Goal: Task Accomplishment & Management: Manage account settings

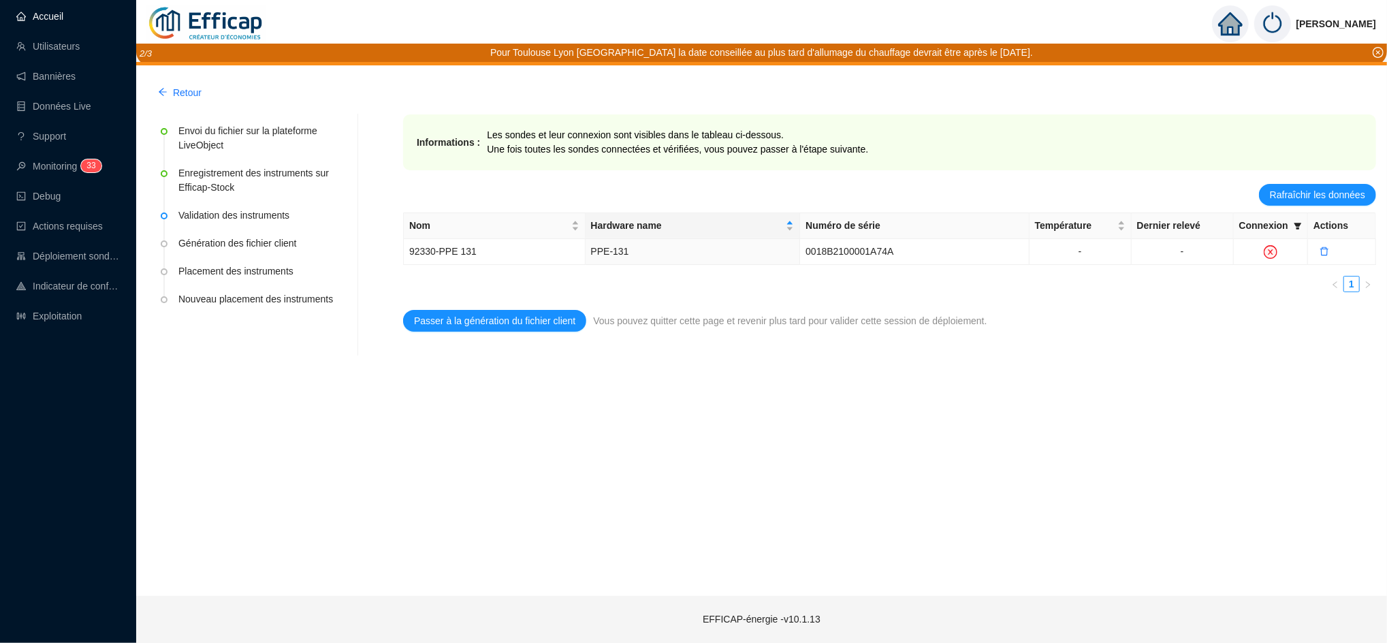
click at [50, 11] on link "Accueil" at bounding box center [39, 16] width 47 height 11
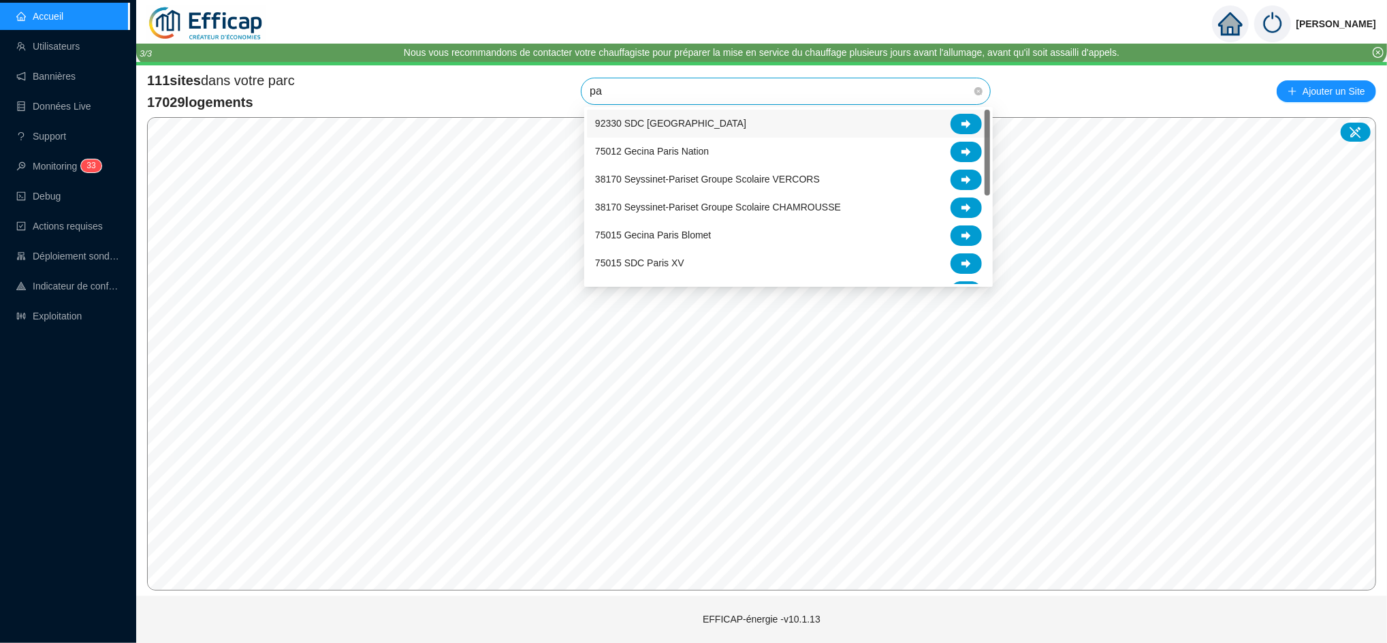
type input "paj"
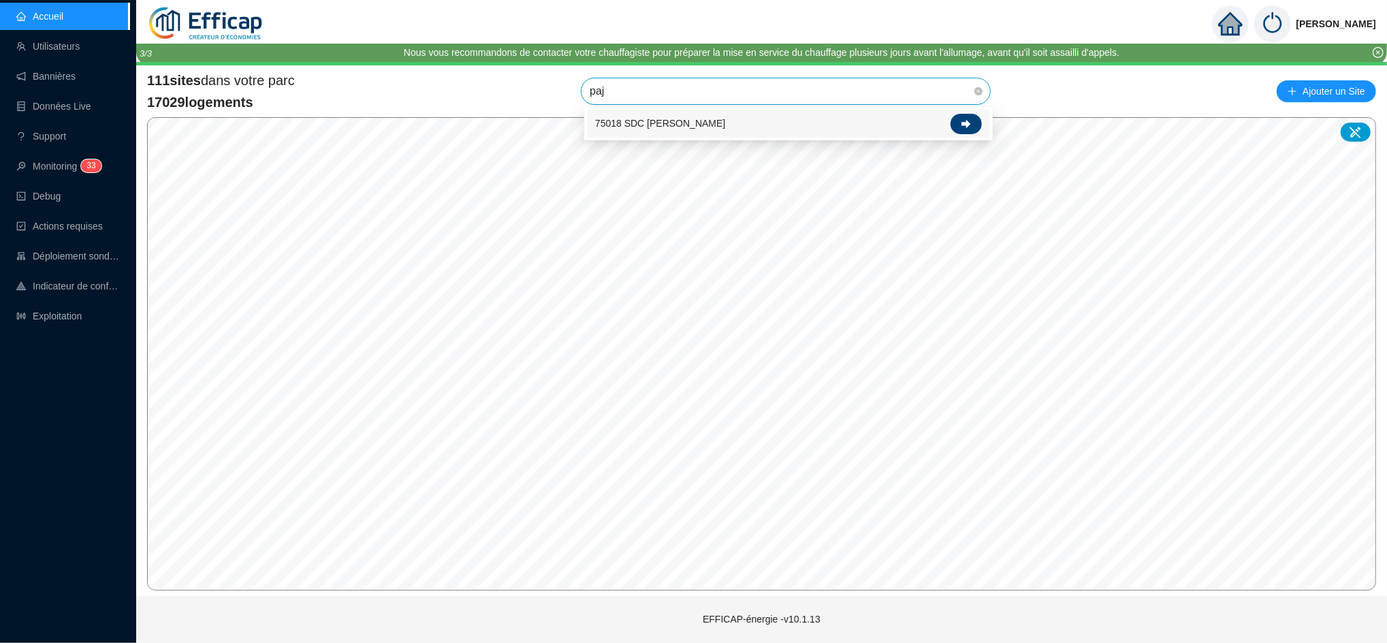
click at [965, 114] on div at bounding box center [965, 124] width 31 height 20
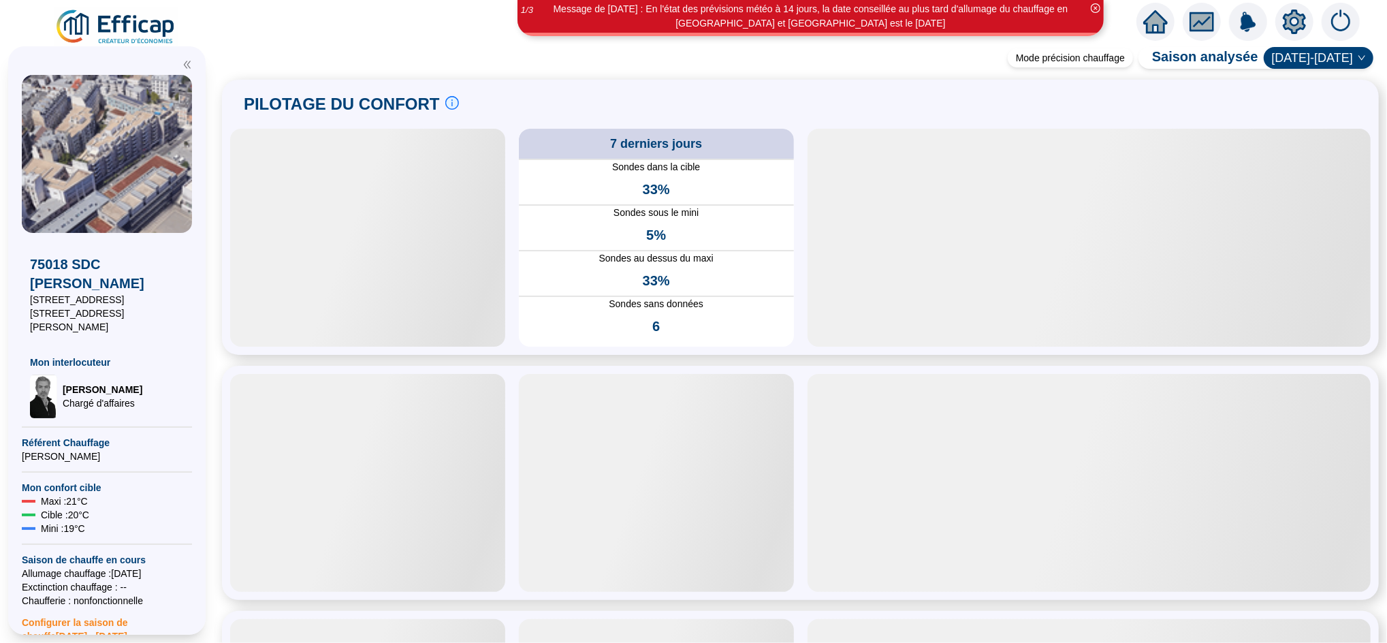
scroll to position [212, 0]
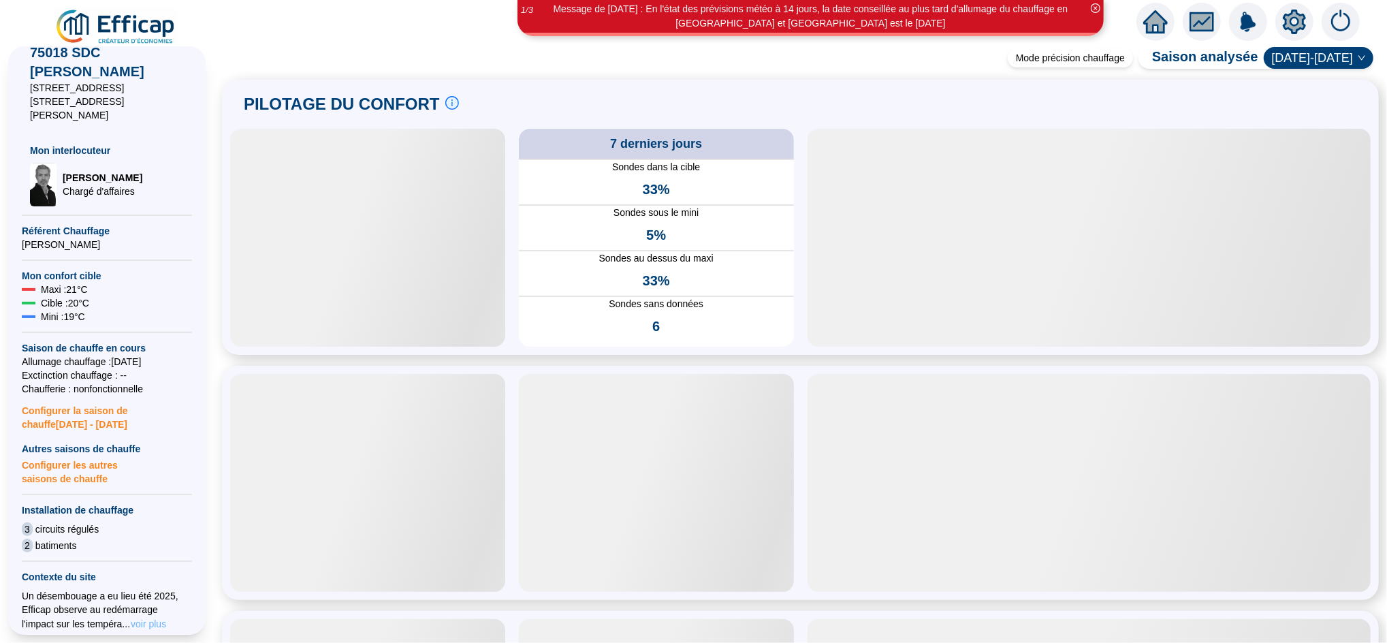
click at [131, 617] on span "voir plus" at bounding box center [148, 624] width 35 height 14
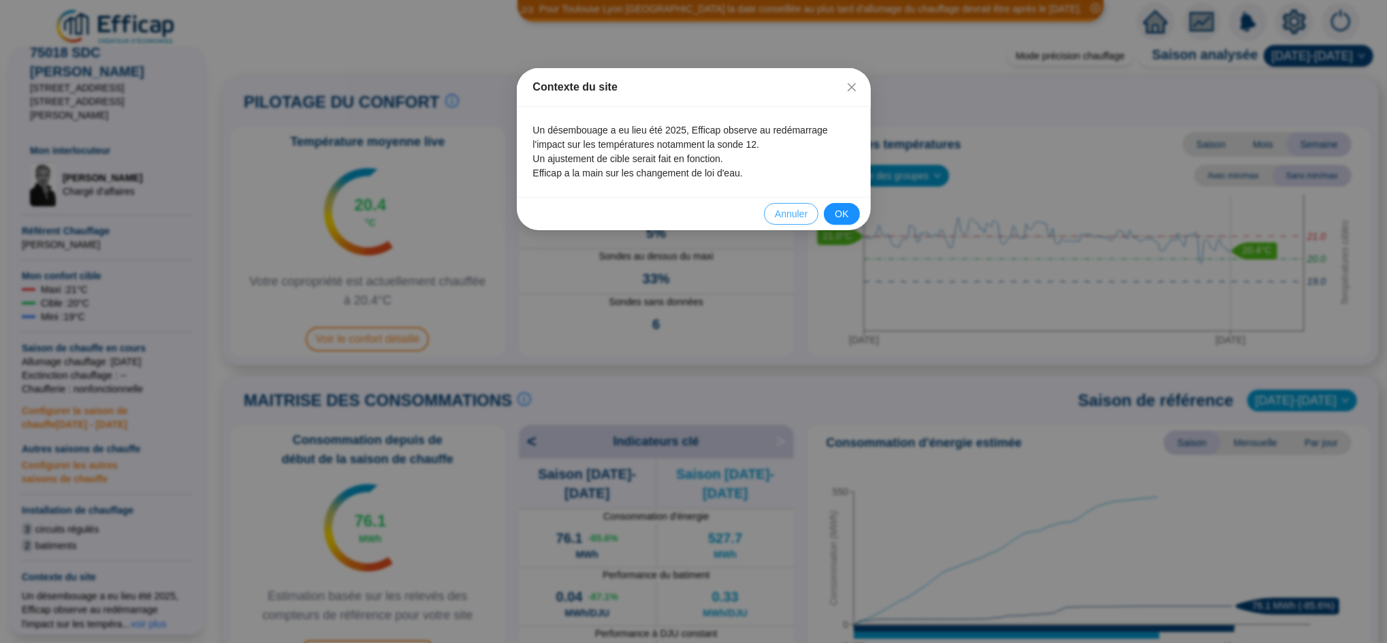
click at [798, 220] on span "Annuler" at bounding box center [791, 214] width 33 height 14
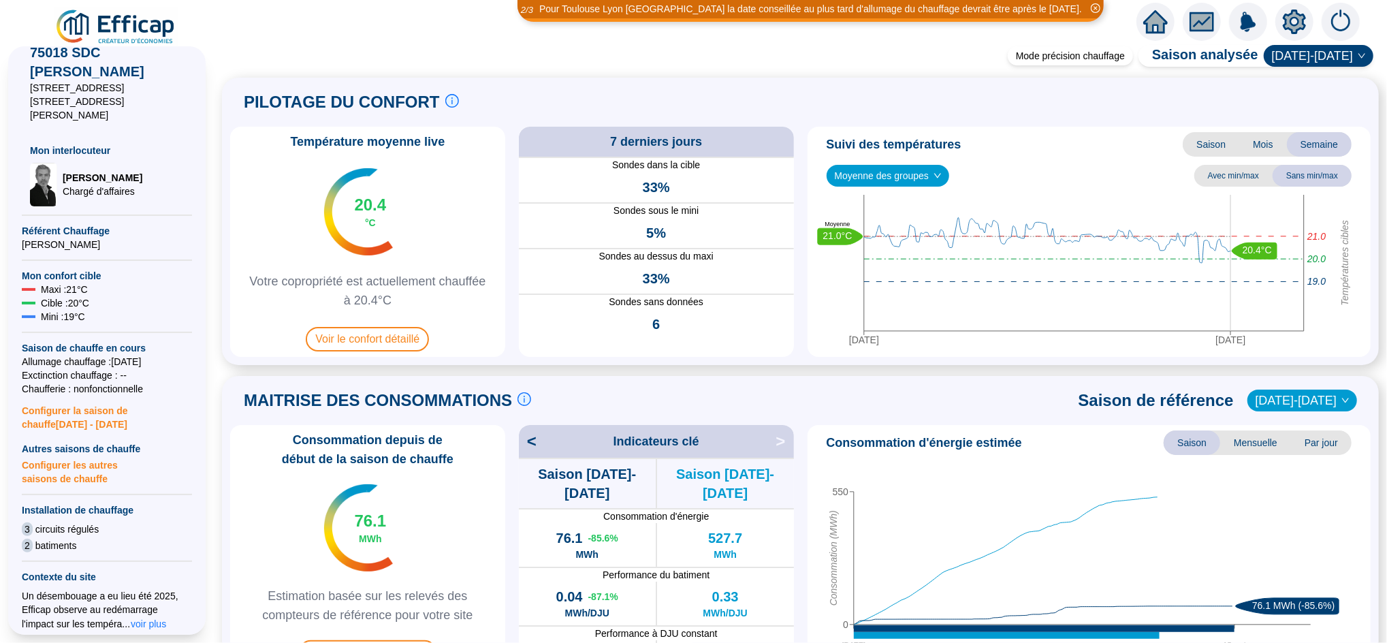
click at [1287, 19] on icon "setting" at bounding box center [1294, 22] width 25 height 25
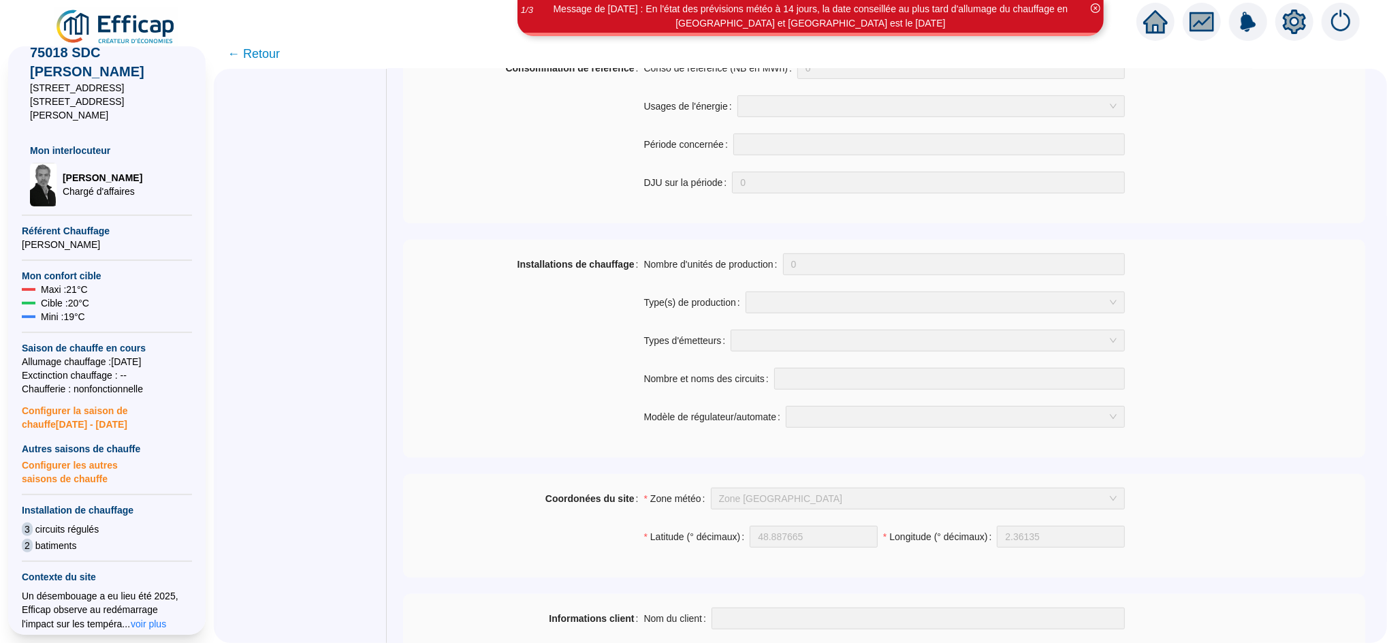
scroll to position [968, 0]
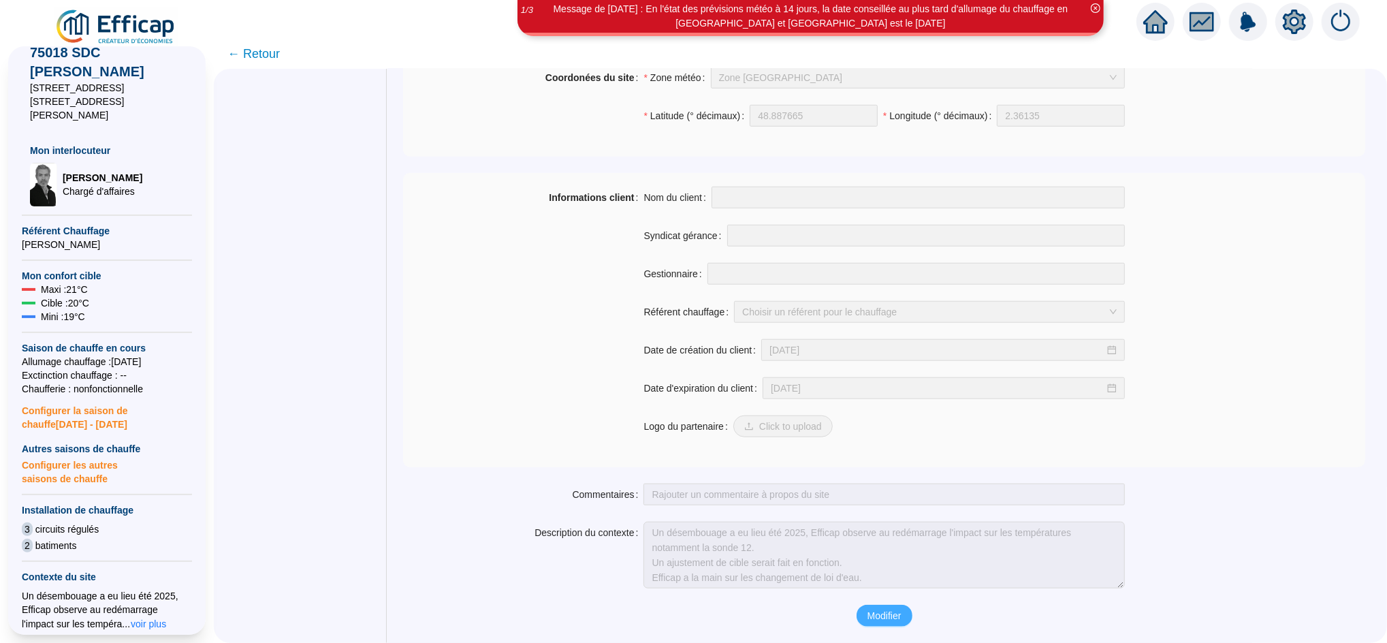
click at [896, 616] on span "Modifier" at bounding box center [884, 616] width 34 height 14
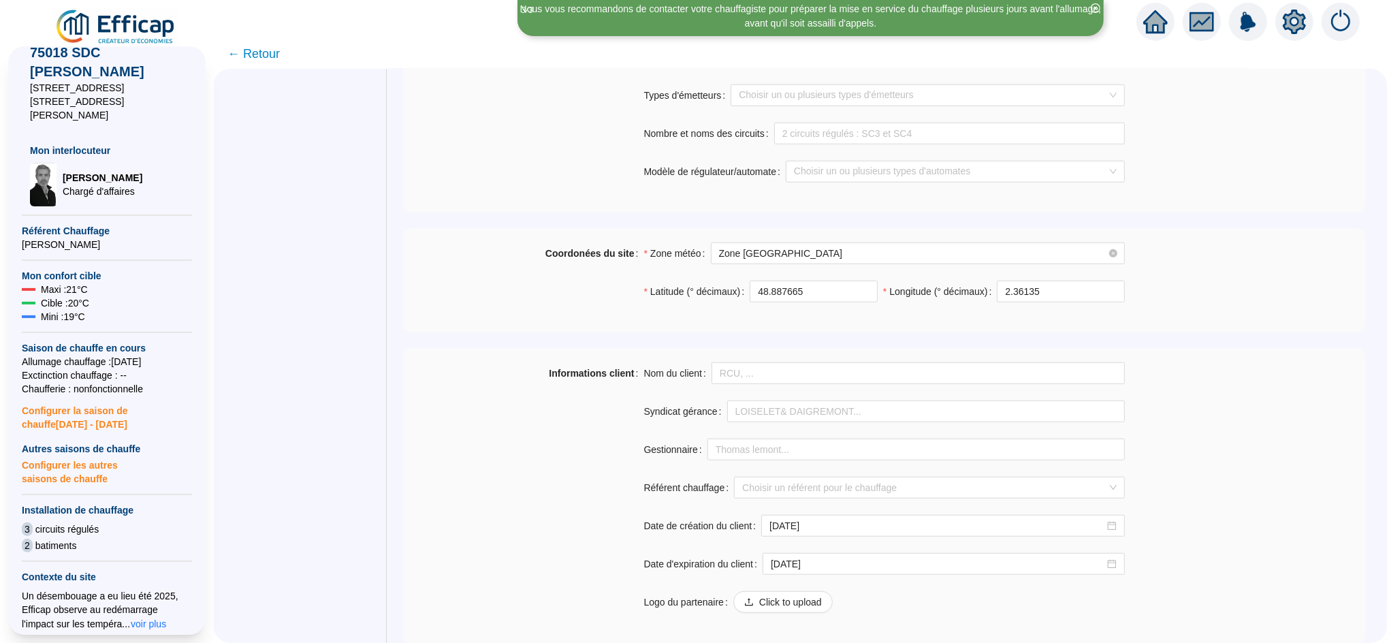
scroll to position [1026, 0]
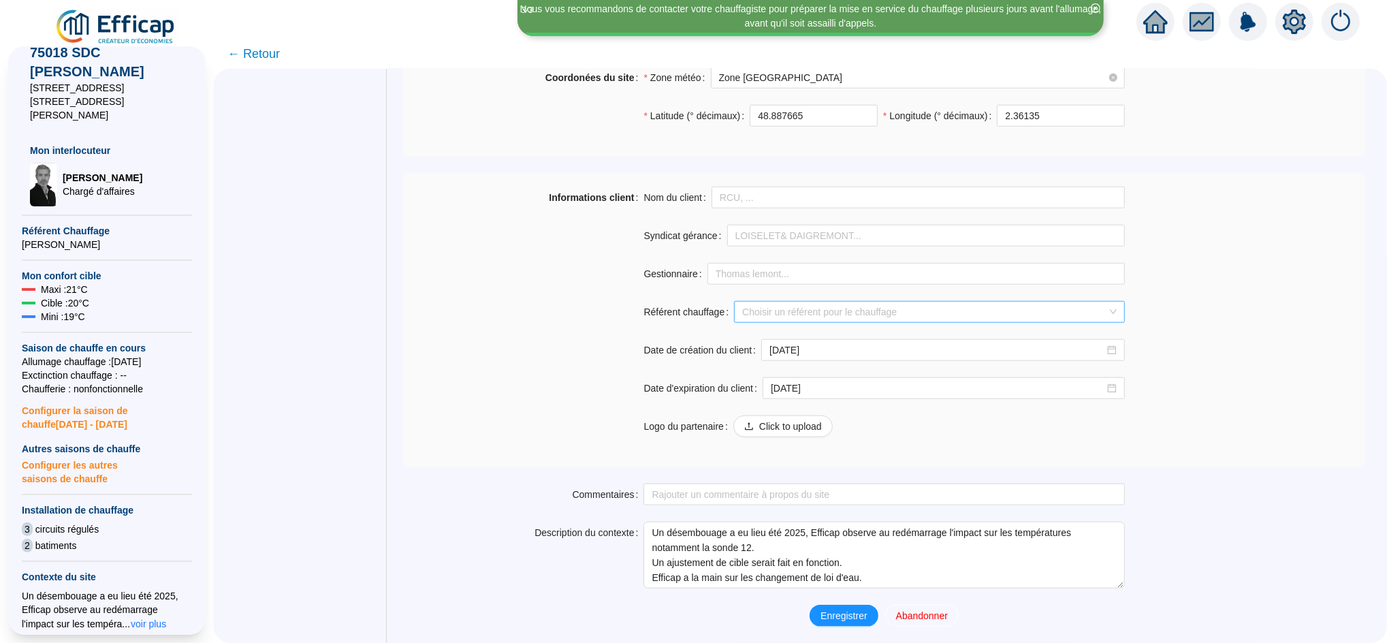
click at [780, 311] on input "Référent chauffage" at bounding box center [923, 312] width 362 height 20
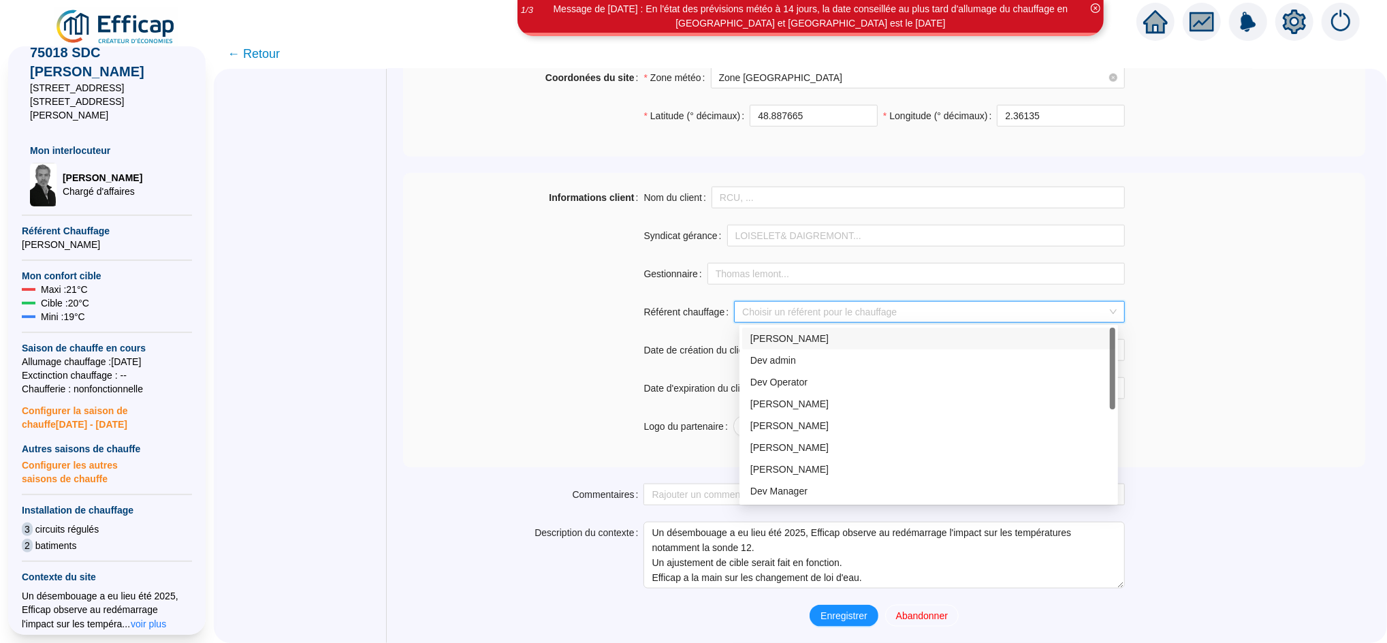
click at [809, 311] on input "Référent chauffage" at bounding box center [923, 312] width 362 height 20
click at [778, 305] on input "Référent chauffage" at bounding box center [923, 312] width 362 height 20
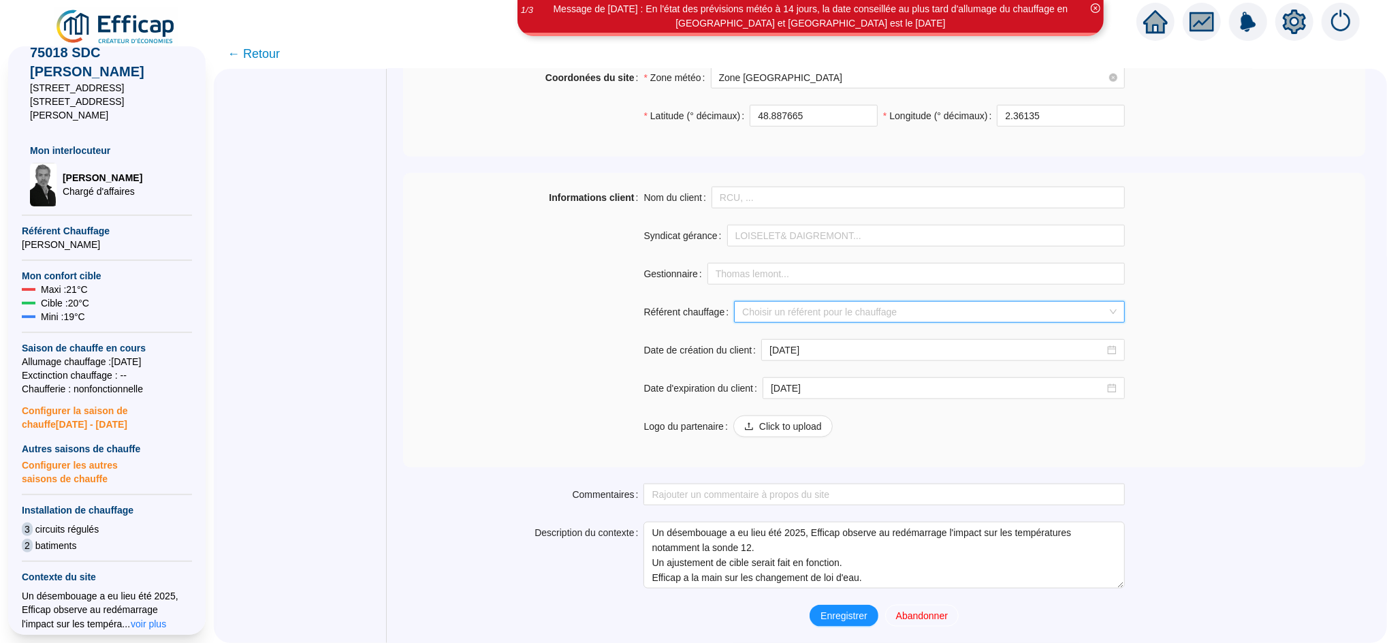
click at [777, 305] on input "Référent chauffage" at bounding box center [923, 312] width 362 height 20
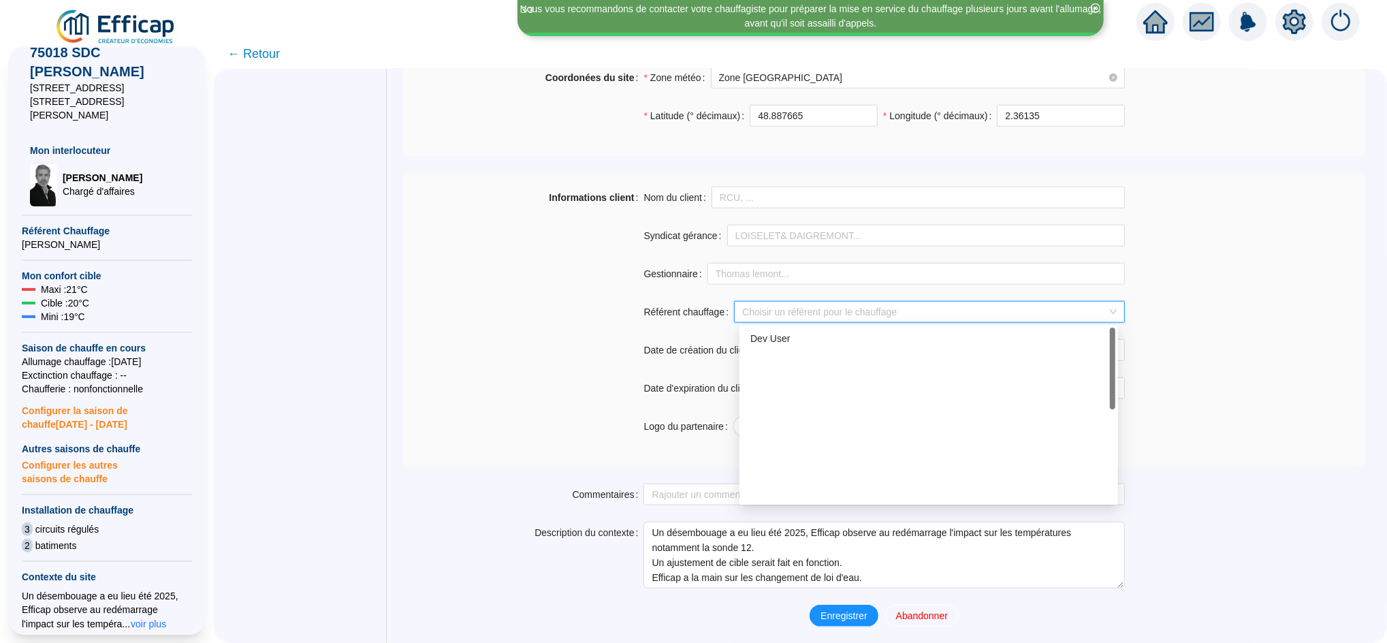
scroll to position [0, 0]
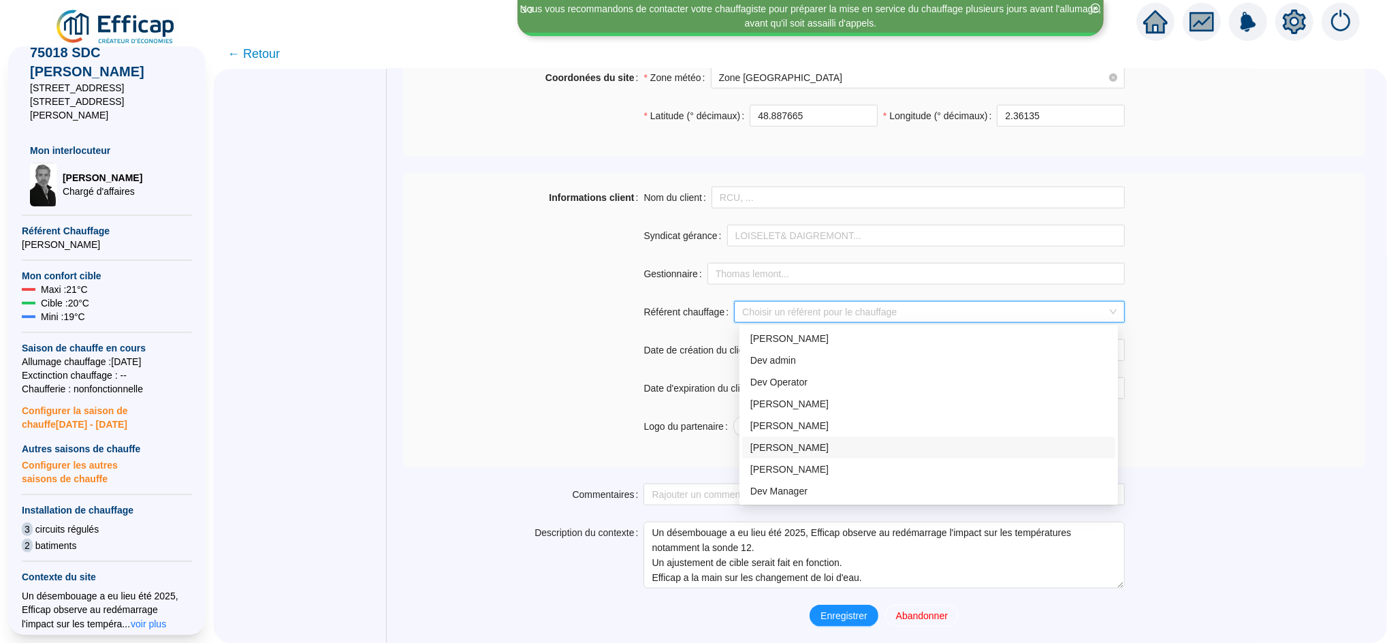
click at [839, 440] on div "Philippe PETIT" at bounding box center [928, 447] width 357 height 14
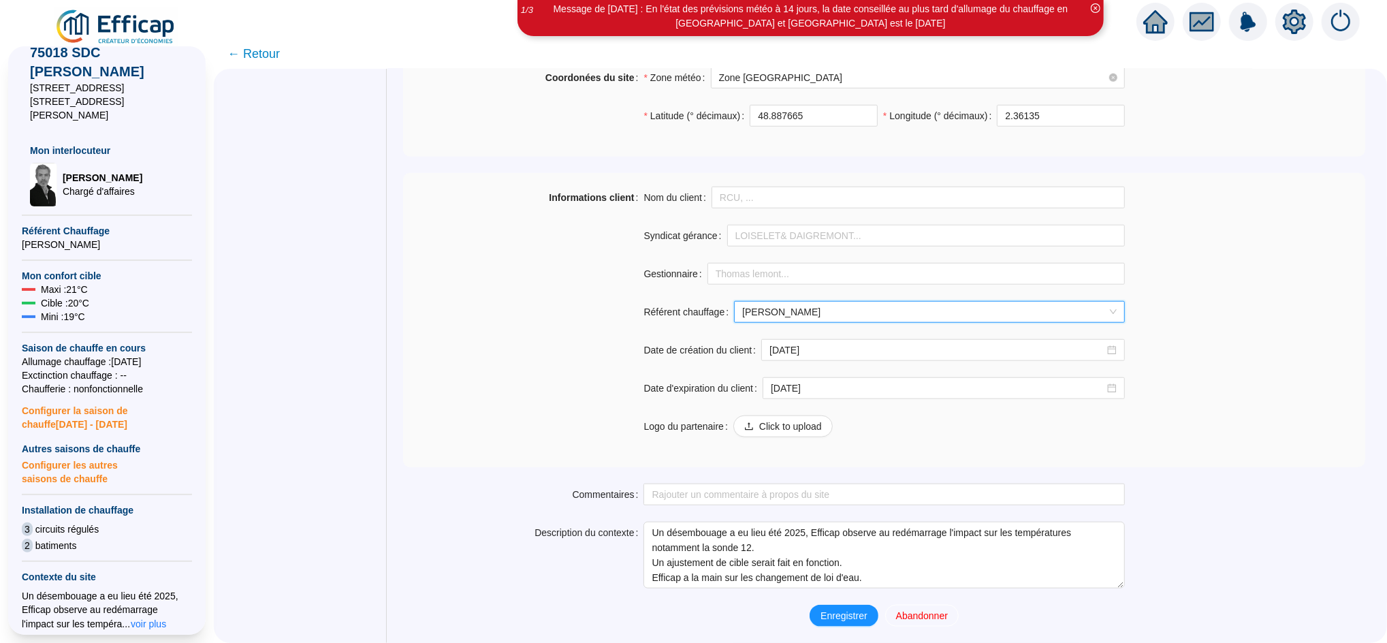
click at [503, 379] on div "Informations client" at bounding box center [523, 320] width 240 height 267
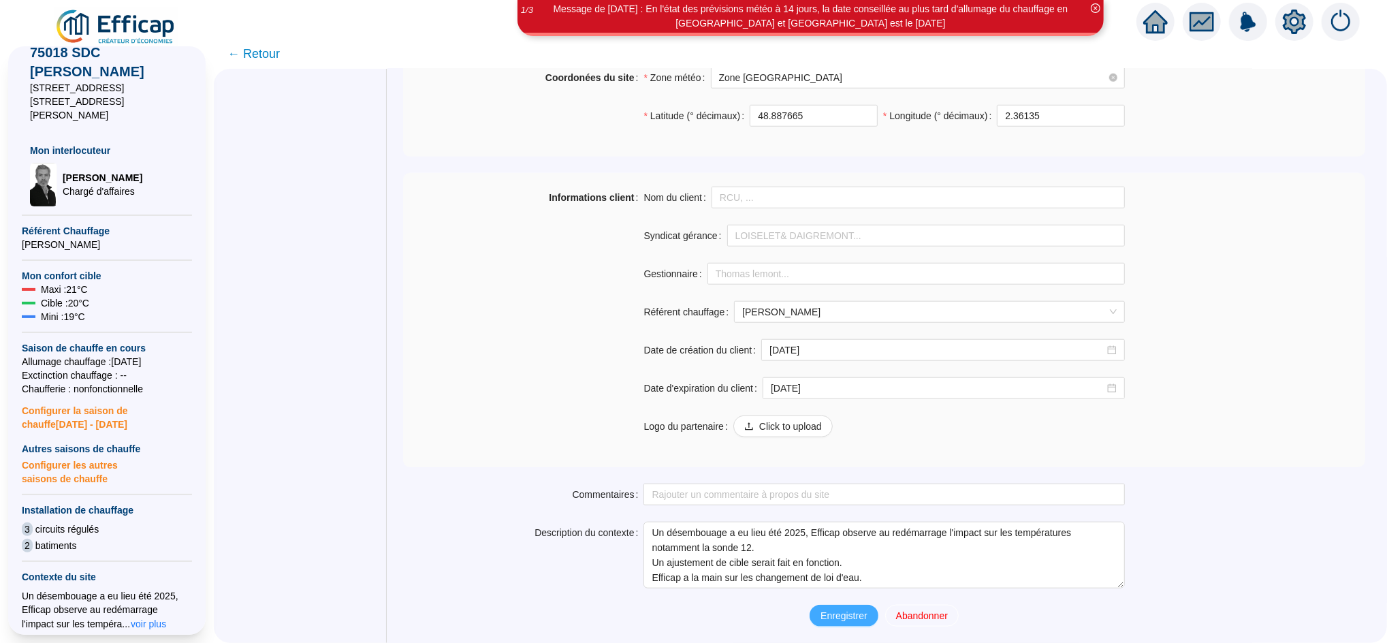
click at [841, 619] on span "Enregistrer" at bounding box center [843, 616] width 46 height 14
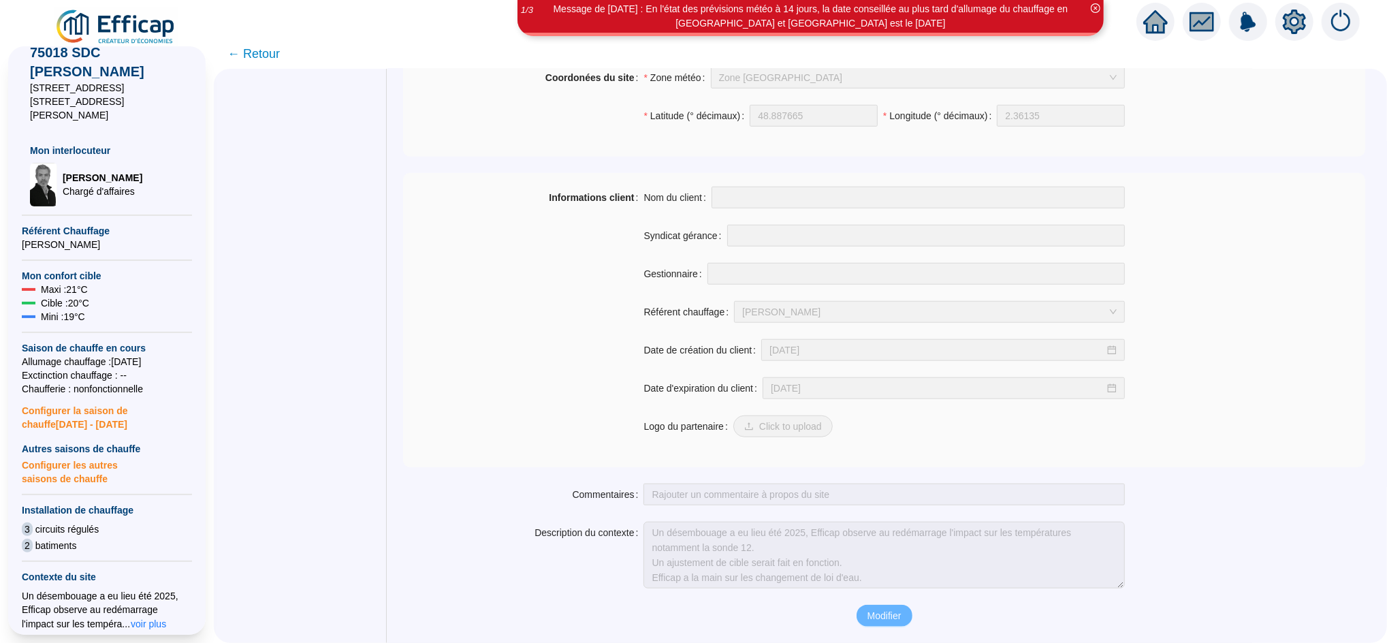
scroll to position [968, 0]
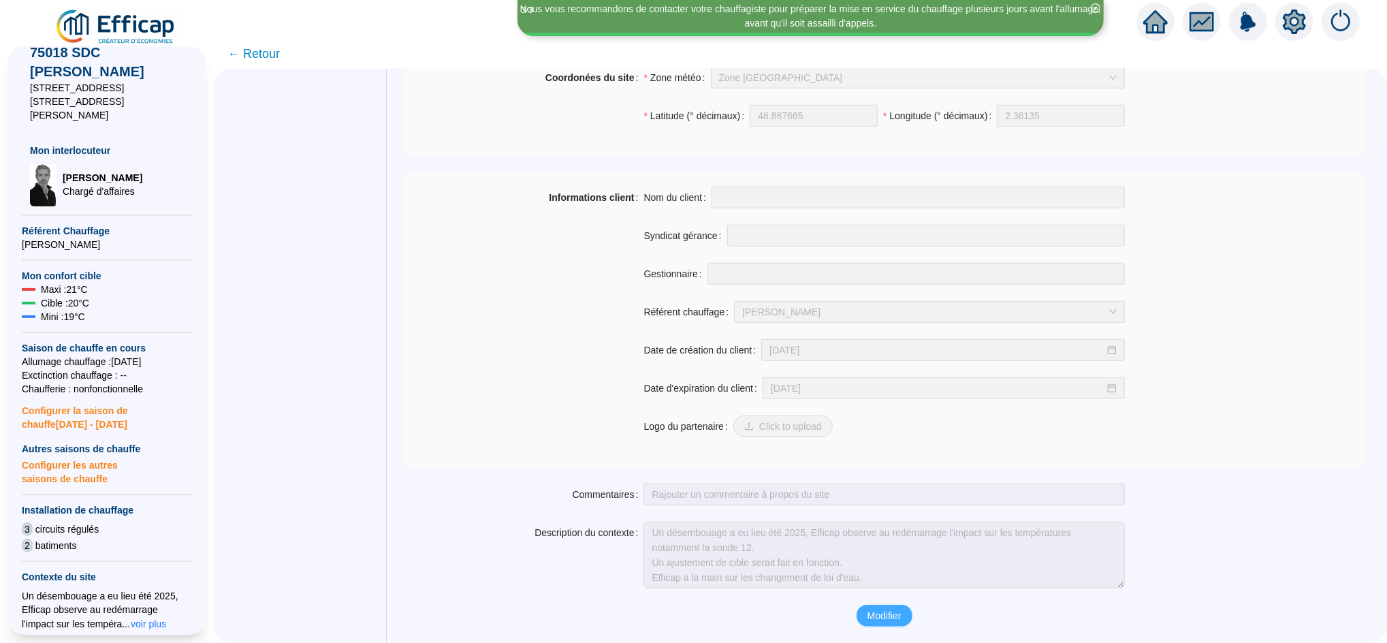
click at [888, 615] on span "Modifier" at bounding box center [884, 616] width 34 height 14
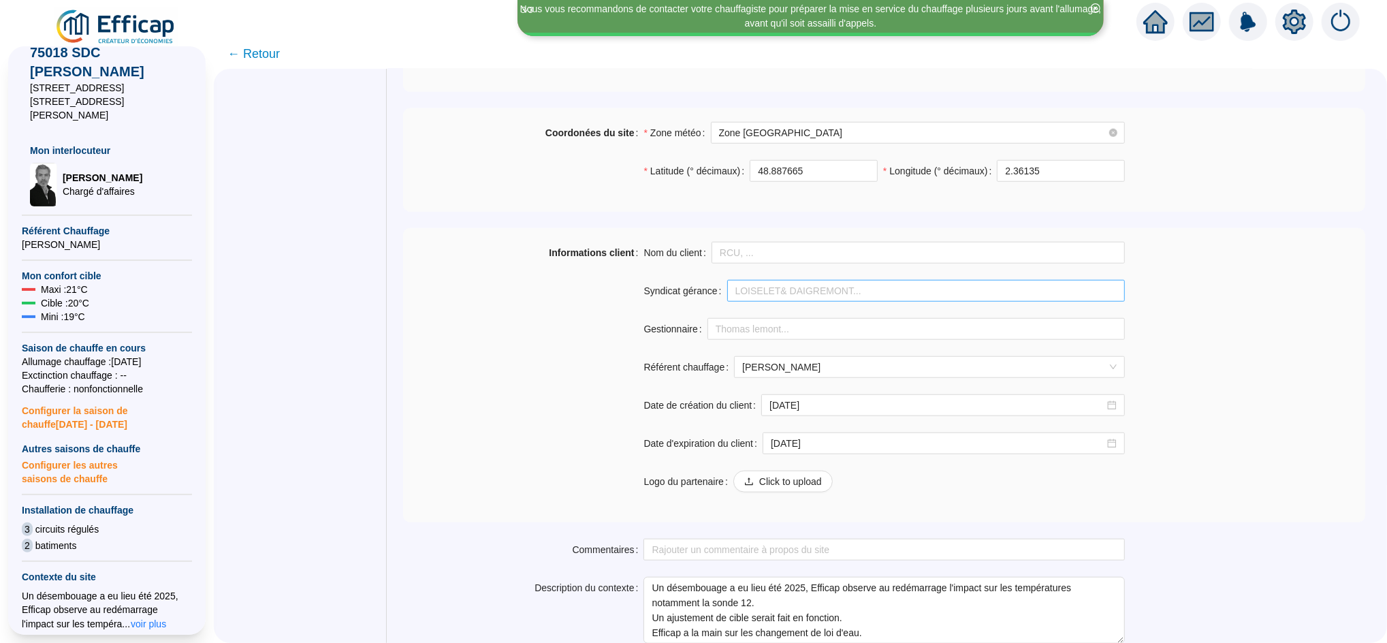
scroll to position [1026, 0]
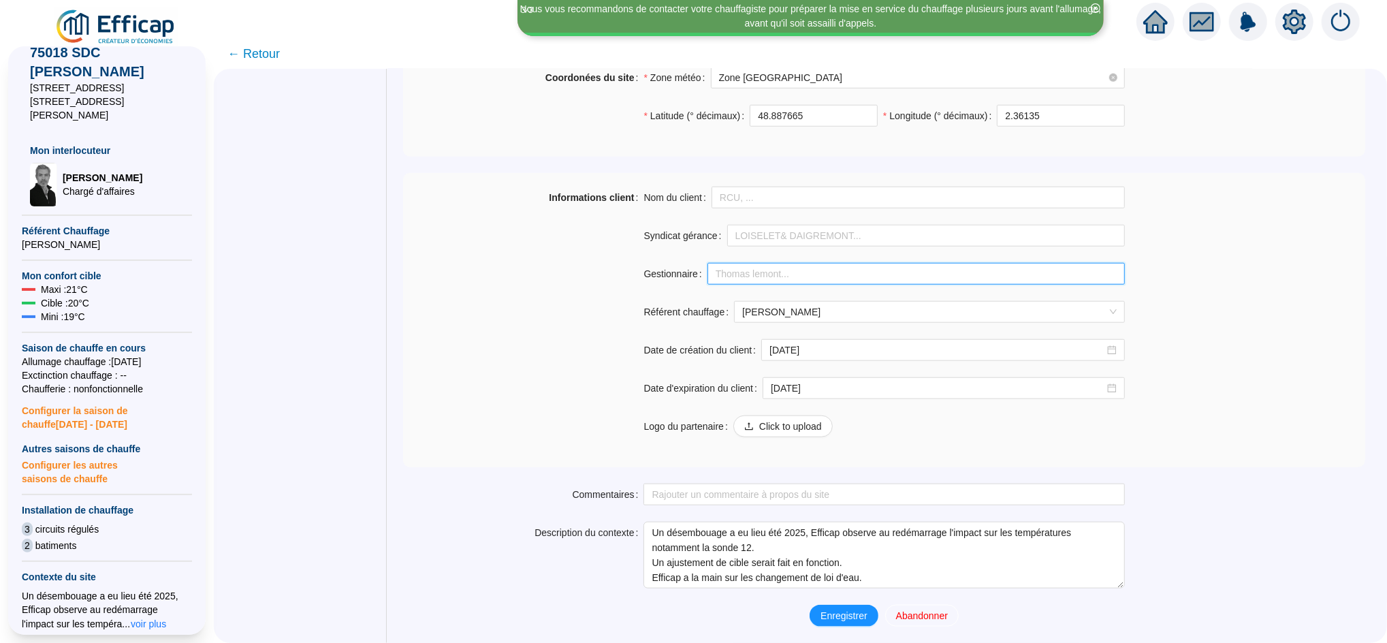
click at [747, 268] on input "Gestionnaire" at bounding box center [915, 274] width 417 height 22
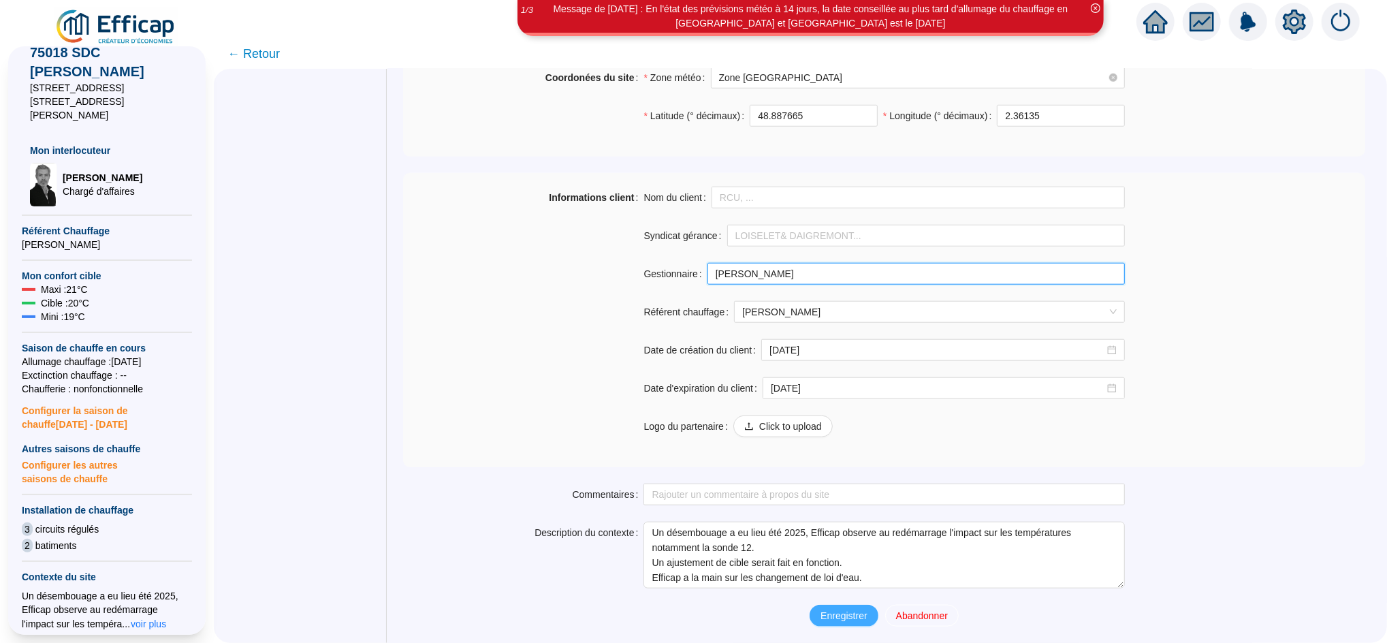
type input "Laurent Rena"
click at [852, 621] on span "Enregistrer" at bounding box center [843, 616] width 46 height 14
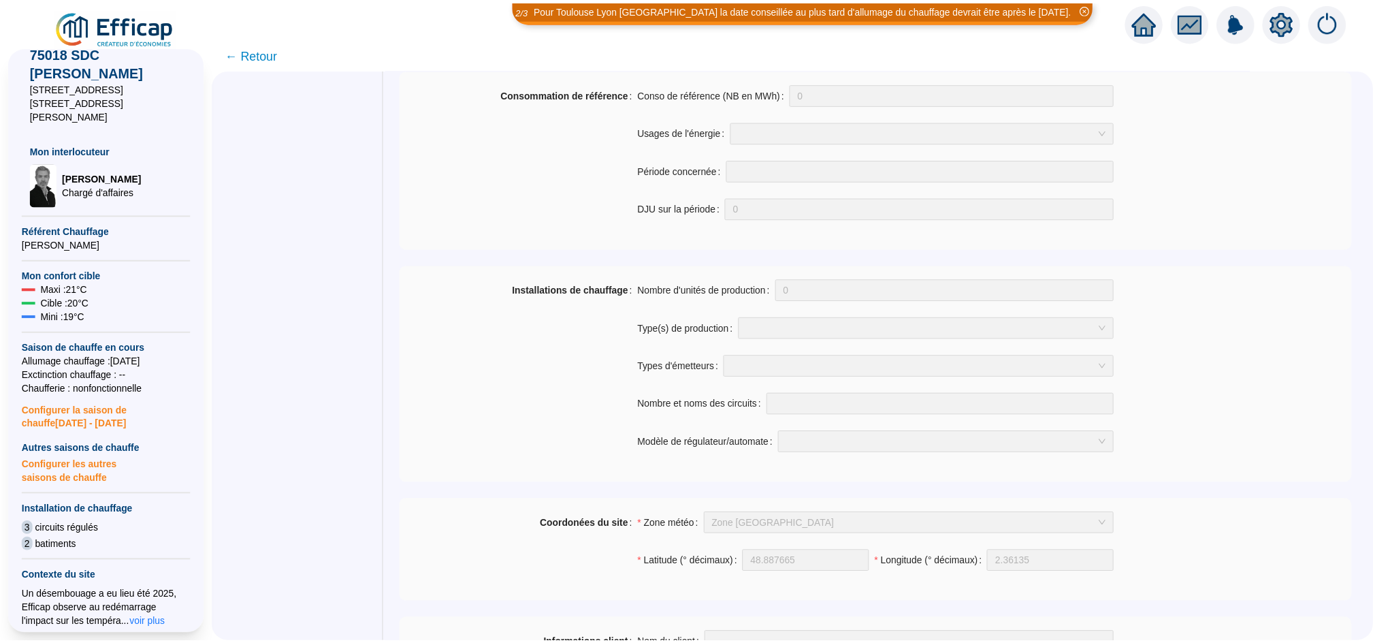
scroll to position [333, 0]
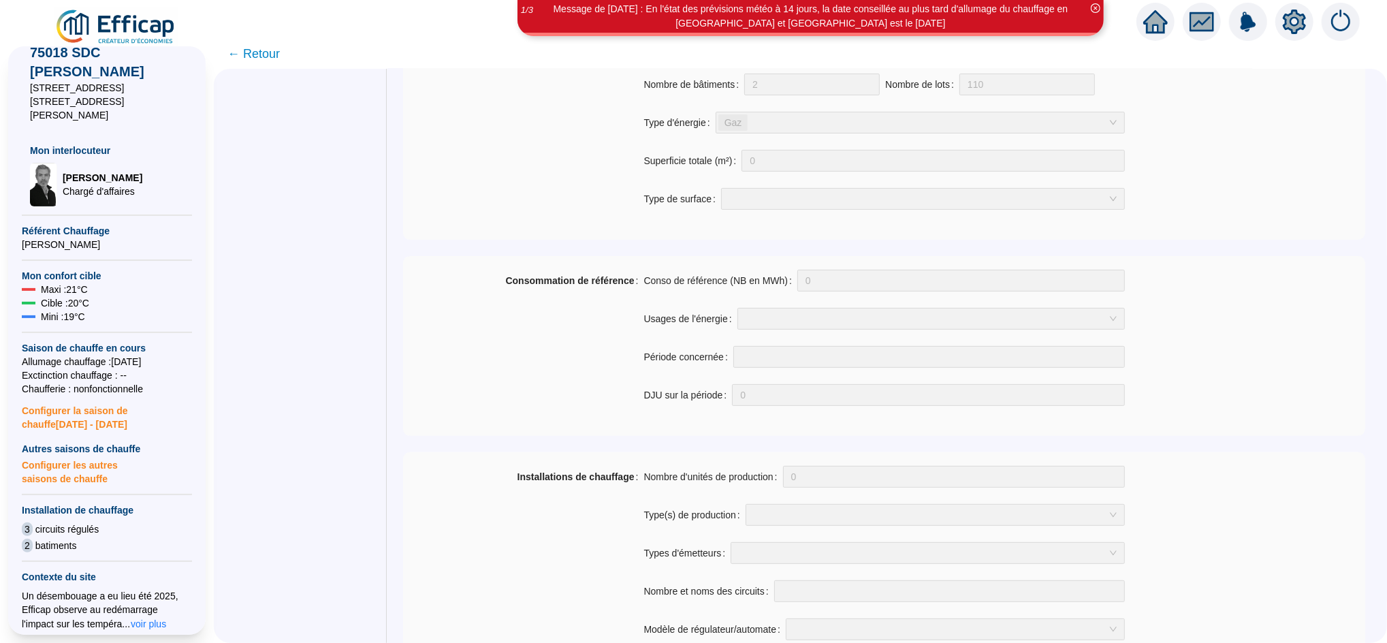
click at [1151, 26] on icon "home" at bounding box center [1155, 21] width 25 height 19
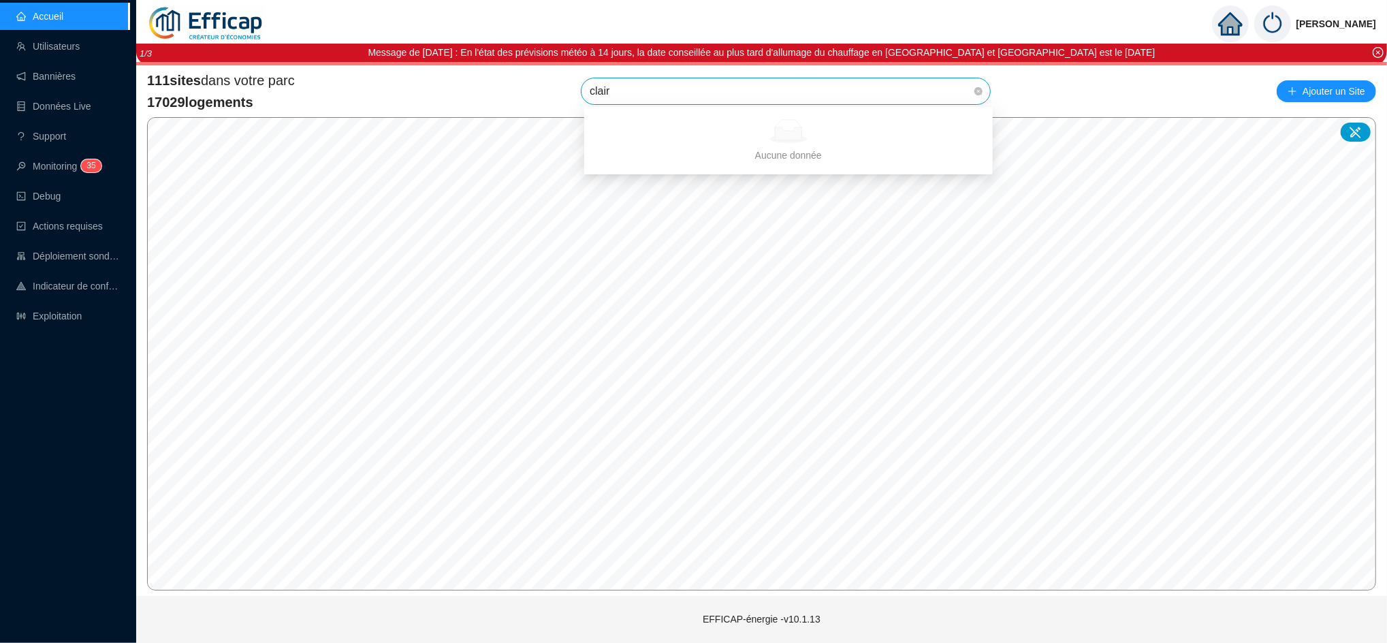
type input "clair"
click at [517, 92] on div "111 sites dans votre parc 17029 logements Rechercher un site Ajouter un Site" at bounding box center [761, 91] width 1229 height 41
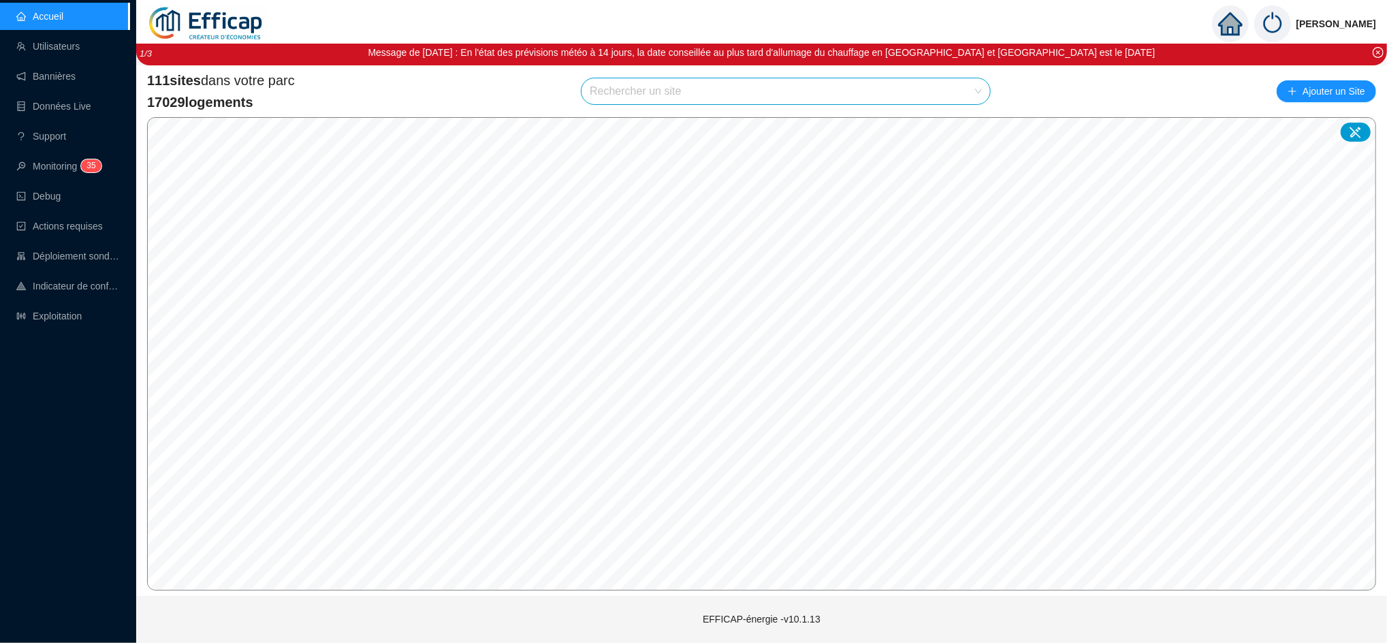
click at [615, 91] on input "search" at bounding box center [779, 91] width 380 height 26
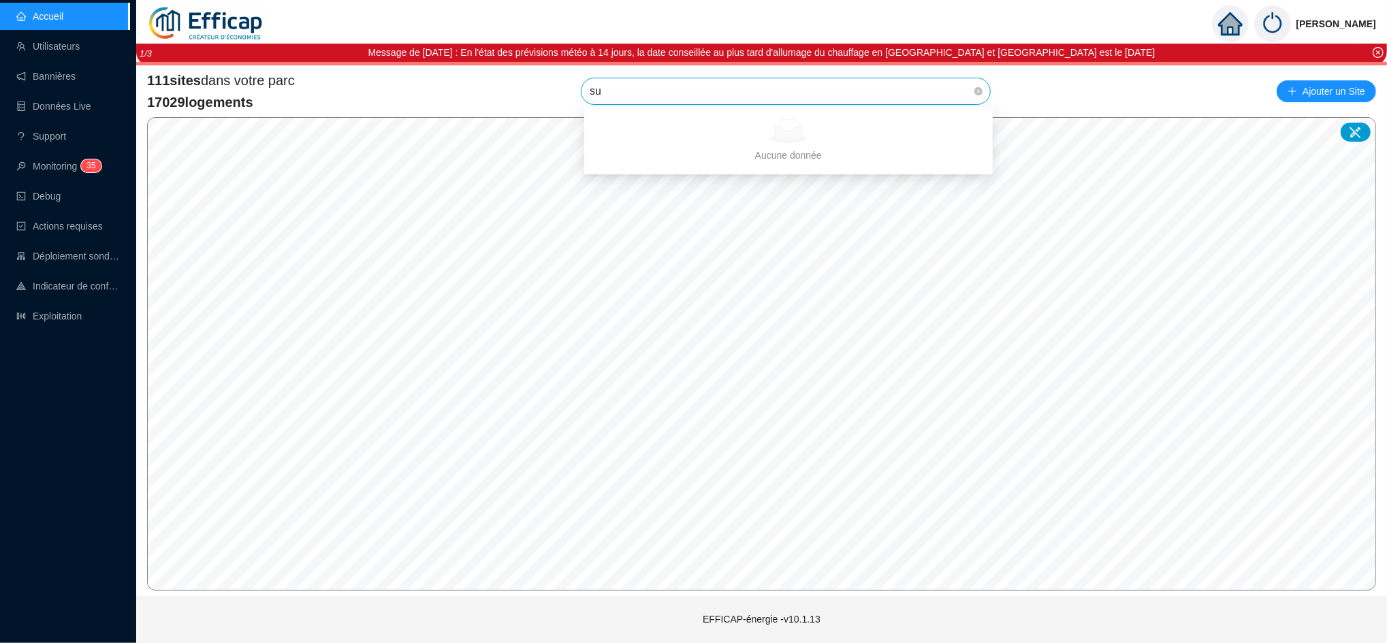
type input "s"
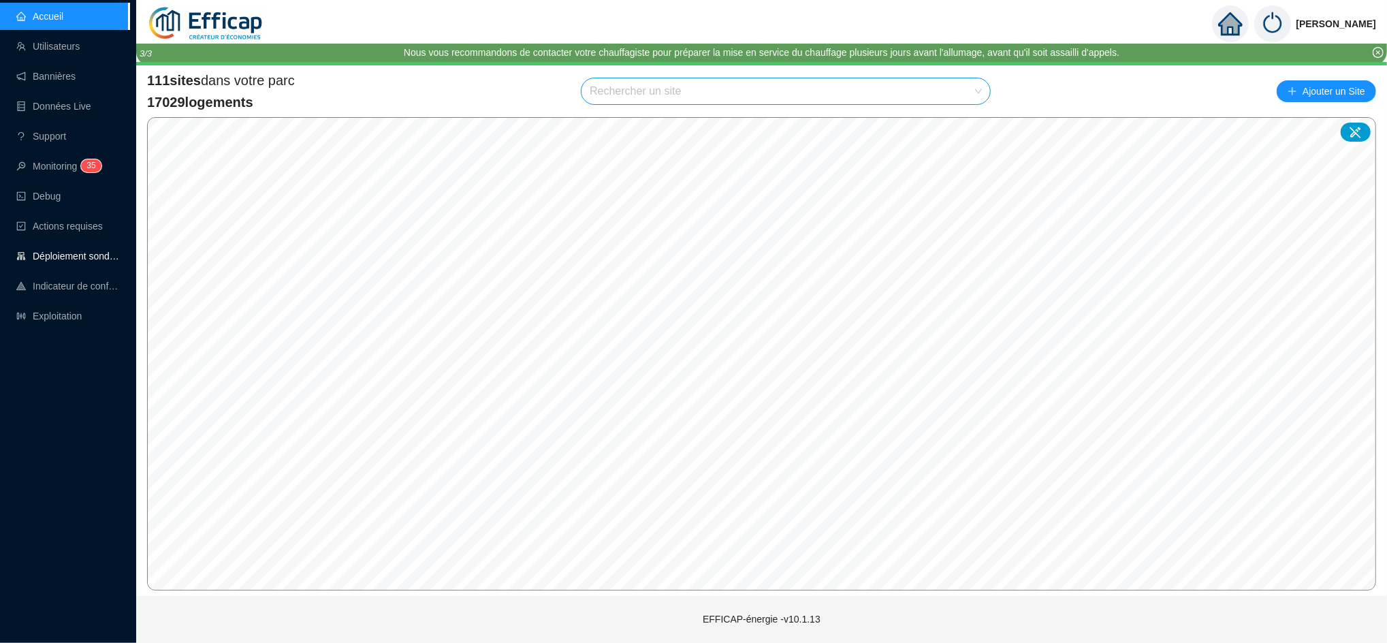
click at [88, 260] on link "Déploiement sondes" at bounding box center [67, 255] width 103 height 11
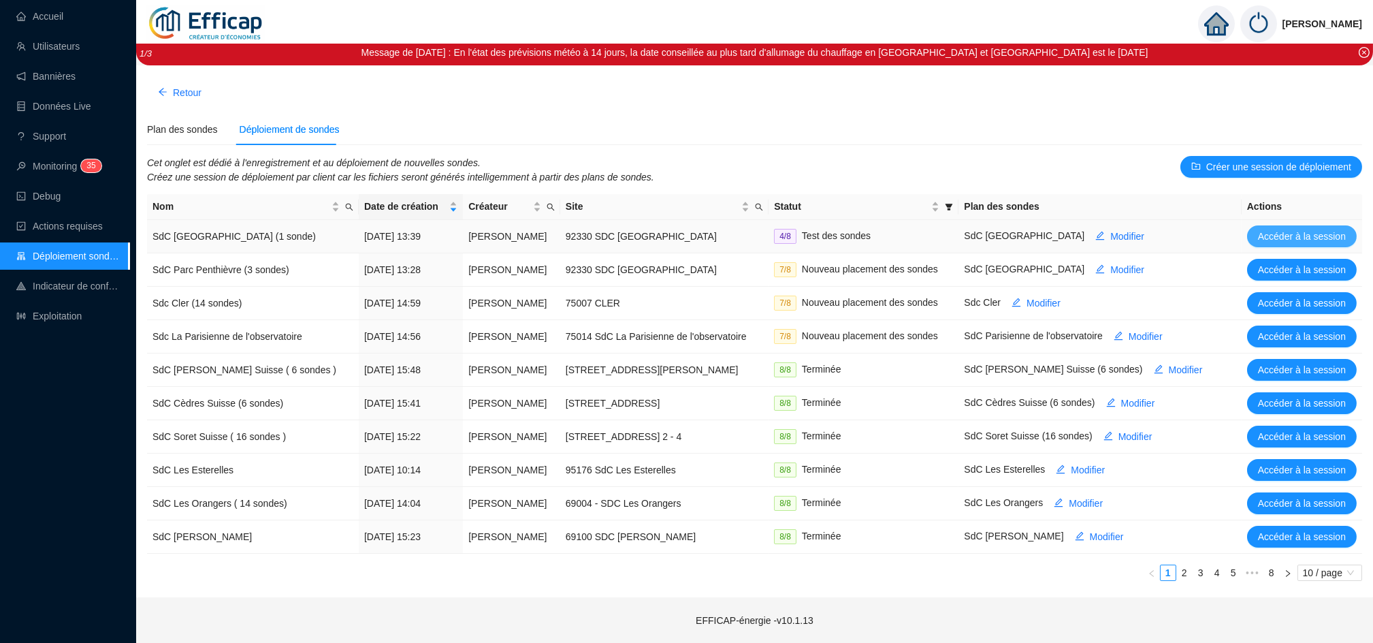
click at [1305, 236] on span "Accéder à la session" at bounding box center [1302, 236] width 88 height 14
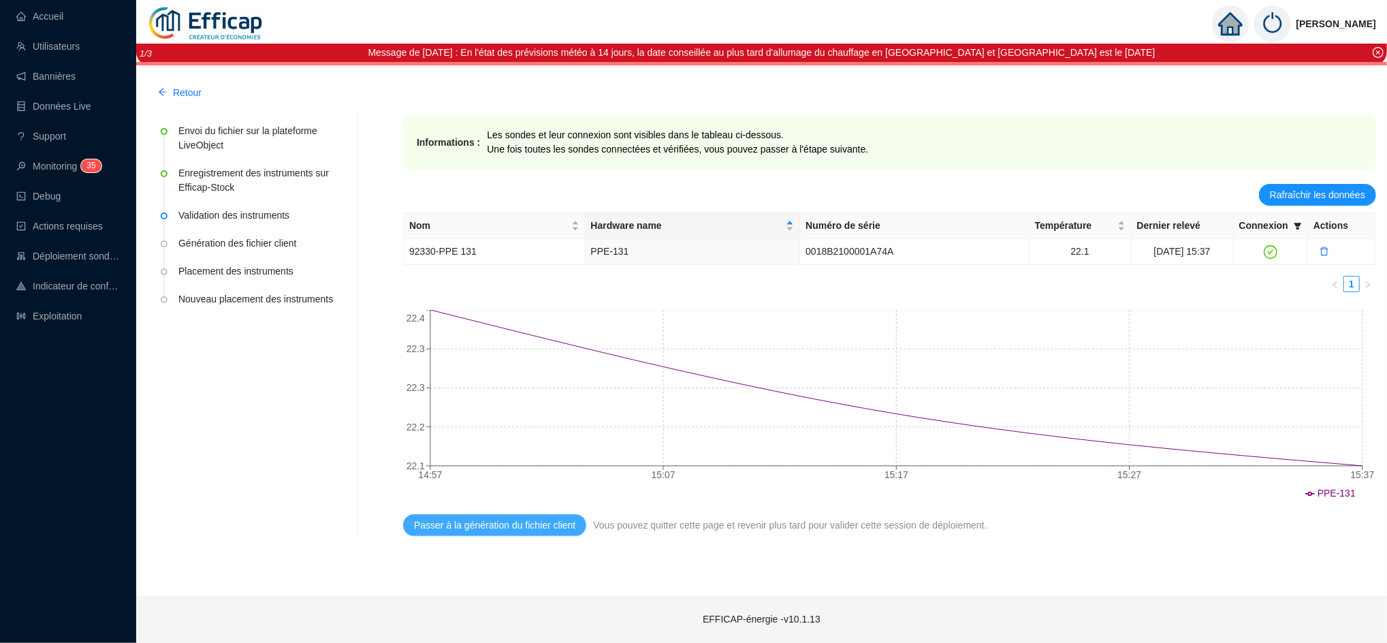
click at [500, 527] on span "Passer à la génération du fichier client" at bounding box center [494, 525] width 161 height 14
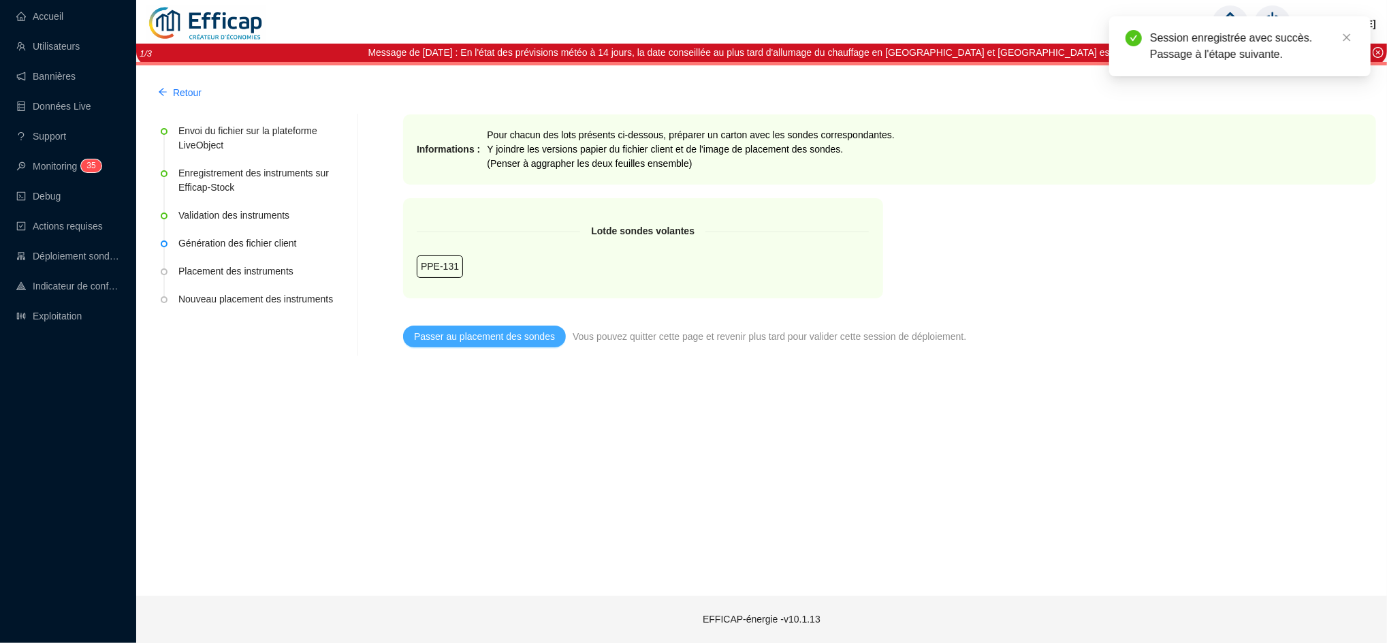
click at [499, 334] on span "Passer au placement des sondes" at bounding box center [484, 336] width 141 height 14
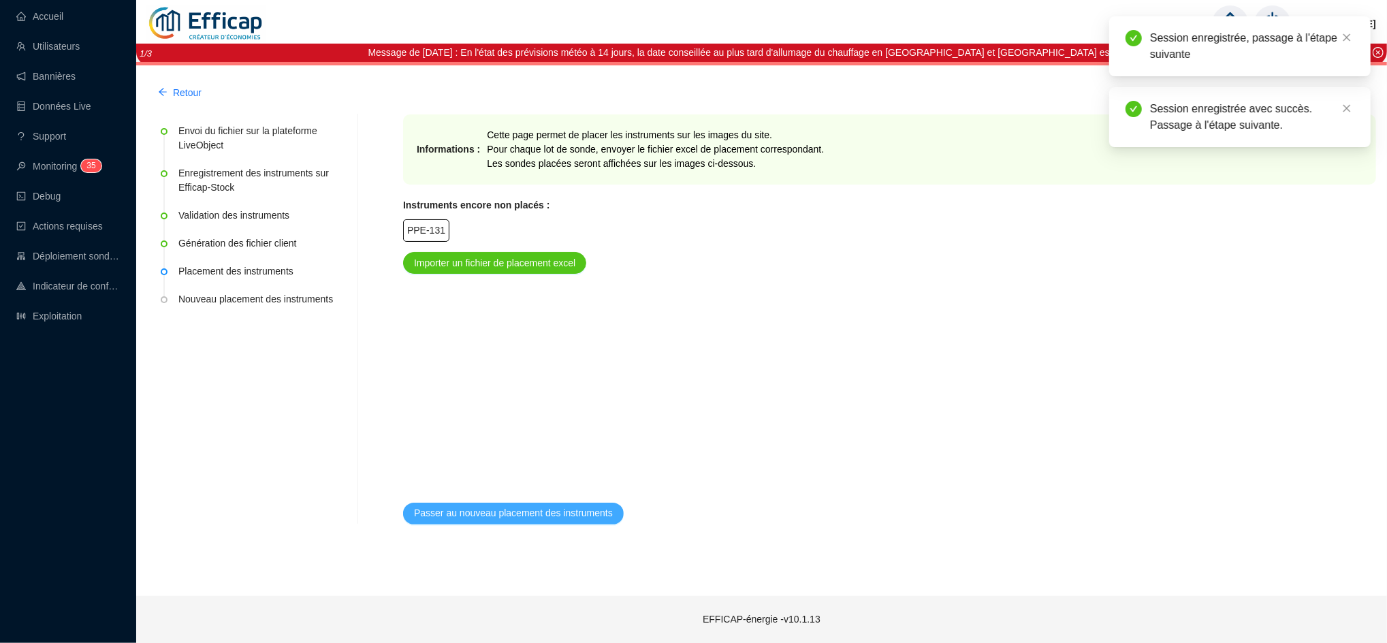
click at [513, 514] on span "Passer au nouveau placement des instruments" at bounding box center [513, 513] width 199 height 14
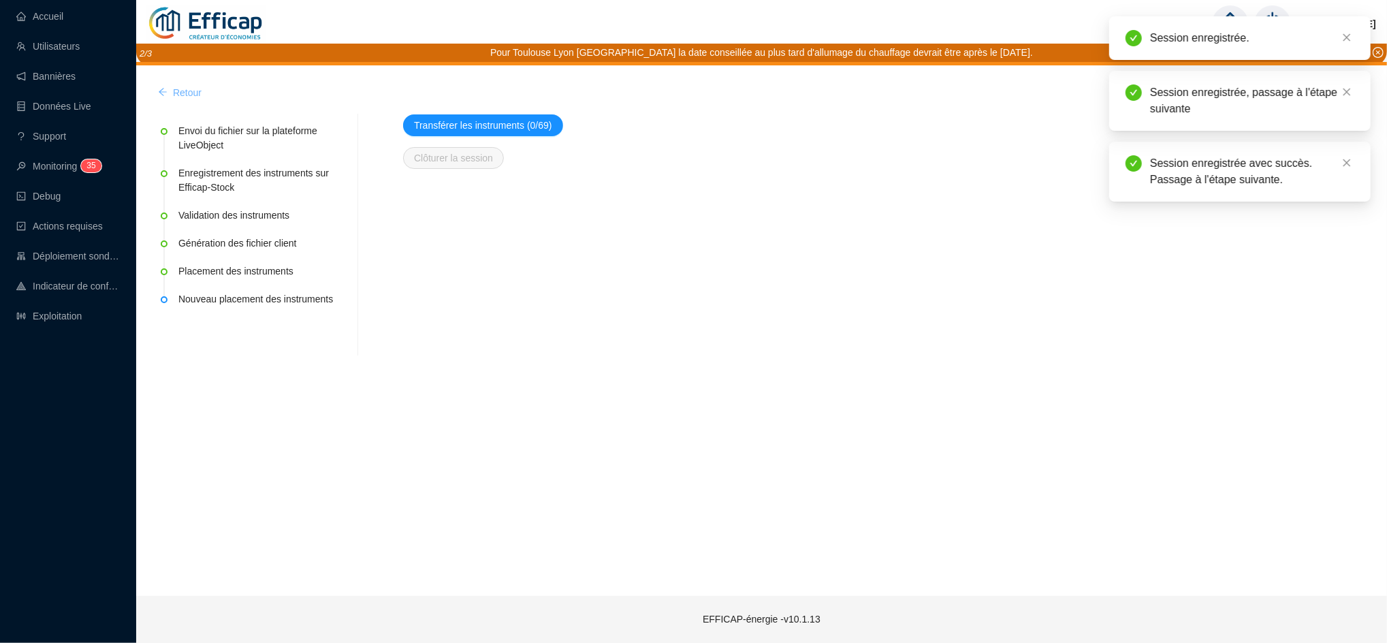
click at [178, 86] on span "Retour" at bounding box center [187, 93] width 29 height 14
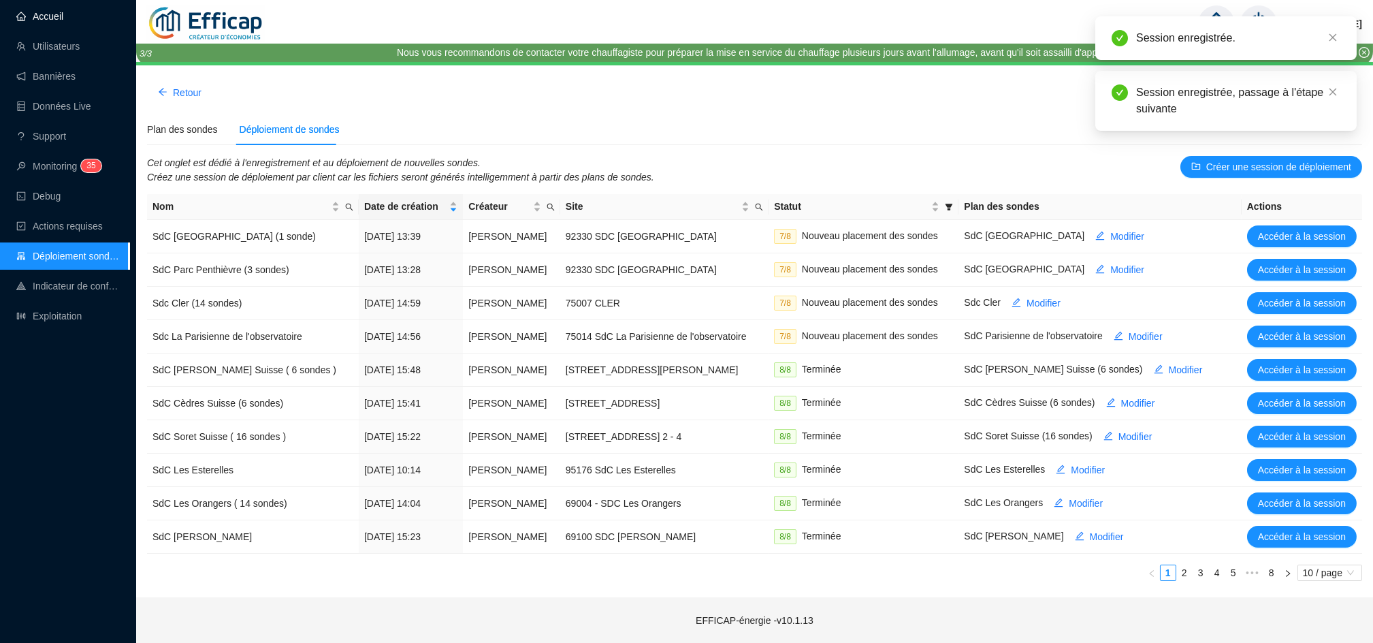
click at [60, 20] on link "Accueil" at bounding box center [39, 16] width 47 height 11
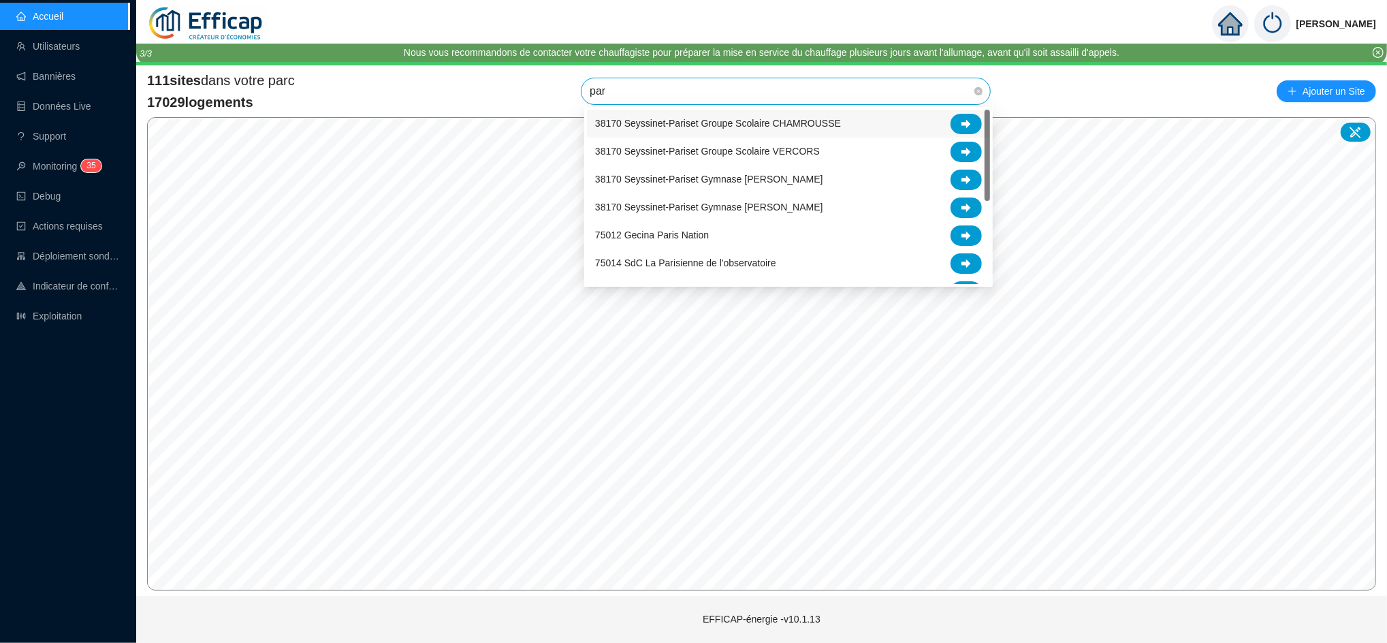
type input "parc"
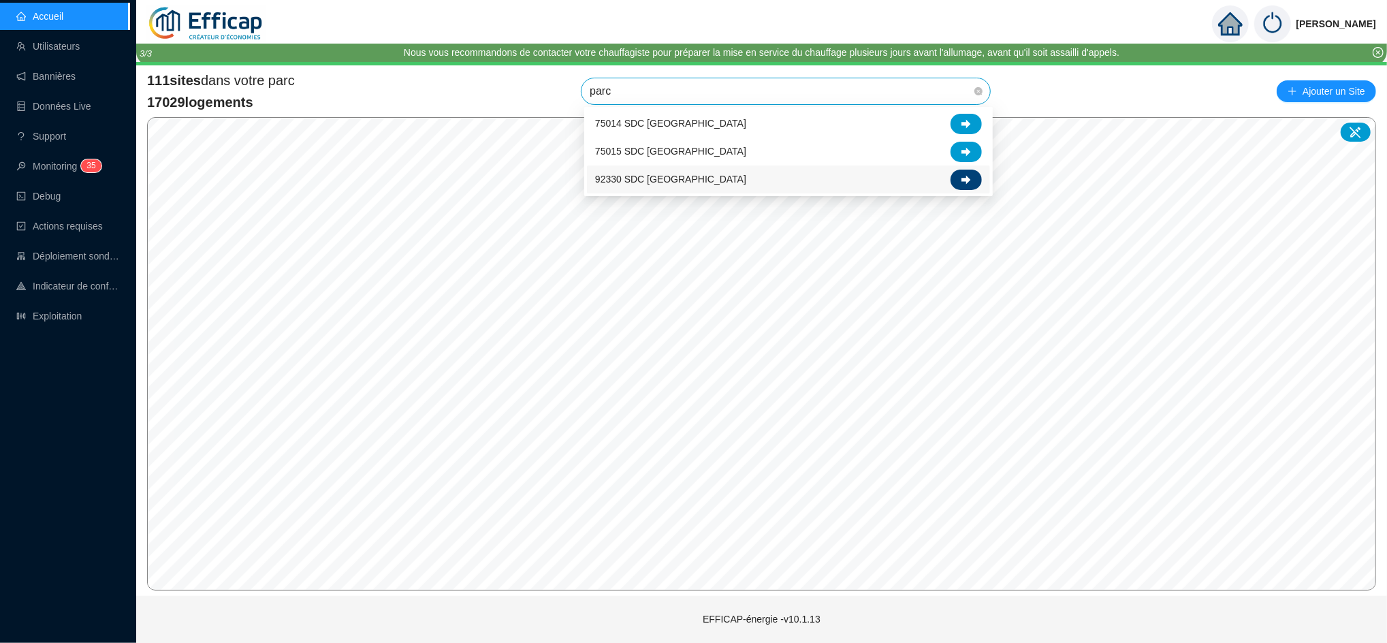
click at [955, 174] on div at bounding box center [965, 179] width 31 height 20
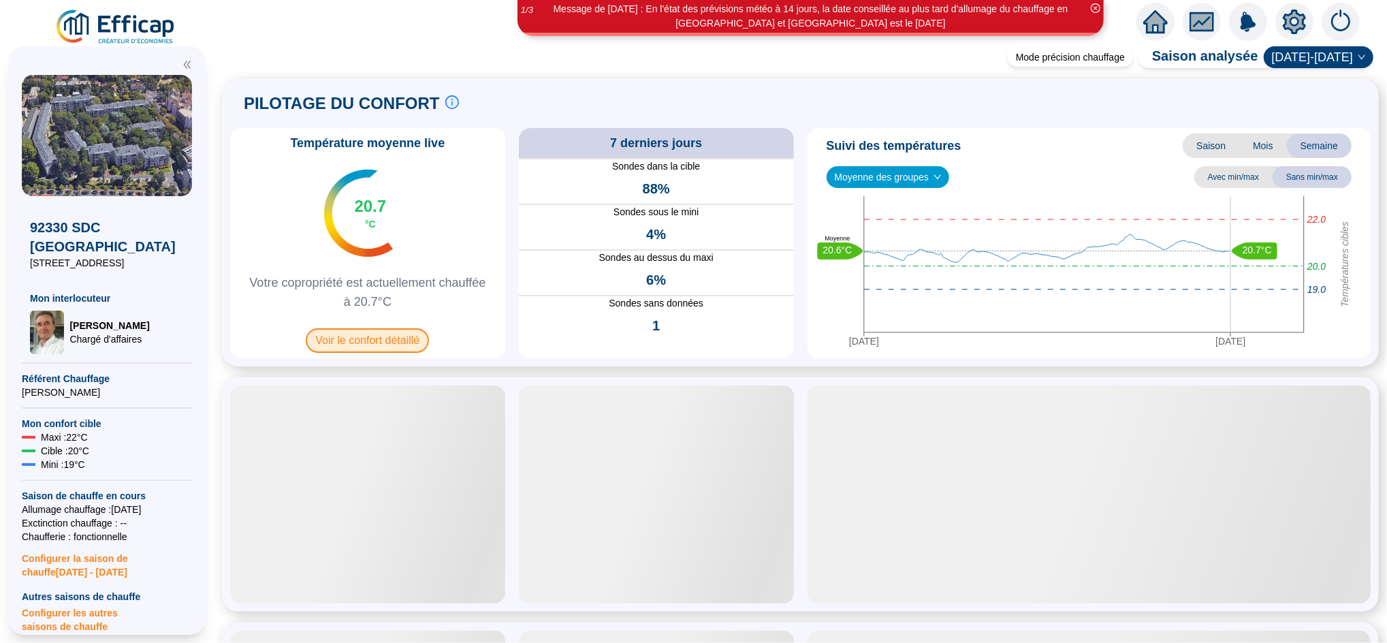
click at [404, 342] on span "Voir le confort détaillé" at bounding box center [367, 340] width 123 height 25
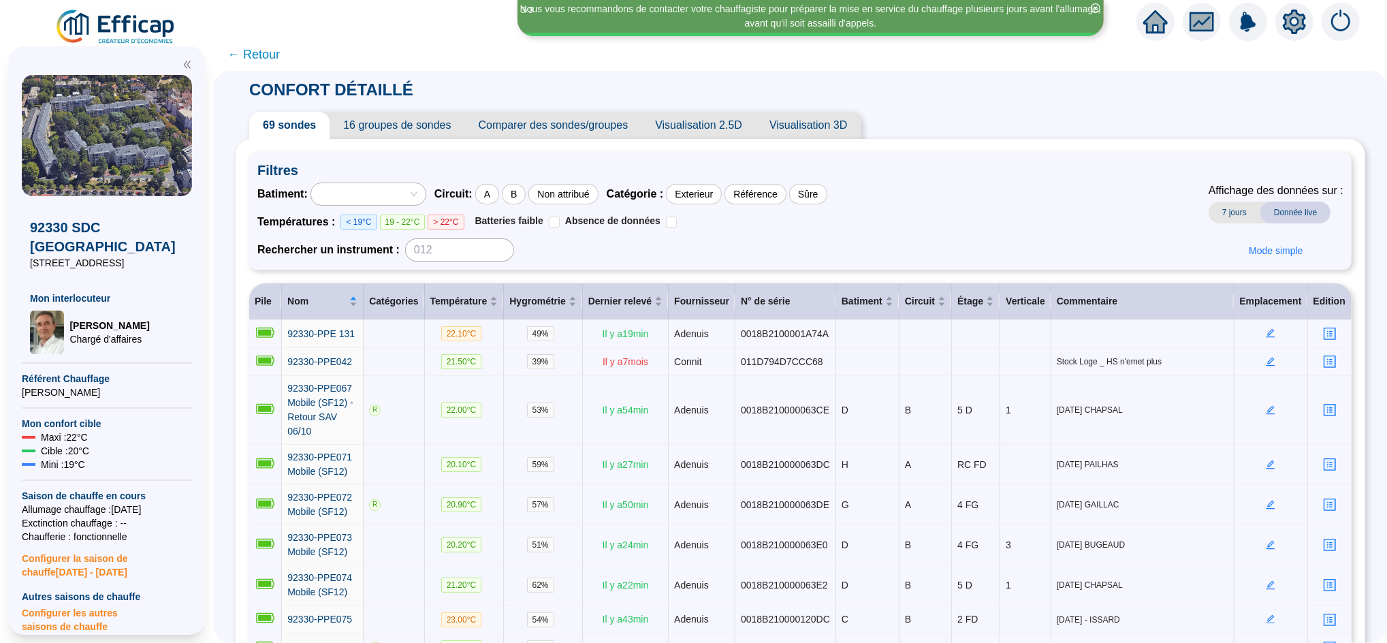
click at [1148, 23] on icon "home" at bounding box center [1155, 21] width 25 height 19
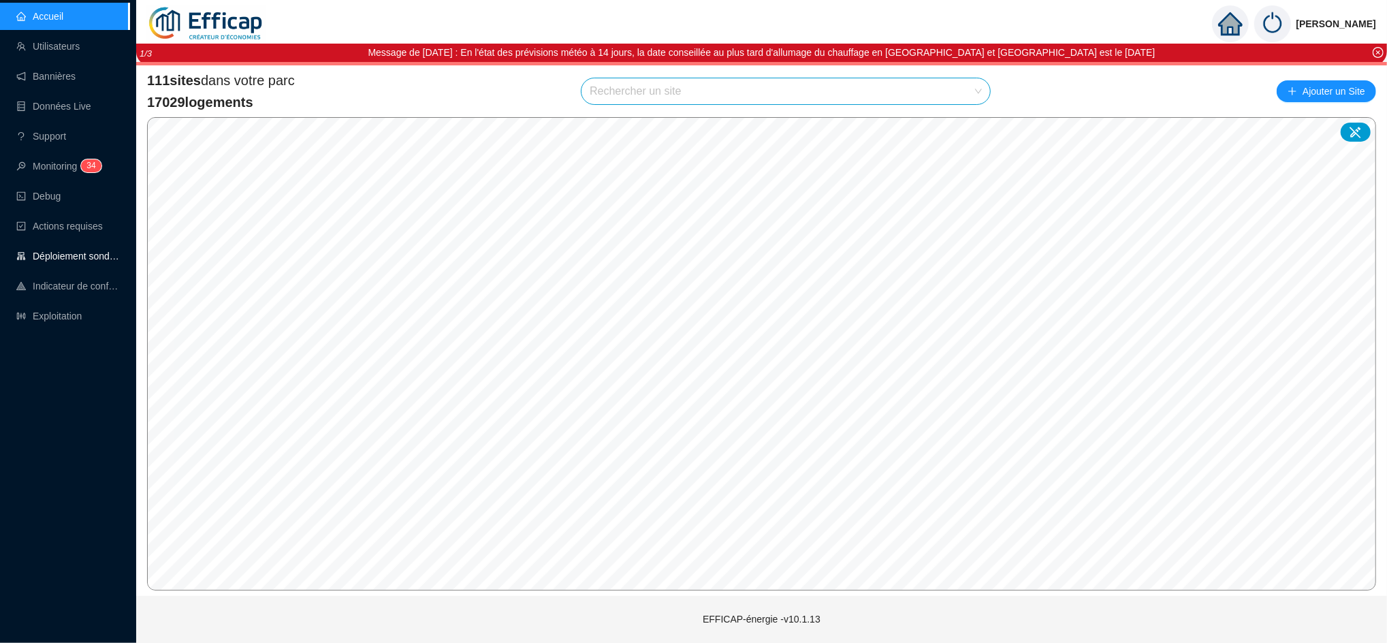
click at [78, 257] on link "Déploiement sondes" at bounding box center [67, 255] width 103 height 11
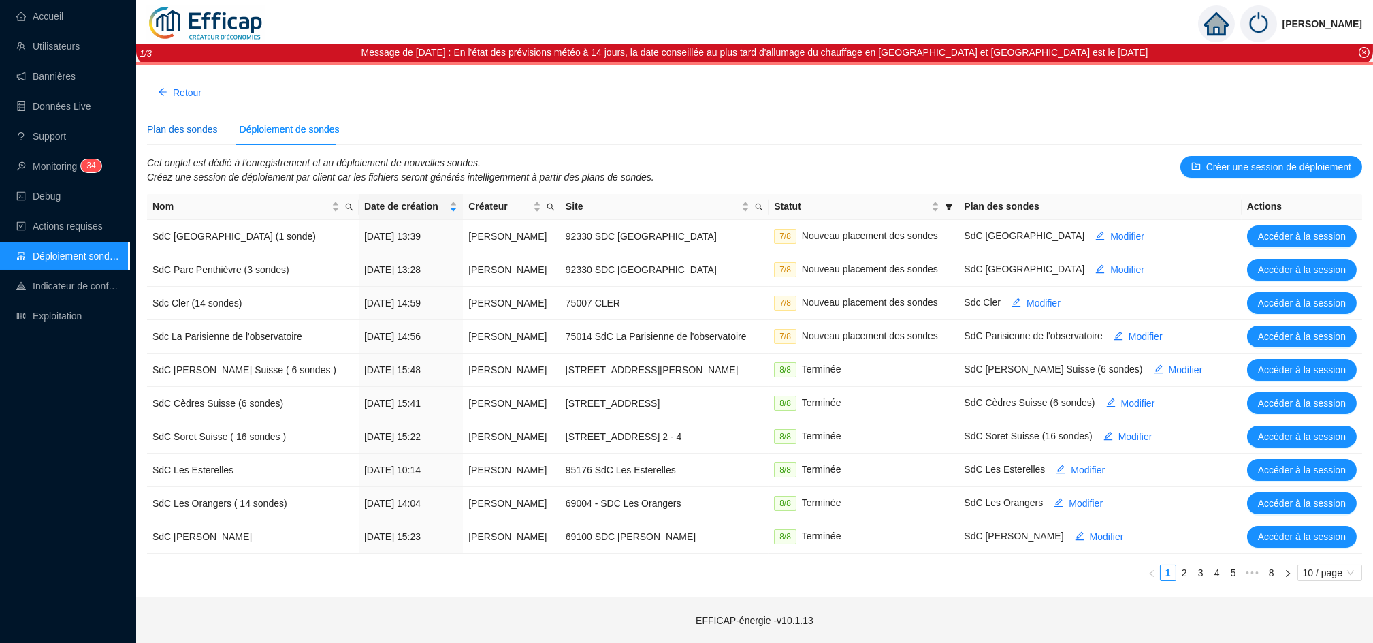
click at [185, 127] on div "Plan des sondes" at bounding box center [182, 130] width 71 height 14
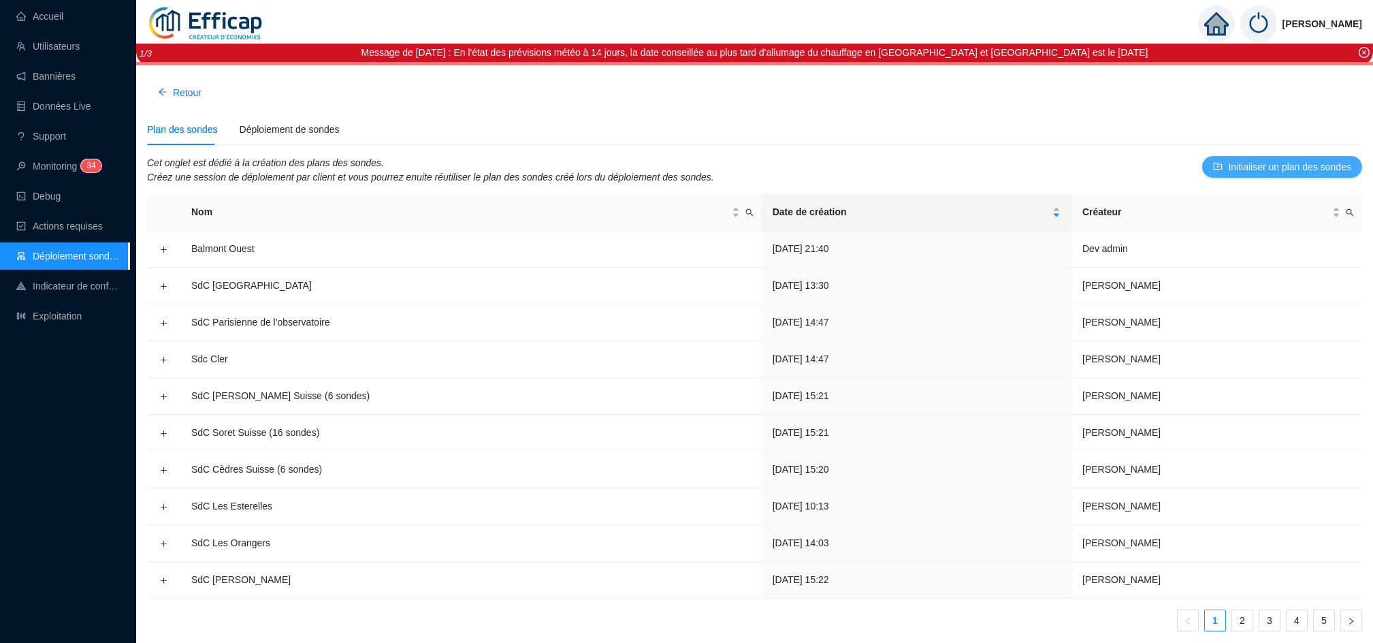
click at [1253, 164] on span "Initialiser un plan des sondes" at bounding box center [1289, 167] width 123 height 14
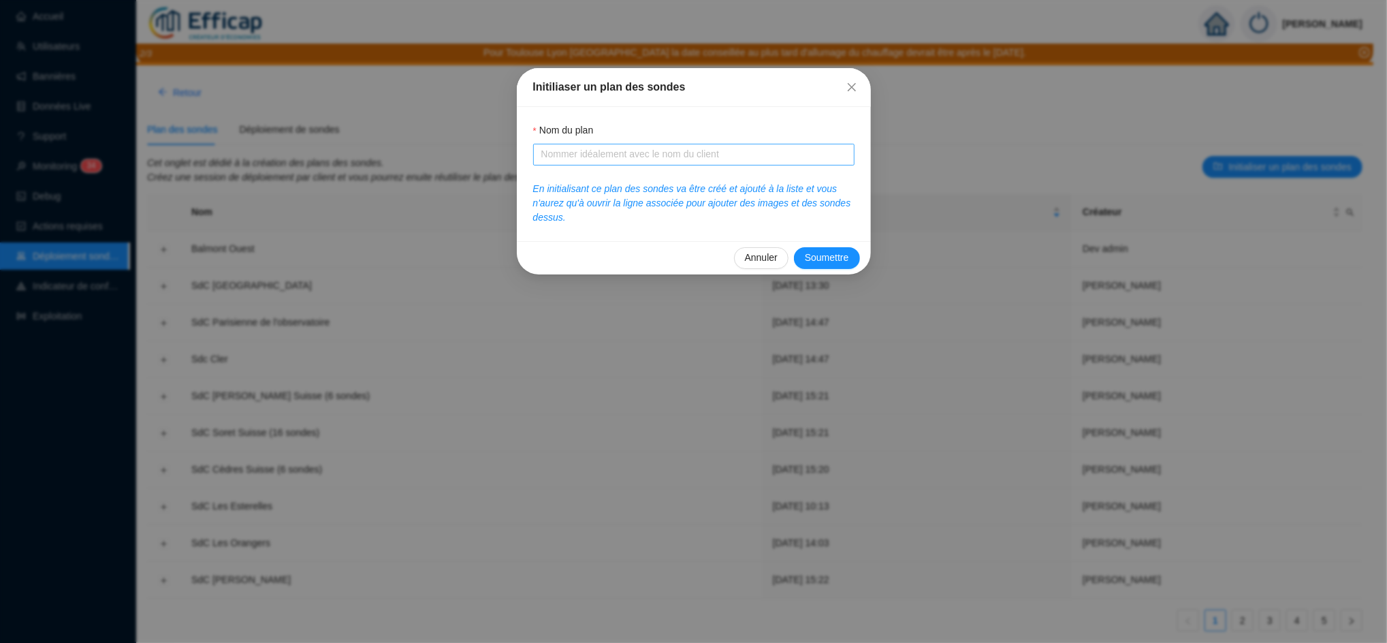
drag, startPoint x: 763, startPoint y: 142, endPoint x: 749, endPoint y: 153, distance: 18.0
click at [749, 153] on div "Nom du plan" at bounding box center [693, 144] width 321 height 42
click at [749, 153] on input "Nom du plan" at bounding box center [692, 154] width 302 height 14
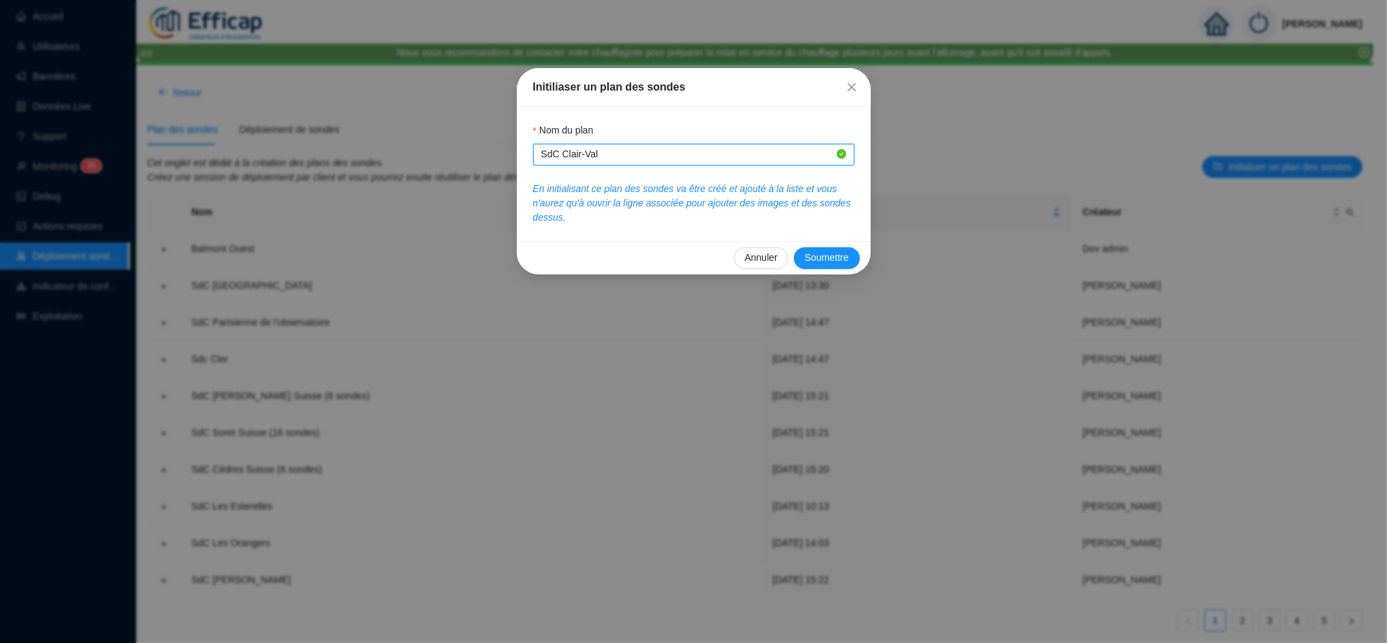
type input "SdC Clair-Val"
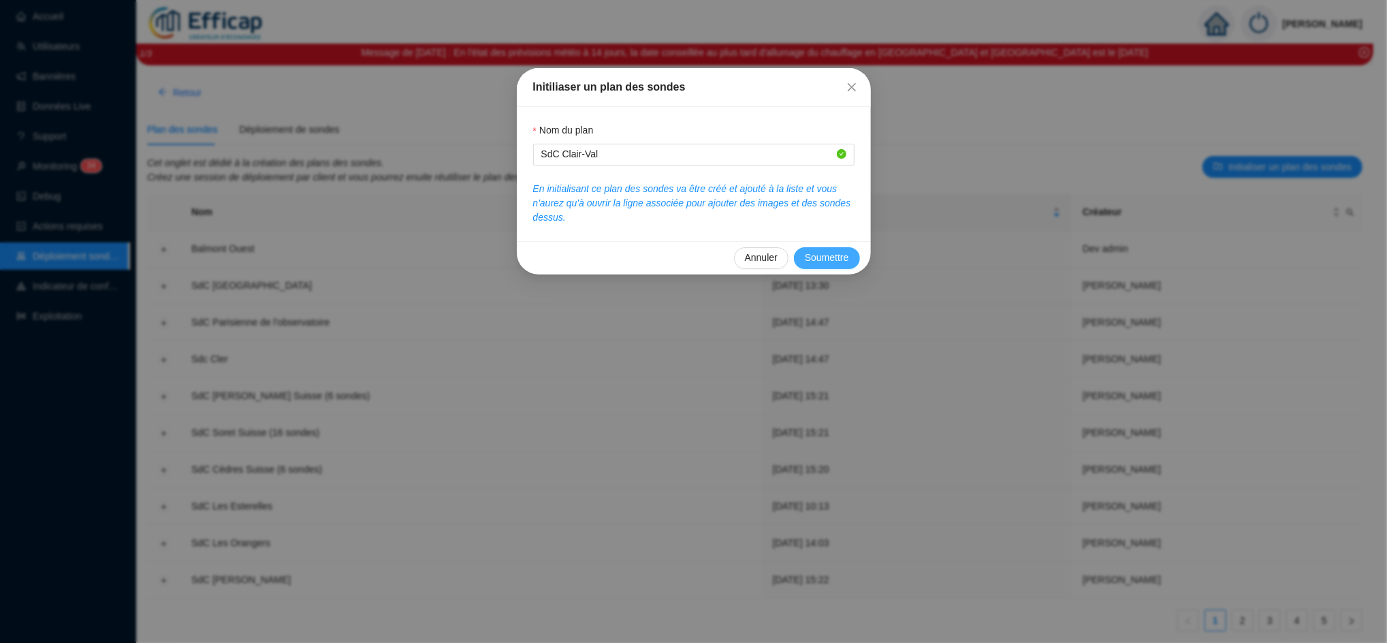
click at [811, 259] on span "Soumettre" at bounding box center [827, 257] width 44 height 14
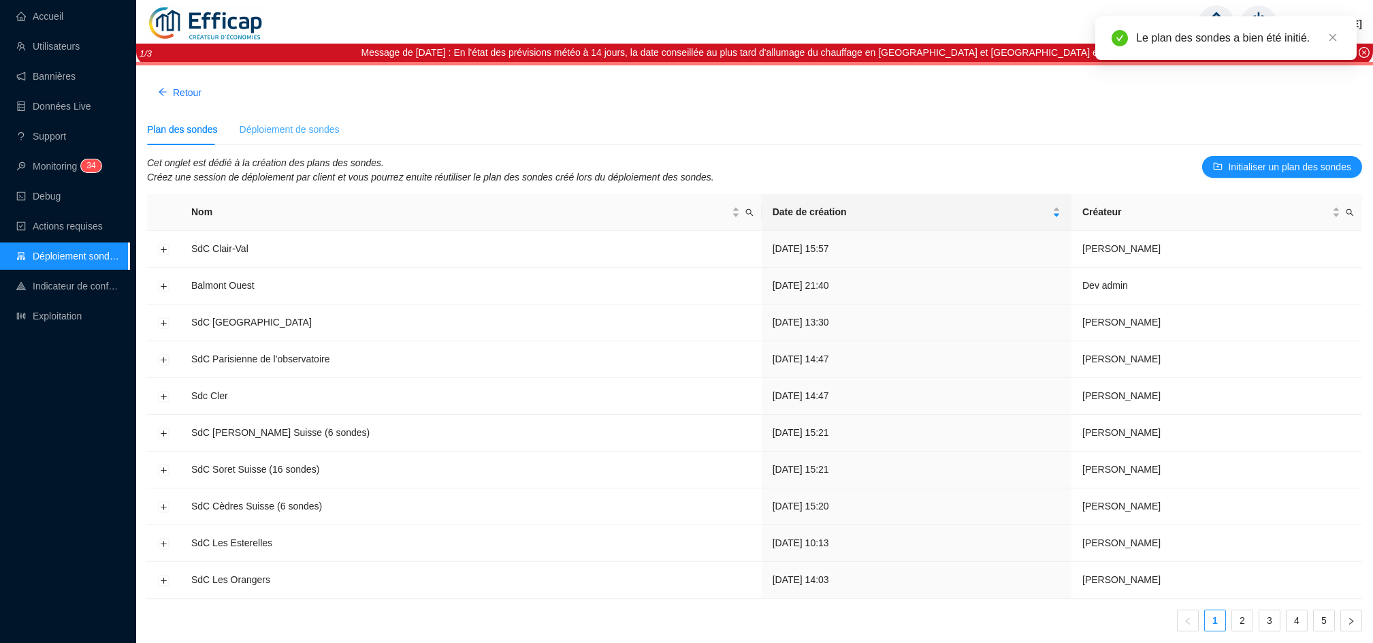
click at [279, 120] on div "Déploiement de sondes" at bounding box center [290, 129] width 100 height 31
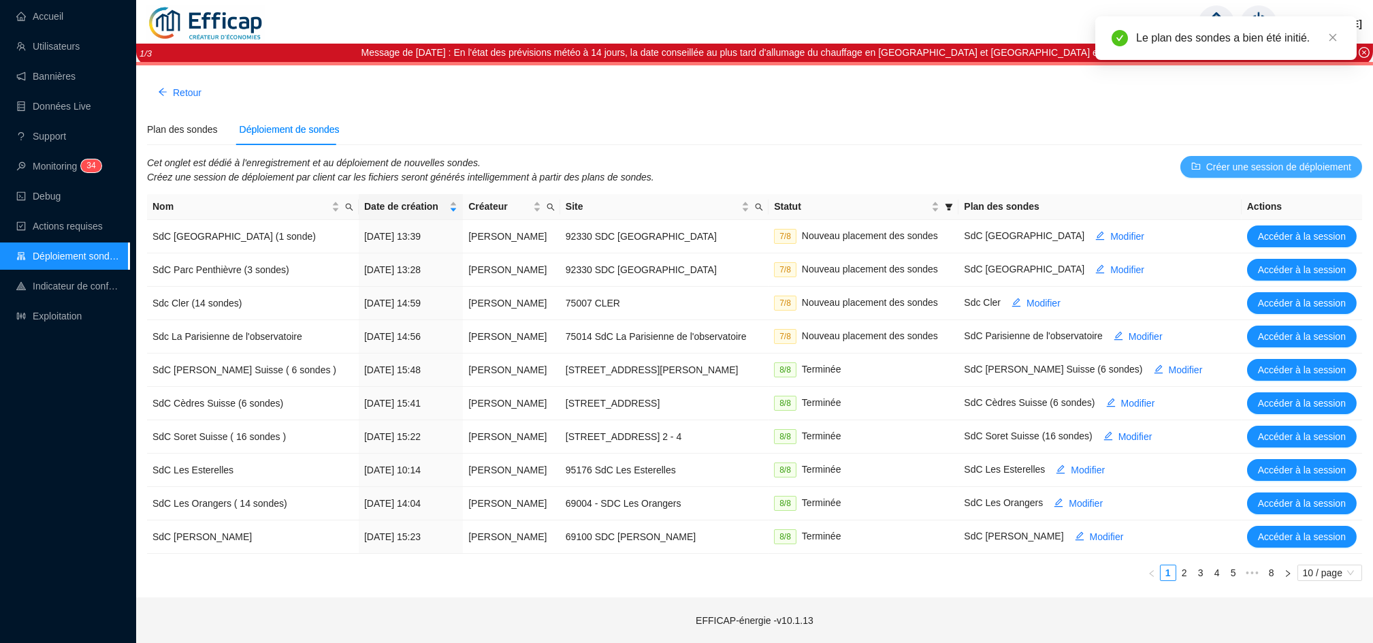
click at [1250, 176] on button "Créer une session de déploiement" at bounding box center [1271, 167] width 182 height 22
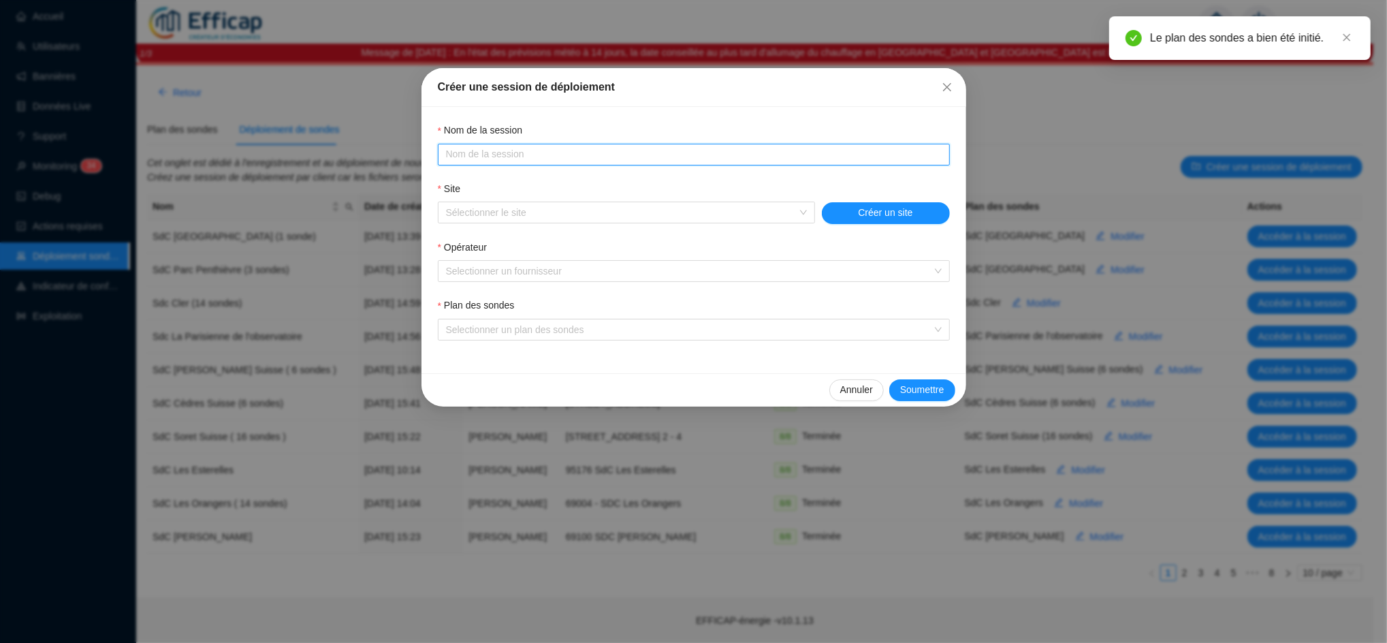
click at [669, 157] on input "Nom du plan" at bounding box center [692, 154] width 493 height 14
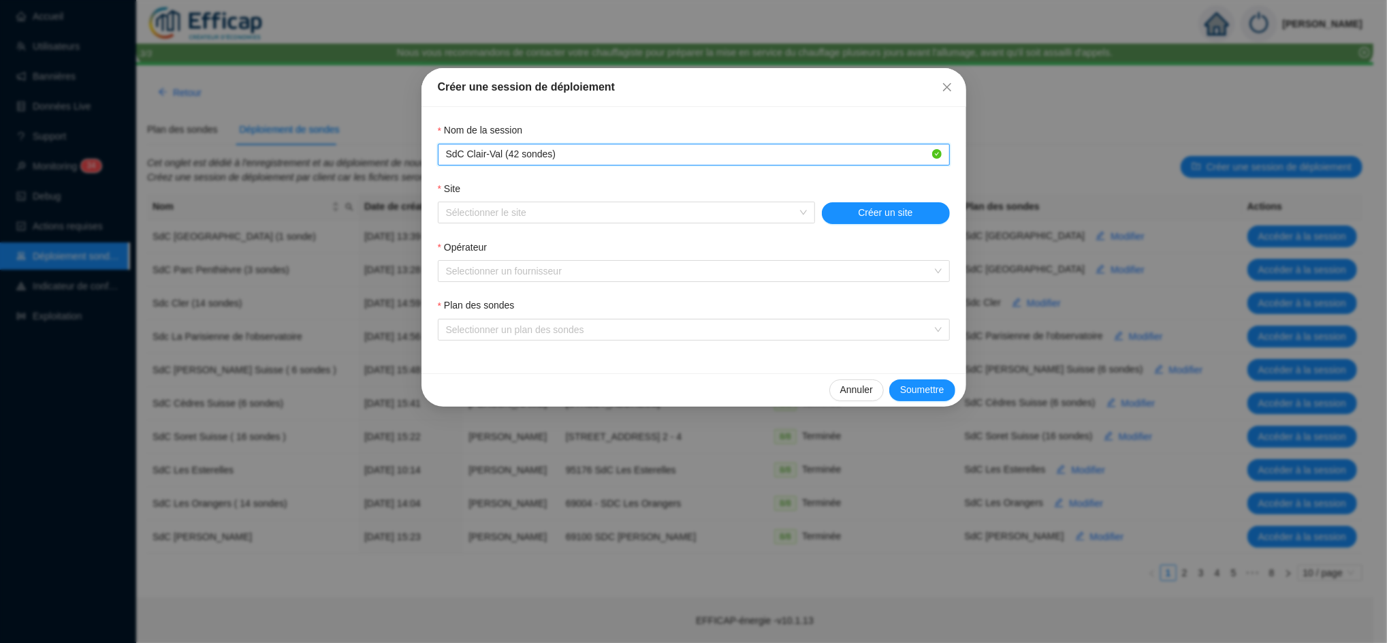
type input "SdC Clair-Val (42 sondes)"
click at [847, 212] on button "Créer un site" at bounding box center [886, 213] width 128 height 22
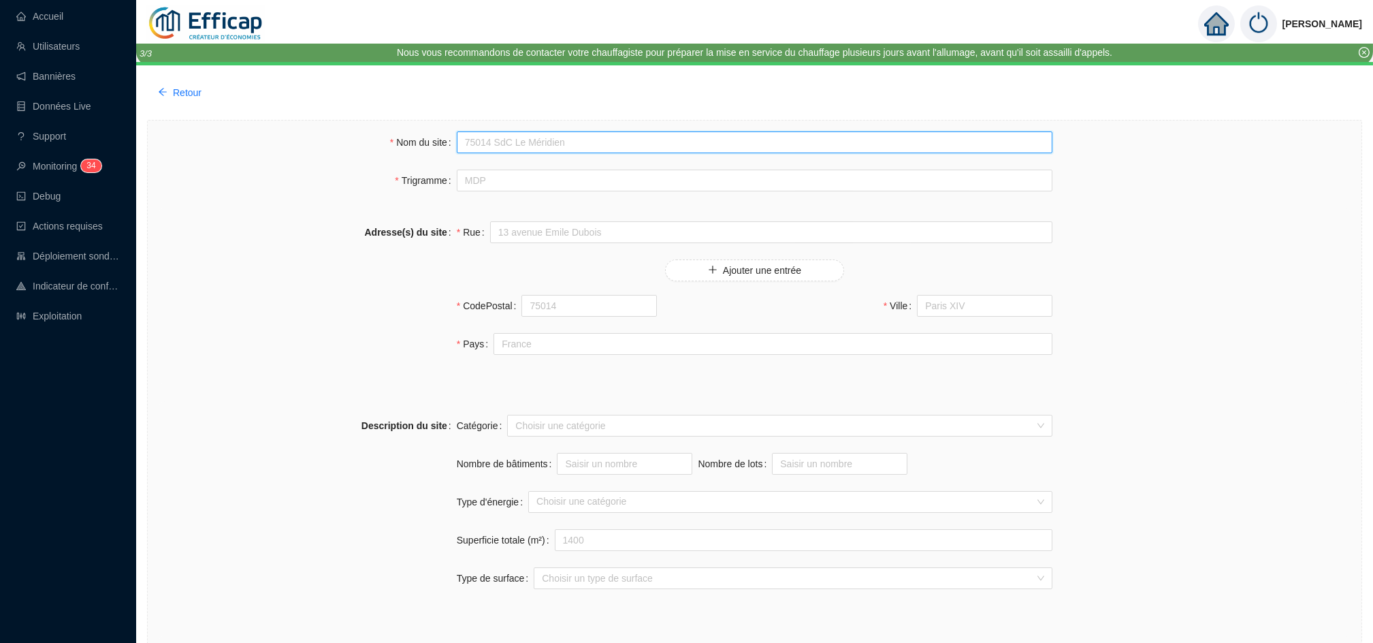
click at [590, 139] on input "Nom du site" at bounding box center [755, 142] width 596 height 22
type input "1226 [PERSON_NAME]"
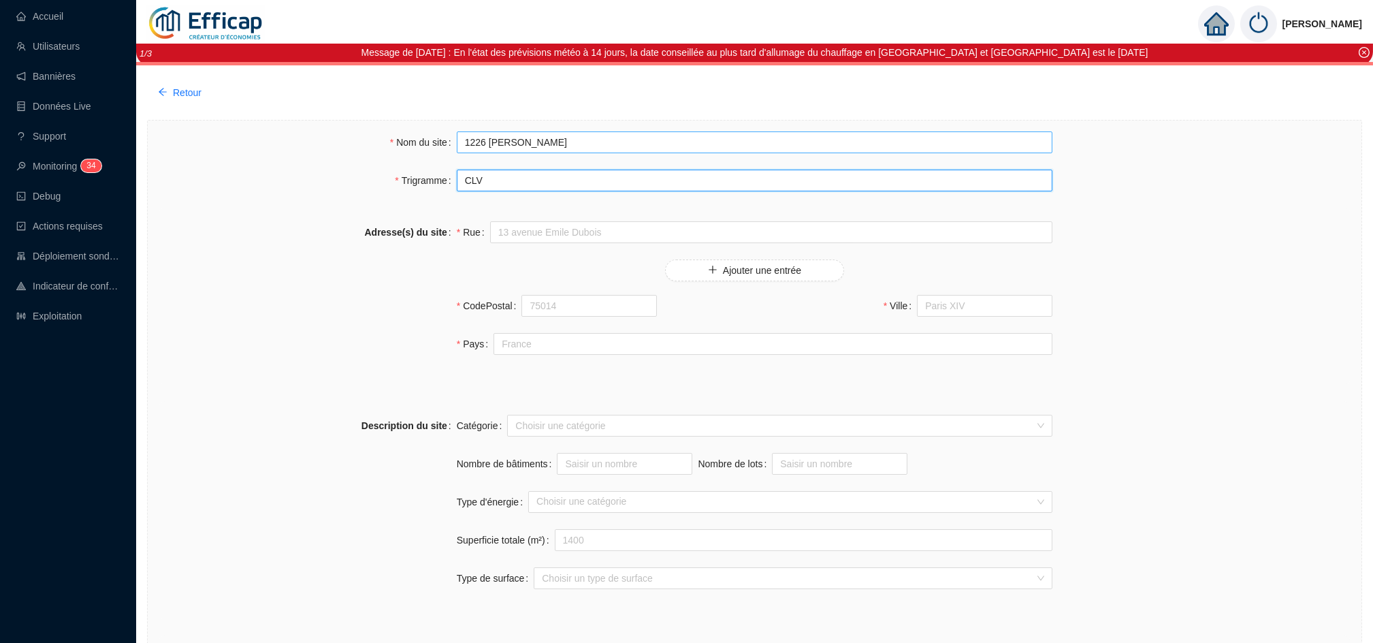
type input "CLV"
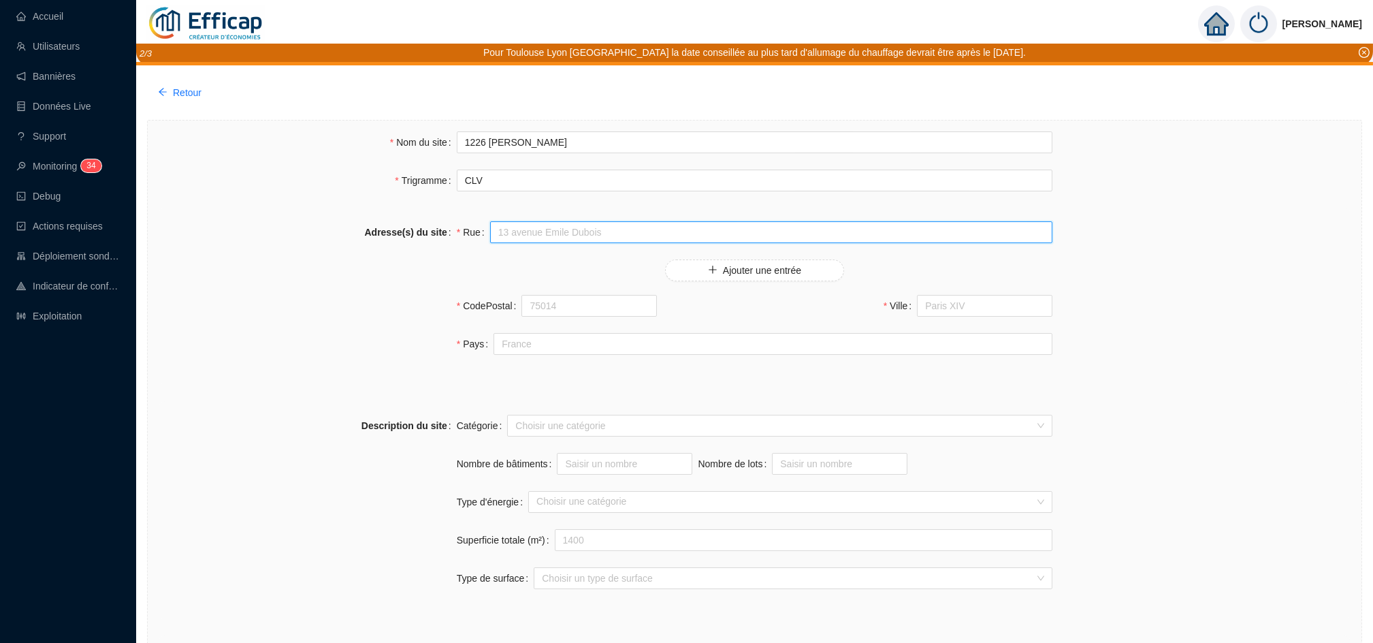
paste input "Chemin de Clair-Val 2-14"
type input "Chemin de Clair-Val 2-14"
click at [710, 272] on icon "plus" at bounding box center [713, 270] width 10 height 10
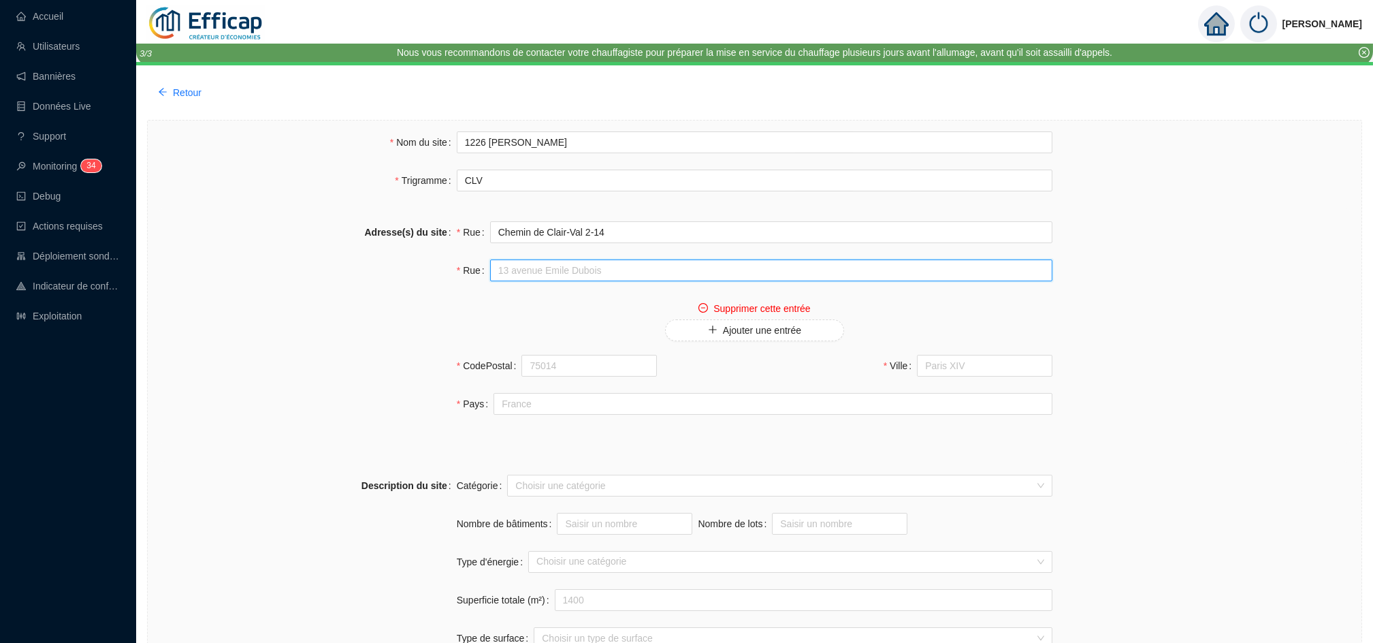
click at [492, 268] on input "Rue" at bounding box center [771, 270] width 562 height 22
paste input "[GEOGRAPHIC_DATA] 17"
type input "[GEOGRAPHIC_DATA] 17"
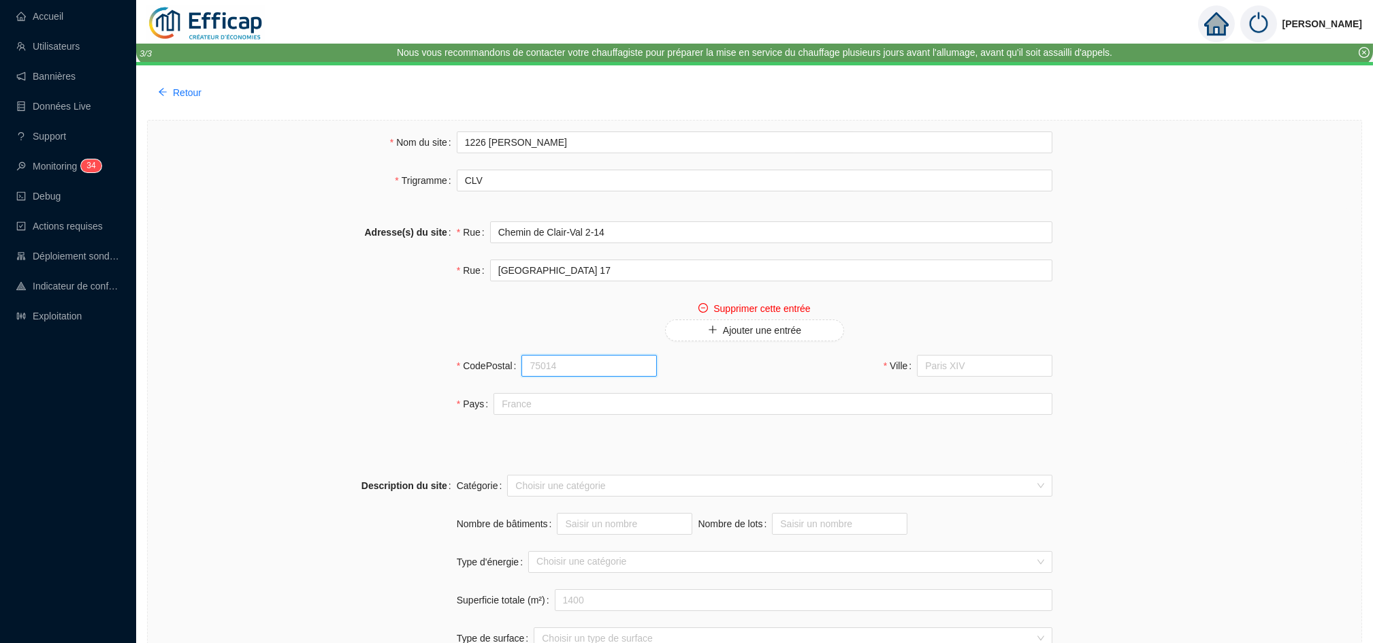
click at [587, 364] on input "CodePostal" at bounding box center [588, 366] width 135 height 22
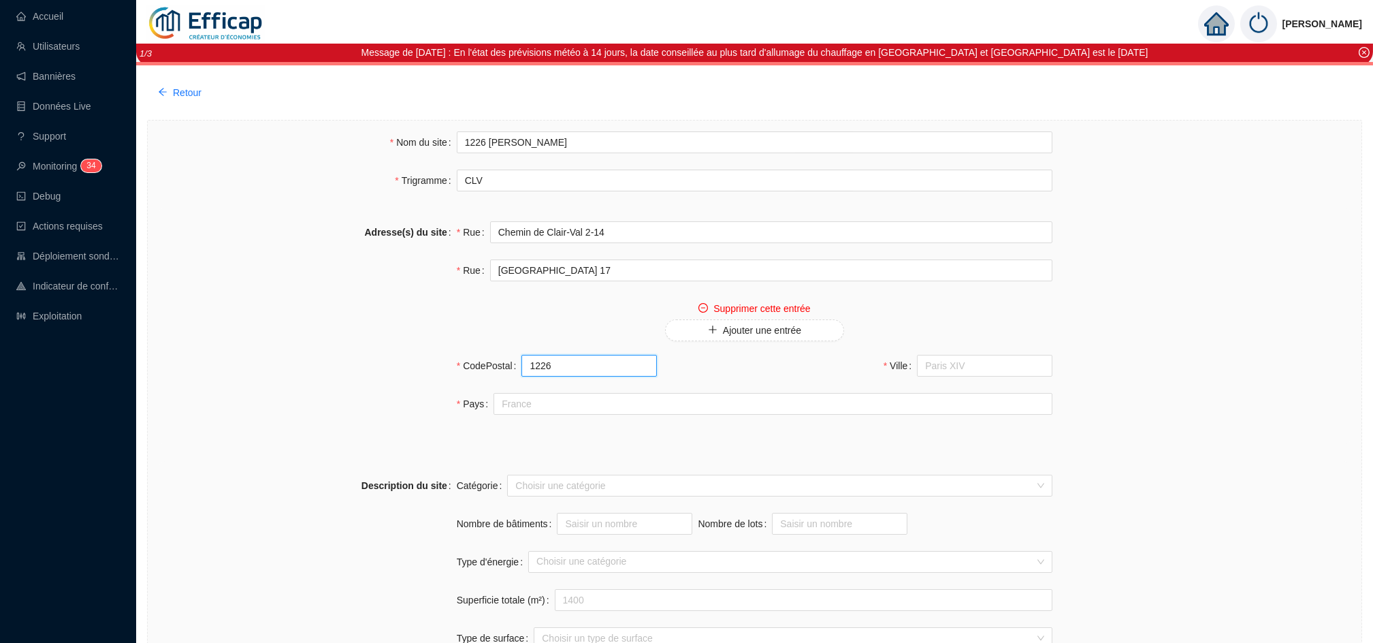
type input "1226"
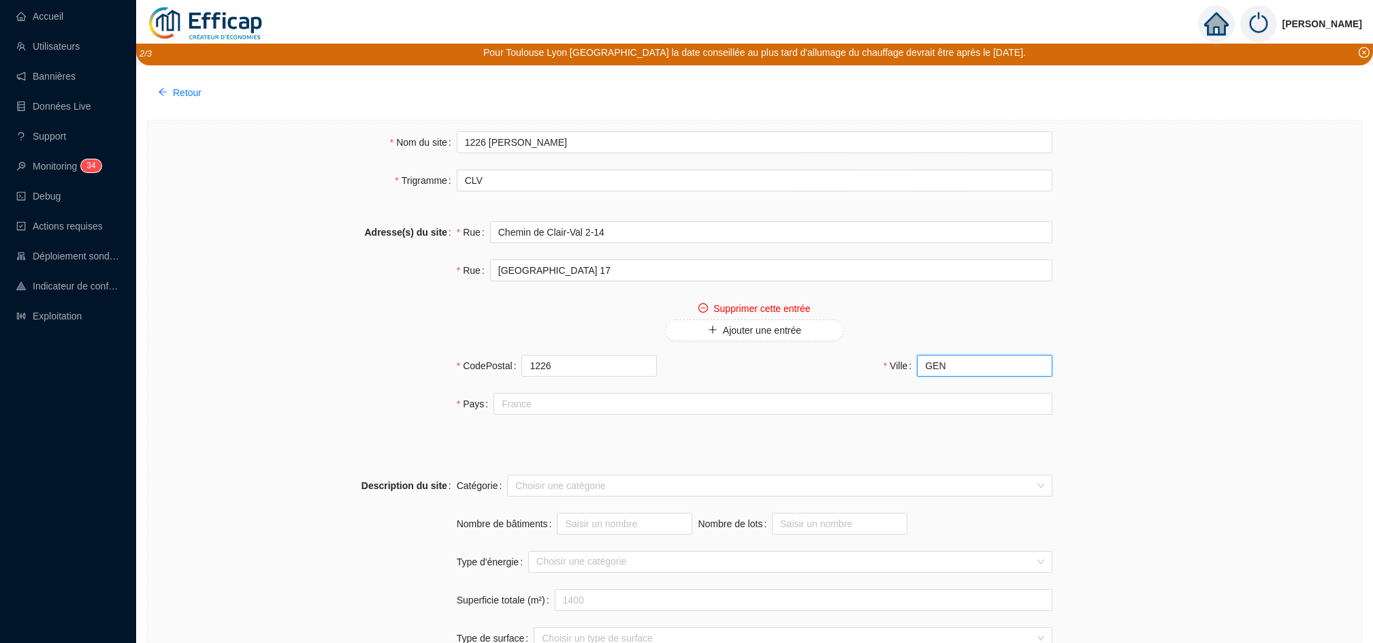
type input "[GEOGRAPHIC_DATA]"
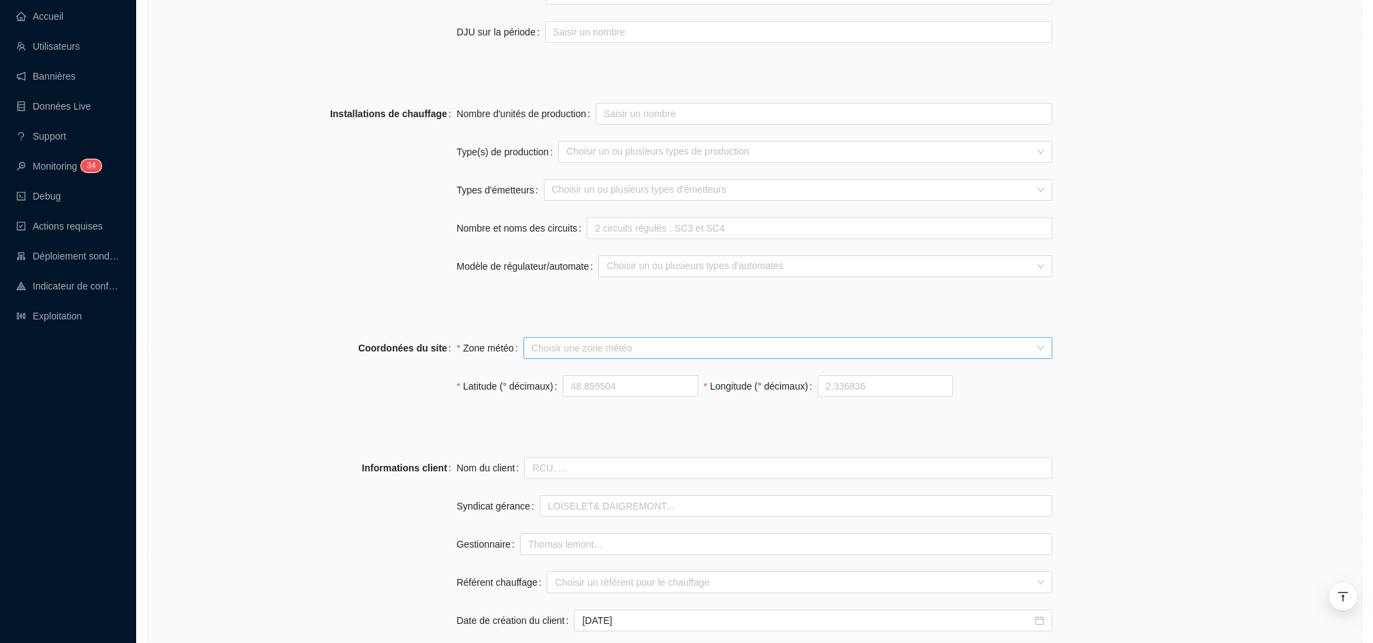
scroll to position [813, 0]
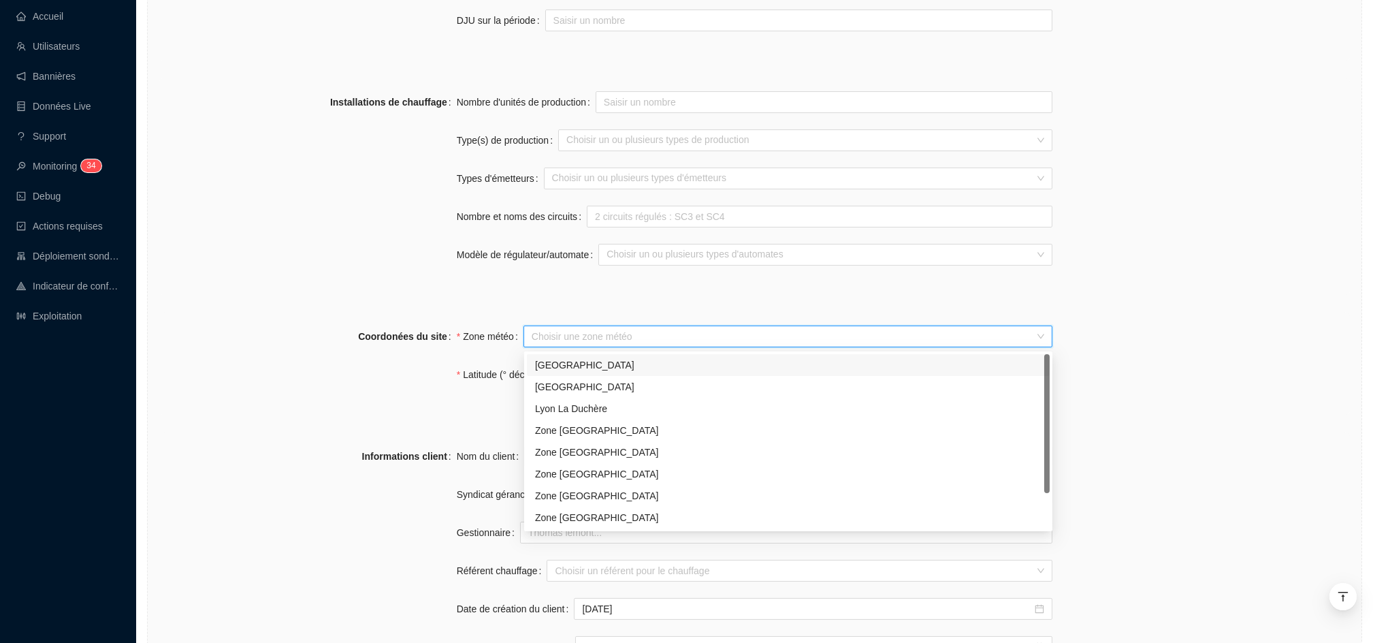
click at [643, 343] on input "Zone météo" at bounding box center [782, 336] width 500 height 20
click at [635, 361] on div "[GEOGRAPHIC_DATA]" at bounding box center [788, 365] width 506 height 14
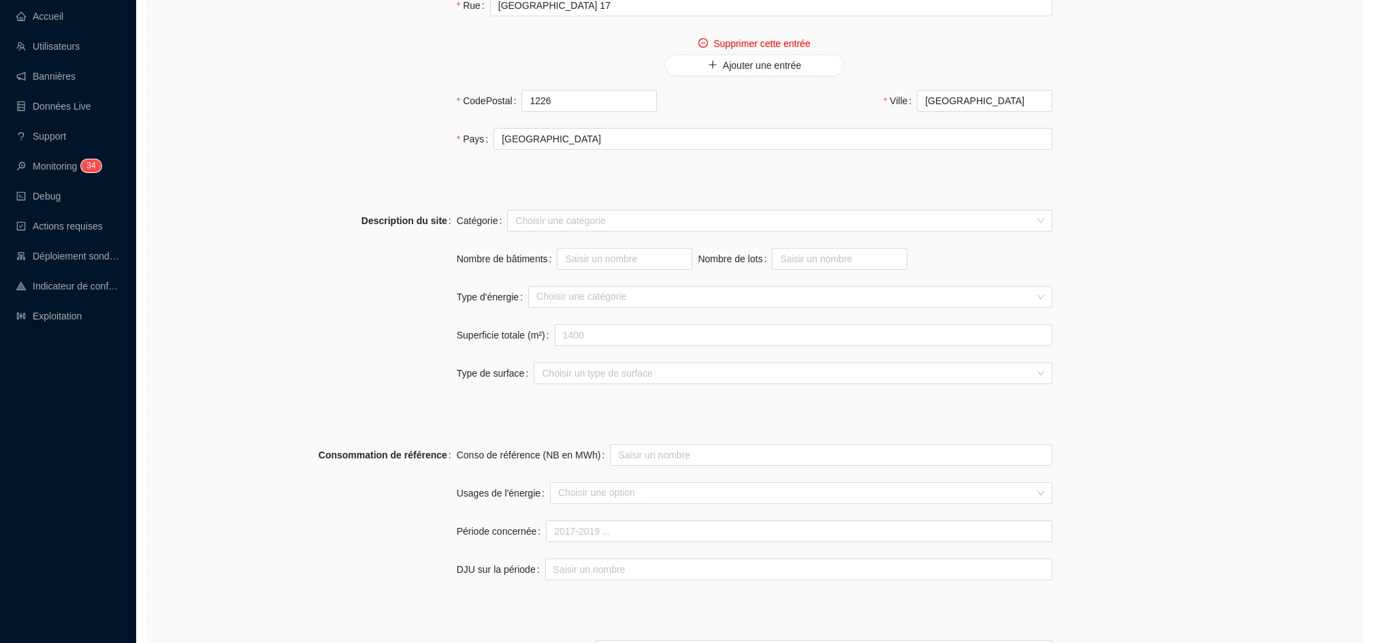
scroll to position [222, 0]
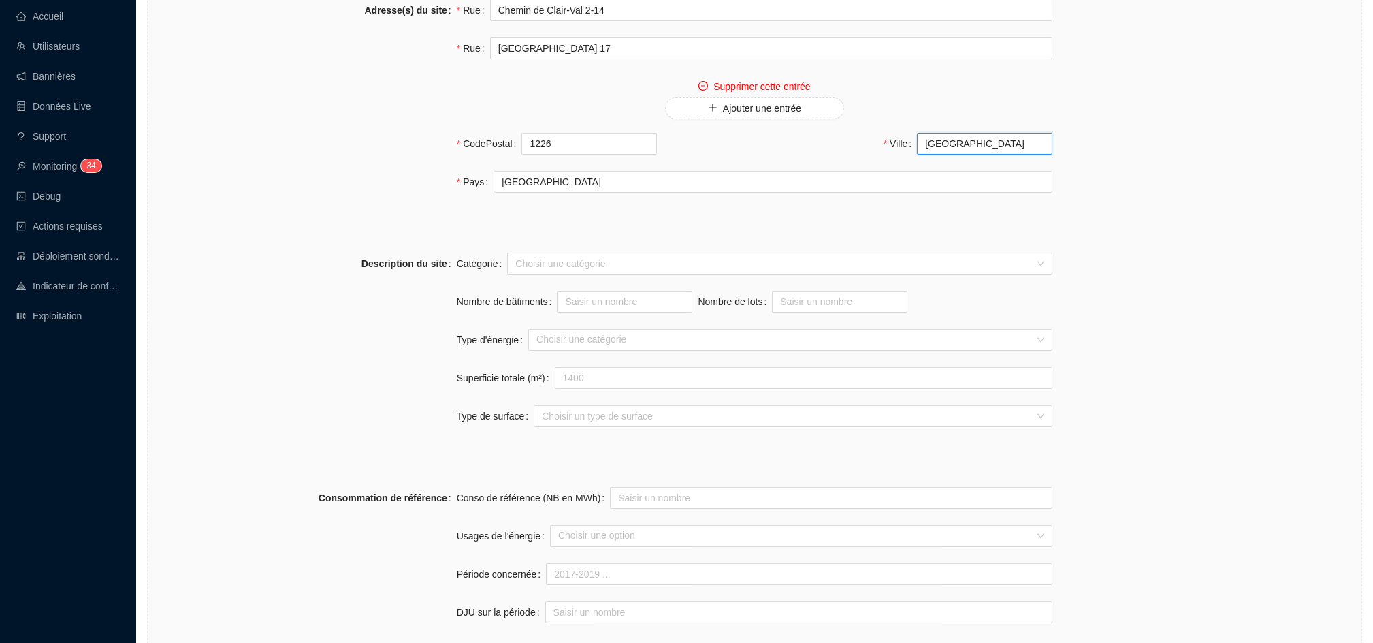
click at [1001, 145] on input "[GEOGRAPHIC_DATA]" at bounding box center [984, 144] width 135 height 22
type input "G"
paste input "Thônex"
type input "Thônex"
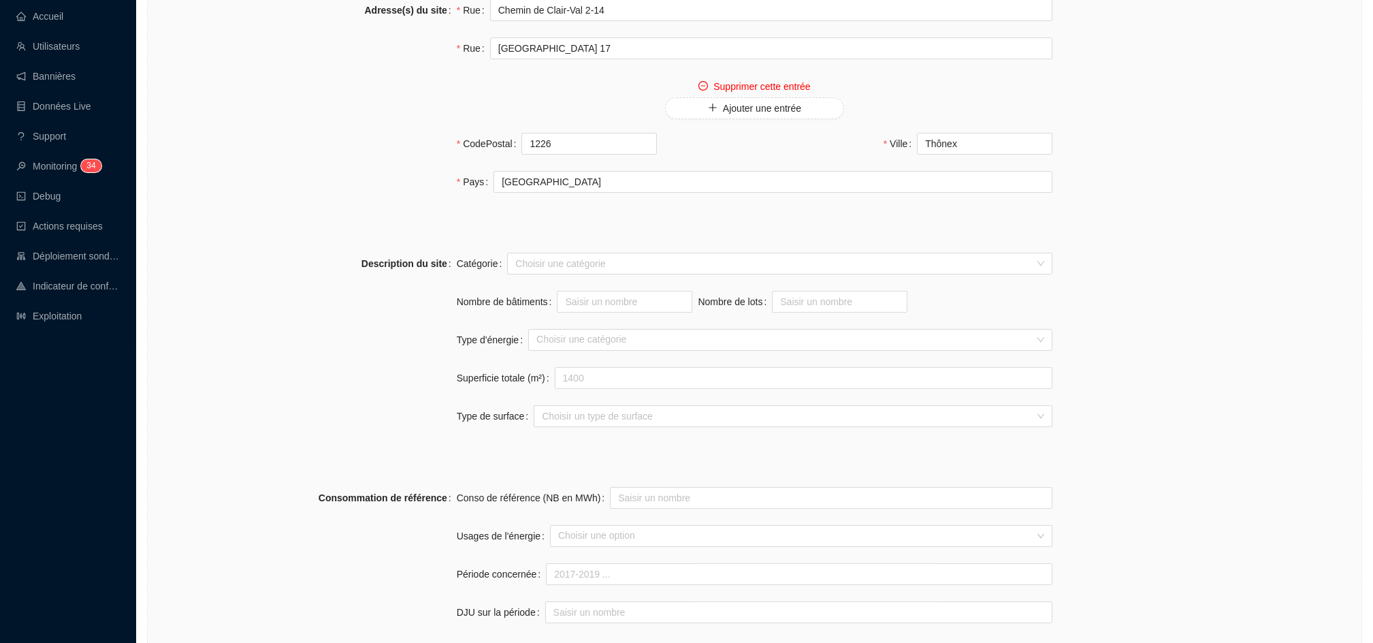
click at [1319, 282] on div "Description du site Catégorie Choisir une catégorie Nombre de bâtiments Nombre …" at bounding box center [755, 348] width 1192 height 191
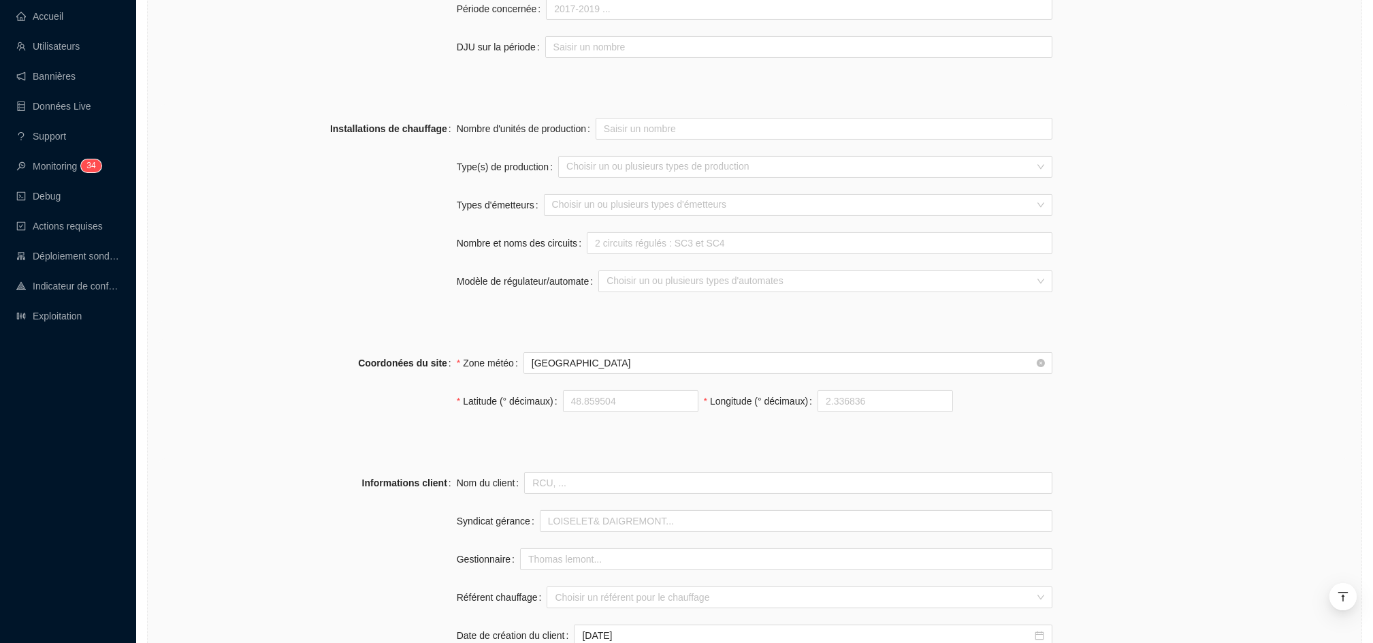
scroll to position [788, 0]
click at [587, 400] on input "Latitude (° décimaux)" at bounding box center [631, 399] width 134 height 20
type input "46.19167"
click at [835, 405] on input "Longitude (° décimaux)" at bounding box center [885, 399] width 134 height 20
type input "6.19904"
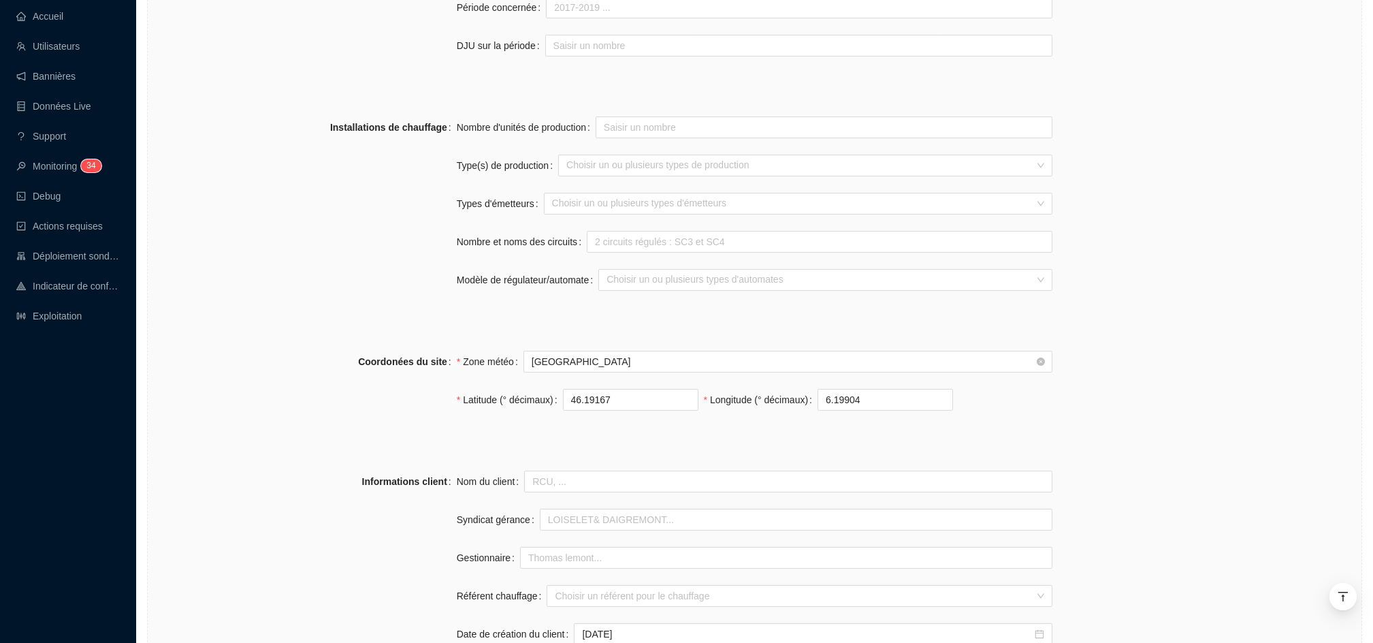
click at [1108, 430] on div "Coordonées du site Zone météo Genève Latitude (° décimaux) 46.19167 Longitude (…" at bounding box center [755, 388] width 1192 height 103
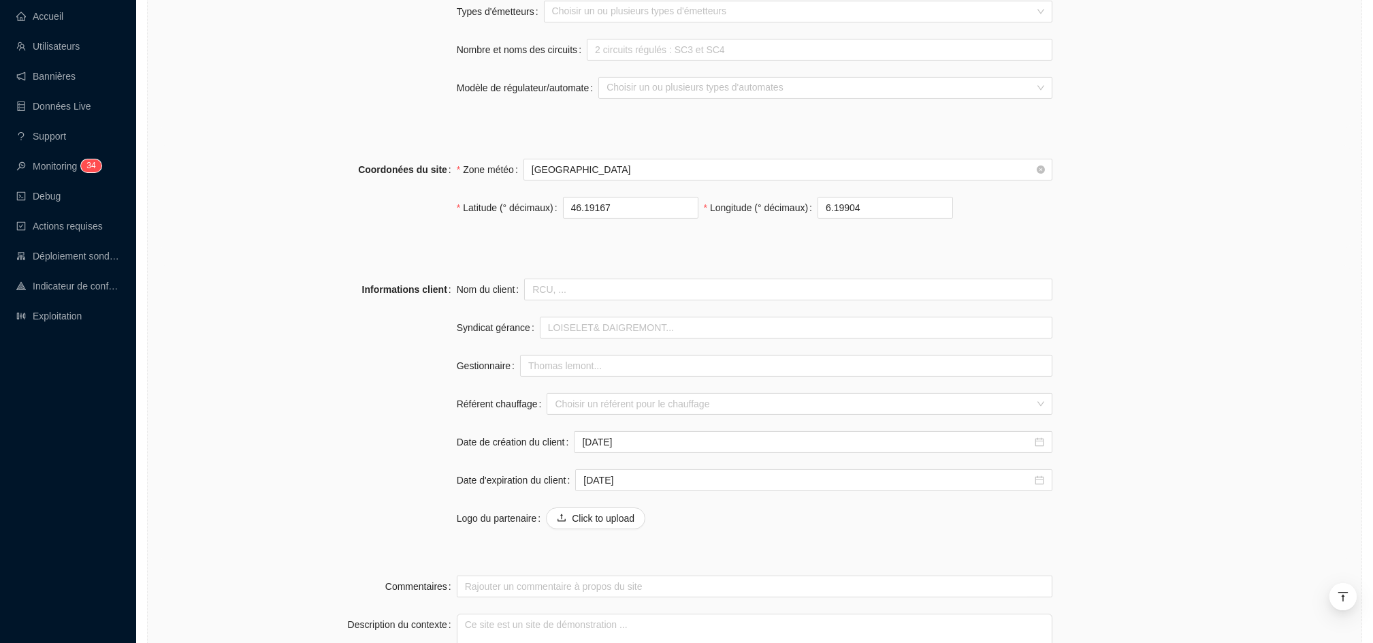
scroll to position [1138, 0]
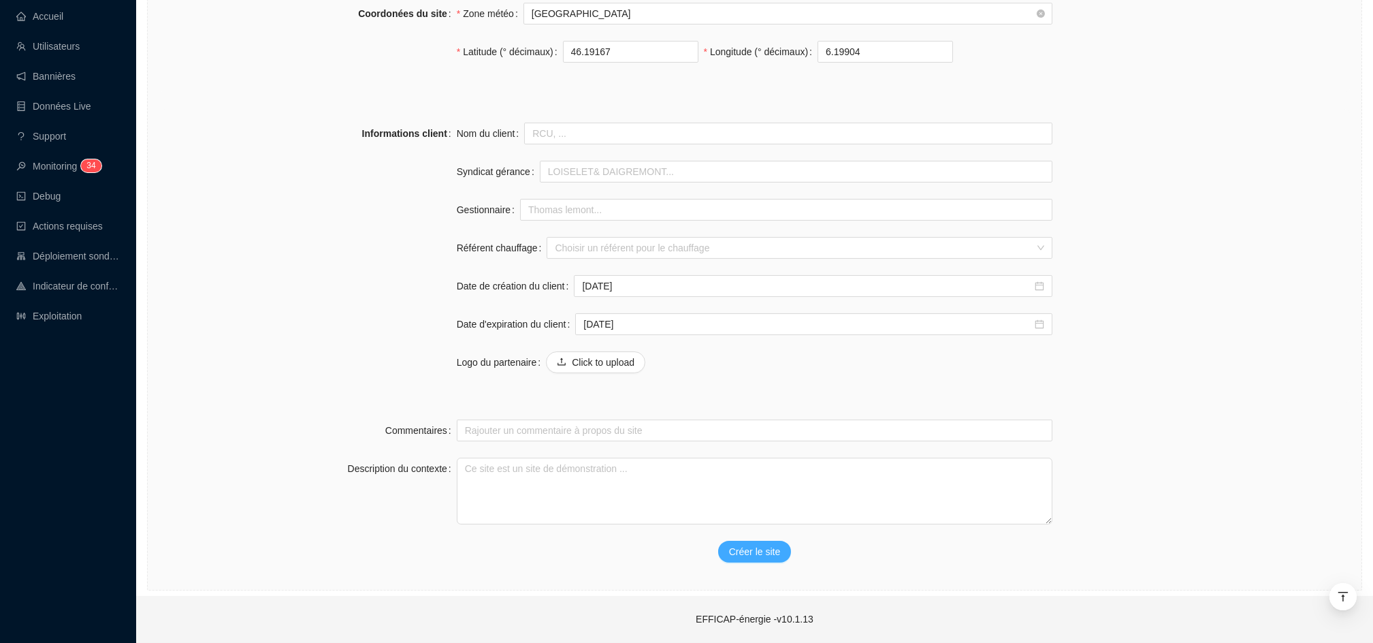
click at [763, 554] on span "Créer le site" at bounding box center [754, 552] width 51 height 14
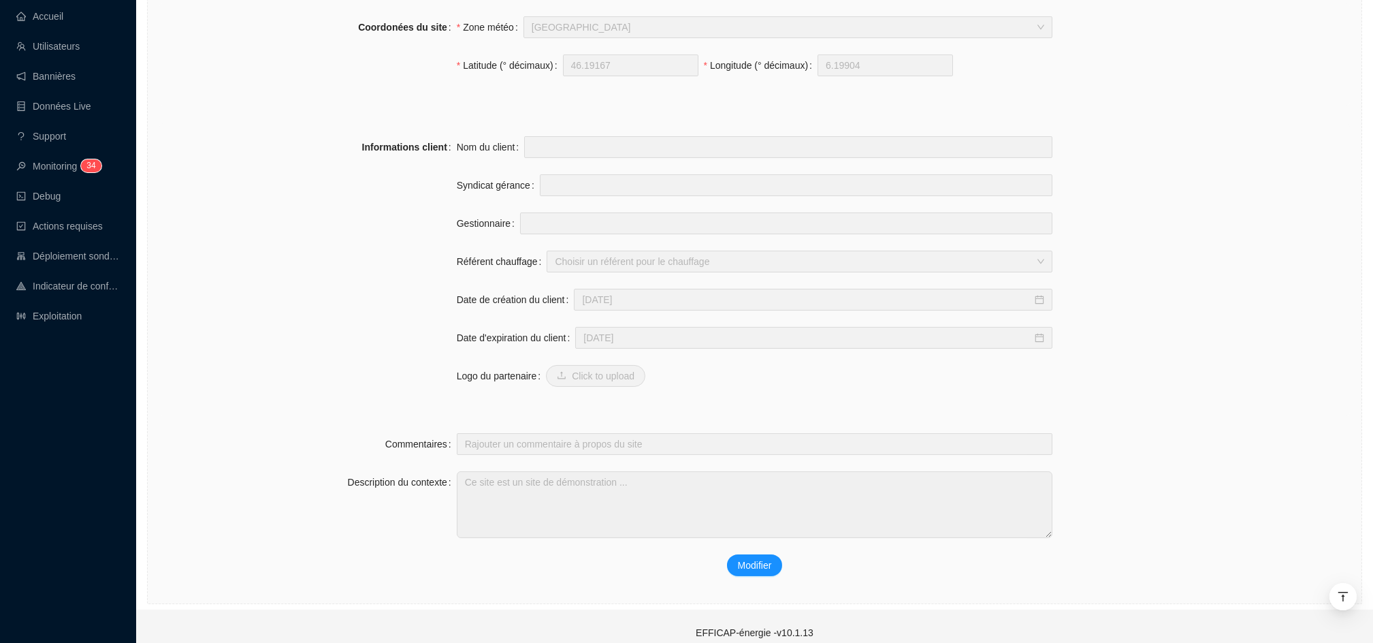
scroll to position [1081, 0]
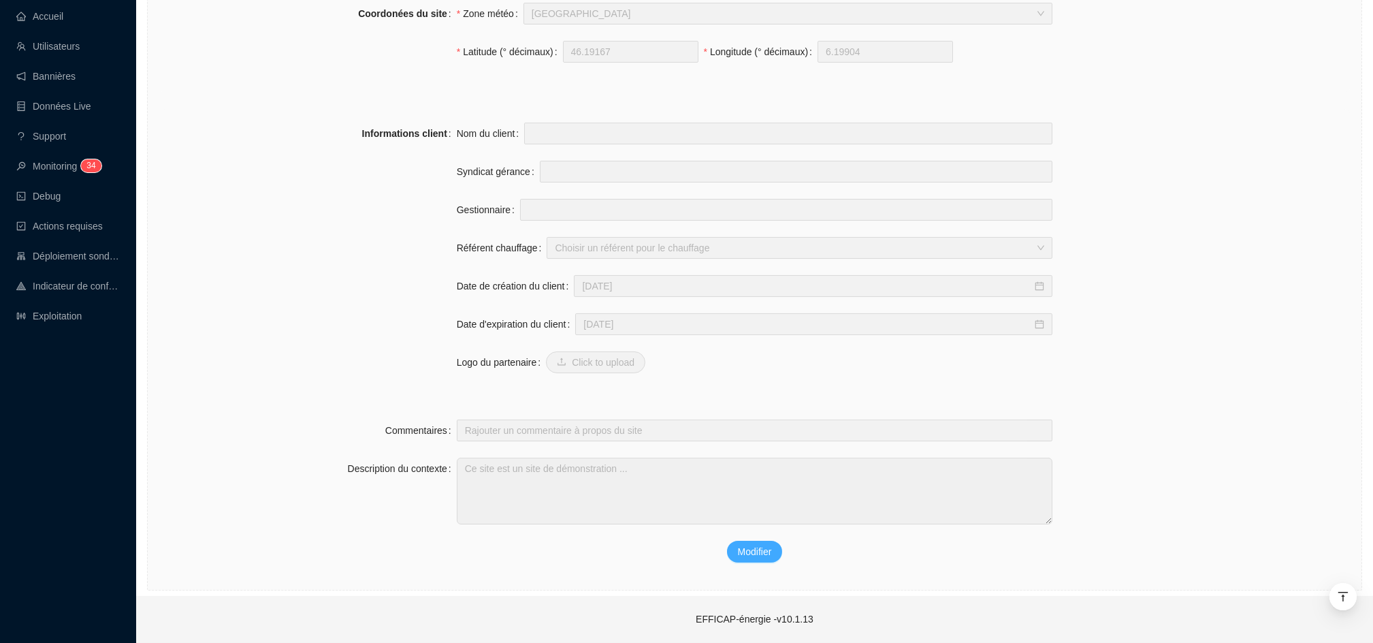
click at [745, 549] on span "Modifier" at bounding box center [755, 552] width 34 height 14
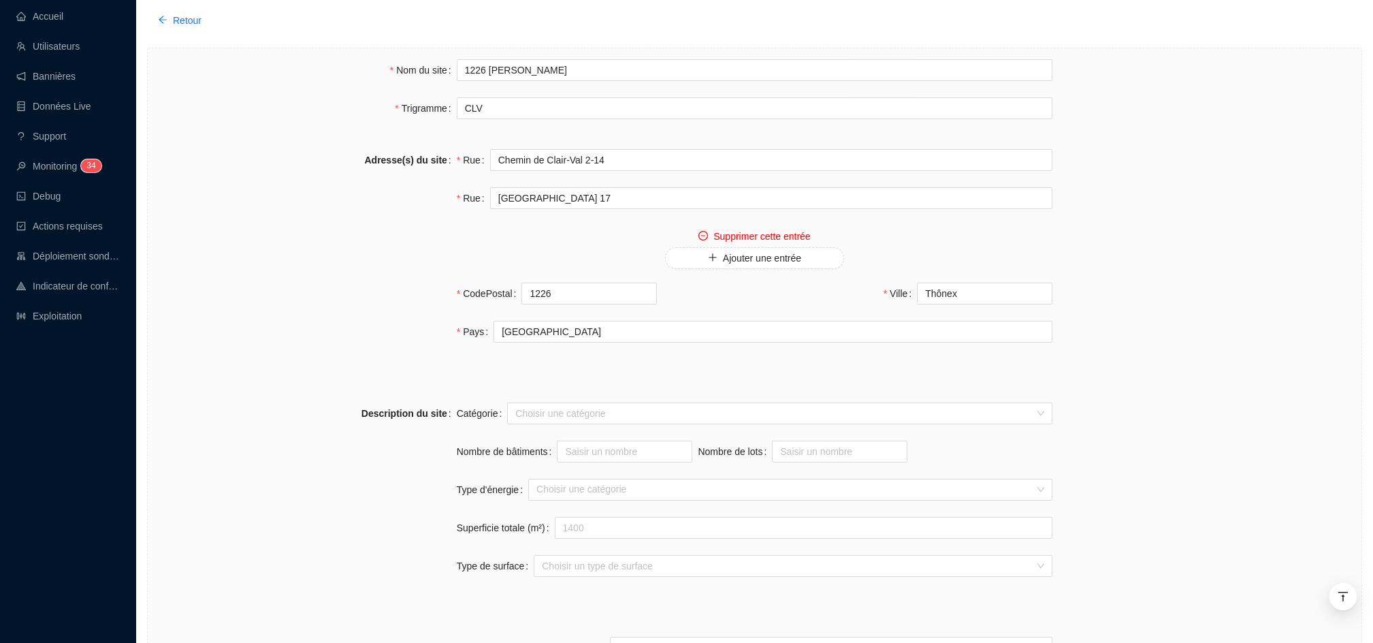
scroll to position [0, 0]
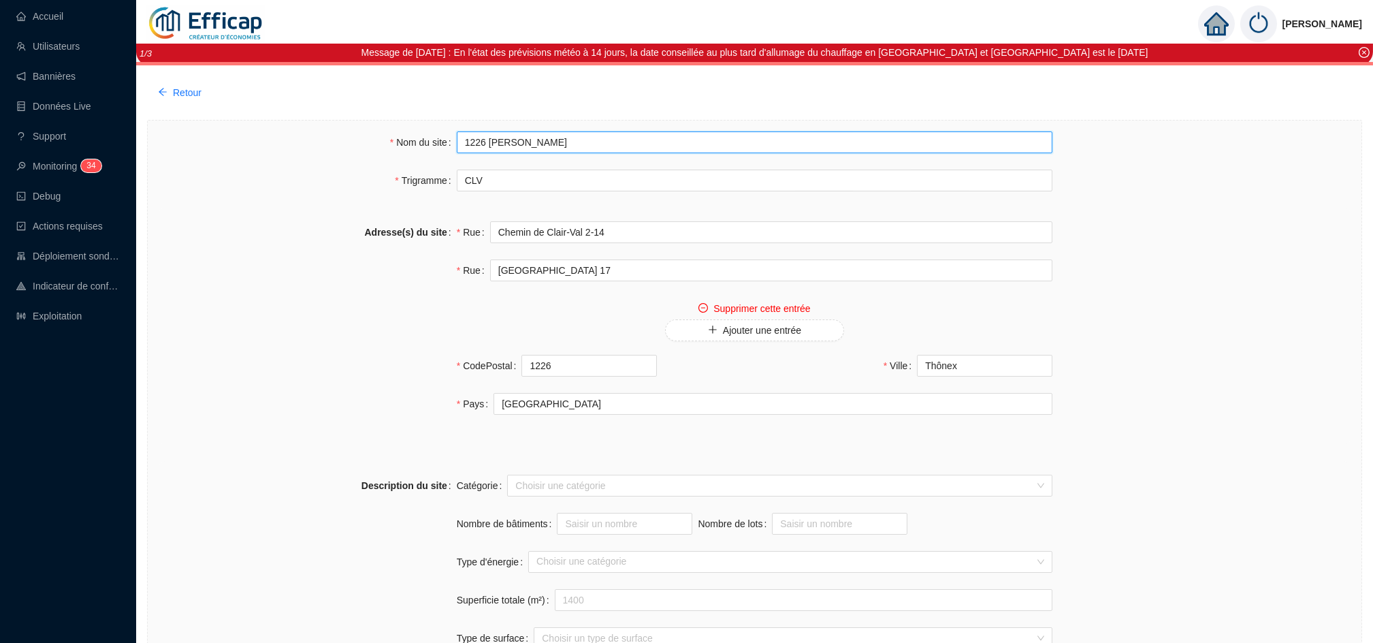
click at [484, 146] on input "1226 [PERSON_NAME]" at bounding box center [755, 142] width 596 height 22
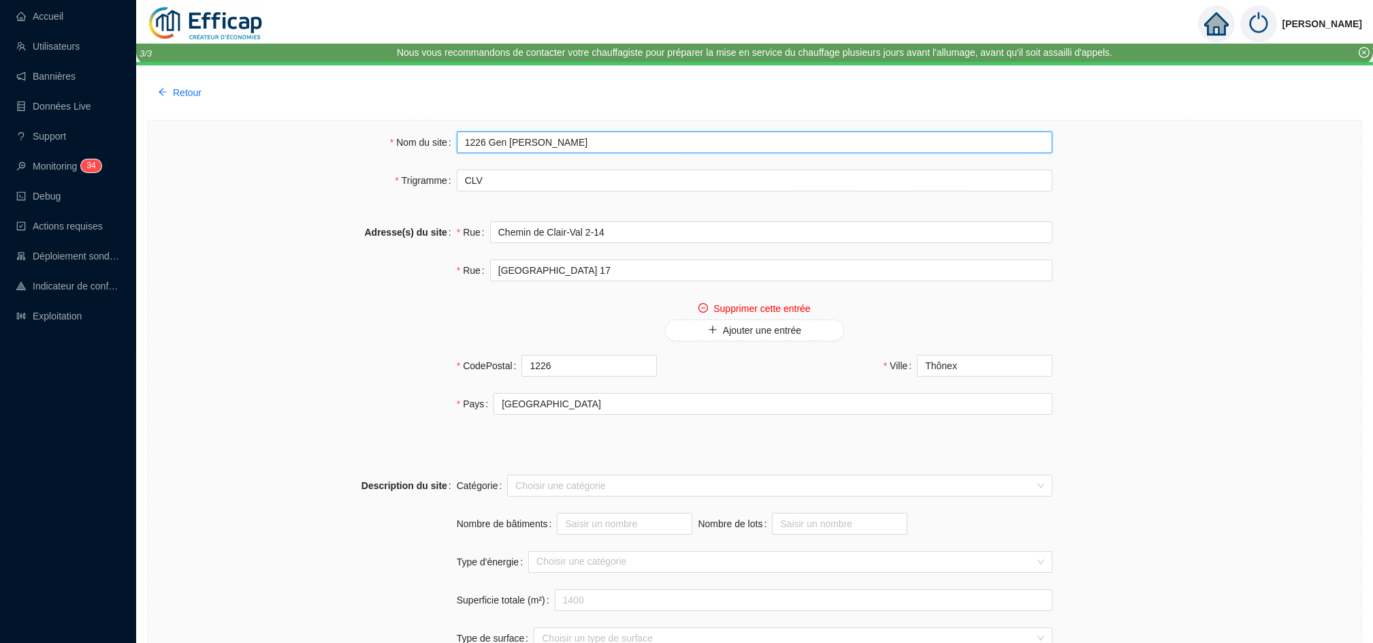
click at [502, 148] on input "1226 Gen SdC Clair-Val" at bounding box center [755, 142] width 596 height 22
click at [503, 148] on input "1226 Gen SdC Clair-Val" at bounding box center [755, 142] width 596 height 22
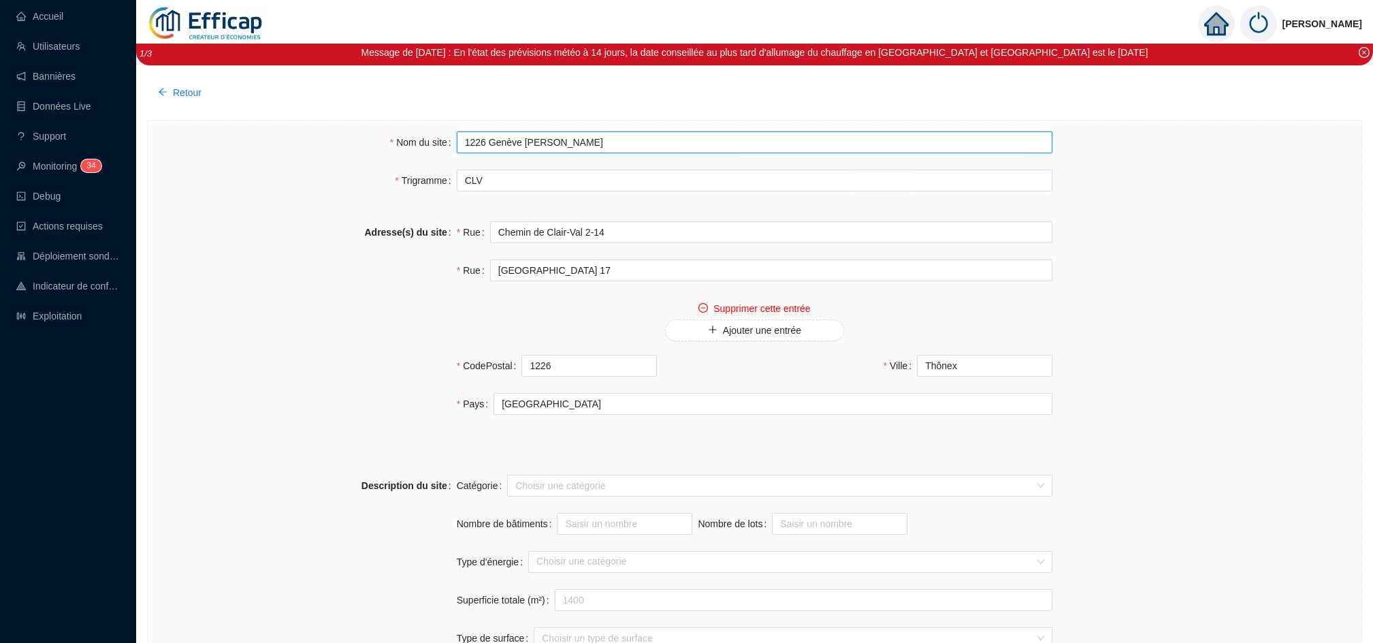
click at [539, 148] on input "1226 Genève SdC Clair-Val" at bounding box center [755, 142] width 596 height 22
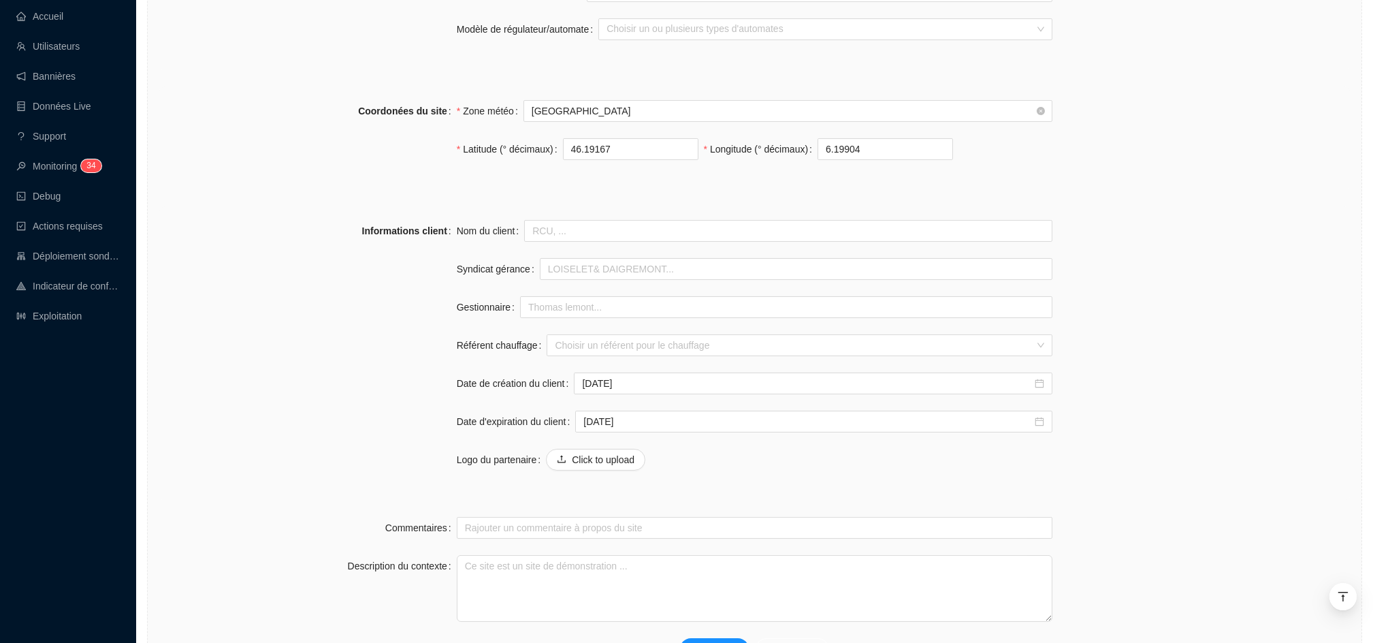
scroll to position [1138, 0]
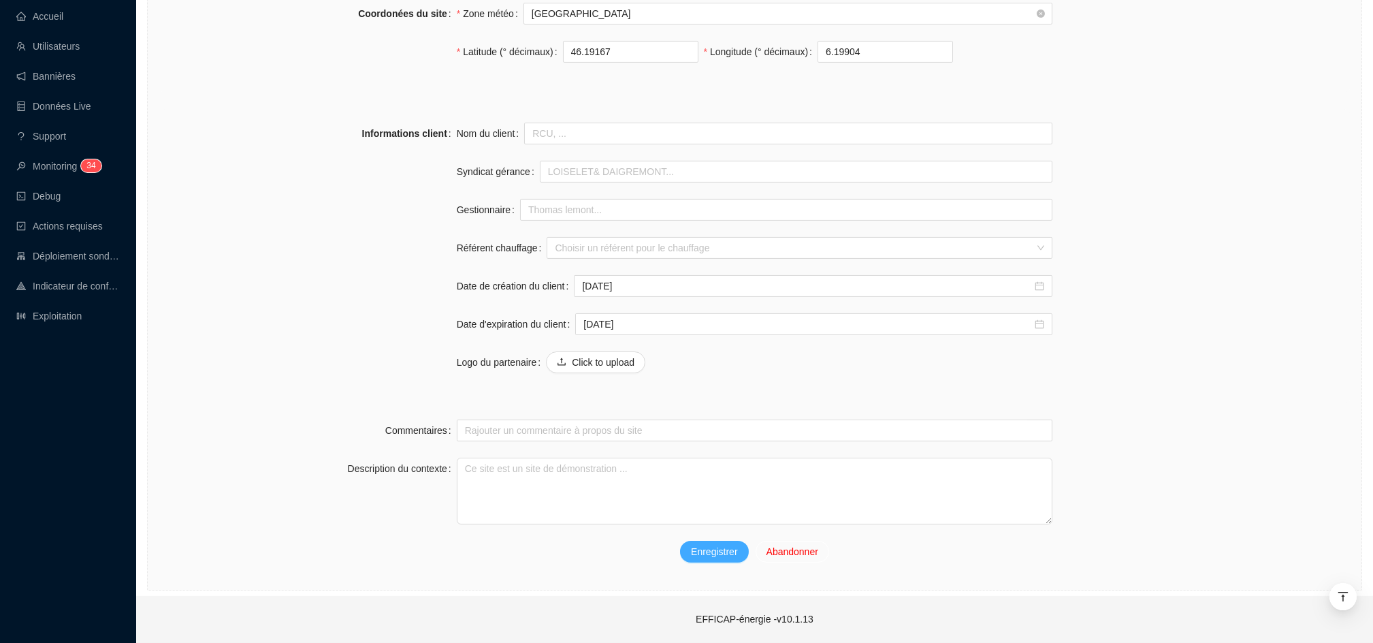
type input "1226 [GEOGRAPHIC_DATA] Clair-Val"
click at [717, 554] on span "Enregistrer" at bounding box center [714, 552] width 46 height 14
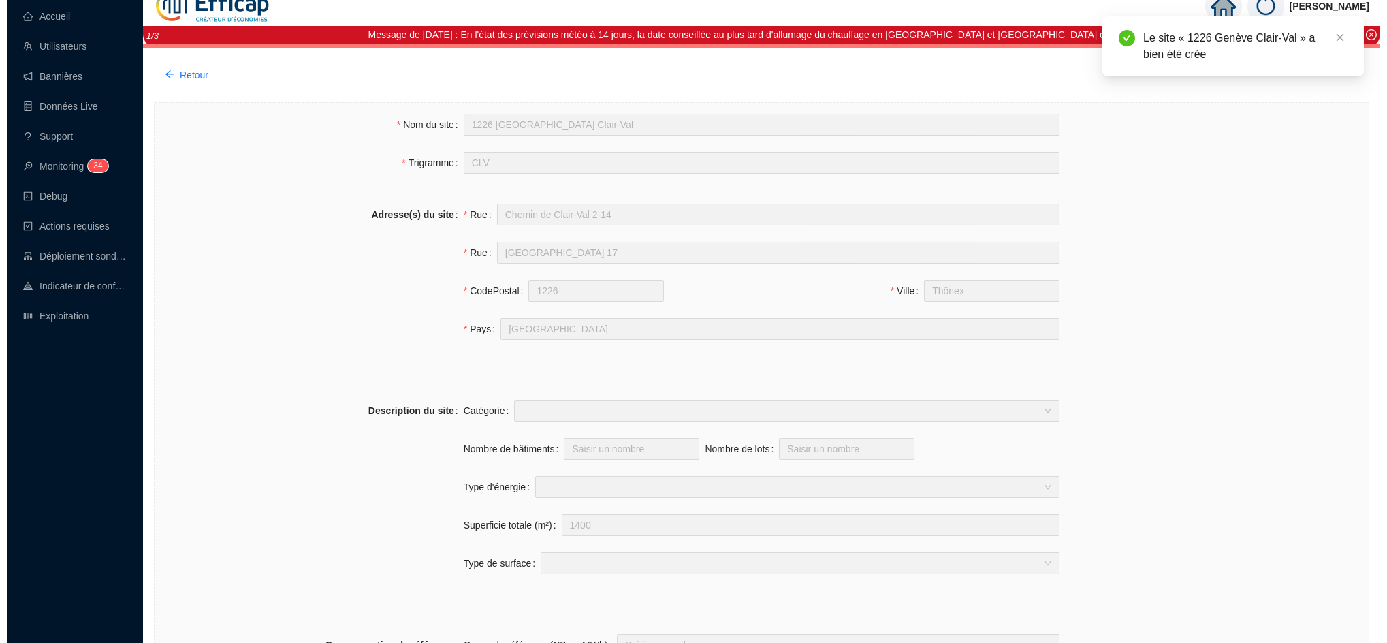
scroll to position [0, 0]
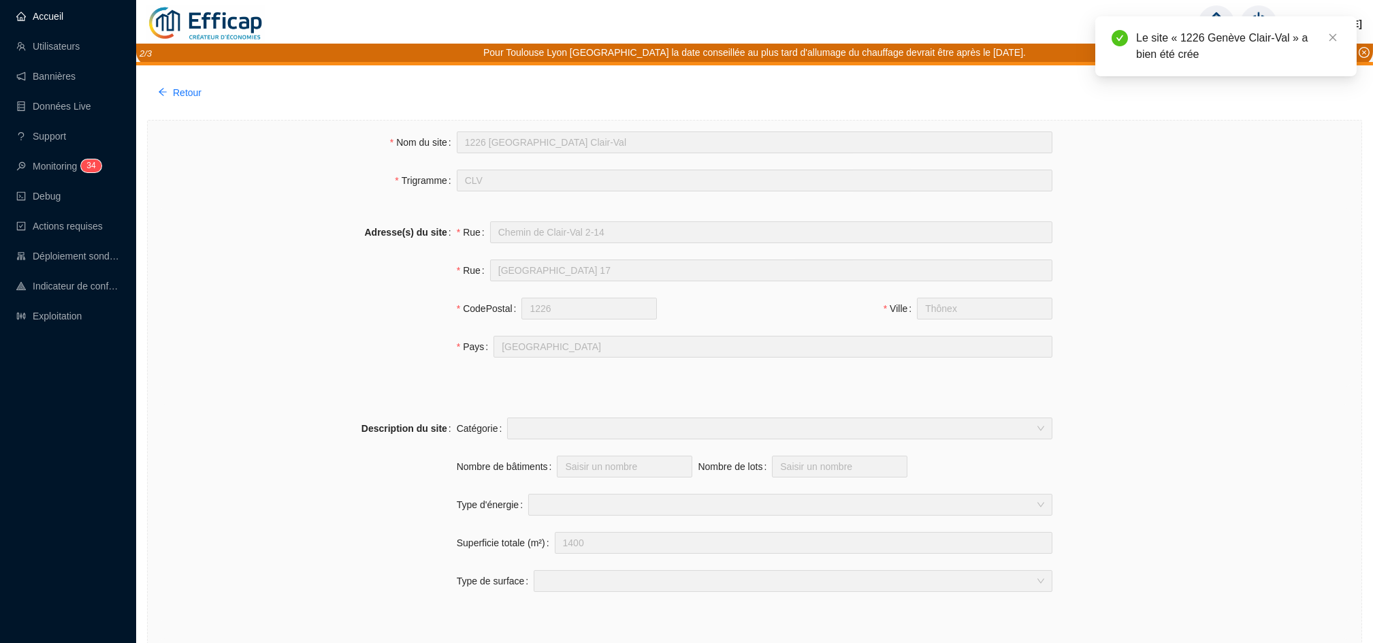
click at [62, 12] on link "Accueil" at bounding box center [39, 16] width 47 height 11
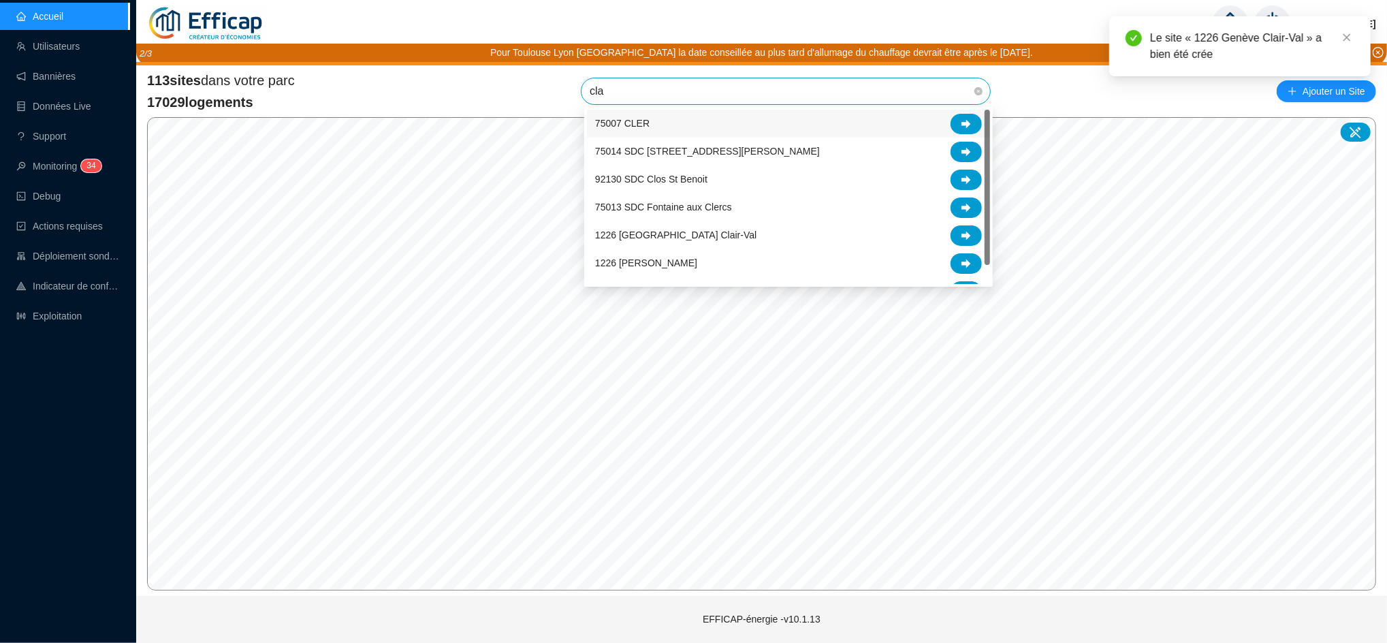
type input "clai"
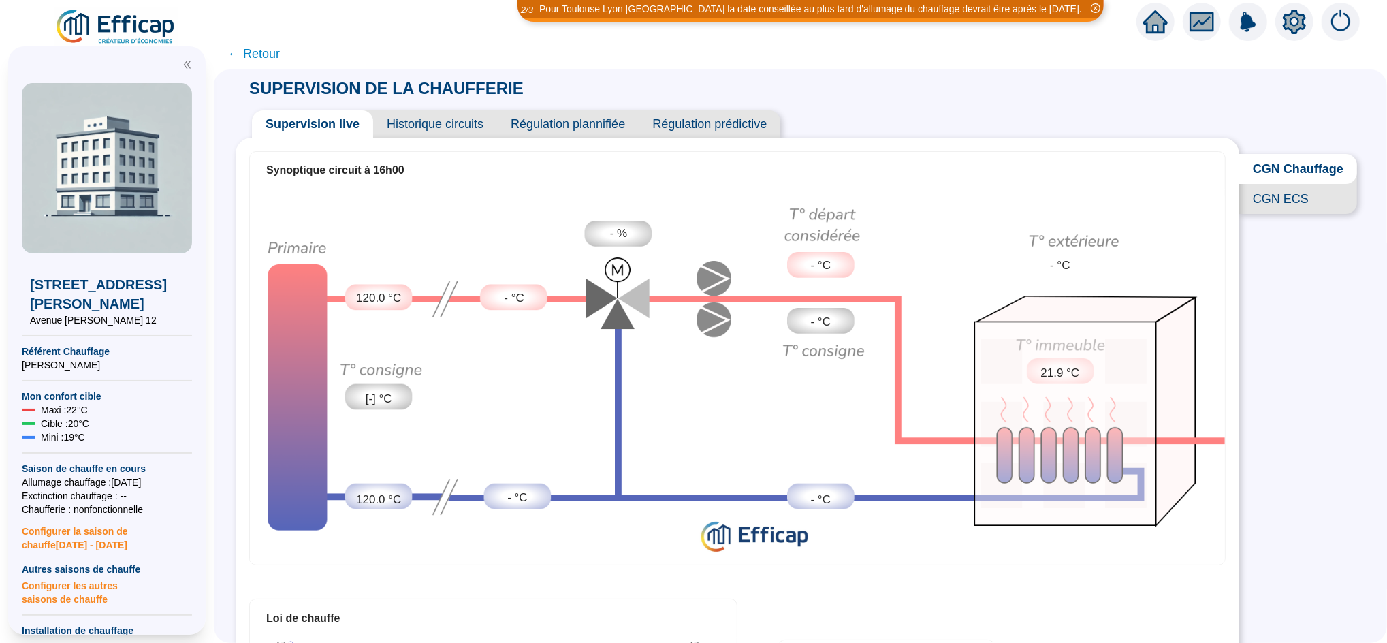
click at [1139, 19] on div at bounding box center [1155, 22] width 38 height 38
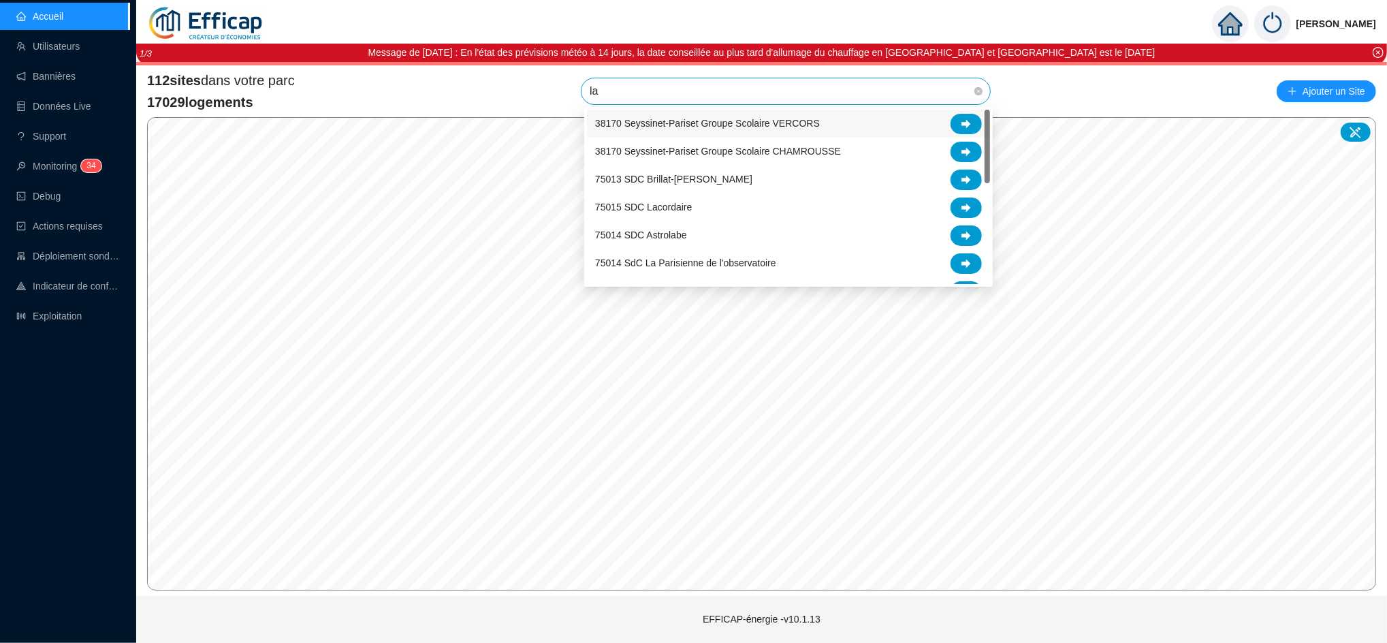
type input "l"
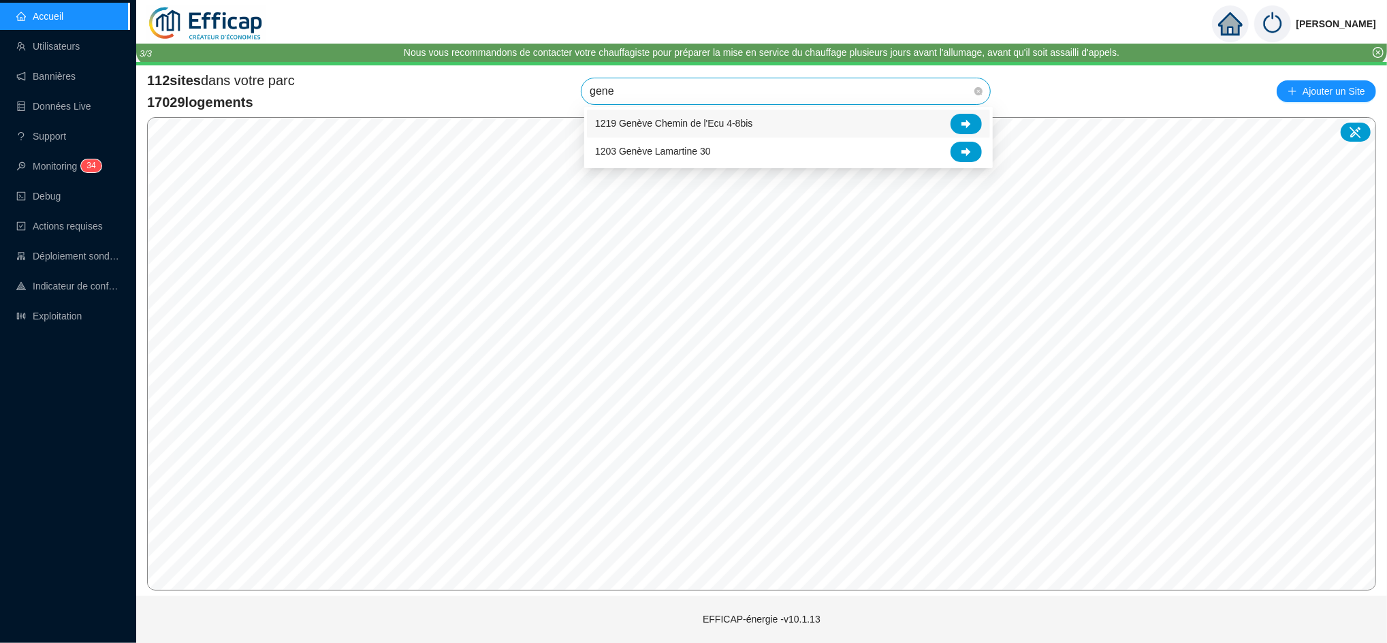
type input "gene"
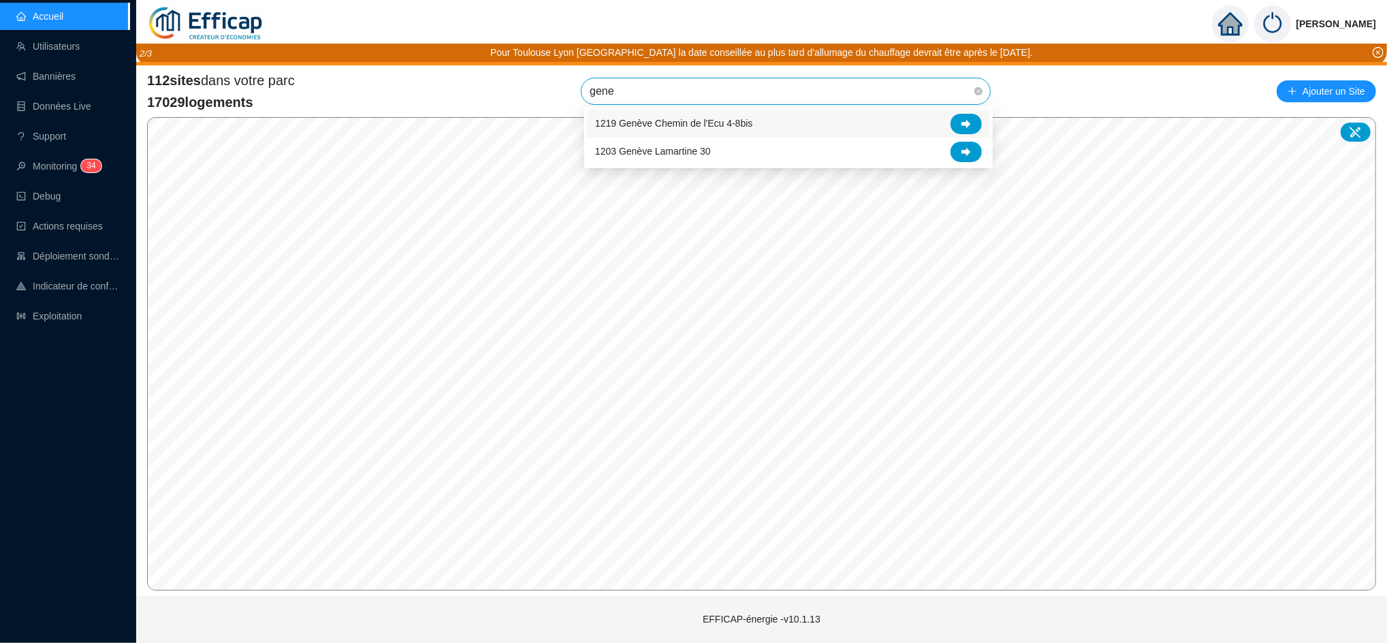
type input "gene"
type input "clai"
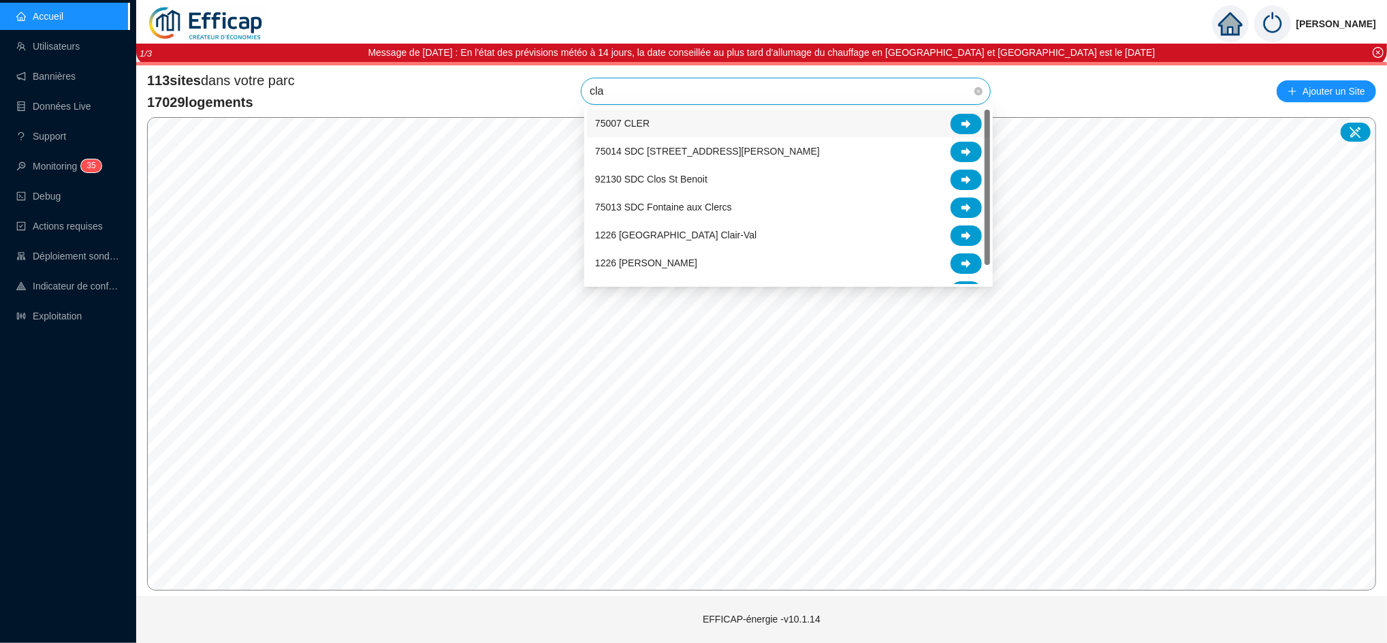
type input "clai"
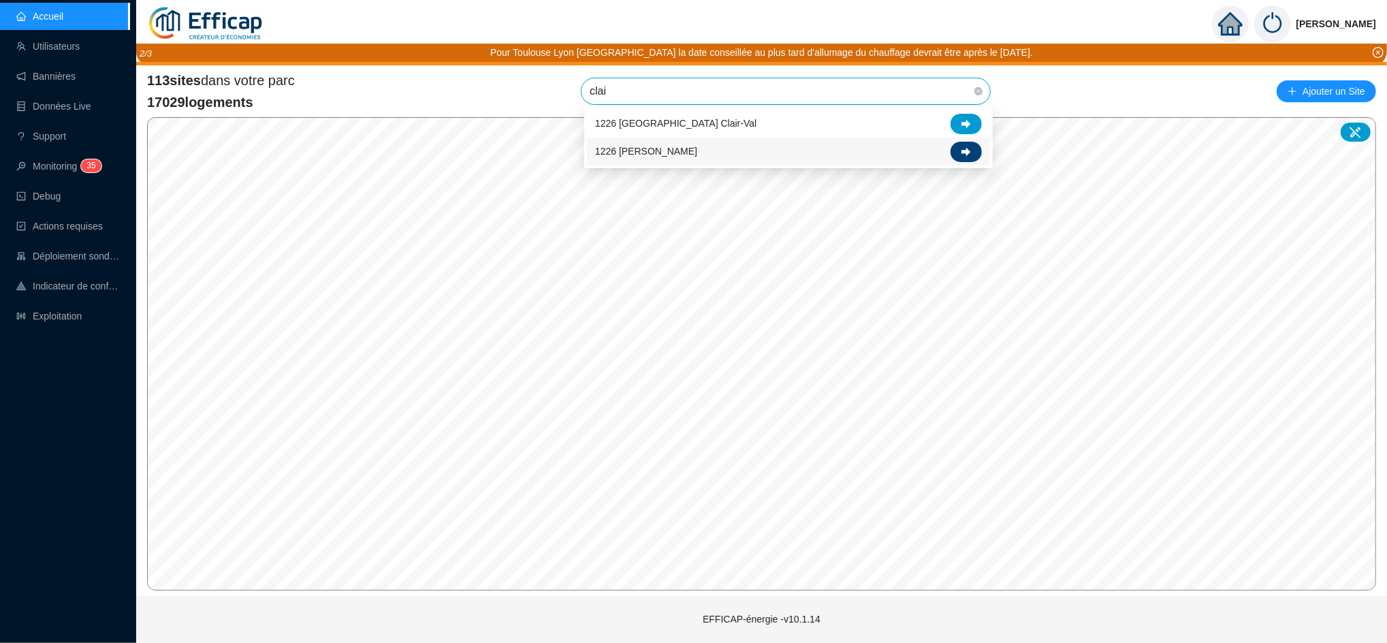
click at [956, 152] on div at bounding box center [965, 152] width 31 height 20
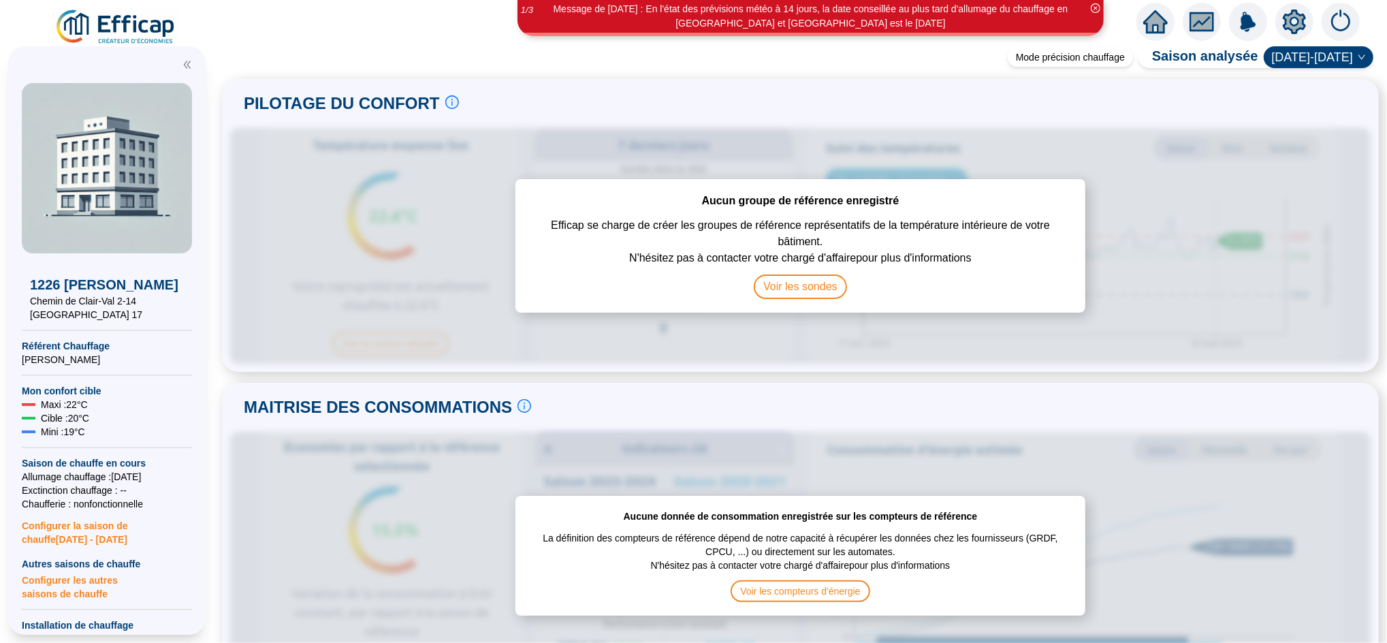
click at [1284, 20] on icon "setting" at bounding box center [1294, 22] width 25 height 25
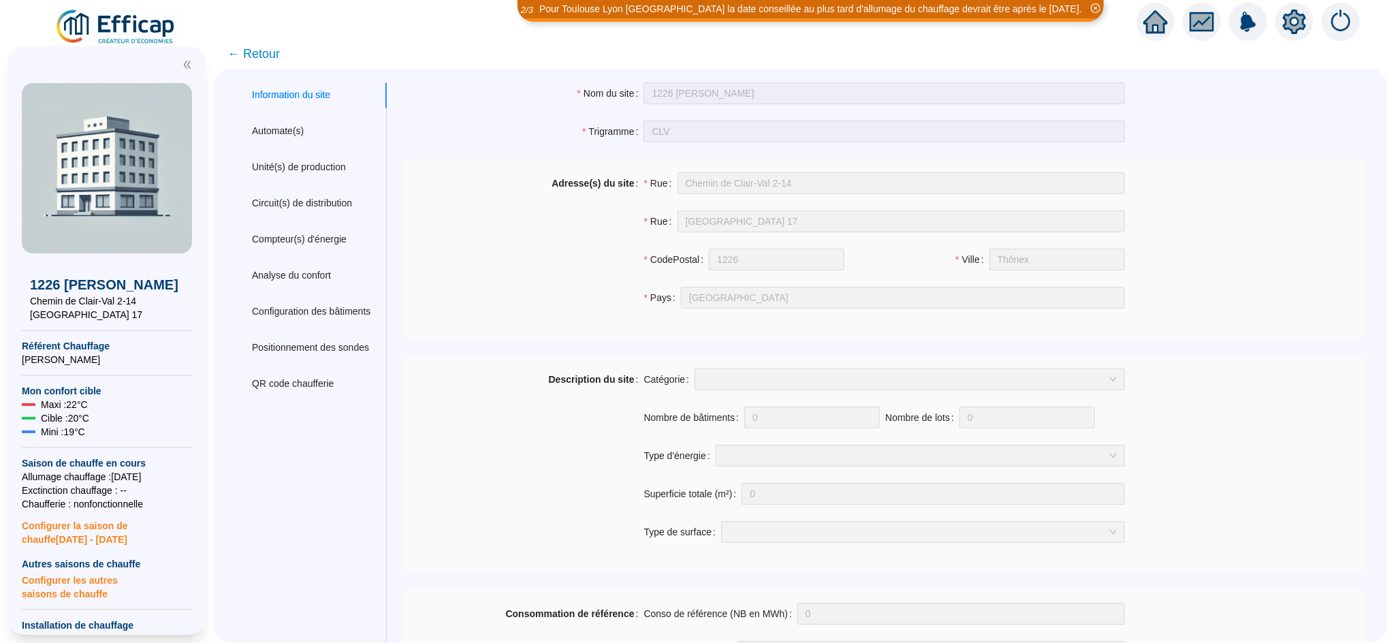
click at [261, 51] on span "← Retour" at bounding box center [253, 53] width 52 height 19
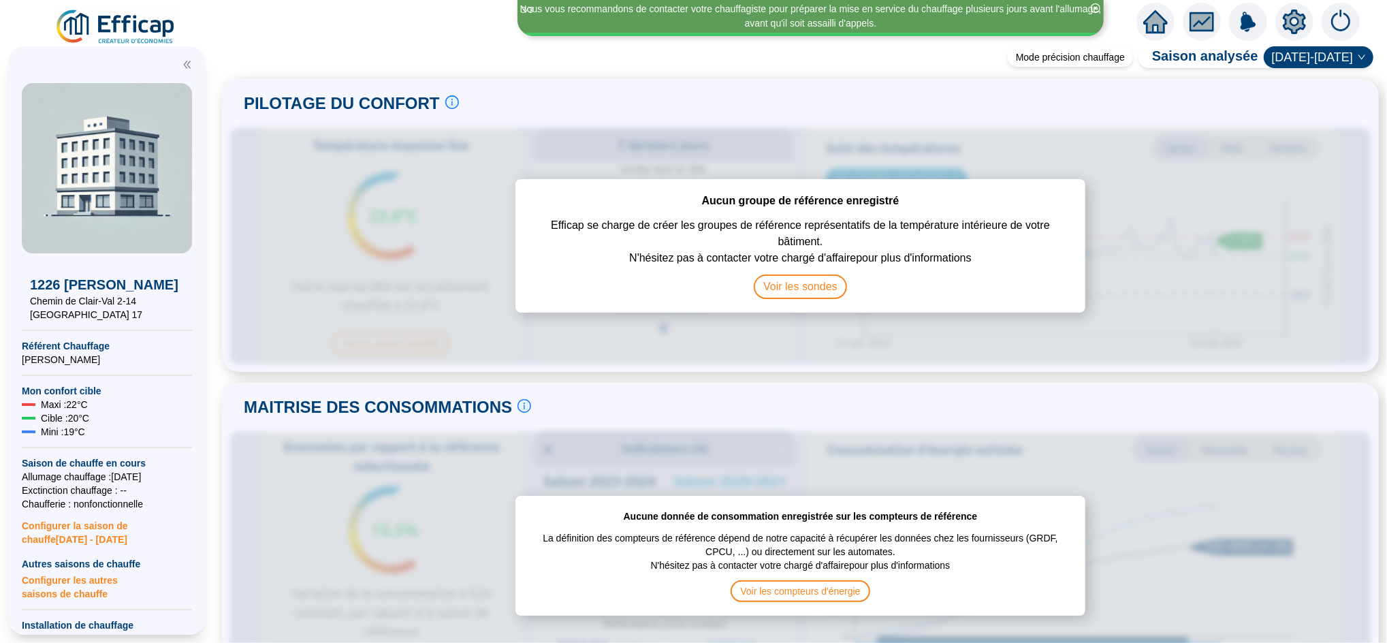
click at [1152, 19] on icon "home" at bounding box center [1155, 21] width 25 height 19
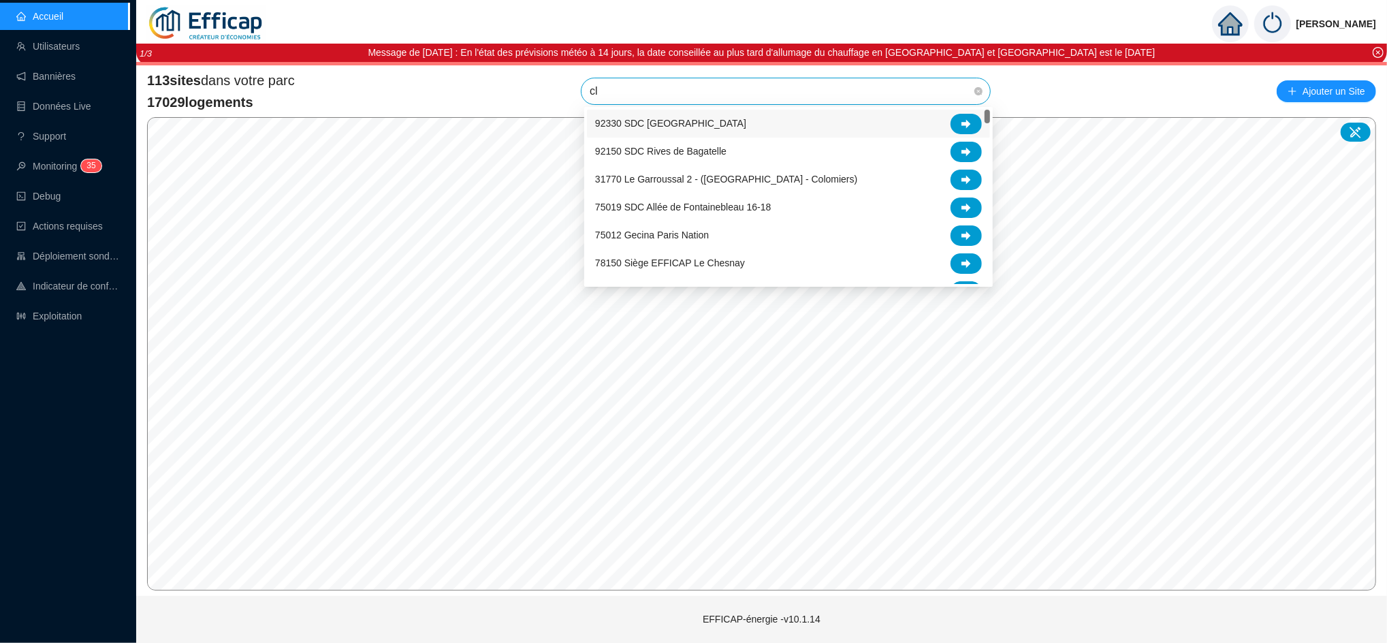
type input "cla"
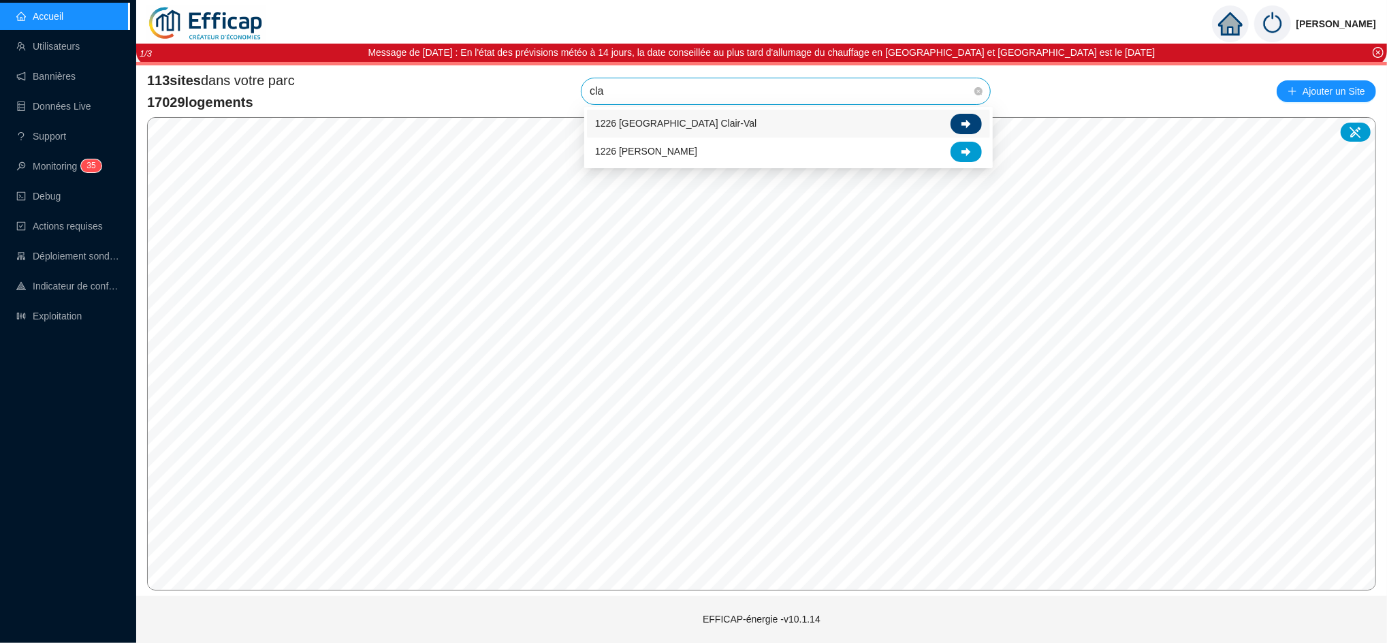
click at [967, 123] on icon at bounding box center [966, 123] width 10 height 9
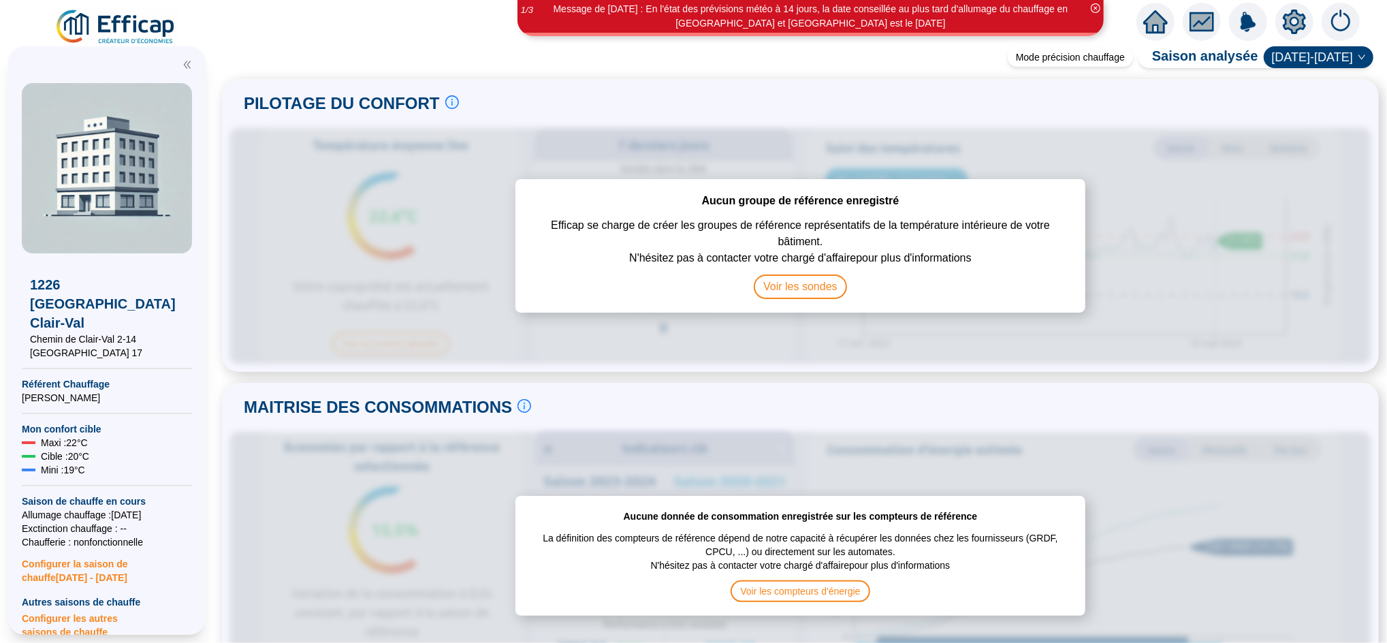
click at [1292, 14] on icon "setting" at bounding box center [1293, 22] width 23 height 25
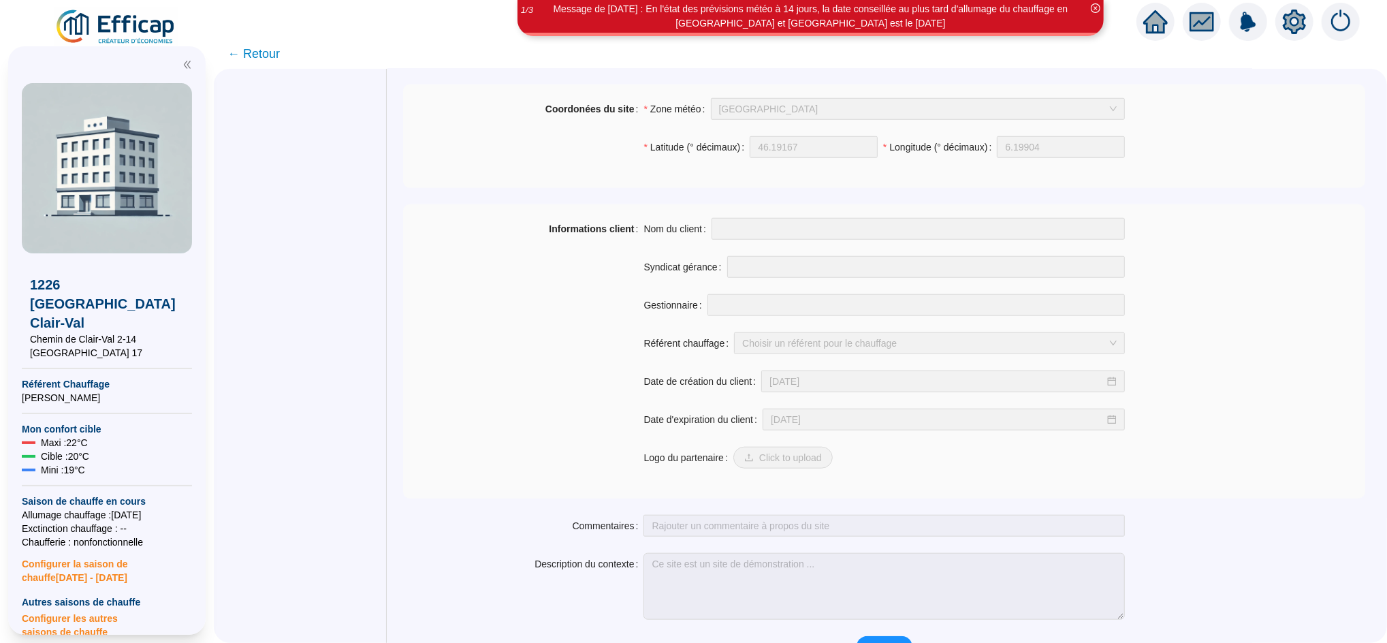
scroll to position [968, 0]
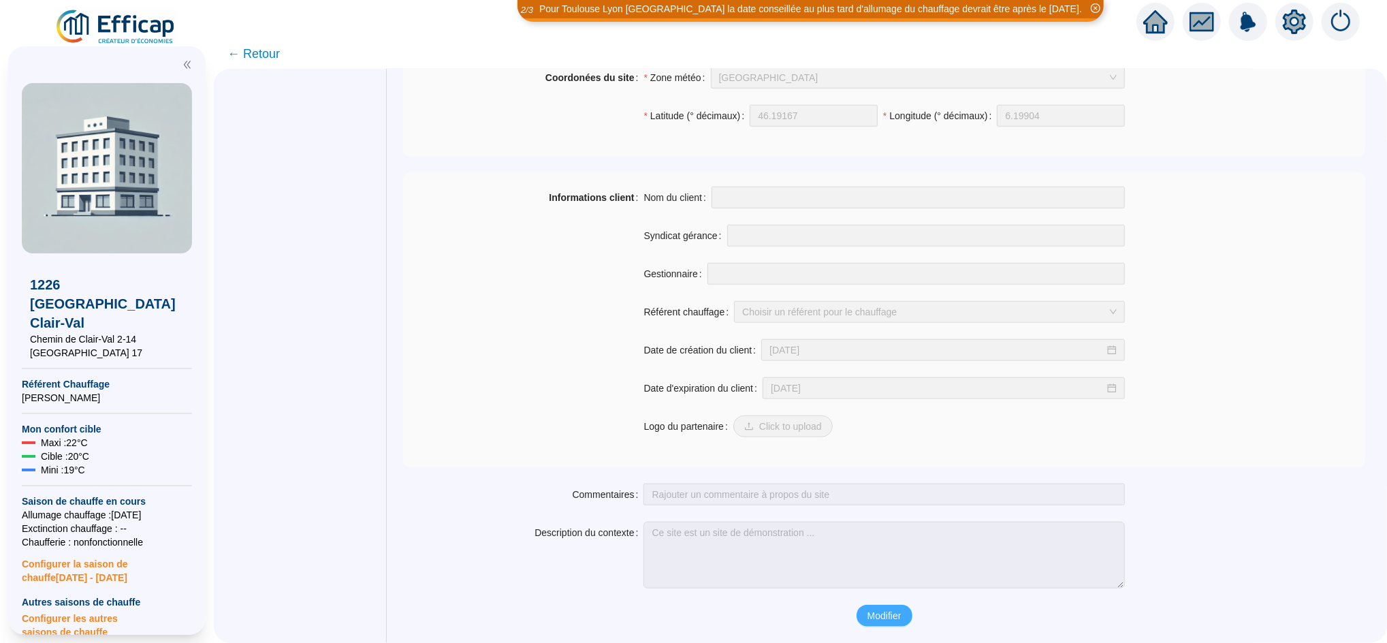
click at [878, 609] on span "Modifier" at bounding box center [884, 616] width 34 height 14
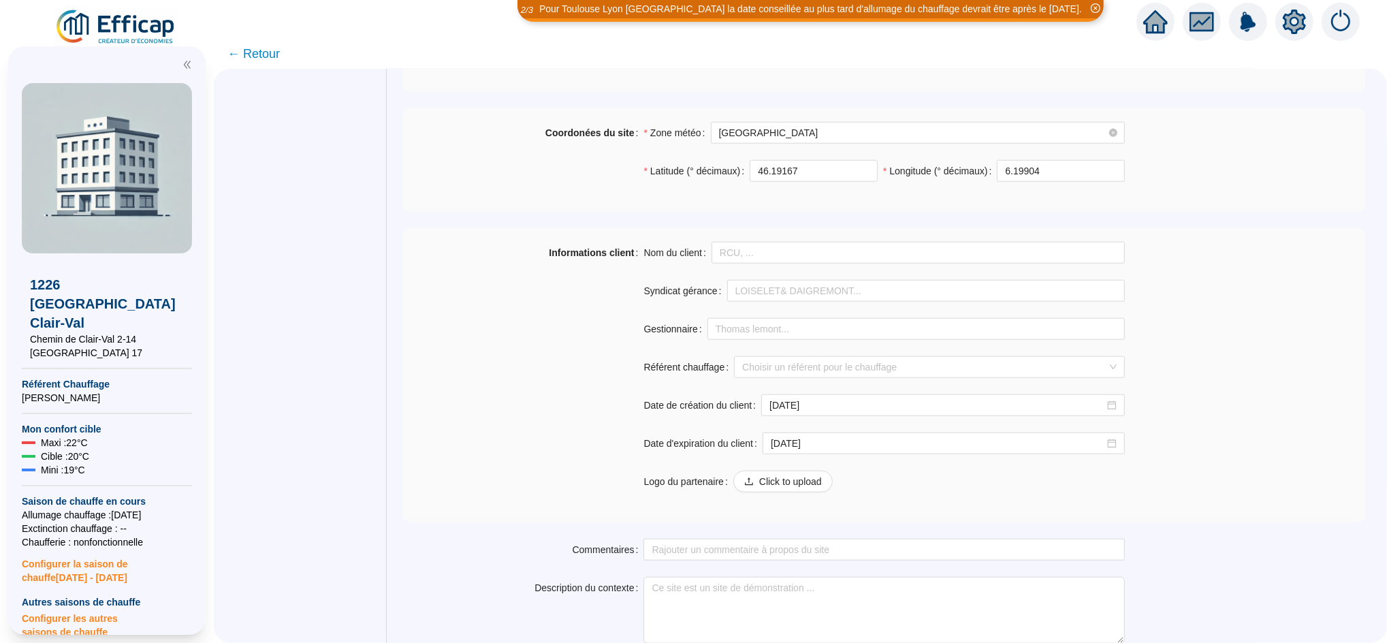
scroll to position [1026, 0]
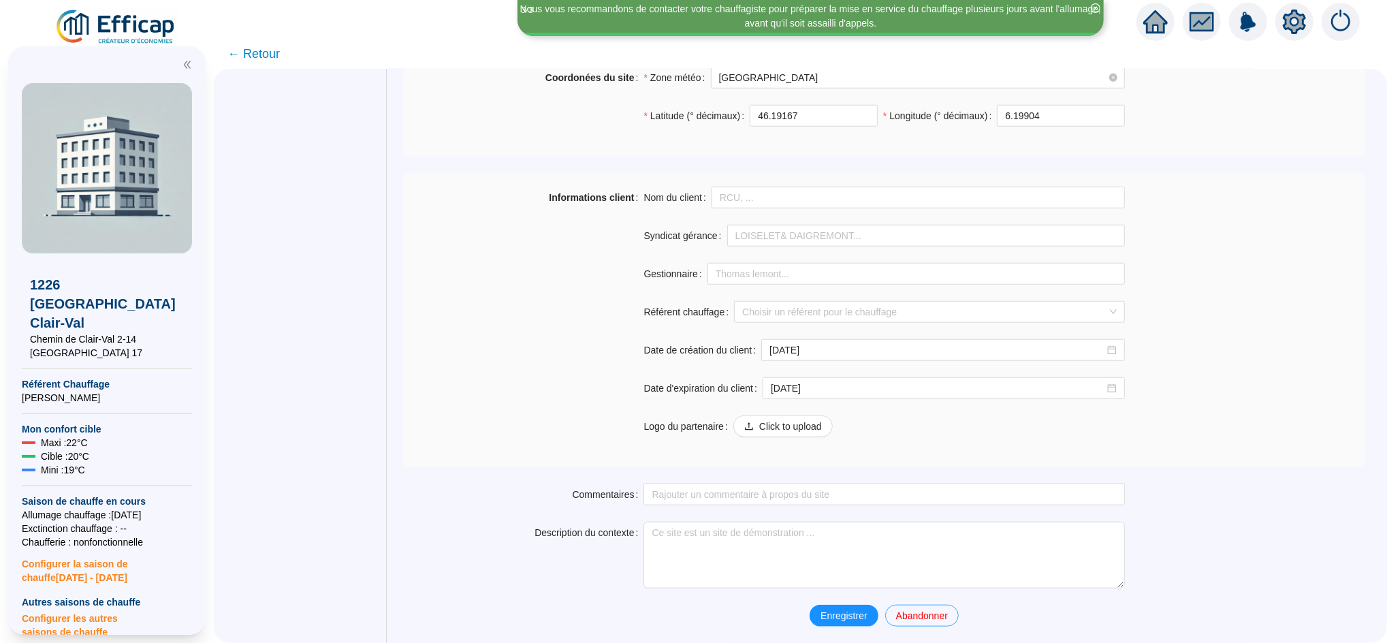
click at [921, 616] on span "Abandonner" at bounding box center [922, 616] width 52 height 14
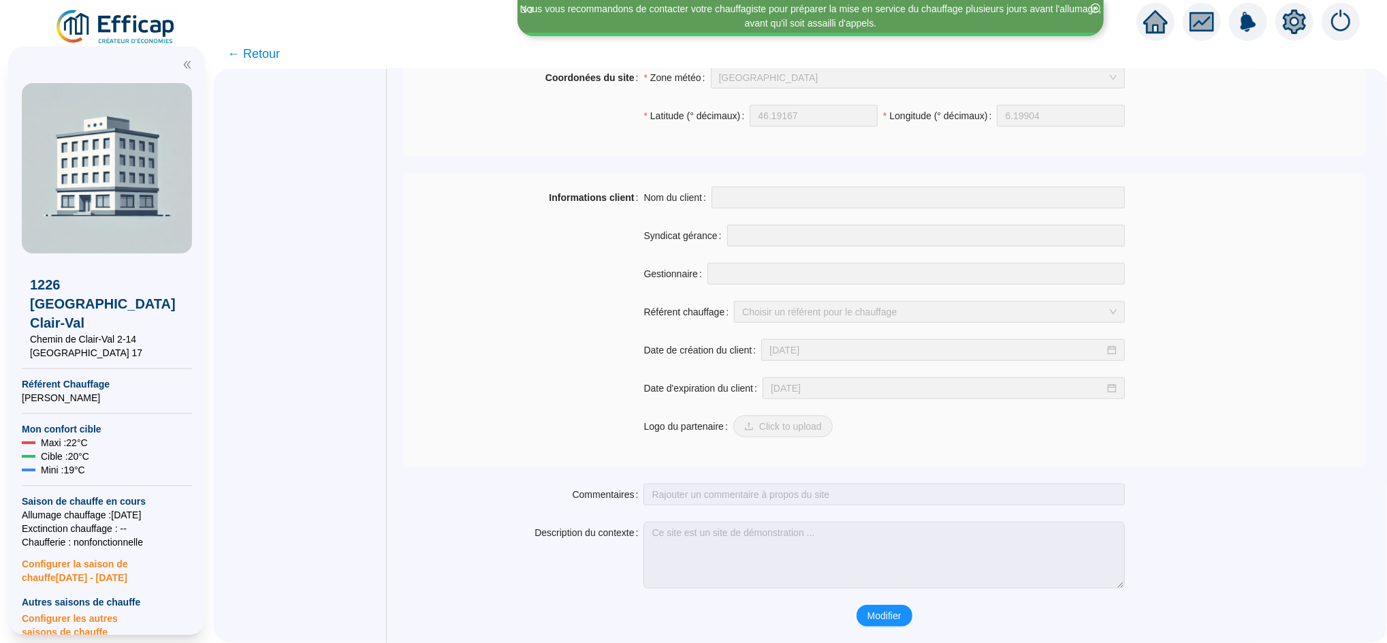
scroll to position [968, 0]
click at [264, 55] on span "← Retour" at bounding box center [253, 53] width 52 height 19
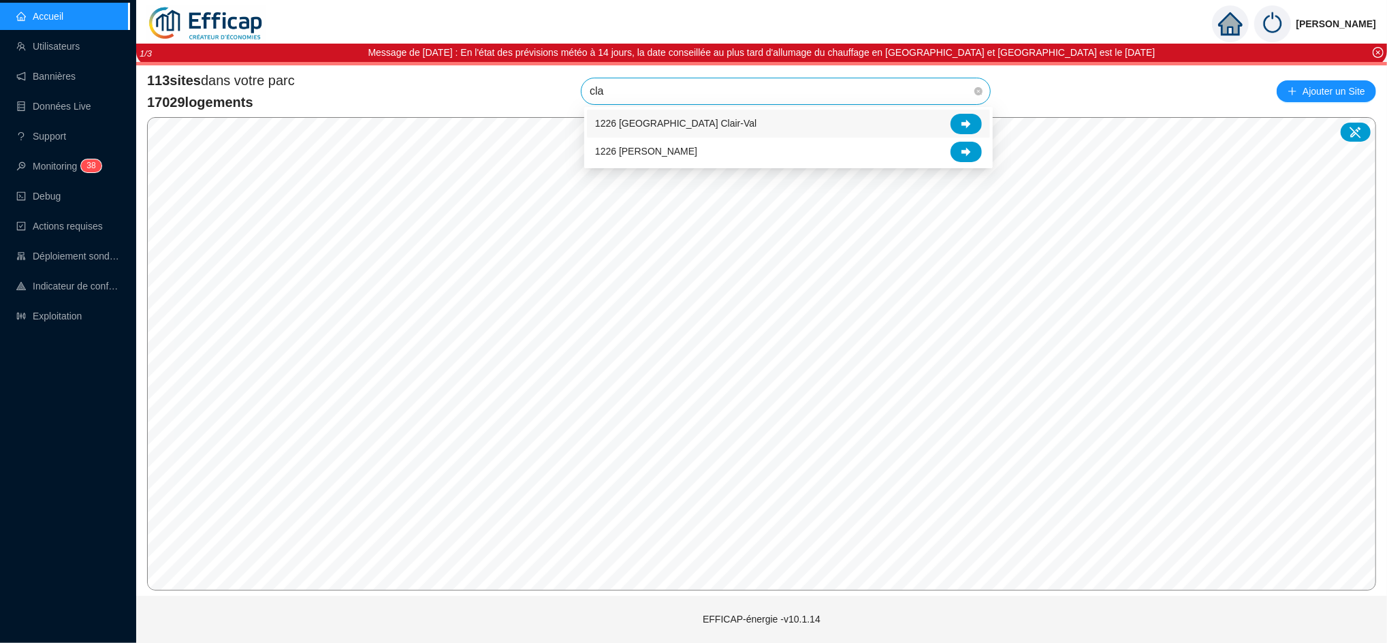
type input "clai"
click at [966, 122] on icon at bounding box center [966, 123] width 10 height 9
click at [83, 251] on link "Déploiement sondes" at bounding box center [67, 255] width 103 height 11
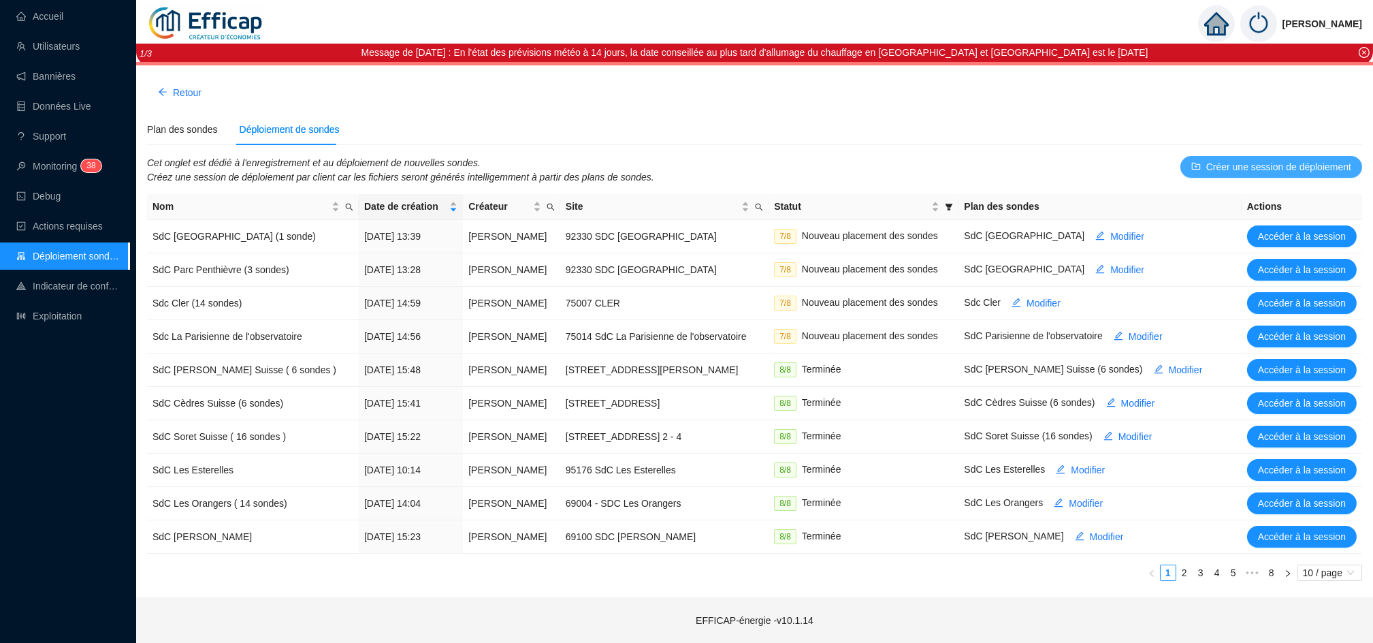
click at [1249, 169] on span "Créer une session de déploiement" at bounding box center [1278, 167] width 145 height 14
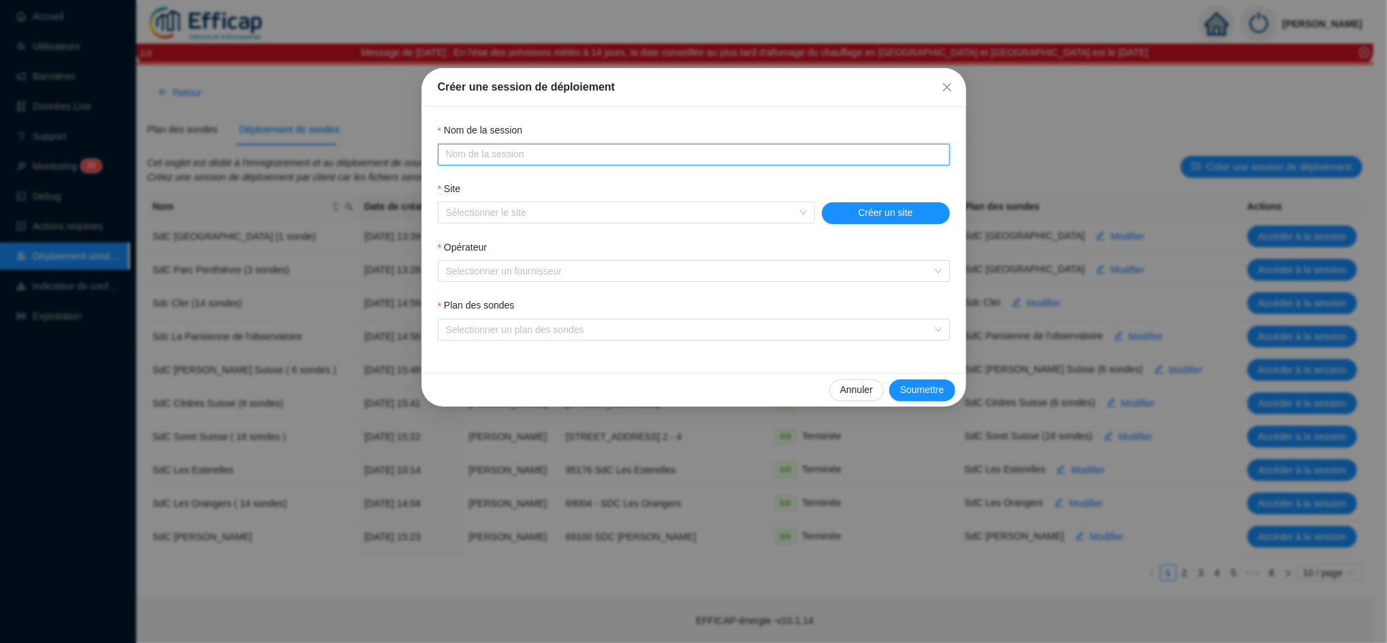
click at [589, 152] on input "Nom de la session" at bounding box center [692, 154] width 493 height 14
type input "Genève Clair-Val (42 sondes)"
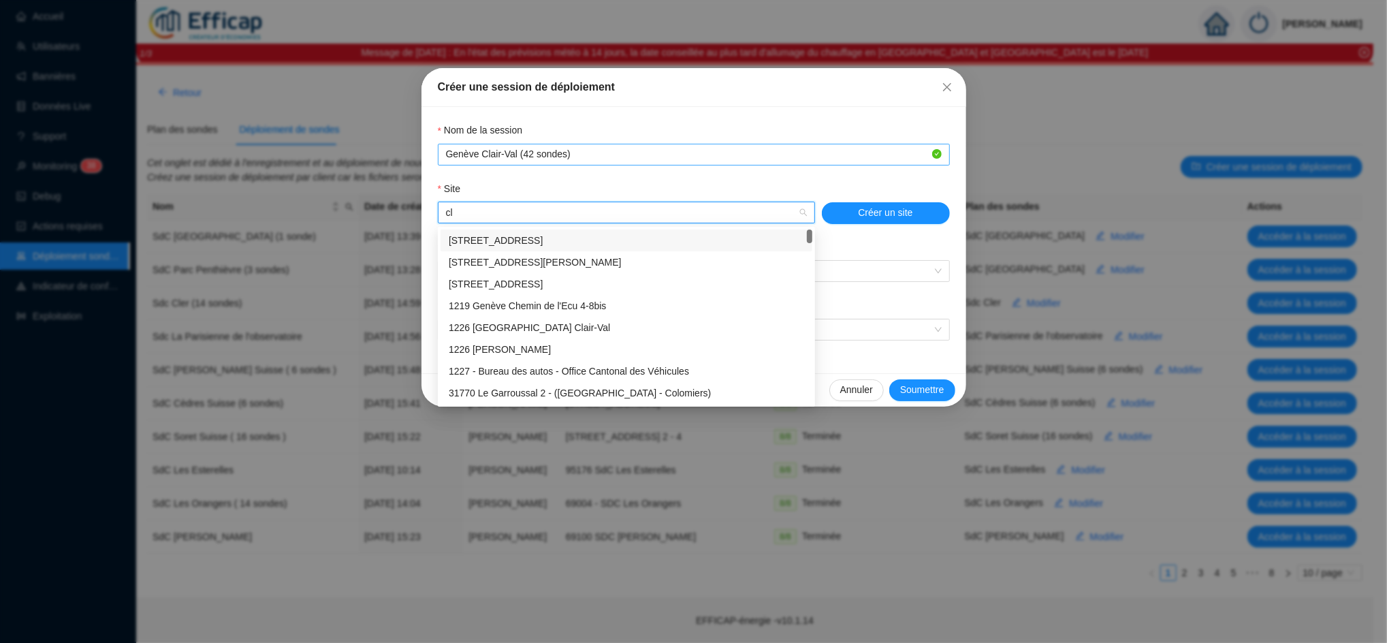
type input "cla"
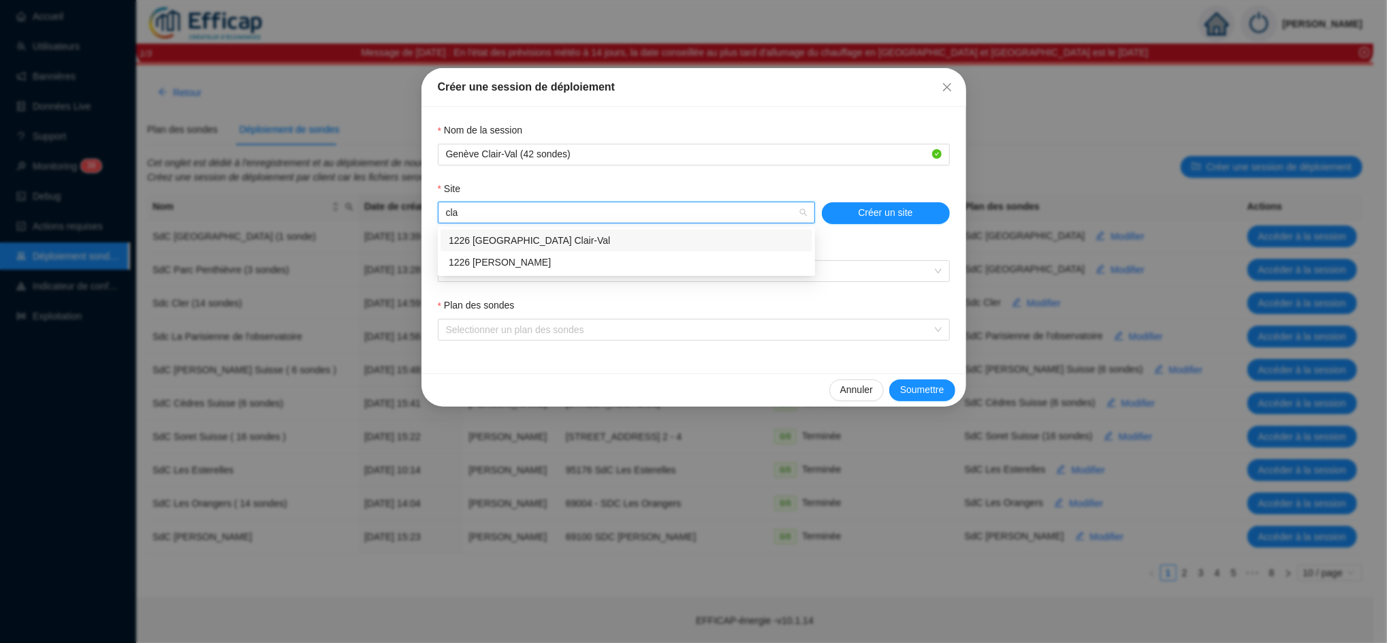
click at [532, 238] on div "1226 [GEOGRAPHIC_DATA] Clair-Val" at bounding box center [626, 240] width 355 height 14
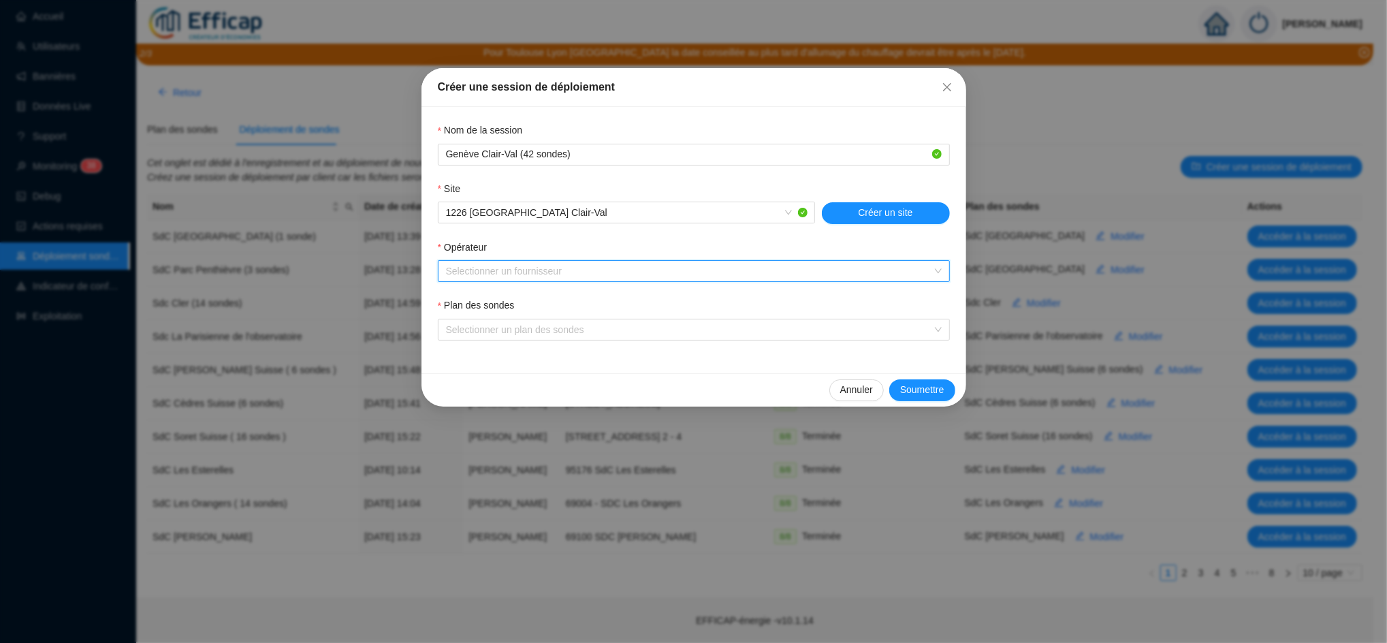
click at [511, 277] on input "Opérateur" at bounding box center [687, 271] width 483 height 20
click at [505, 300] on div "Liveobjects" at bounding box center [694, 299] width 490 height 14
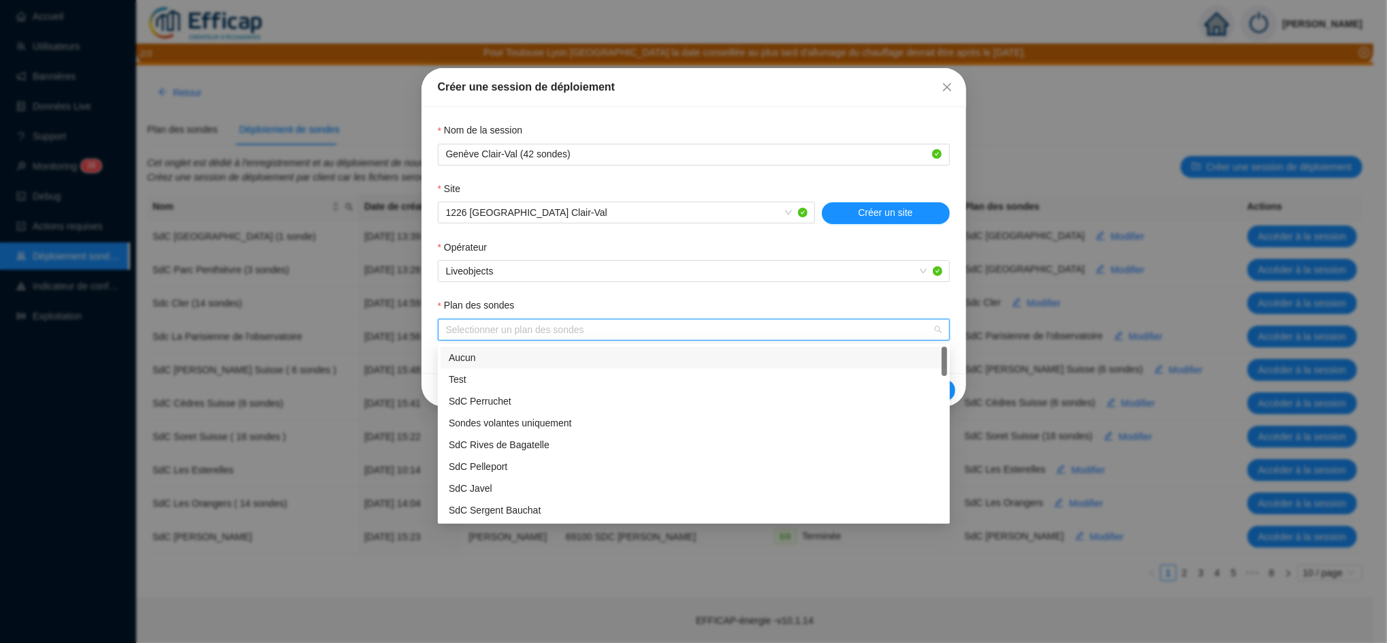
click at [506, 331] on input "Plan des sondes" at bounding box center [687, 329] width 483 height 20
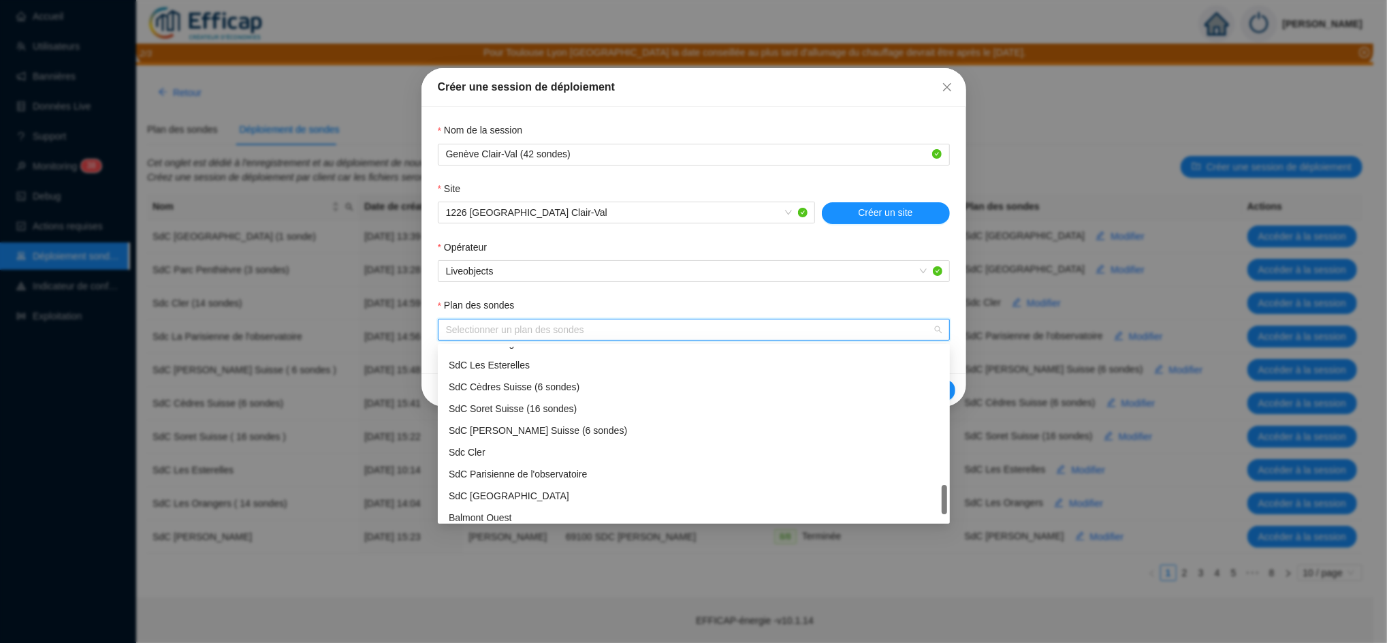
scroll to position [850, 0]
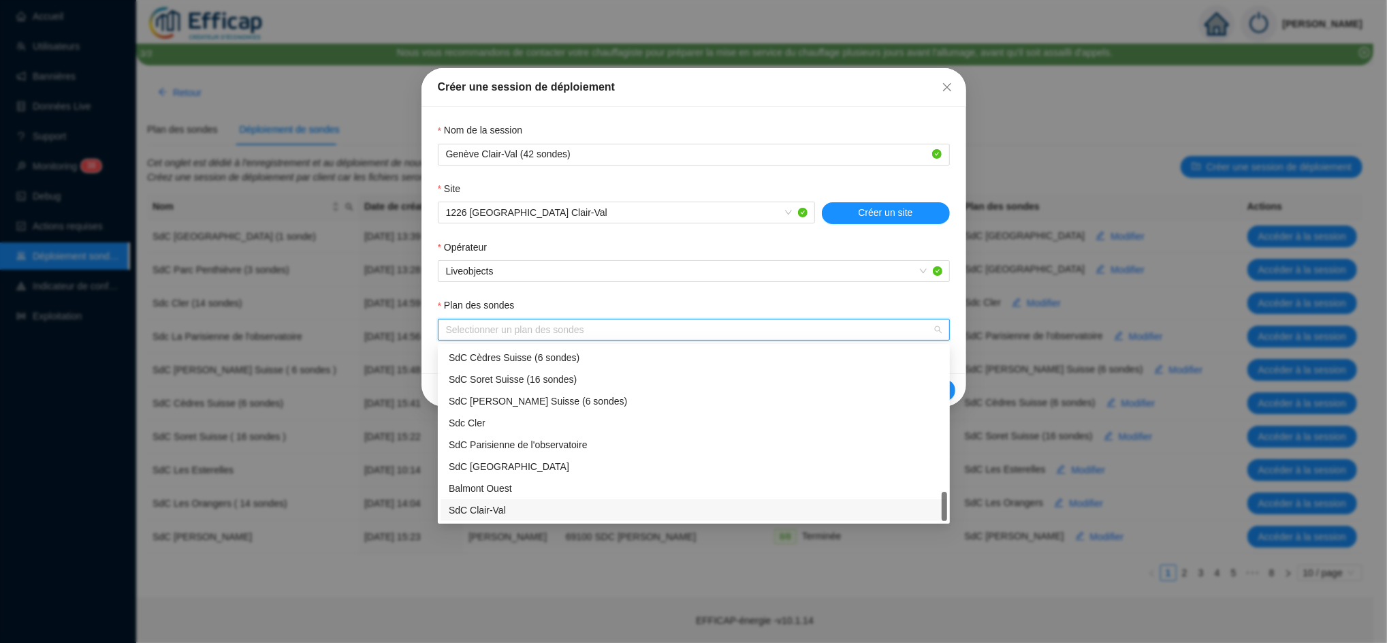
click at [487, 508] on div "SdC Clair-Val" at bounding box center [694, 510] width 490 height 14
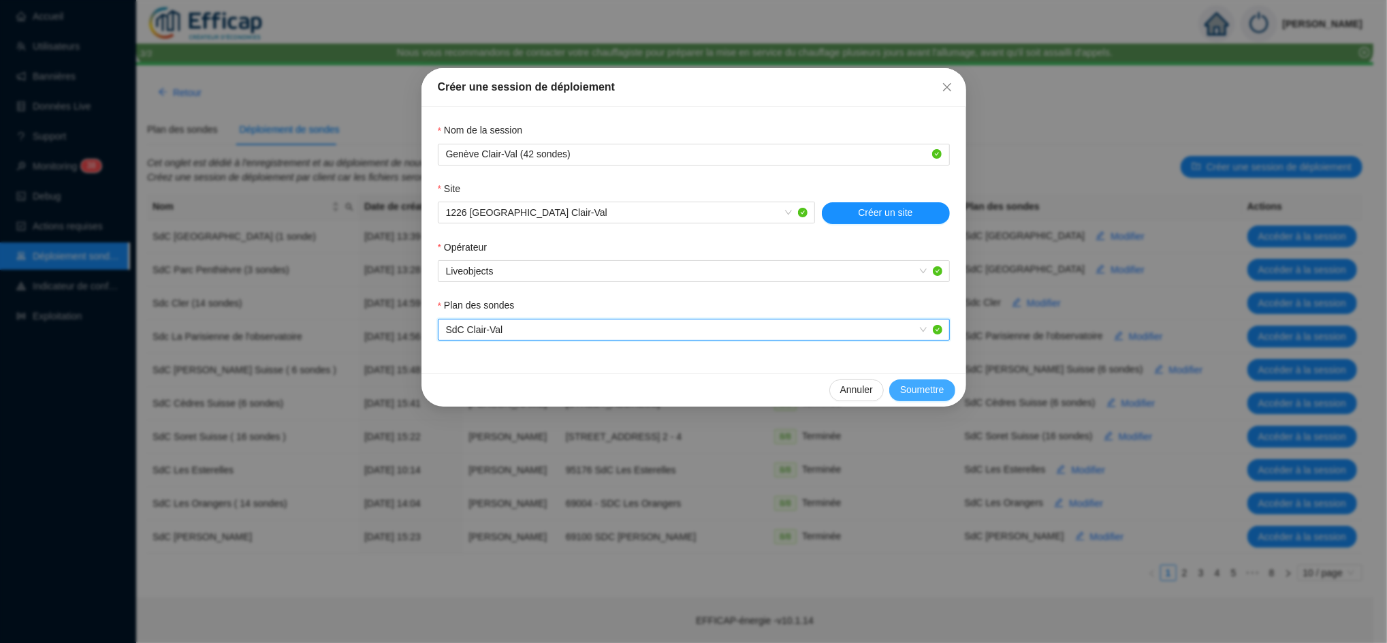
click at [919, 389] on span "Soumettre" at bounding box center [922, 390] width 44 height 14
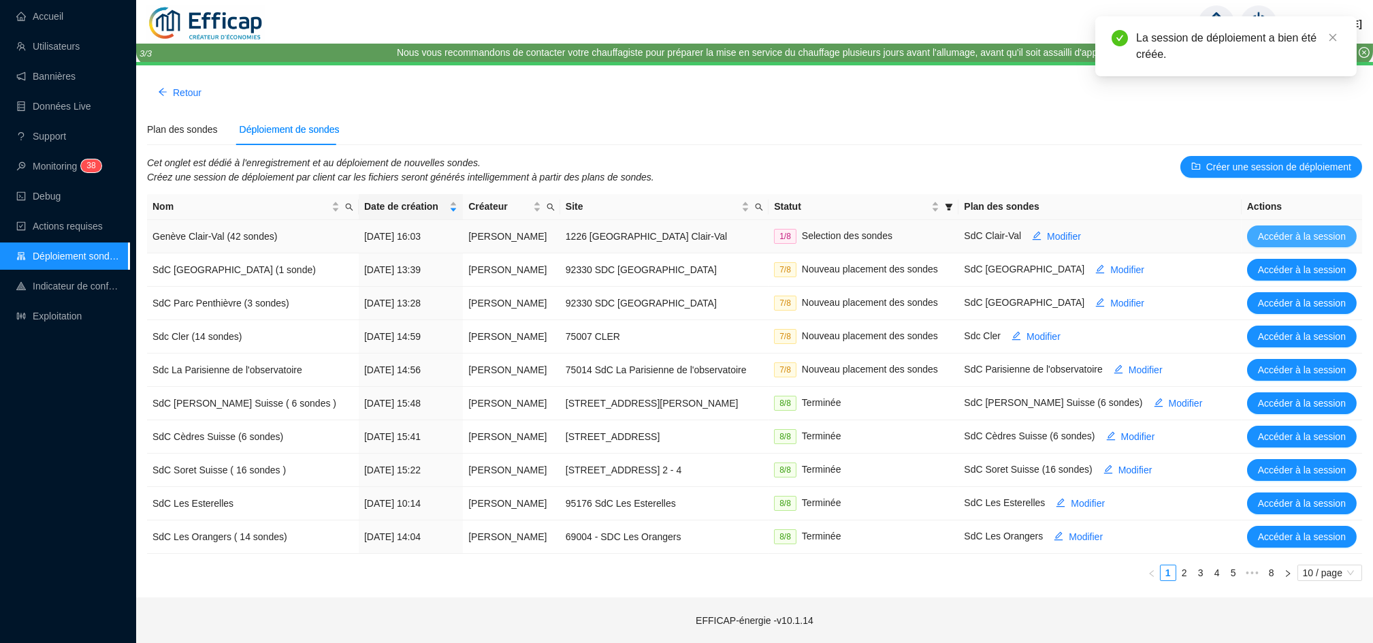
click at [1271, 240] on span "Accéder à la session" at bounding box center [1302, 236] width 88 height 14
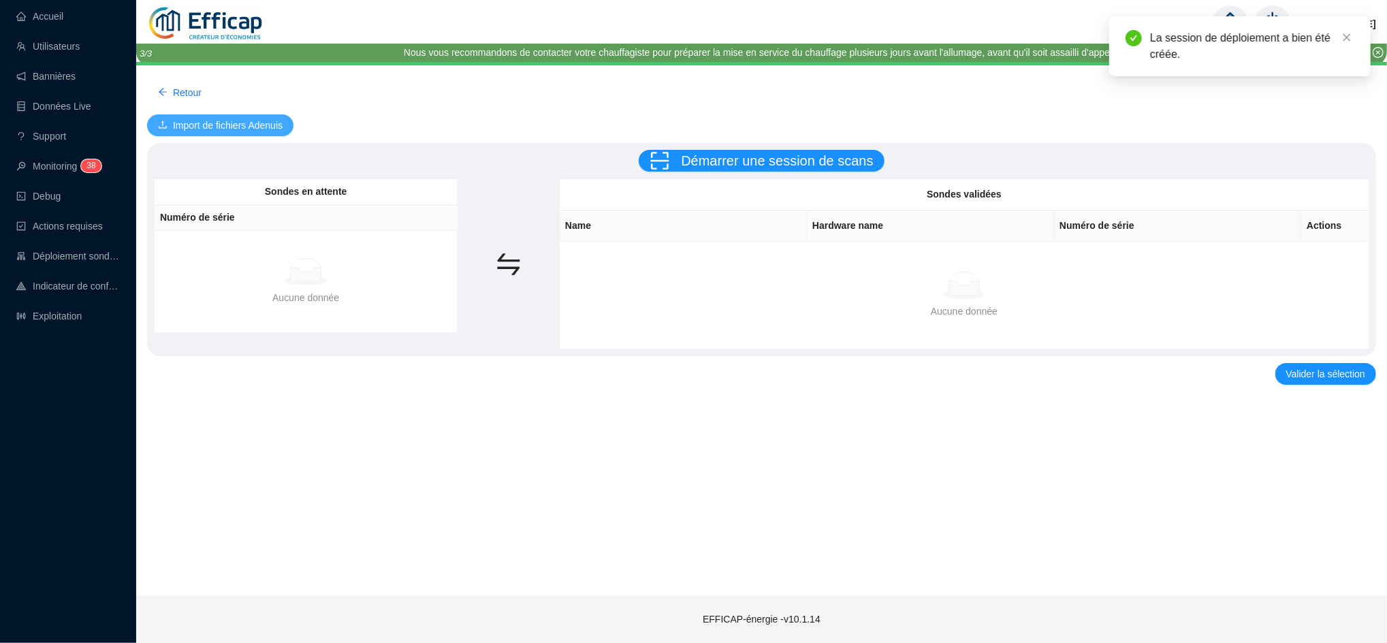
click at [231, 127] on span "Import de fichiers Adenuis" at bounding box center [228, 125] width 110 height 14
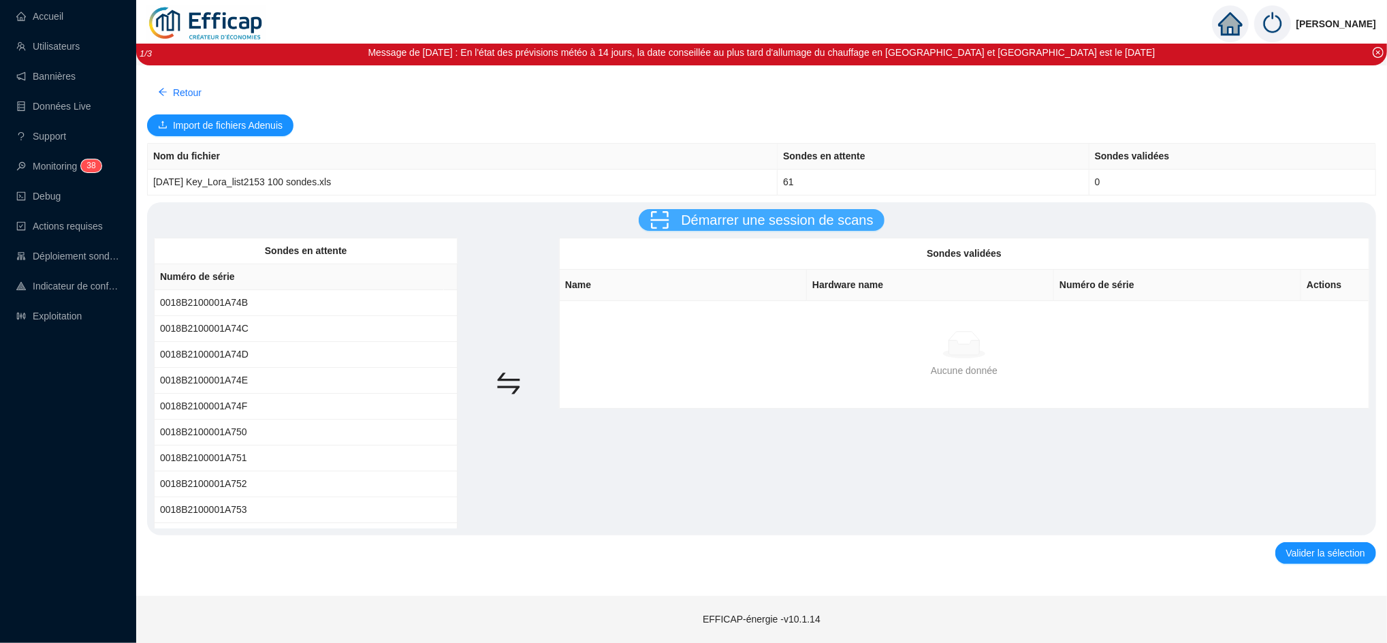
click at [683, 224] on button "Démarrer une session de scans" at bounding box center [760, 220] width 245 height 22
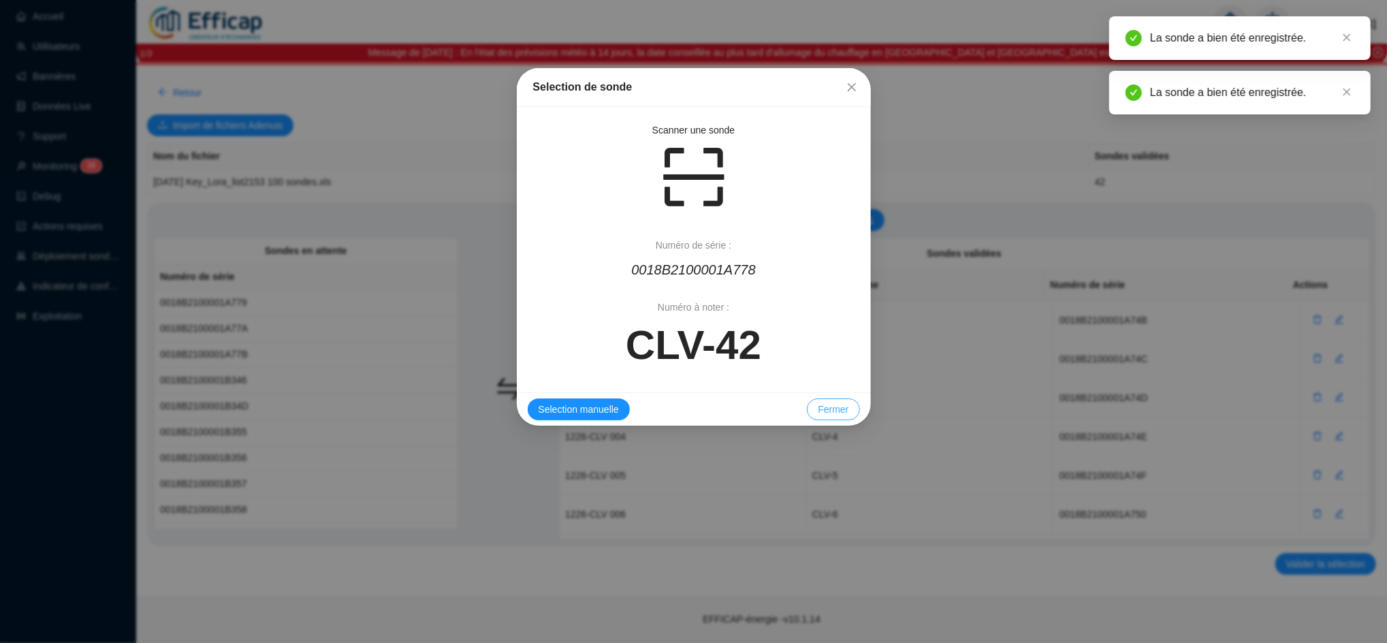
click at [826, 402] on span "Fermer" at bounding box center [833, 409] width 31 height 14
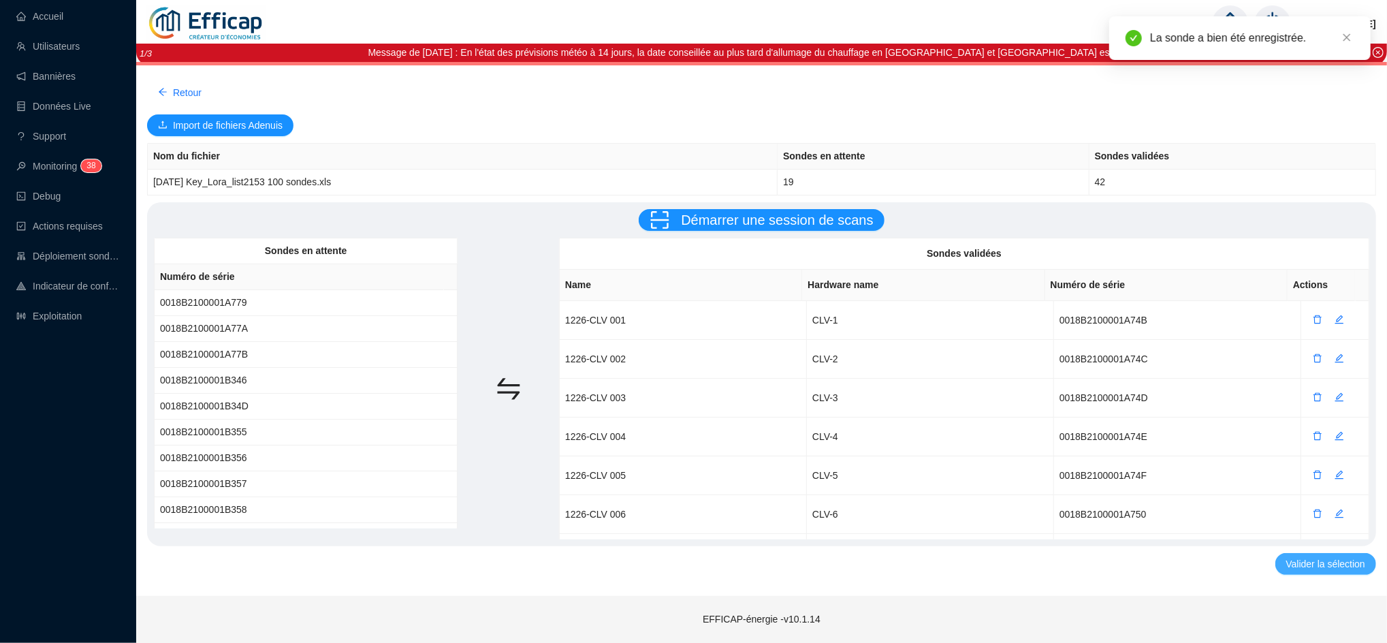
click at [1333, 566] on span "Valider la sélection" at bounding box center [1325, 564] width 79 height 14
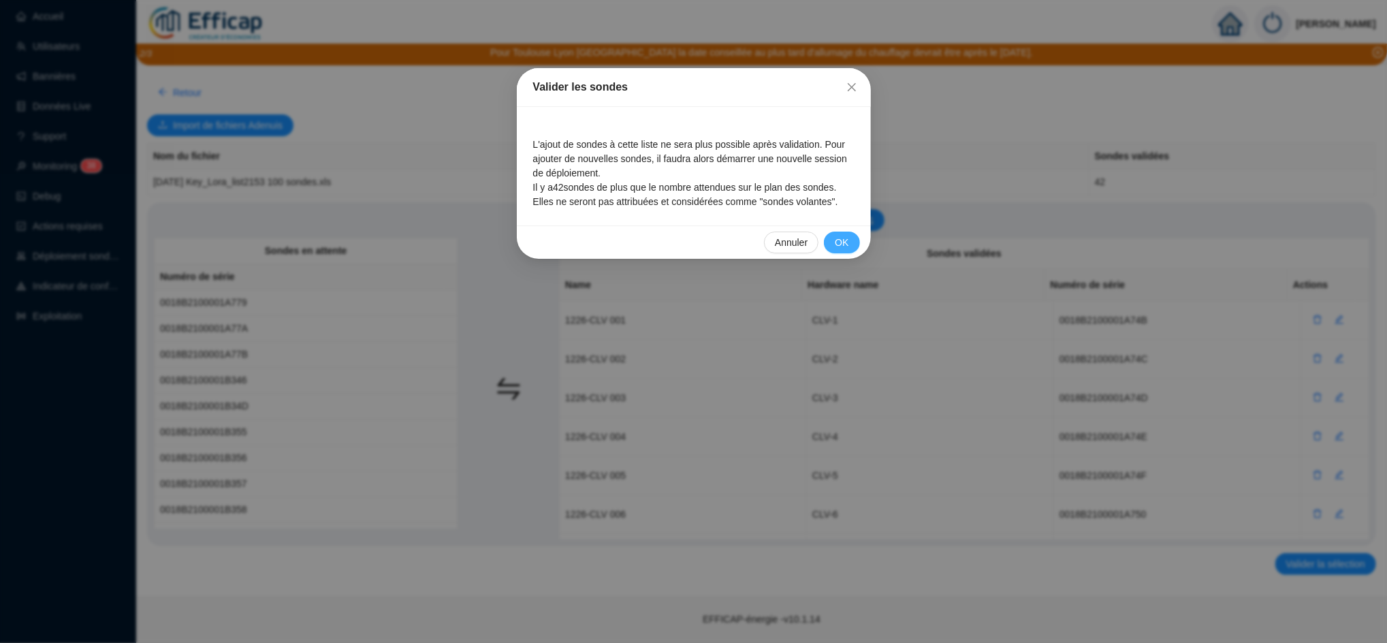
click at [846, 238] on span "OK" at bounding box center [842, 243] width 14 height 14
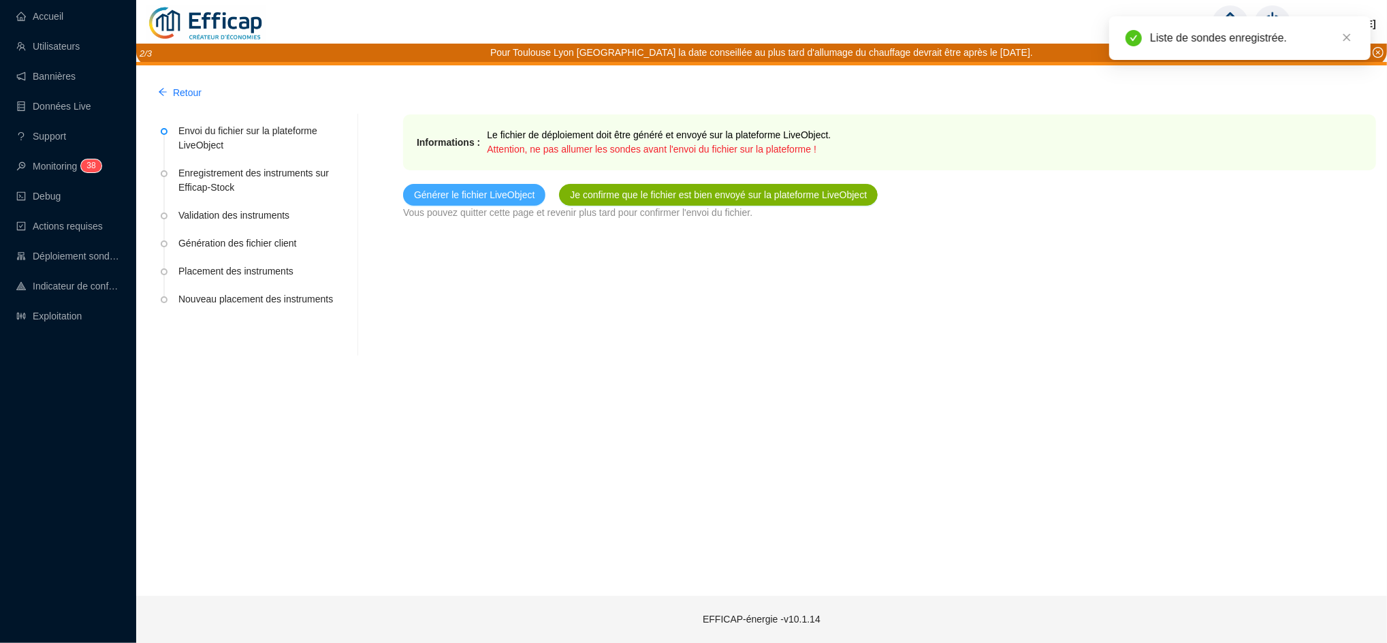
click at [512, 197] on span "Générer le fichier LiveObject" at bounding box center [474, 195] width 120 height 14
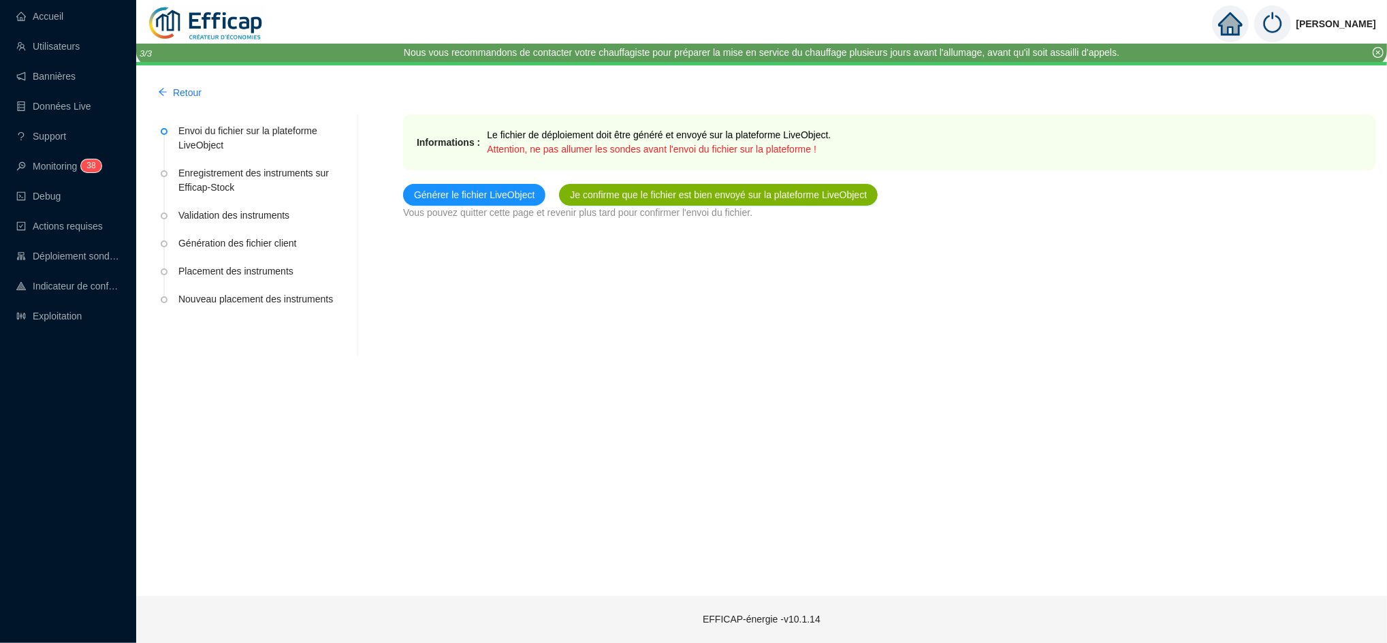
click at [647, 195] on span "Je confirme que le fichier est bien envoyé sur la plateforme LiveObject" at bounding box center [718, 195] width 297 height 14
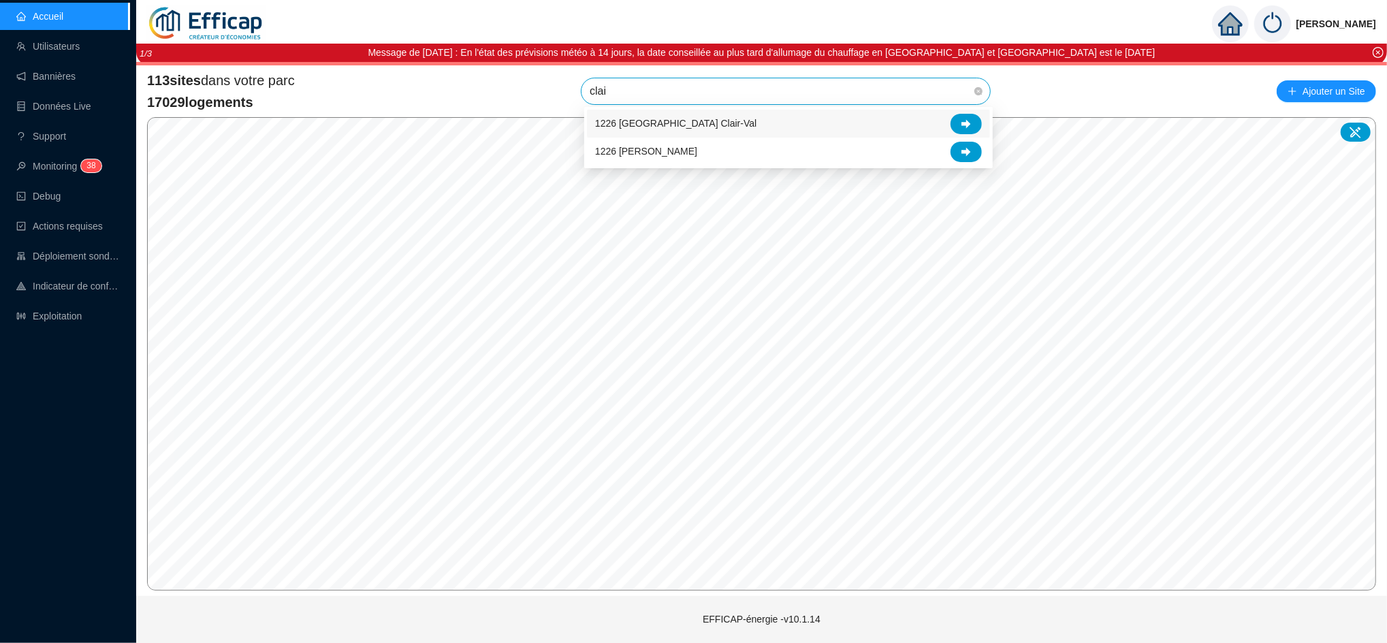
type input "clair"
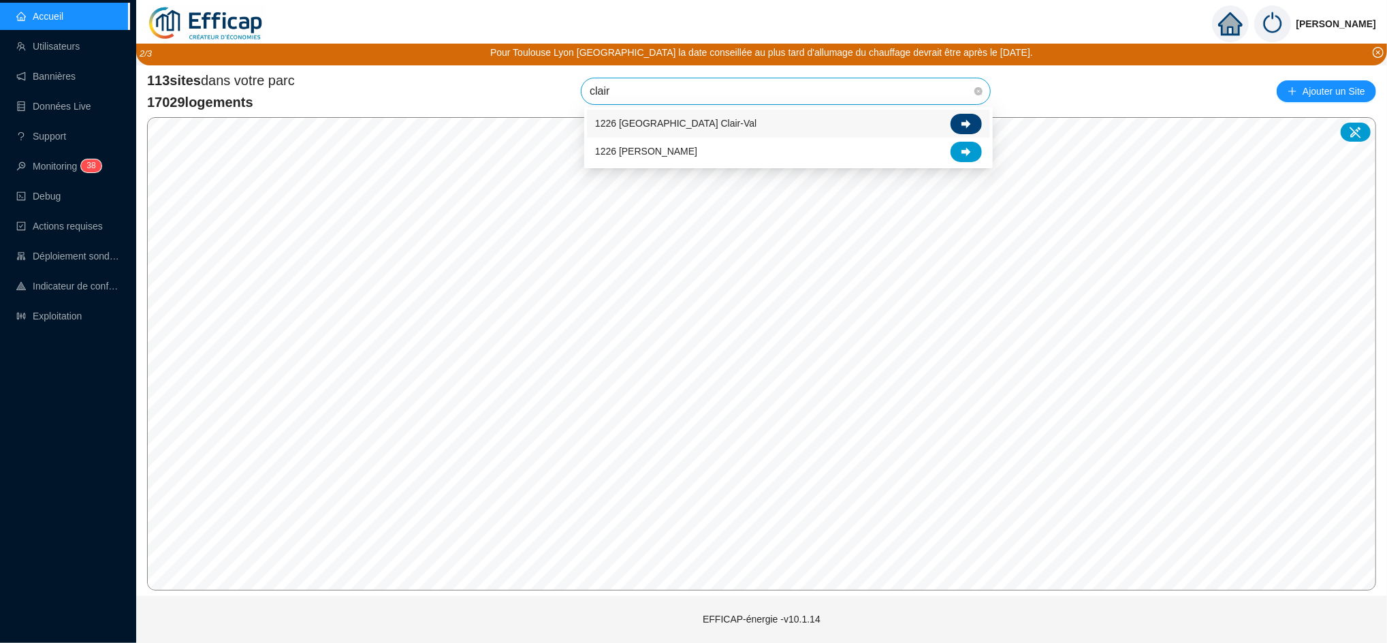
click at [956, 118] on div at bounding box center [965, 124] width 31 height 20
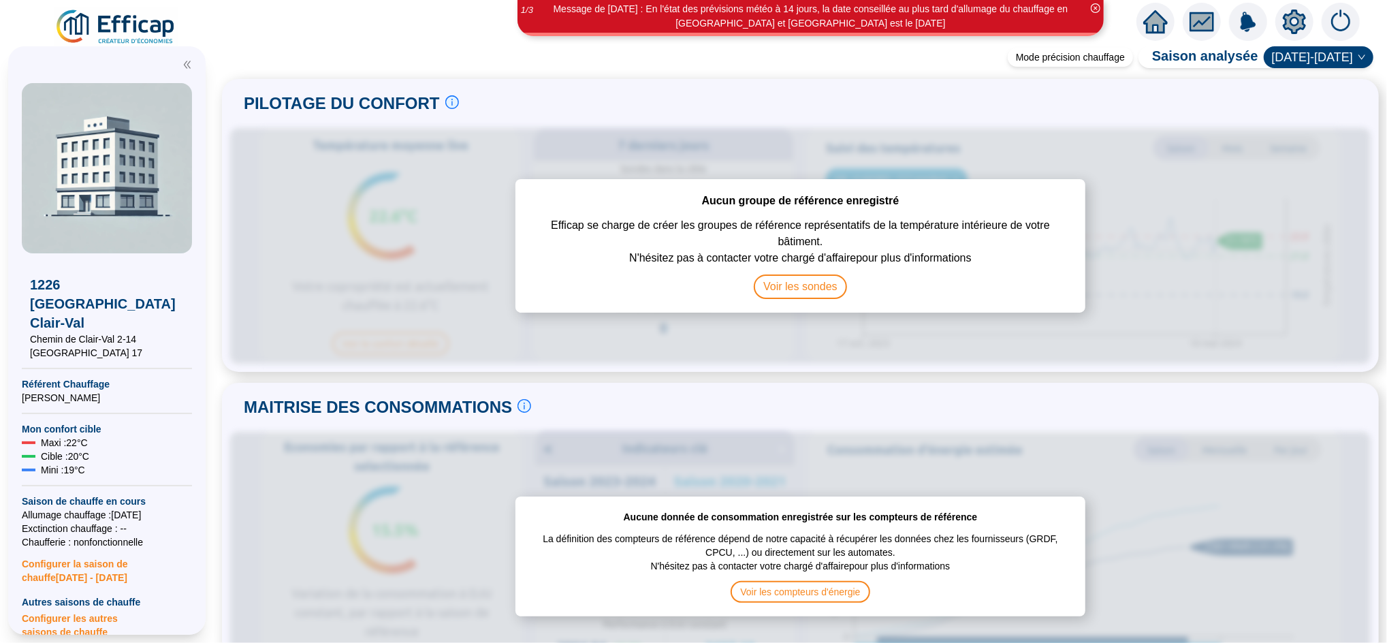
click at [1290, 20] on icon "setting" at bounding box center [1294, 22] width 10 height 10
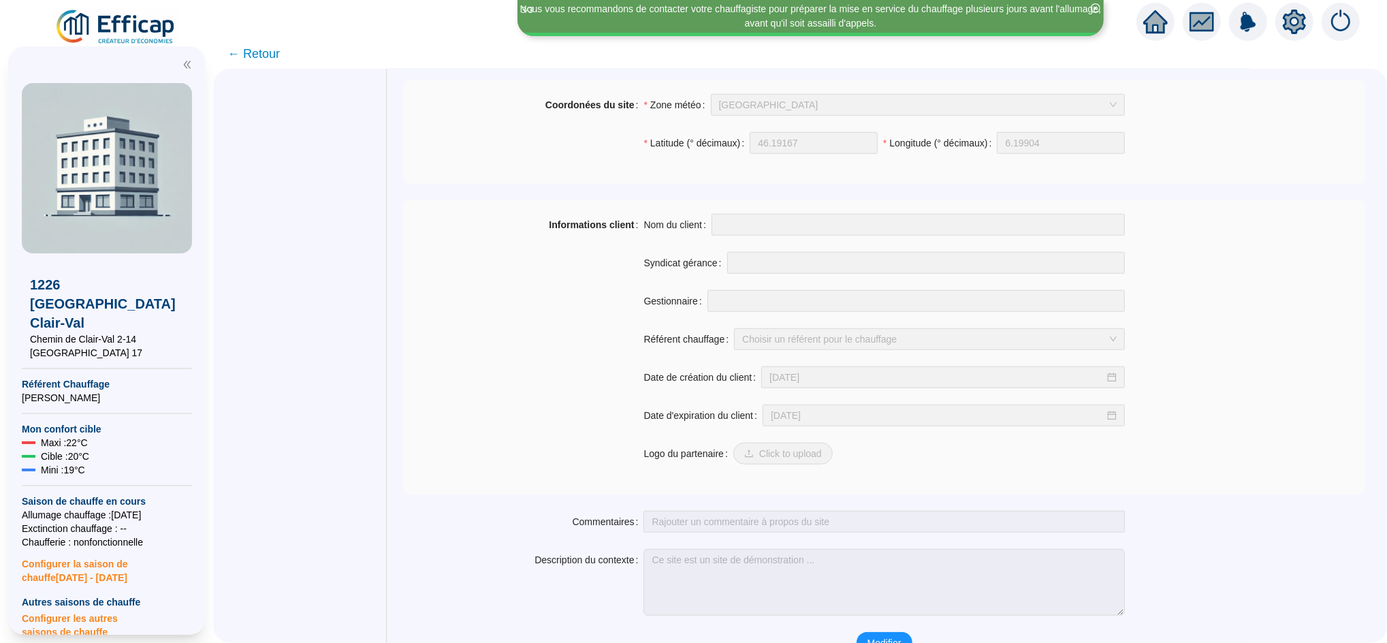
scroll to position [968, 0]
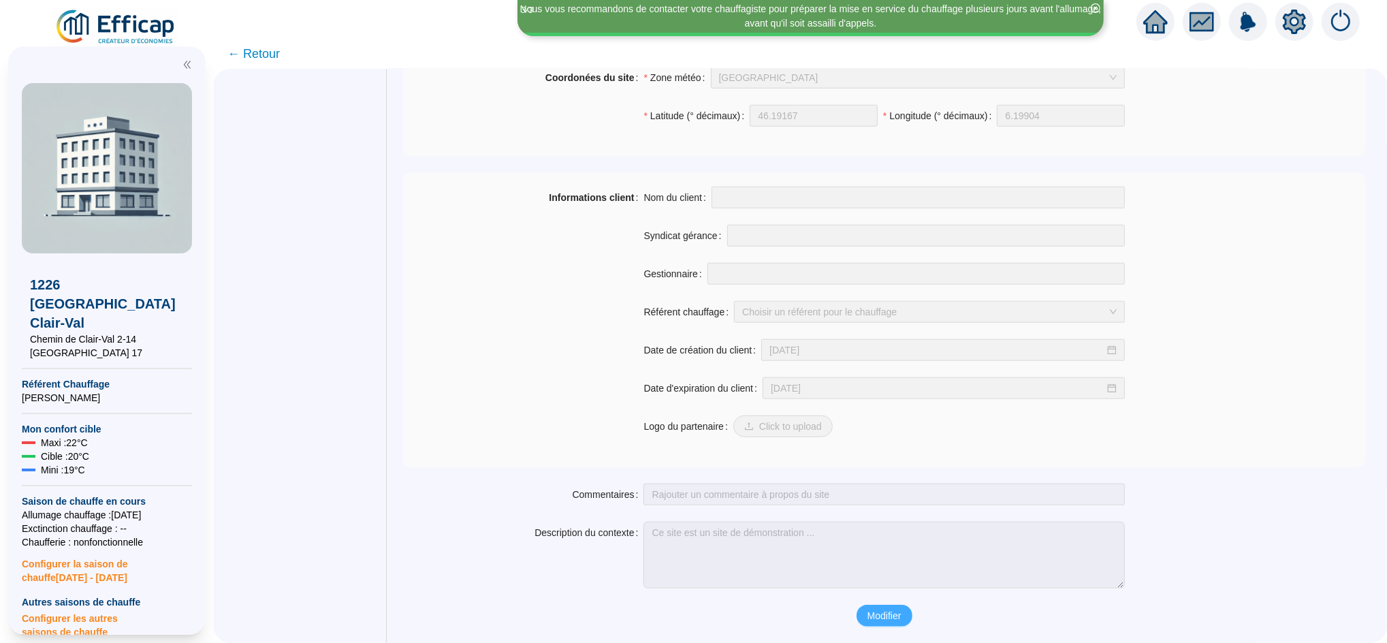
click at [886, 621] on span "Modifier" at bounding box center [884, 616] width 34 height 14
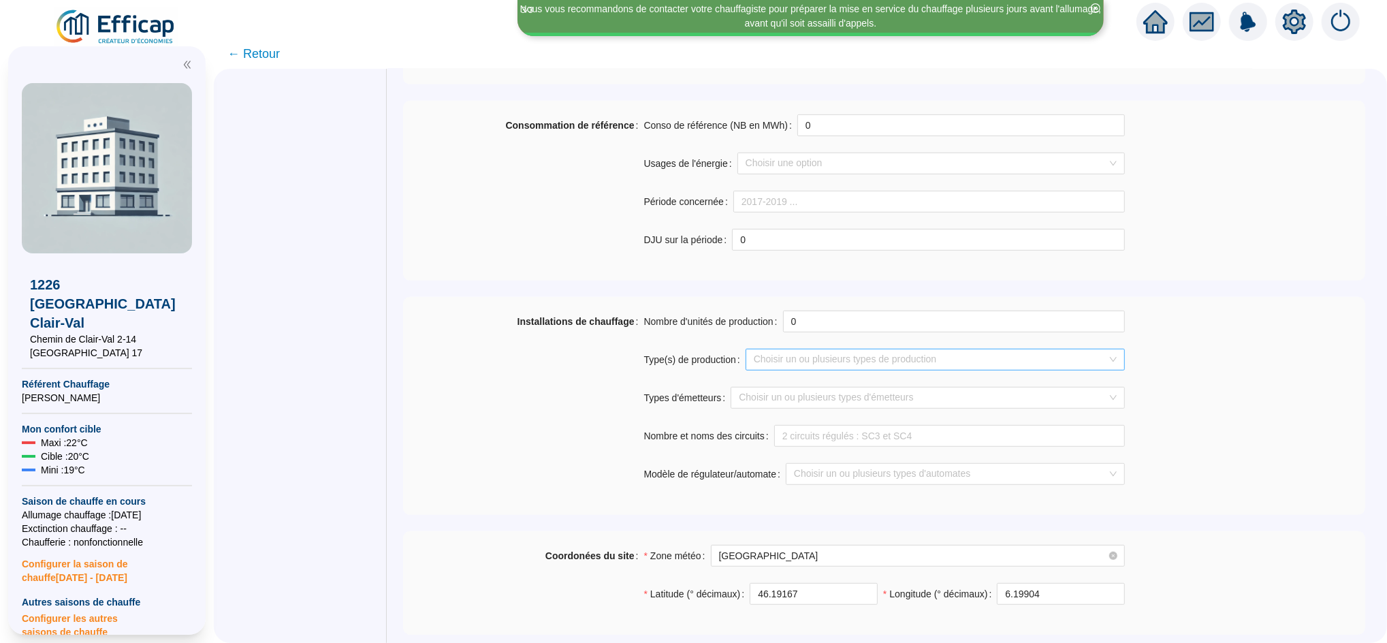
scroll to position [333, 0]
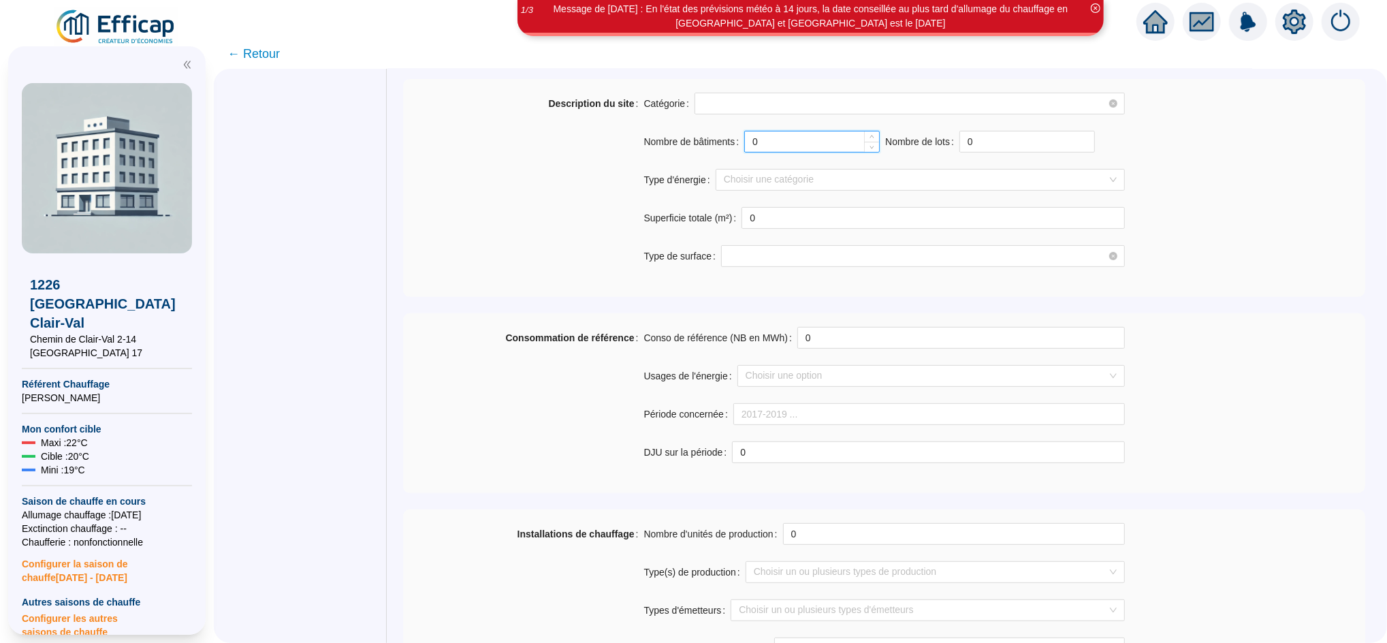
click at [788, 143] on input "0" at bounding box center [812, 141] width 134 height 20
click at [772, 179] on div at bounding box center [912, 179] width 389 height 19
type input "4"
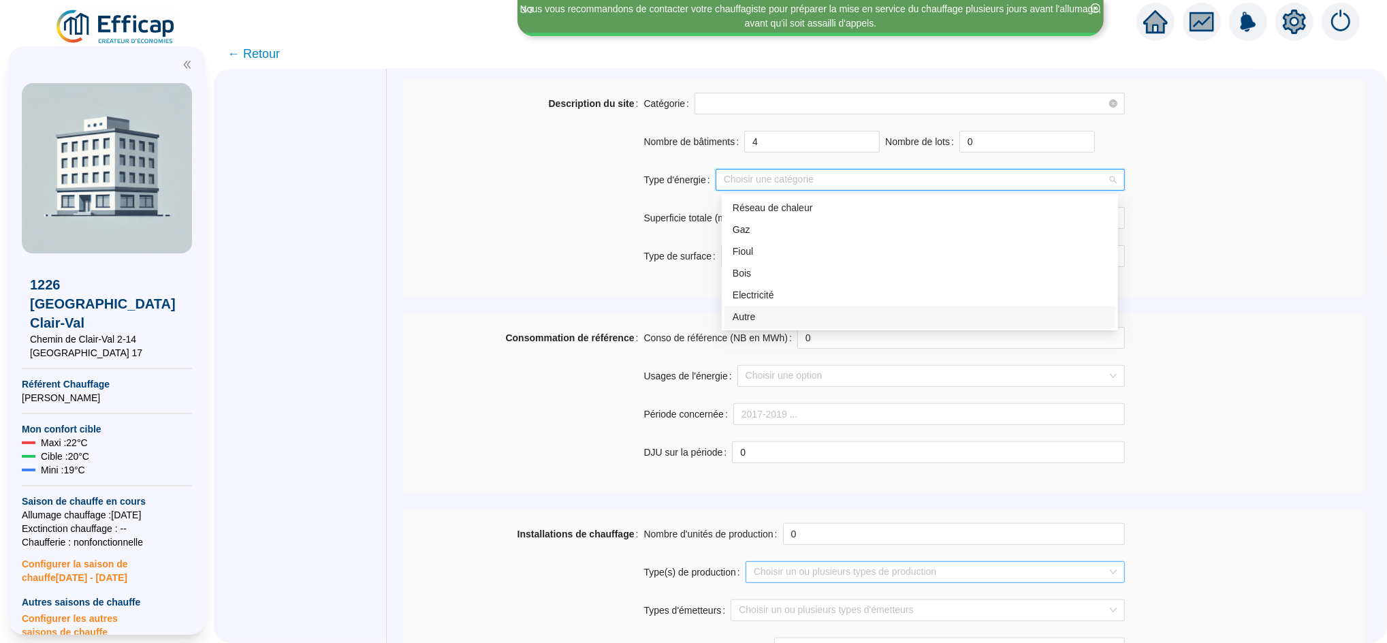
click at [828, 563] on div at bounding box center [927, 571] width 359 height 19
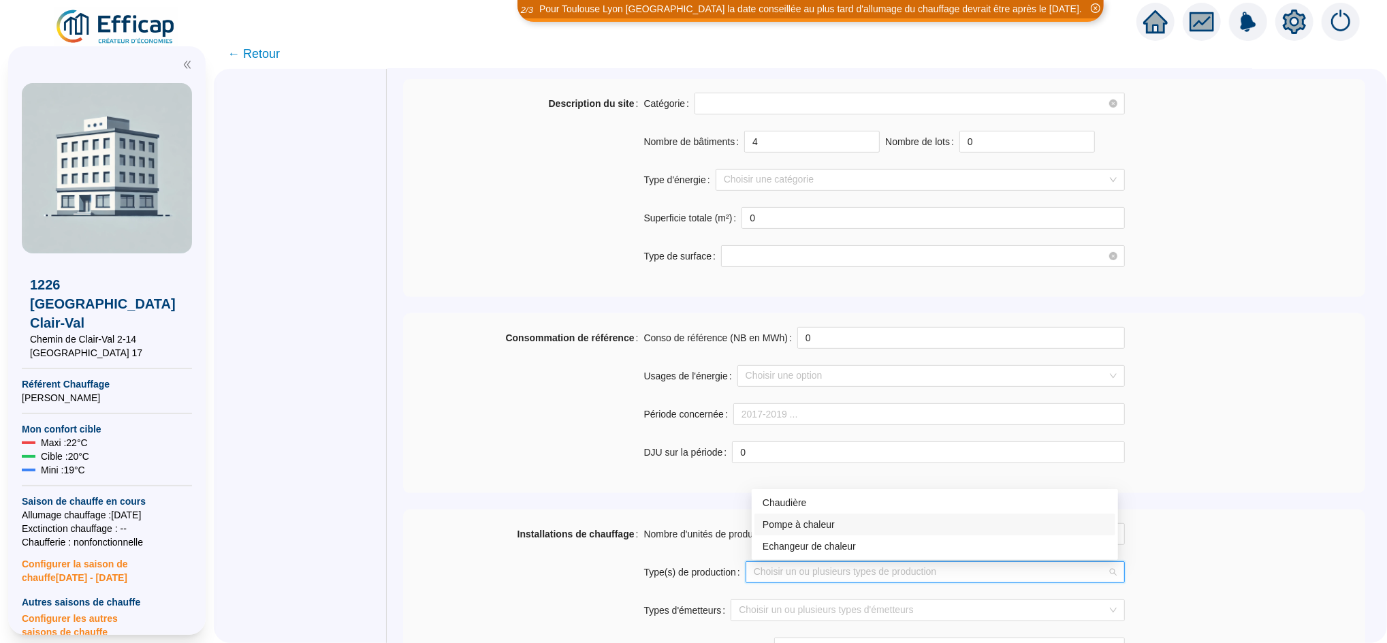
click at [828, 528] on div "Pompe à chaleur" at bounding box center [934, 524] width 344 height 14
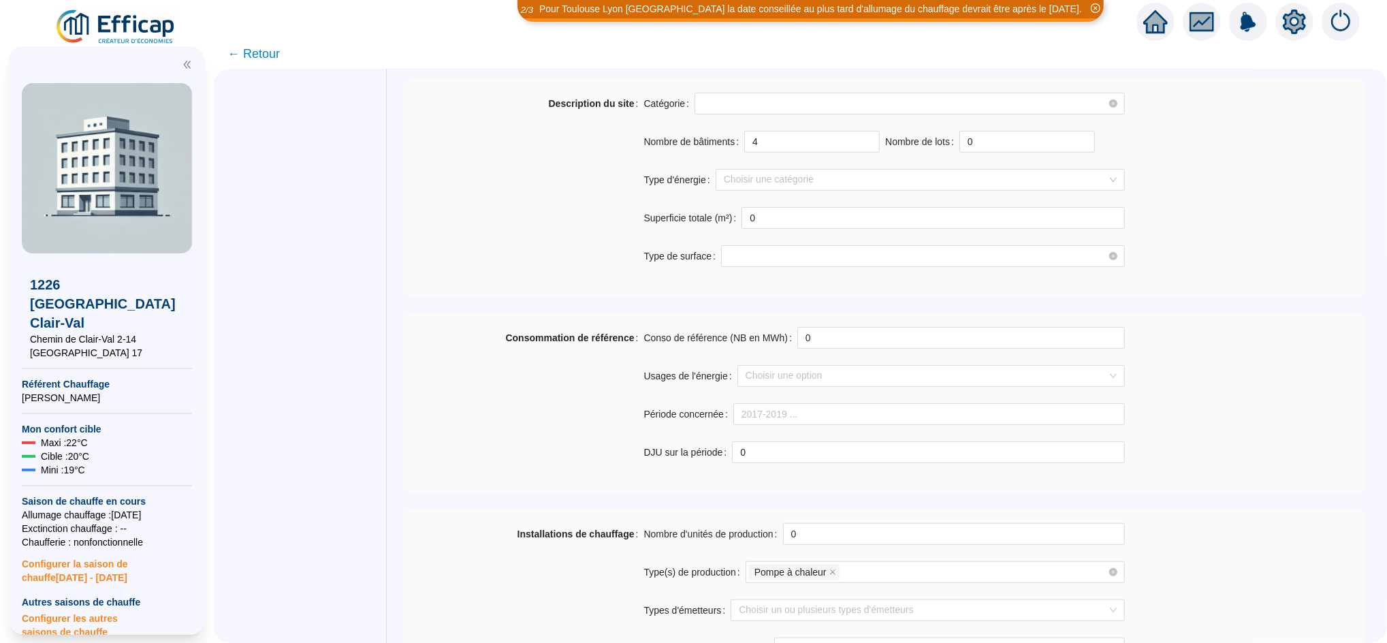
click at [585, 474] on div "Consommation de référence" at bounding box center [523, 403] width 240 height 152
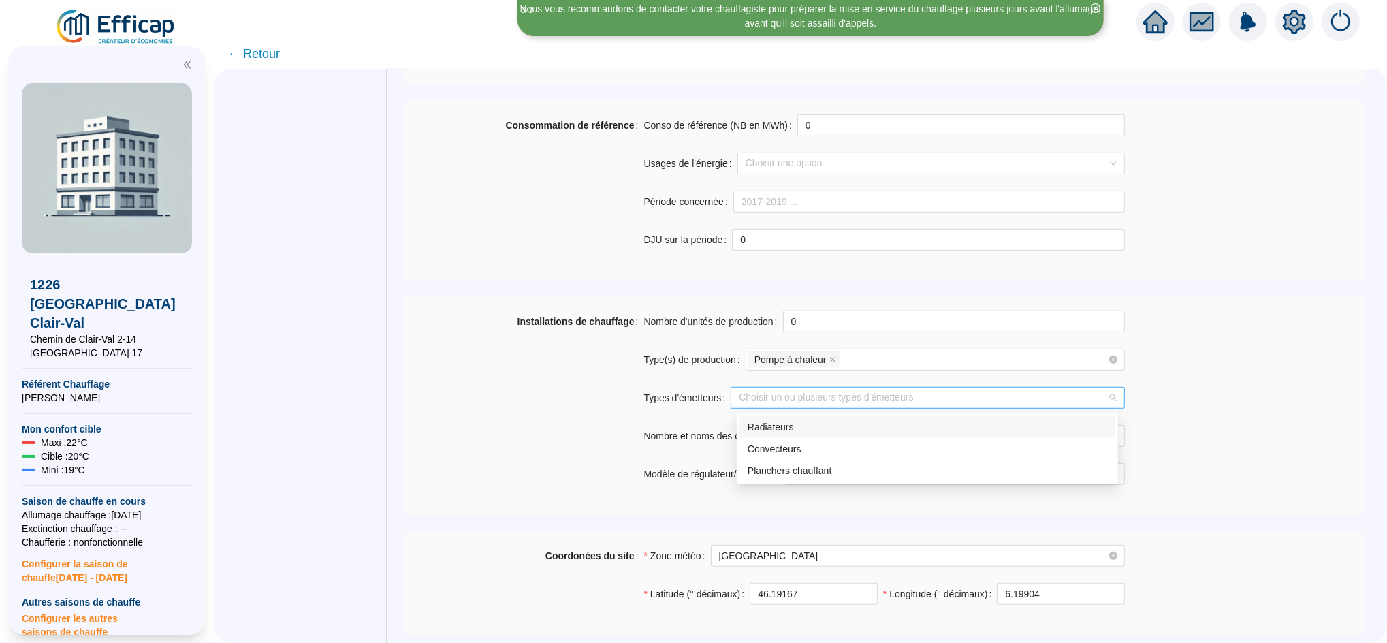
click at [790, 401] on div at bounding box center [920, 397] width 374 height 19
click at [593, 434] on div "Installations de chauffage" at bounding box center [523, 405] width 240 height 191
click at [811, 432] on input "Nombre et noms des circuits" at bounding box center [949, 436] width 351 height 22
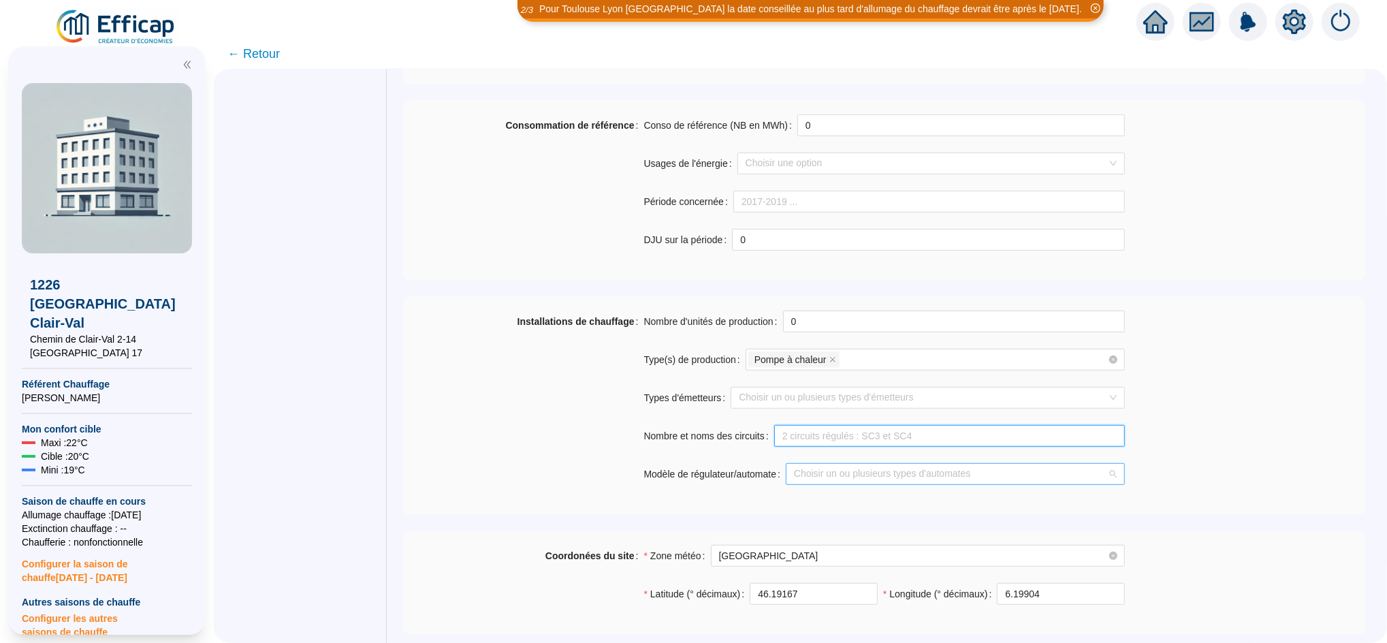
click at [820, 474] on div at bounding box center [947, 473] width 319 height 19
click at [839, 509] on div "Distech" at bounding box center [956, 503] width 301 height 14
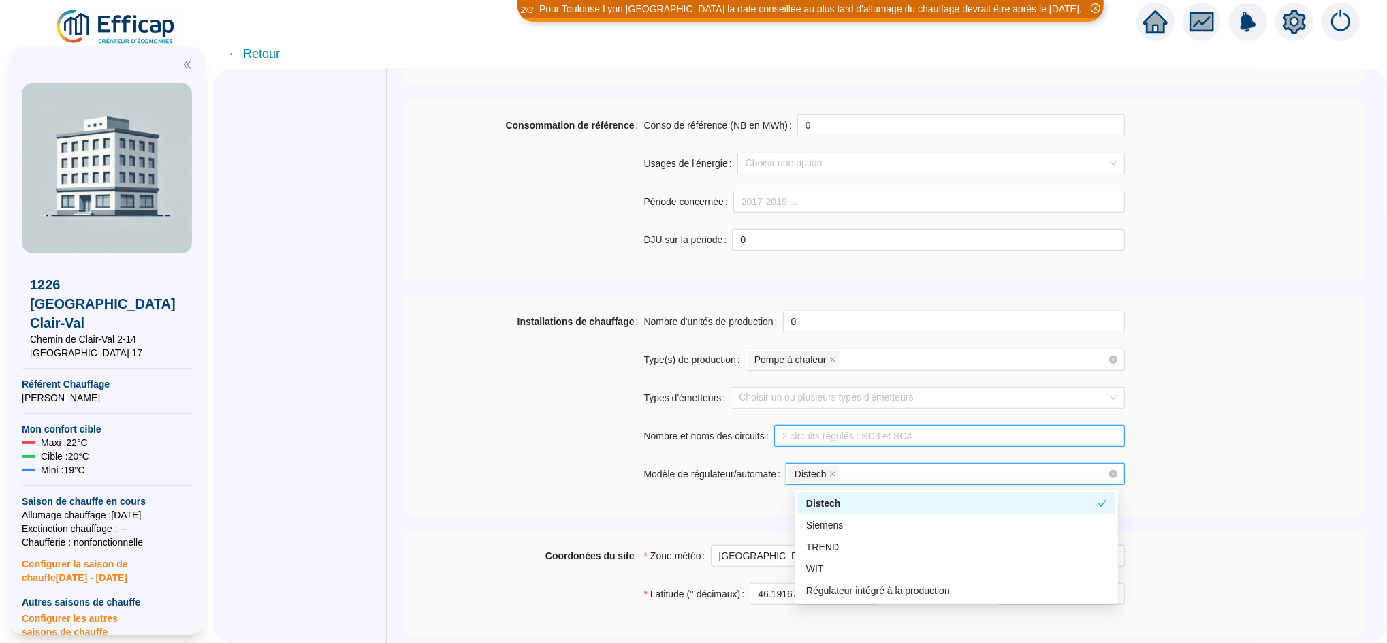
click at [817, 440] on input "Nombre et noms des circuits" at bounding box center [949, 436] width 351 height 22
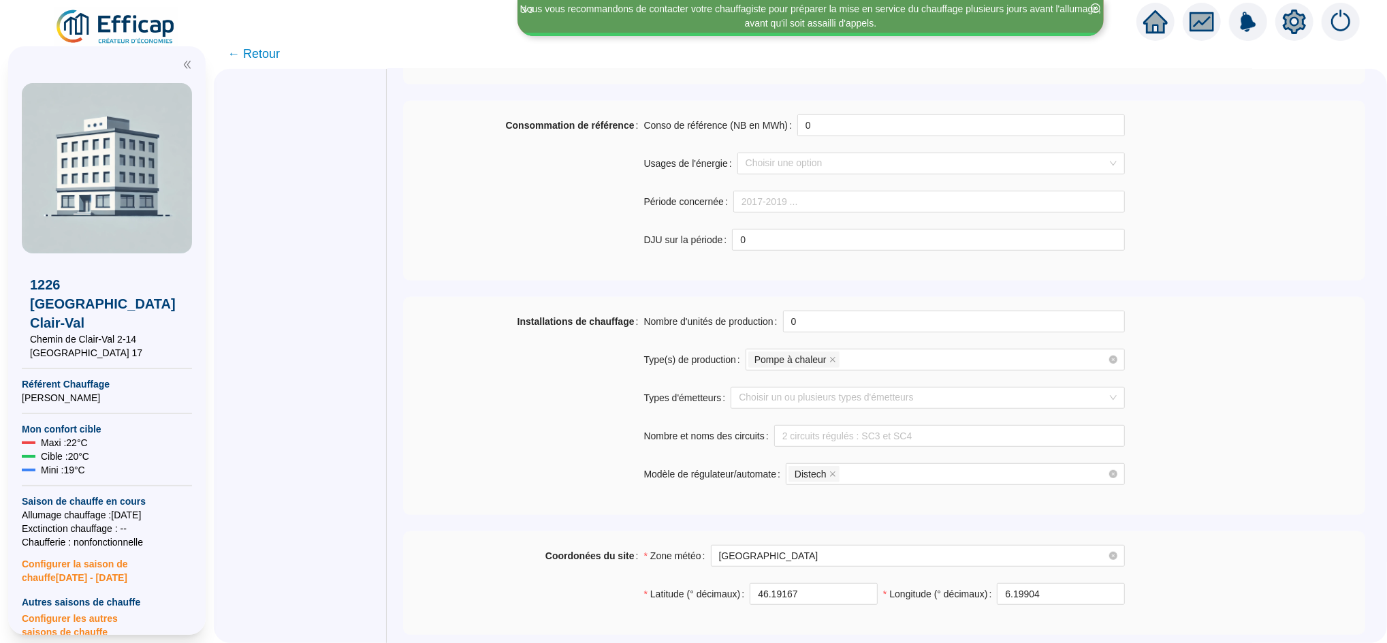
click at [572, 374] on div "Installations de chauffage" at bounding box center [523, 405] width 240 height 191
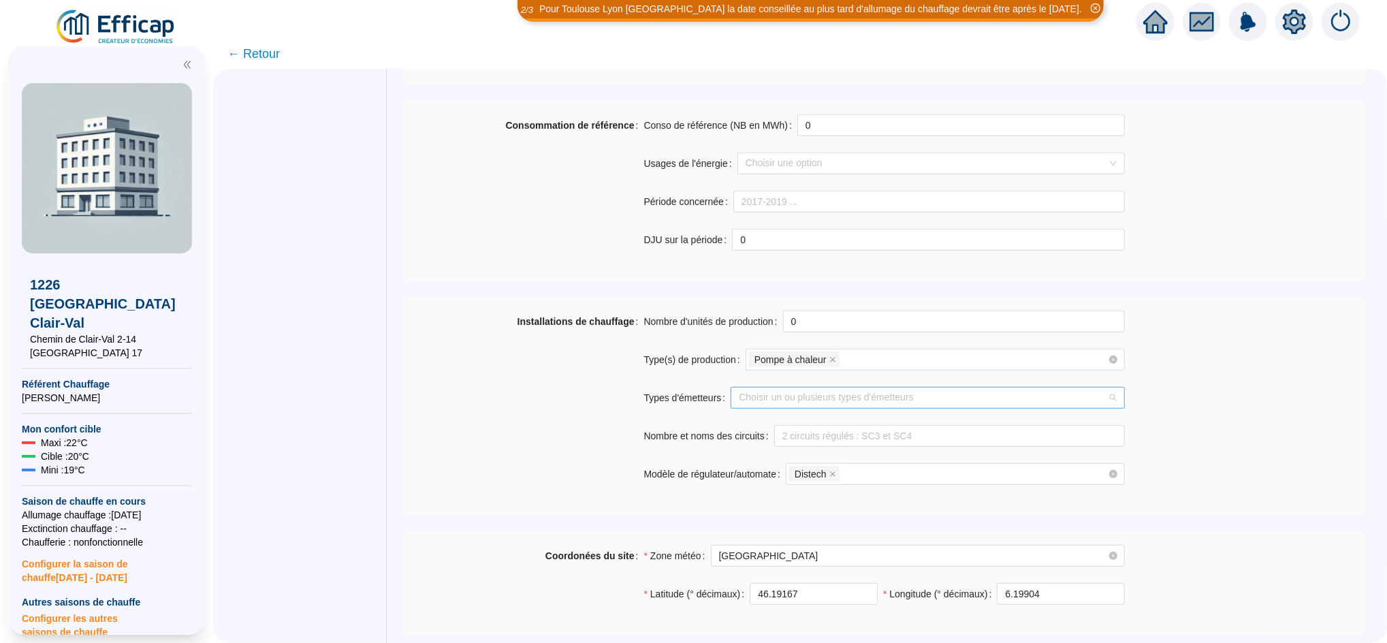
click at [809, 400] on div at bounding box center [920, 397] width 374 height 19
click at [793, 427] on div "Radiateurs" at bounding box center [926, 427] width 359 height 14
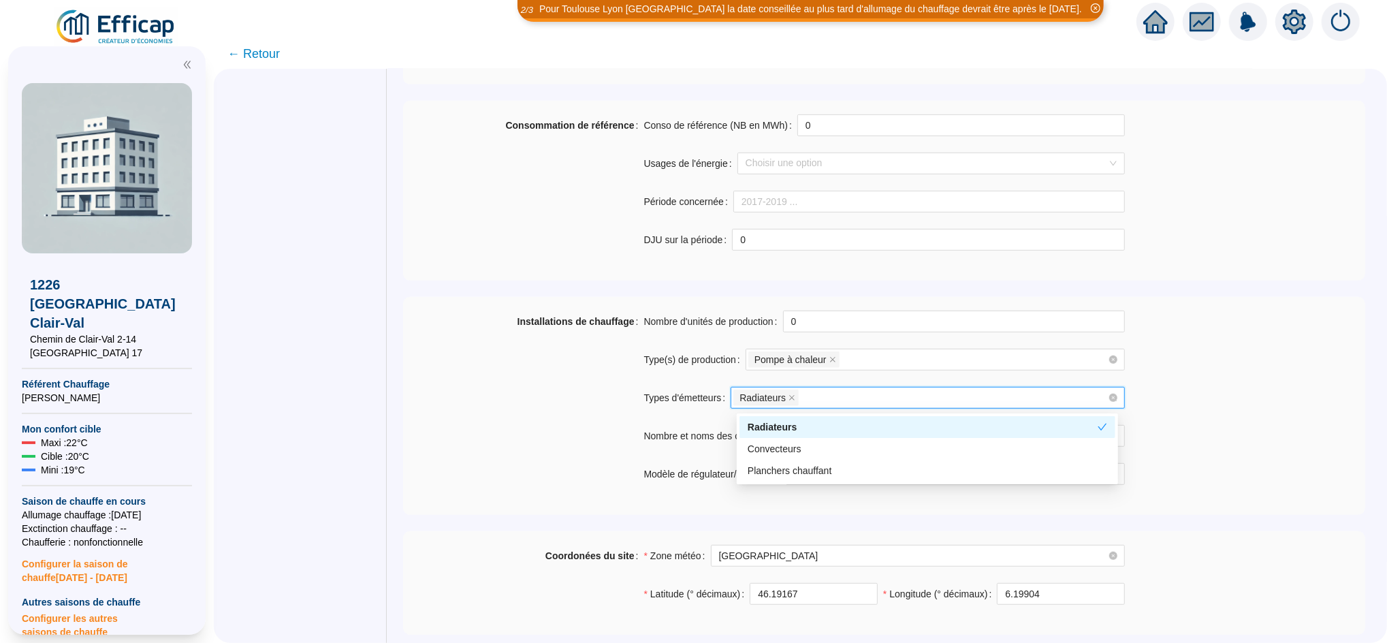
click at [504, 395] on div "Installations de chauffage" at bounding box center [523, 405] width 240 height 191
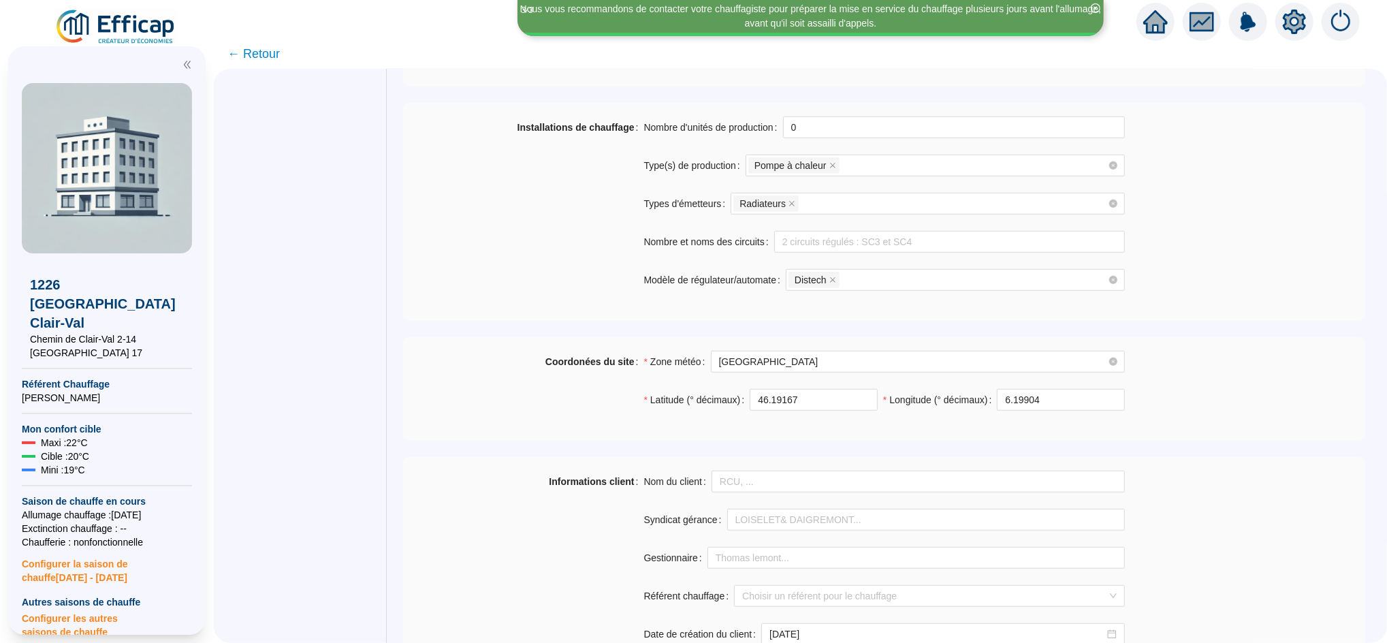
scroll to position [968, 0]
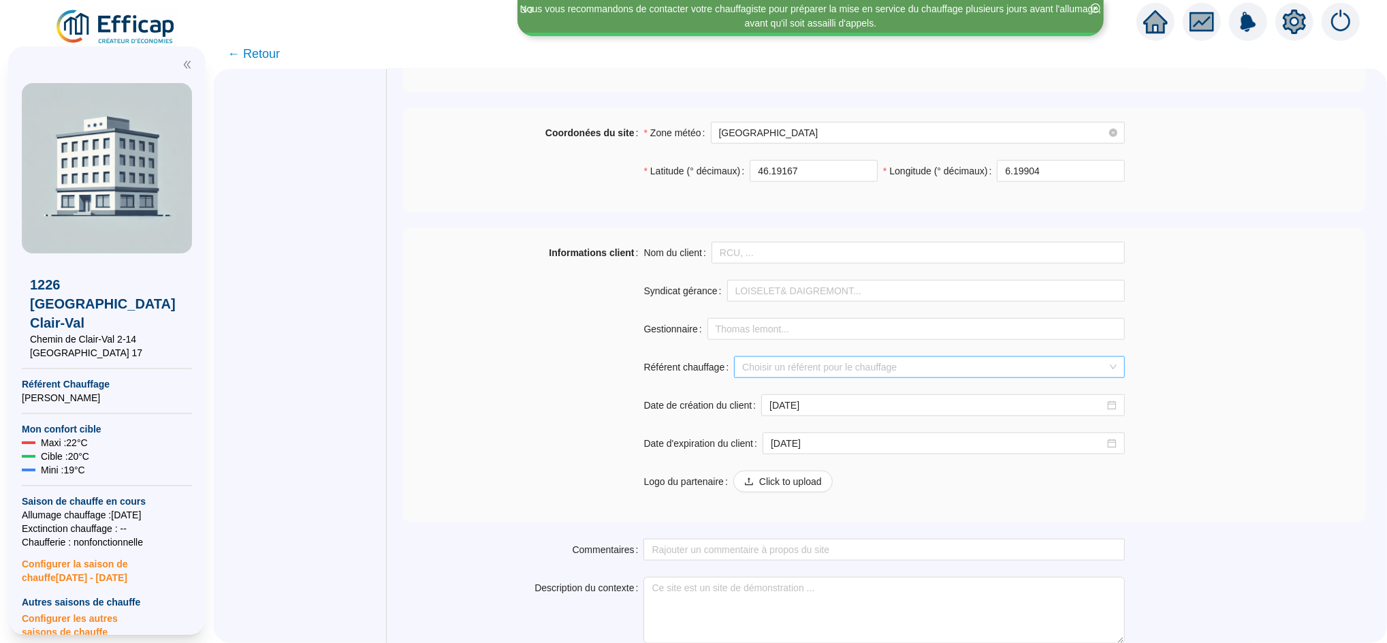
click at [781, 368] on input "Référent chauffage" at bounding box center [923, 367] width 362 height 20
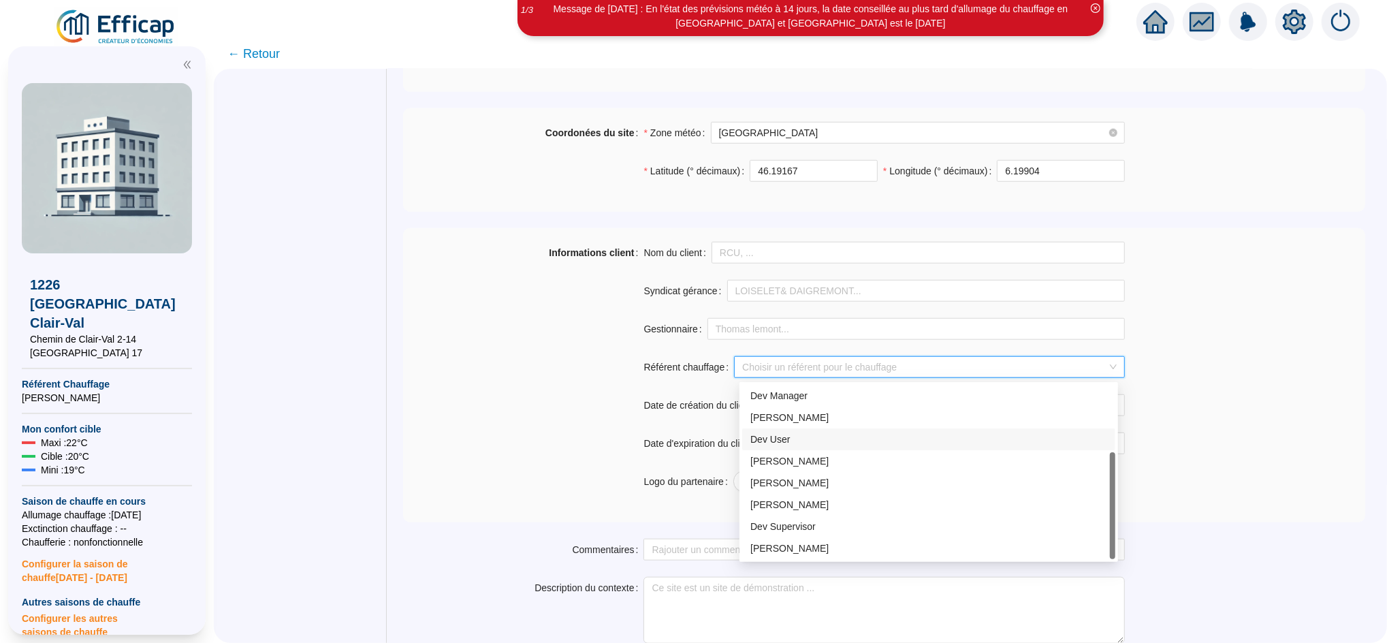
click at [498, 388] on div "Informations client" at bounding box center [523, 375] width 240 height 267
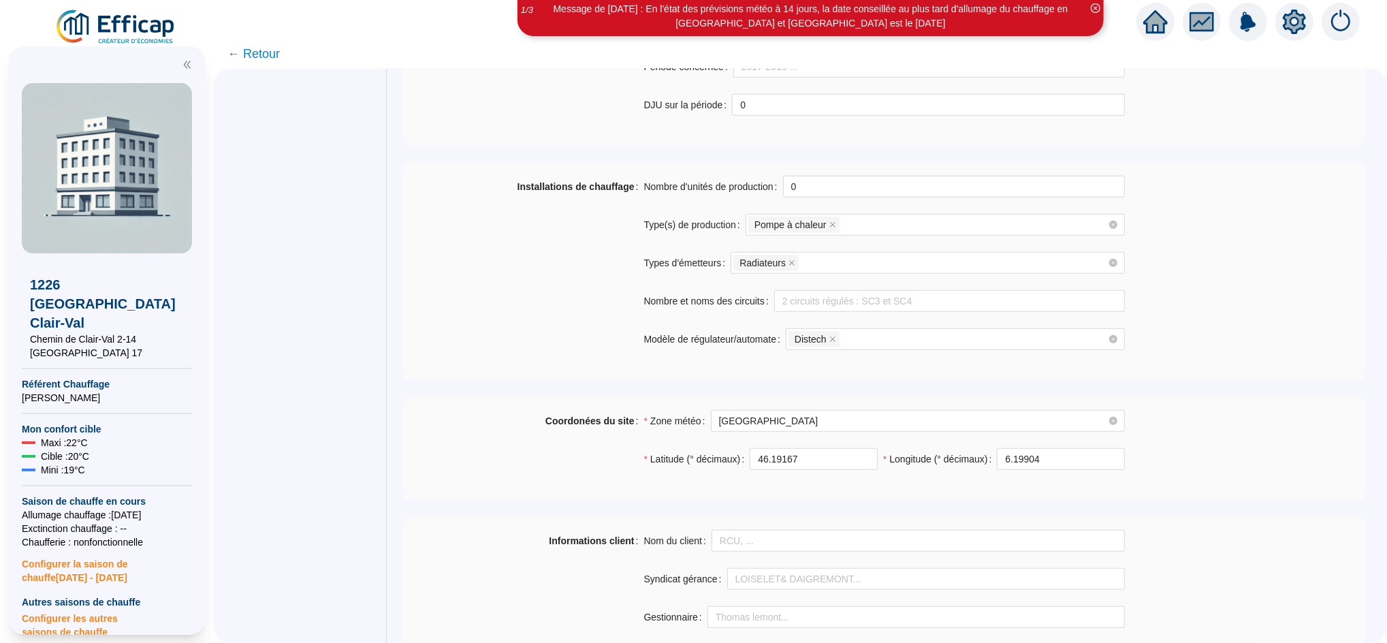
scroll to position [545, 0]
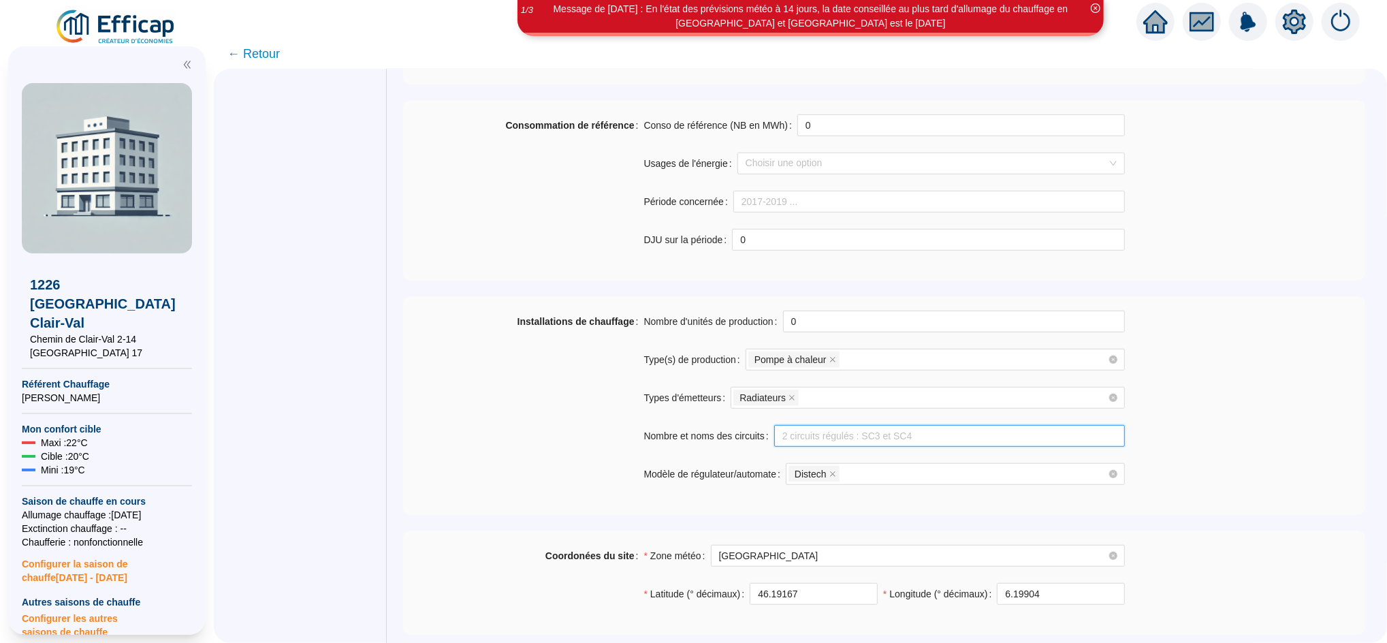
click at [854, 437] on input "Nombre et noms des circuits" at bounding box center [949, 436] width 351 height 22
click at [525, 421] on div "Installations de chauffage" at bounding box center [523, 405] width 240 height 191
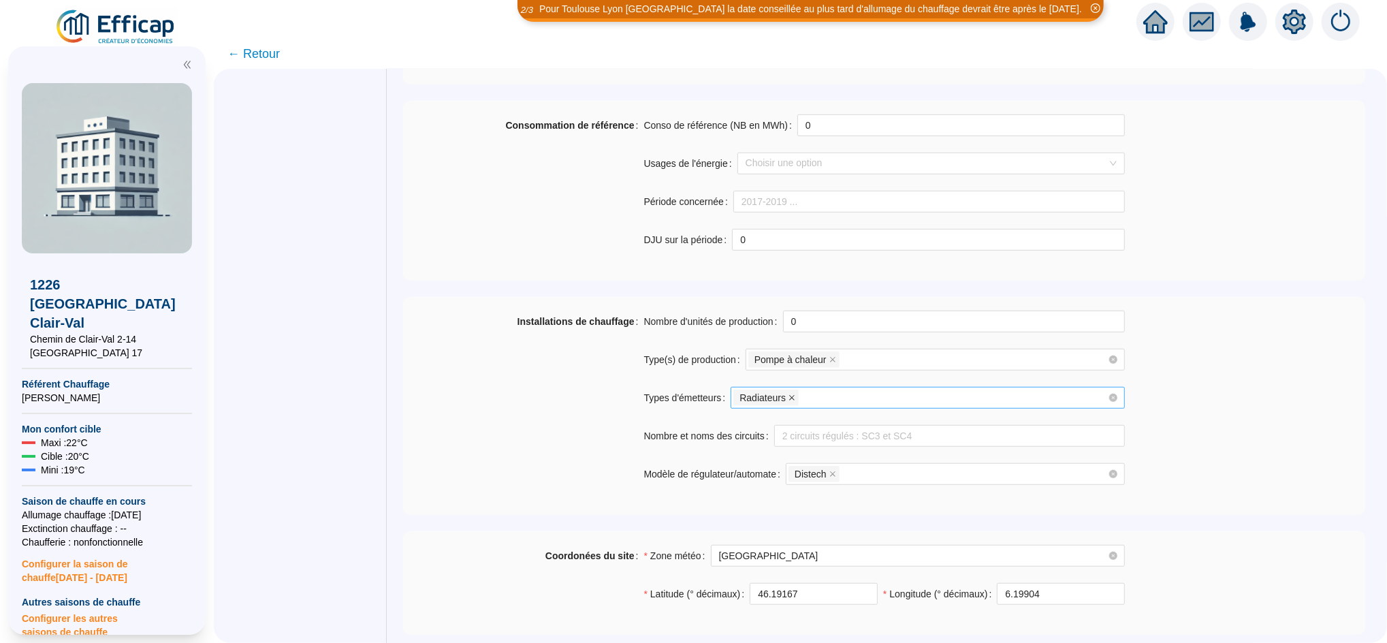
click at [794, 399] on icon "close" at bounding box center [791, 397] width 7 height 7
click at [793, 401] on div at bounding box center [920, 397] width 374 height 19
click at [775, 469] on div "Planchers chauffant" at bounding box center [926, 471] width 359 height 14
click at [537, 404] on div "Installations de chauffage" at bounding box center [523, 405] width 240 height 191
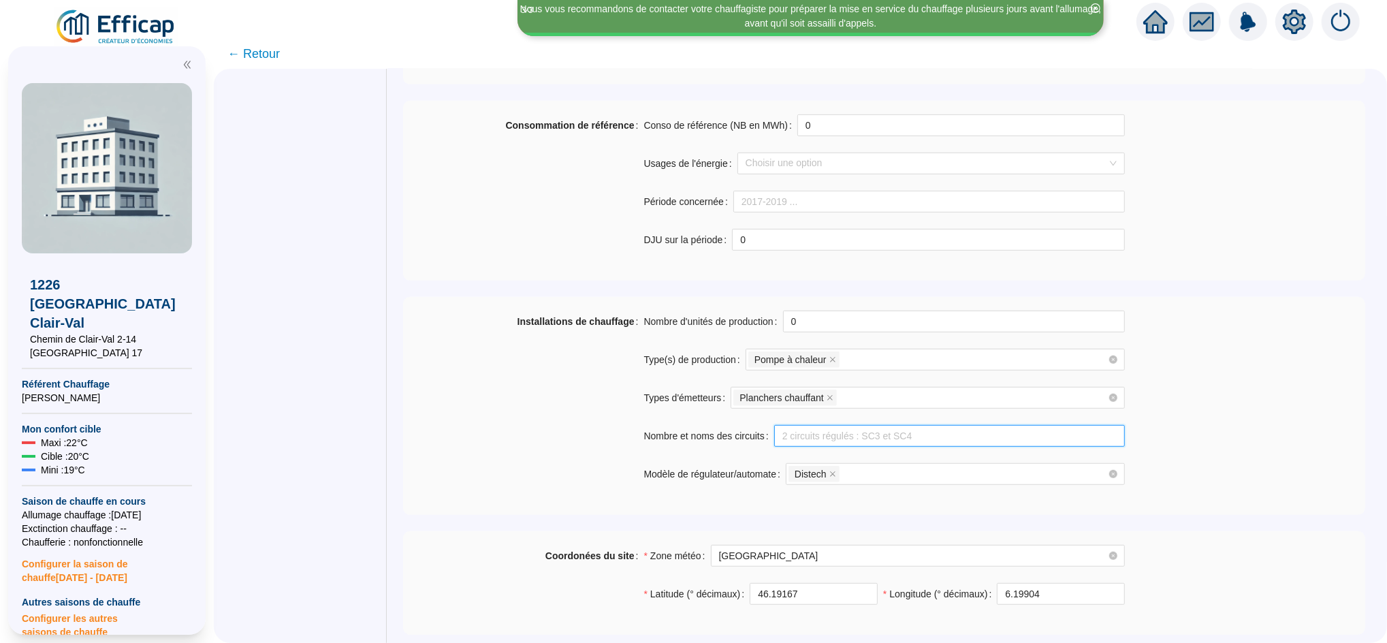
click at [858, 443] on input "Nombre et noms des circuits" at bounding box center [949, 436] width 351 height 22
click at [540, 412] on div "Installations de chauffage" at bounding box center [523, 405] width 240 height 191
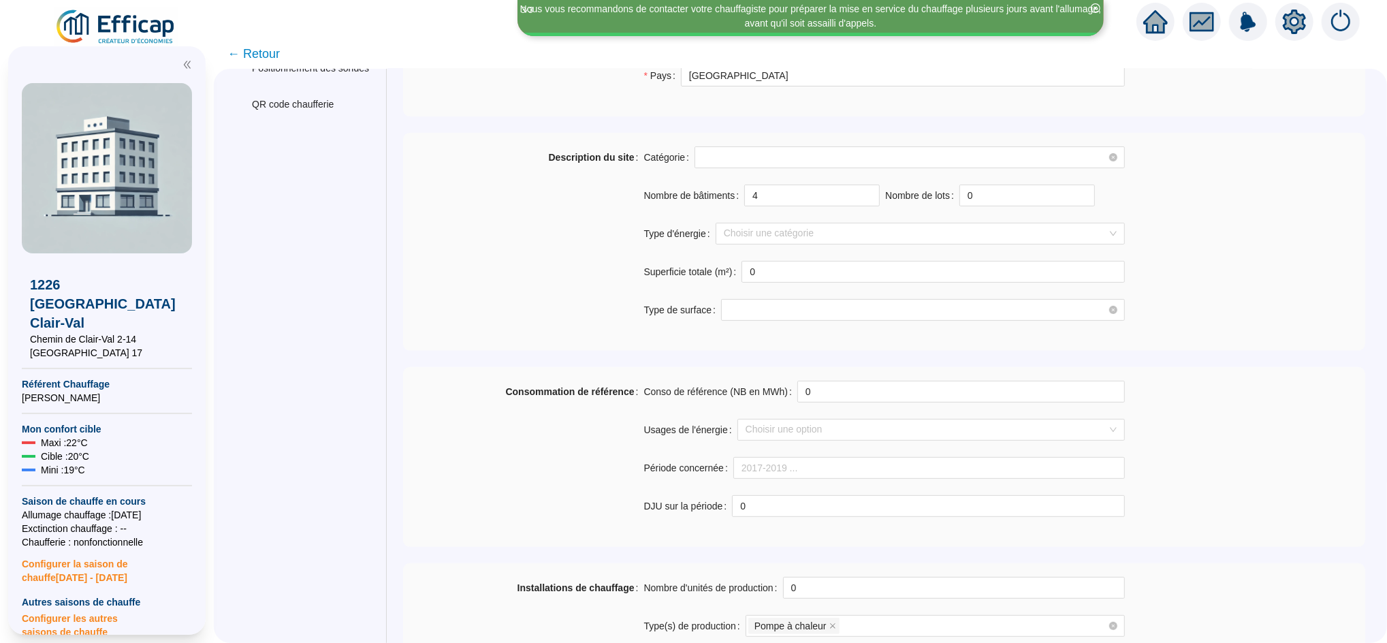
scroll to position [121, 0]
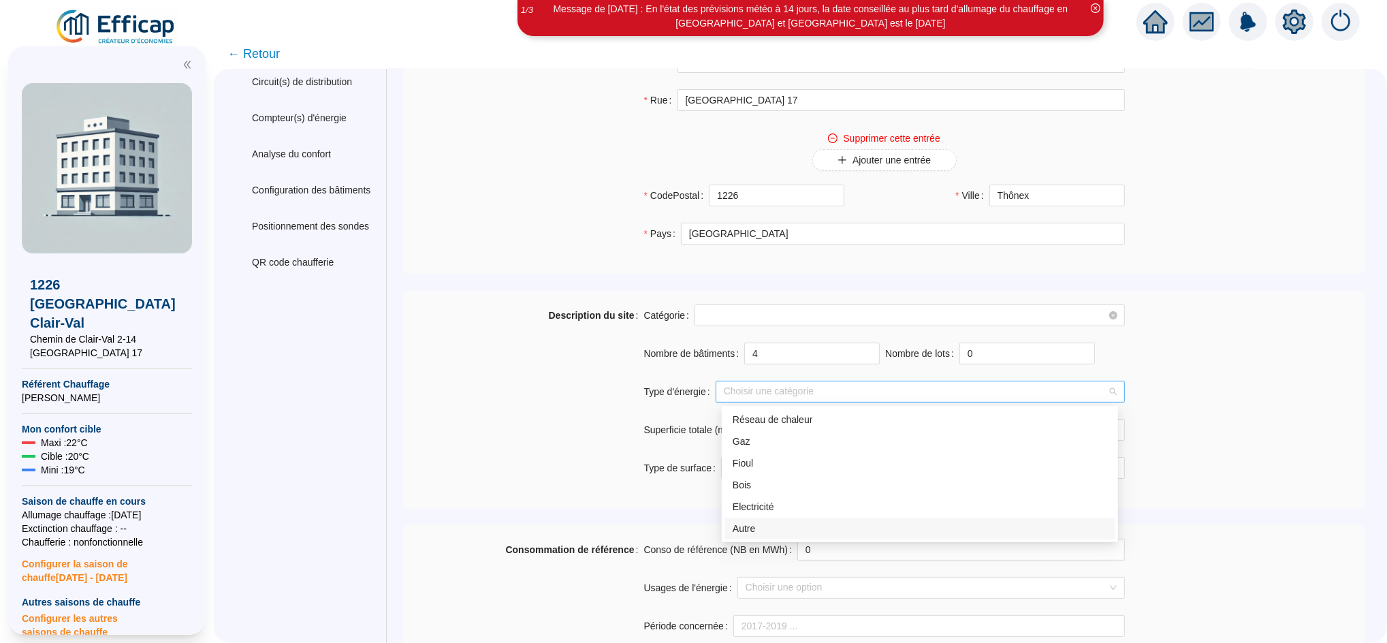
click at [796, 392] on div at bounding box center [912, 391] width 389 height 19
click at [773, 441] on div "Gaz" at bounding box center [919, 441] width 374 height 14
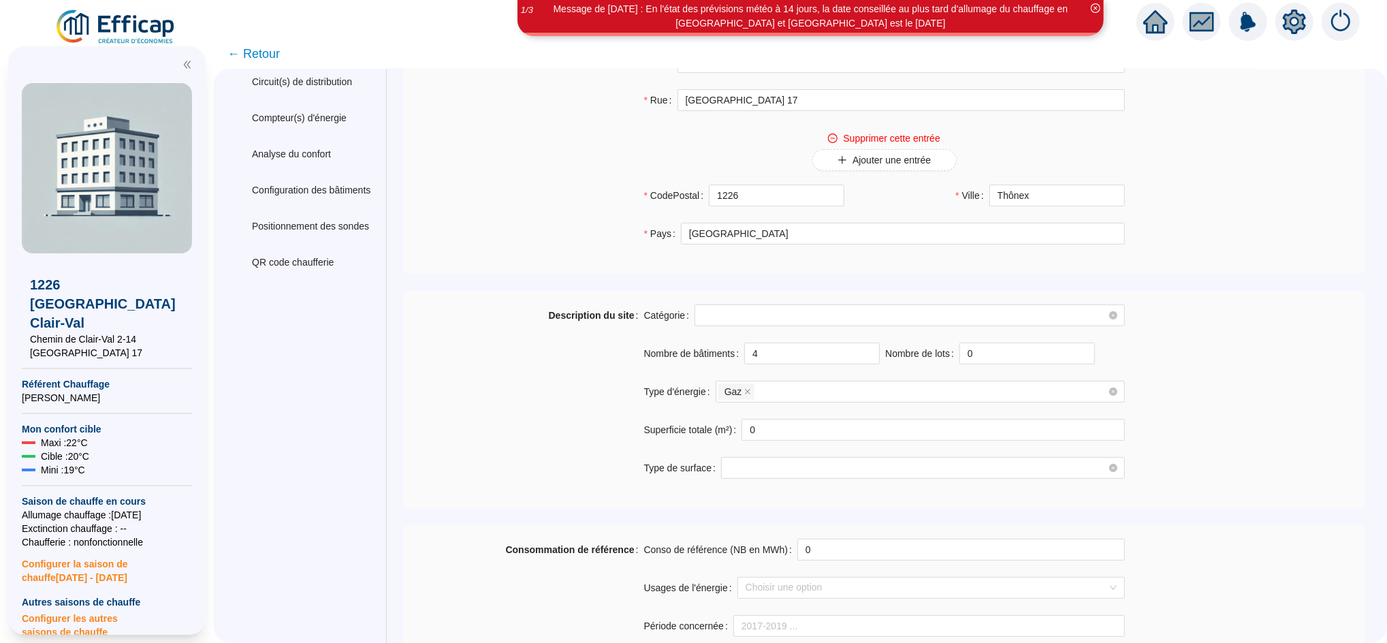
click at [556, 415] on div "Description du site" at bounding box center [523, 399] width 240 height 191
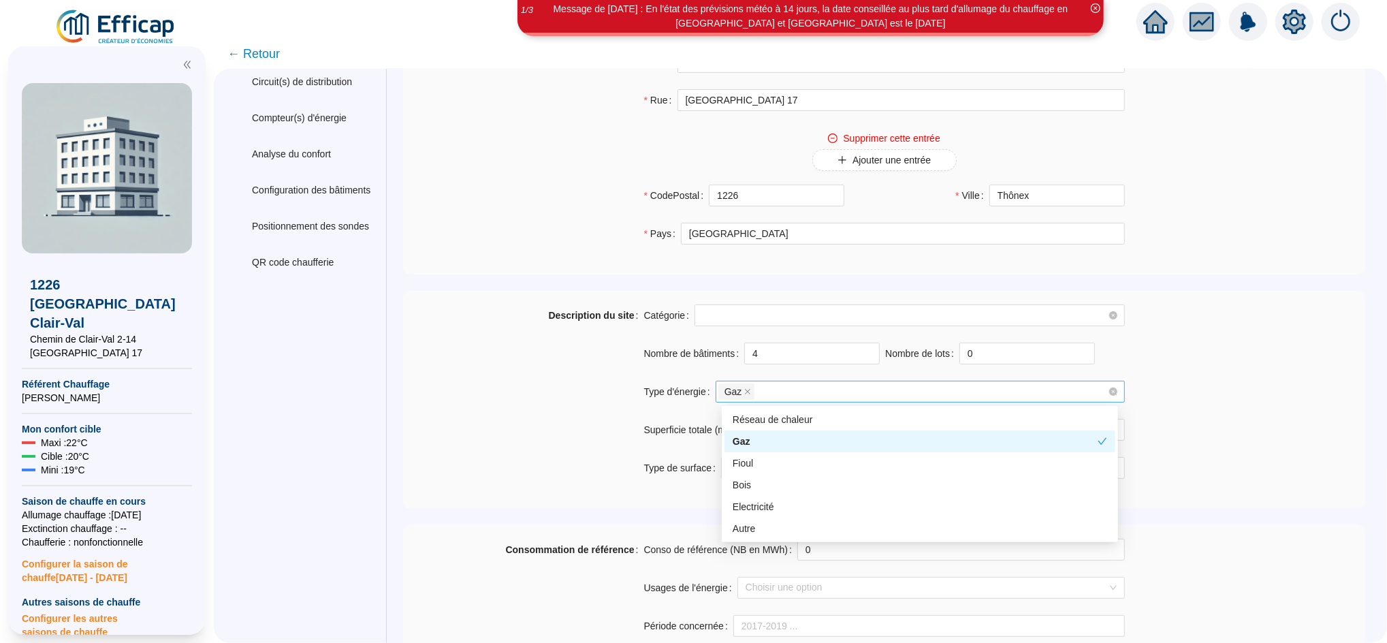
click at [823, 396] on div "Gaz" at bounding box center [912, 391] width 389 height 19
click at [771, 508] on div "Electricité" at bounding box center [919, 507] width 374 height 14
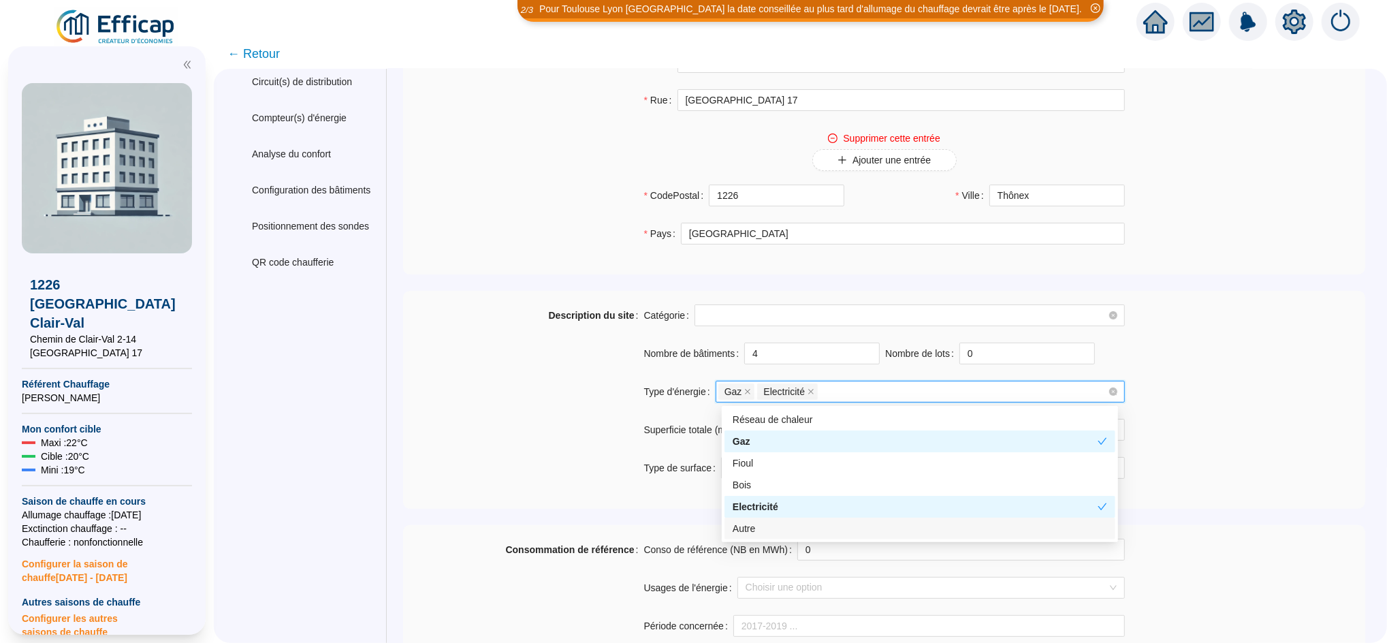
click at [743, 523] on div "Autre" at bounding box center [919, 528] width 374 height 14
click at [549, 419] on div "Description du site" at bounding box center [523, 399] width 240 height 191
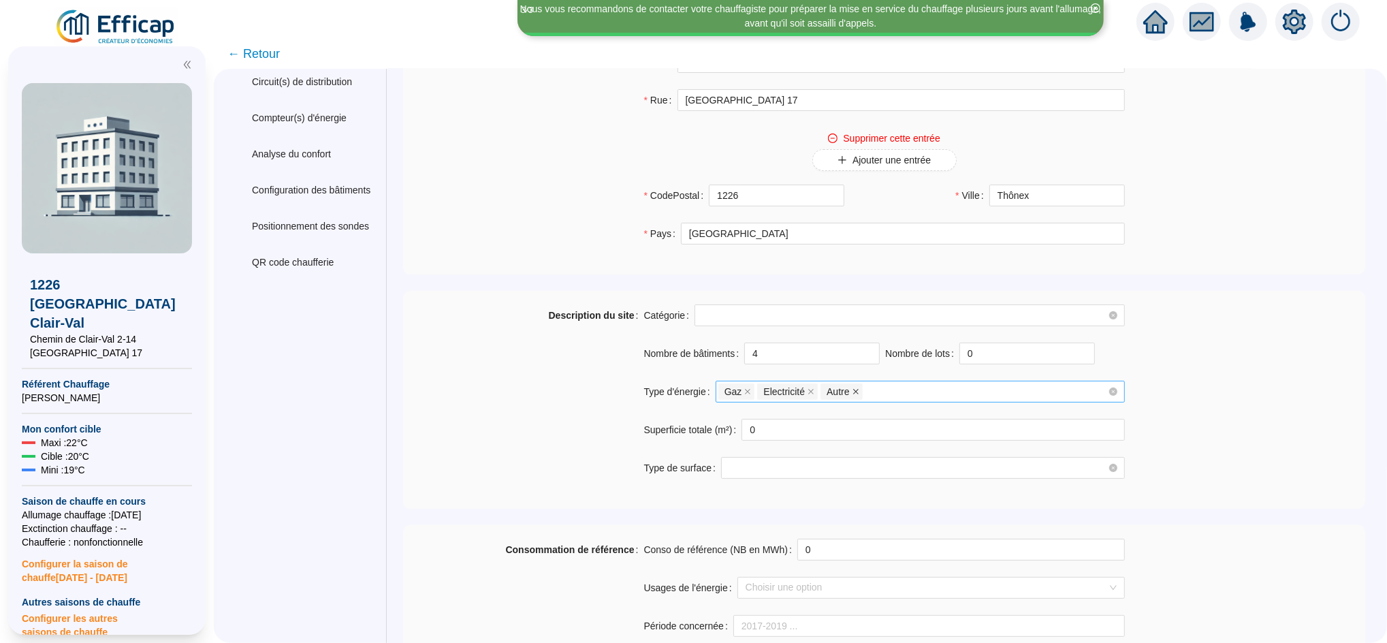
click at [859, 390] on icon "close" at bounding box center [855, 391] width 7 height 7
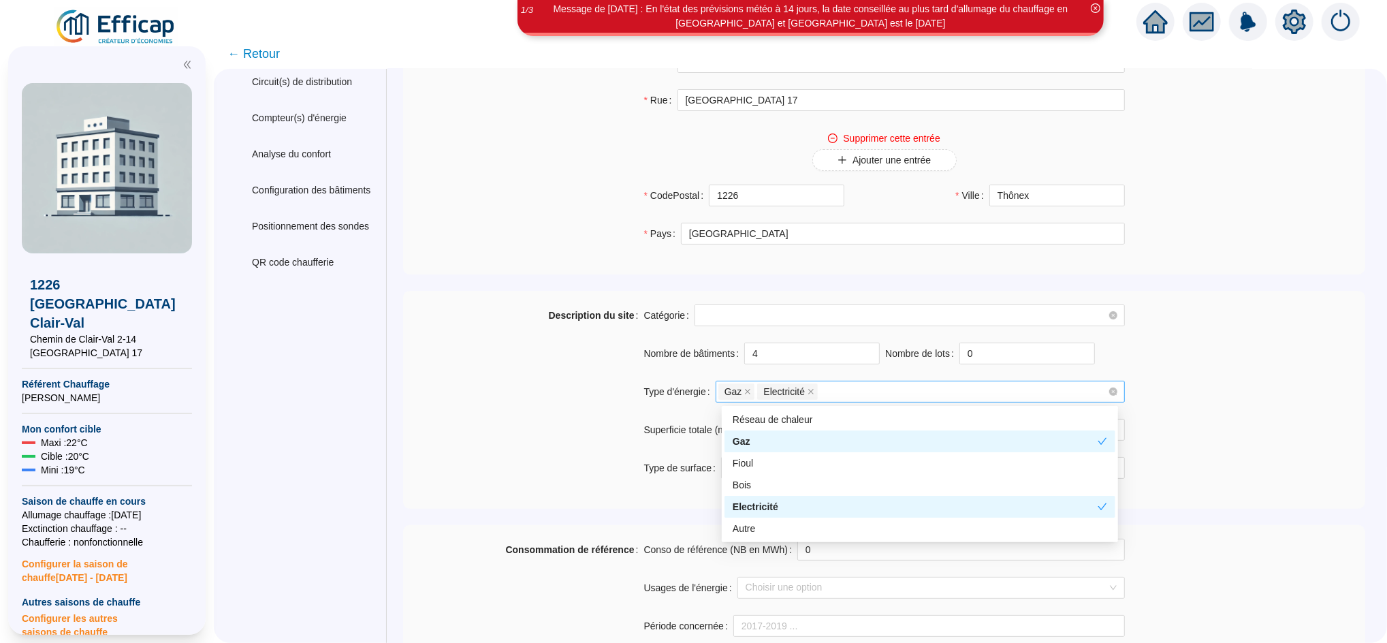
click at [859, 390] on div "Gaz Electricité" at bounding box center [912, 391] width 389 height 19
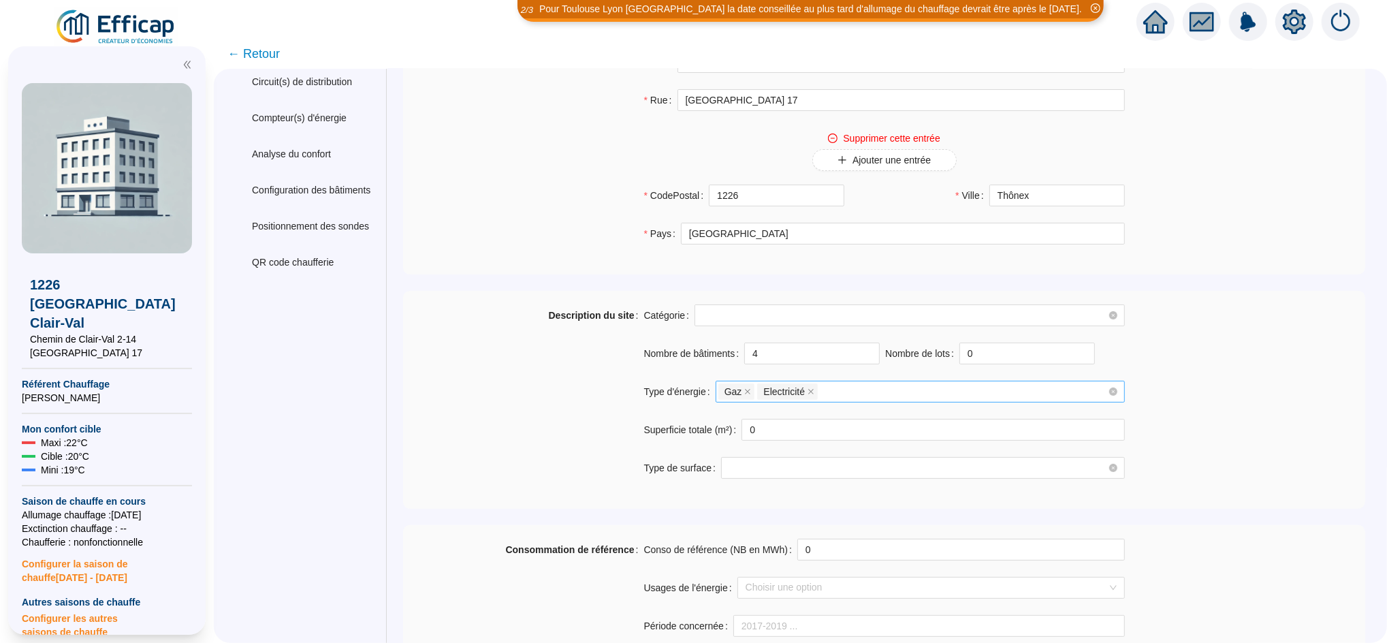
click at [561, 453] on div "Description du site" at bounding box center [523, 399] width 240 height 191
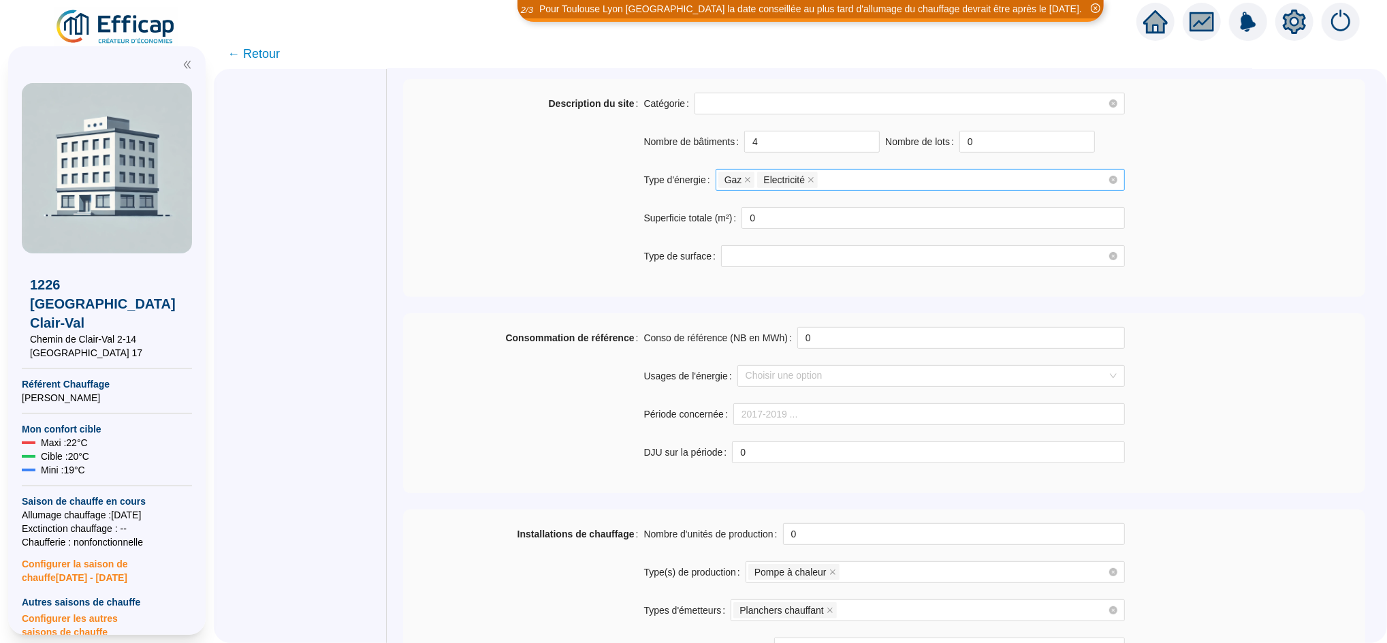
scroll to position [545, 0]
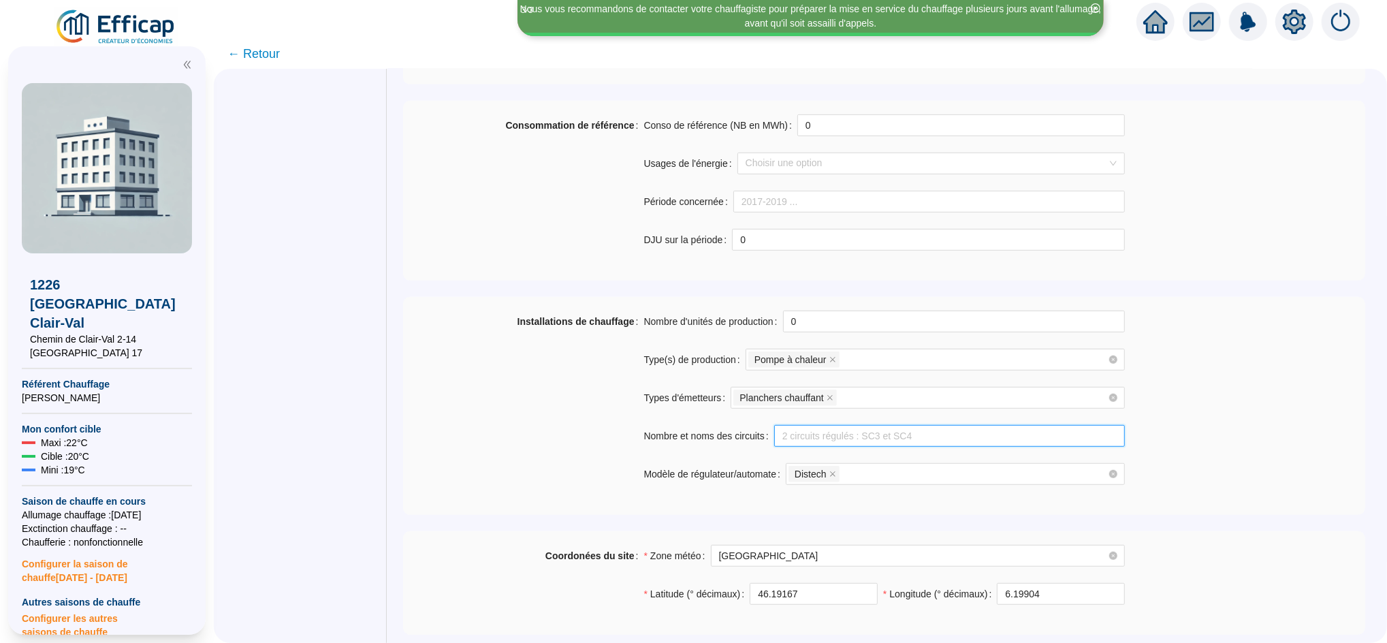
click at [884, 438] on input "Nombre et noms des circuits" at bounding box center [949, 436] width 351 height 22
type input "1 circuit + ECS"
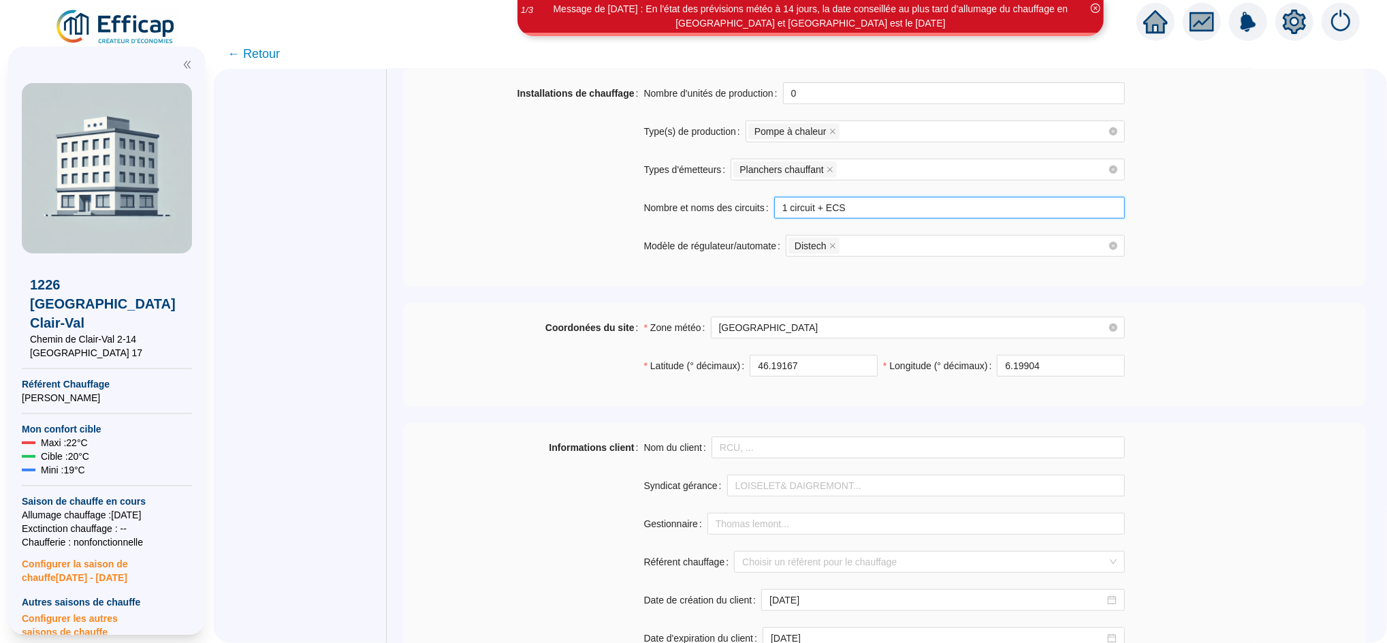
scroll to position [756, 0]
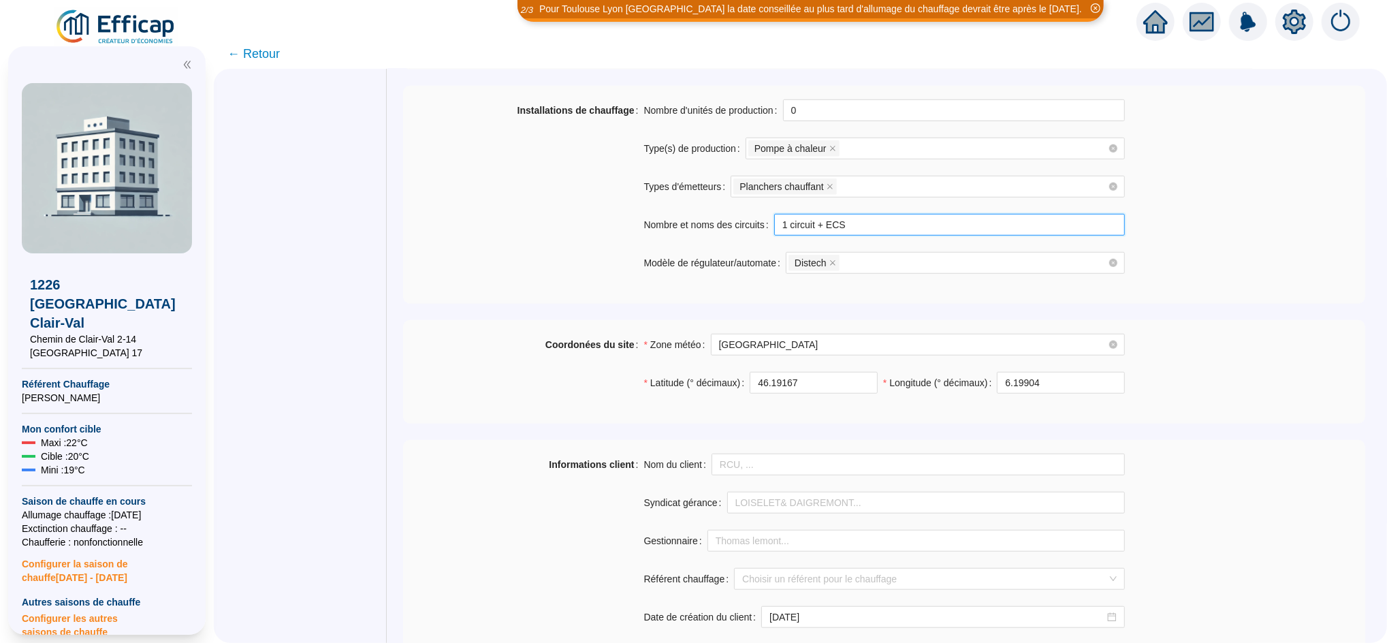
click at [904, 220] on input "1 circuit + ECS" at bounding box center [949, 225] width 351 height 22
click at [546, 227] on div "Installations de chauffage" at bounding box center [523, 194] width 240 height 191
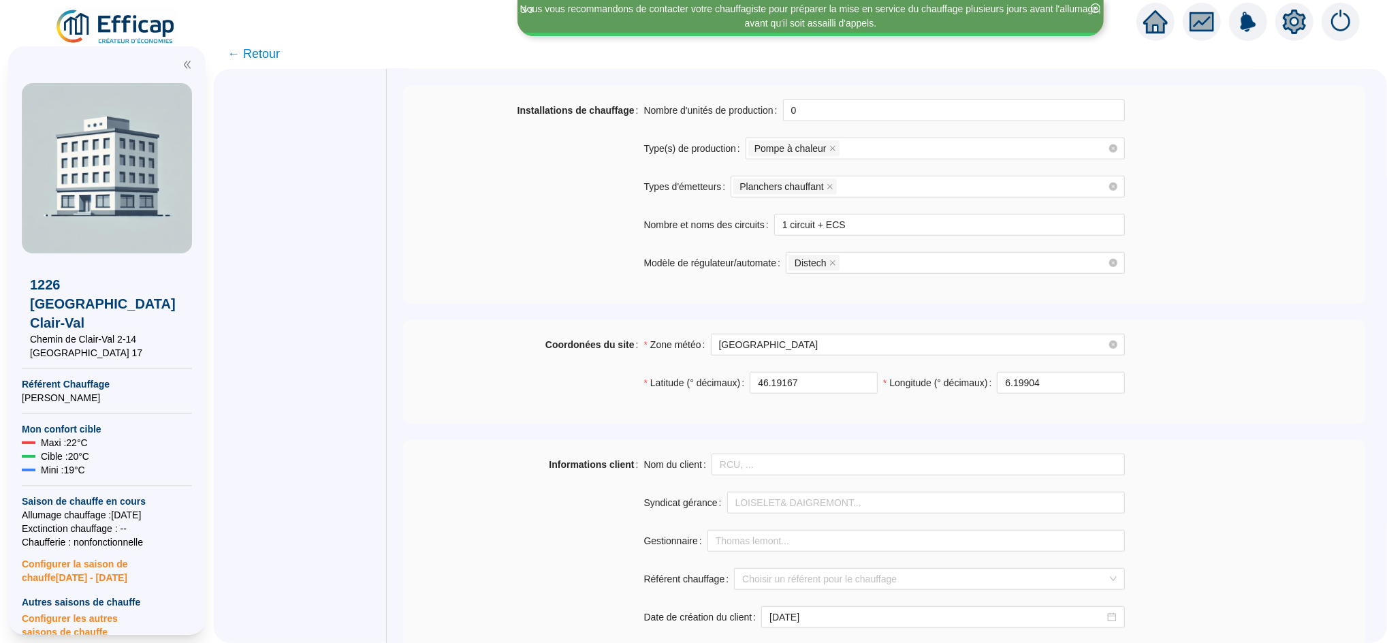
scroll to position [545, 0]
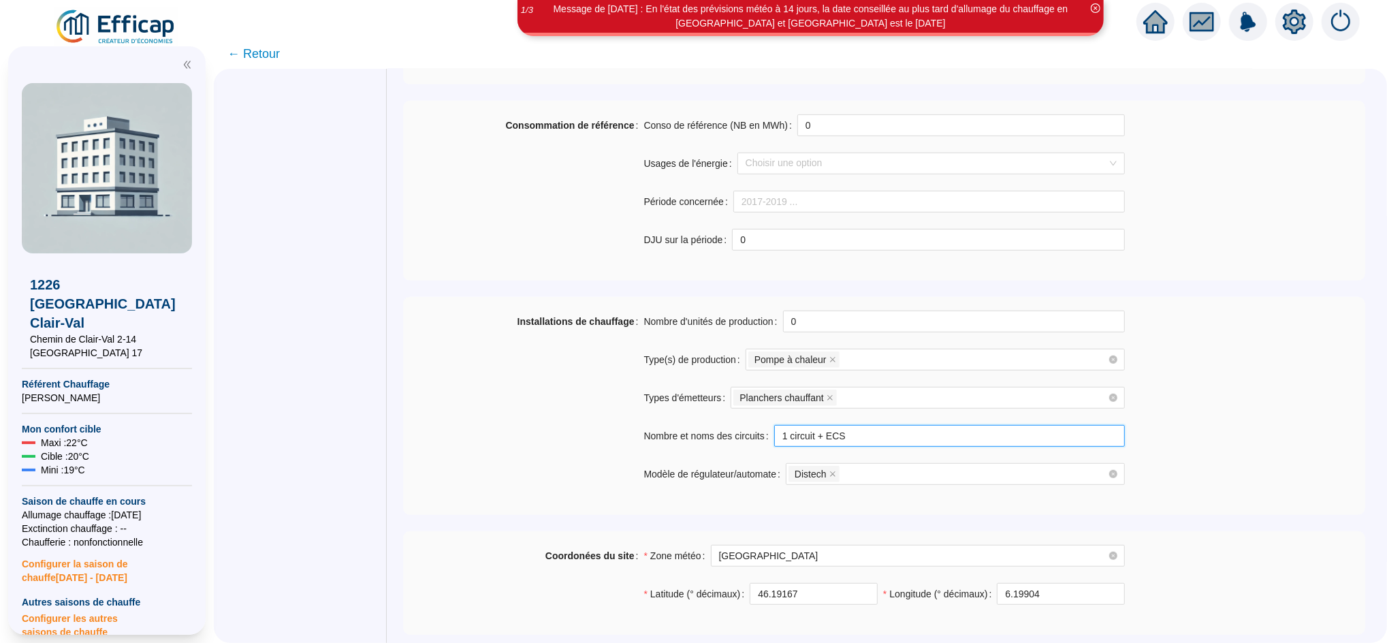
click at [879, 430] on input "1 circuit + ECS" at bounding box center [949, 436] width 351 height 22
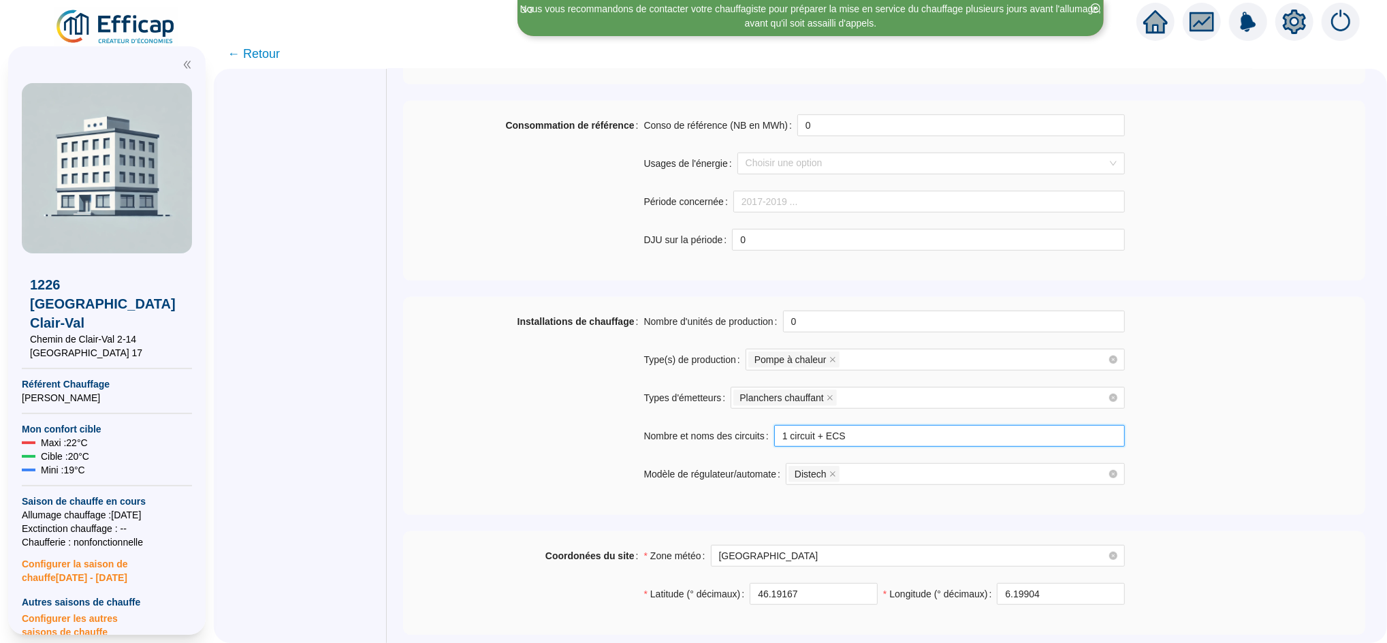
click at [890, 440] on input "1 circuit + ECS" at bounding box center [949, 436] width 351 height 22
click at [796, 442] on input "1 circuit + ECS" at bounding box center [949, 436] width 351 height 22
click at [789, 442] on input "1 circuit + ECS" at bounding box center [949, 436] width 351 height 22
drag, startPoint x: 800, startPoint y: 442, endPoint x: 813, endPoint y: 442, distance: 12.9
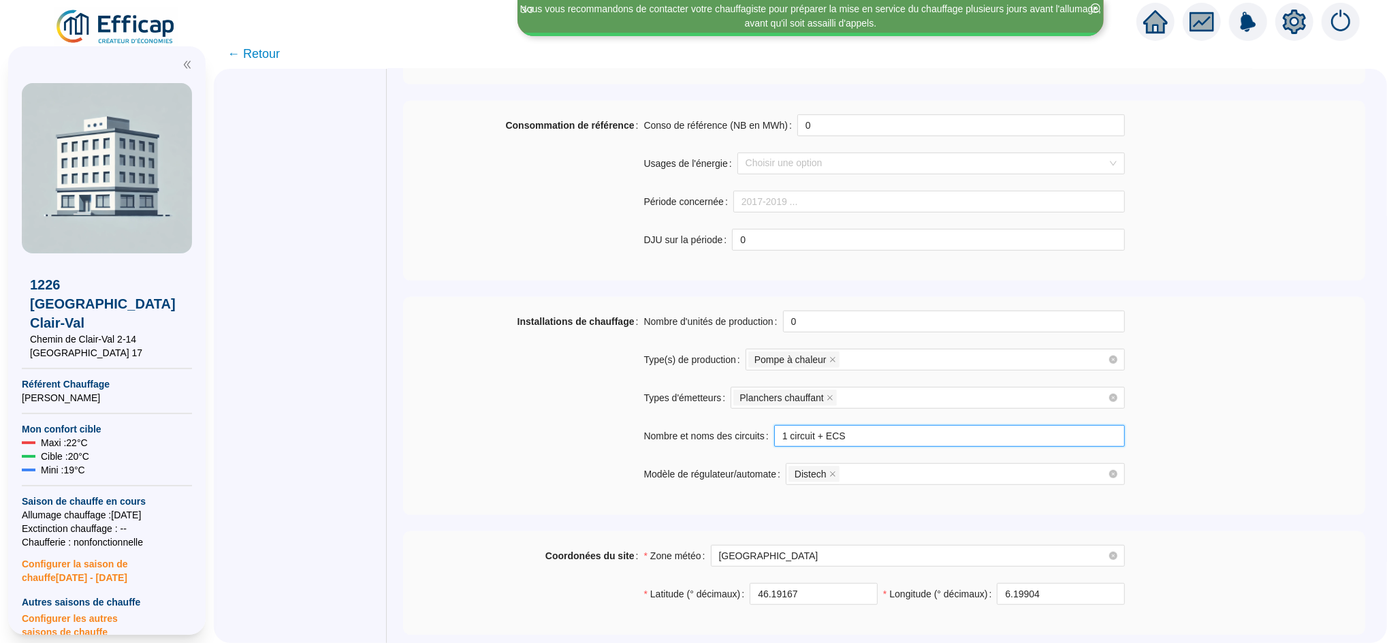
click at [802, 442] on input "1 circuit + ECS" at bounding box center [949, 436] width 351 height 22
drag, startPoint x: 875, startPoint y: 440, endPoint x: 722, endPoint y: 444, distance: 153.9
click at [722, 444] on div "Nombre et noms des circuits 1 circuit + ECS" at bounding box center [883, 436] width 481 height 22
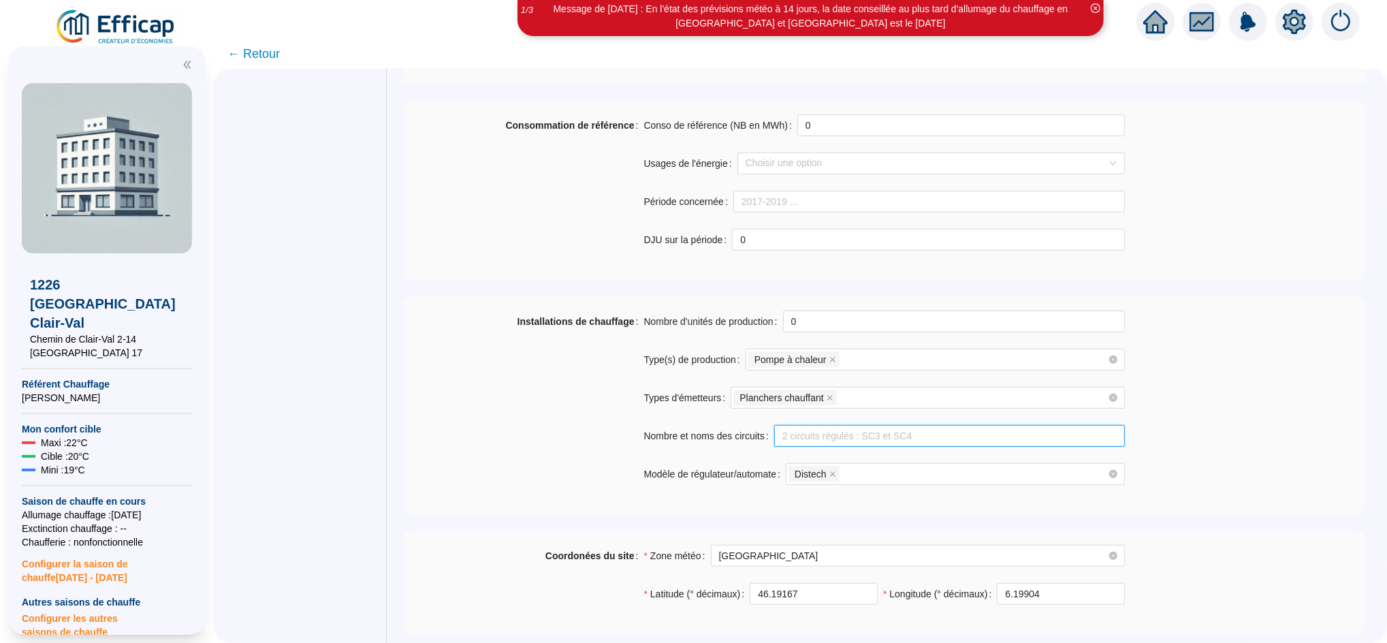
click at [788, 437] on input "Nombre et noms des circuits" at bounding box center [949, 436] width 351 height 22
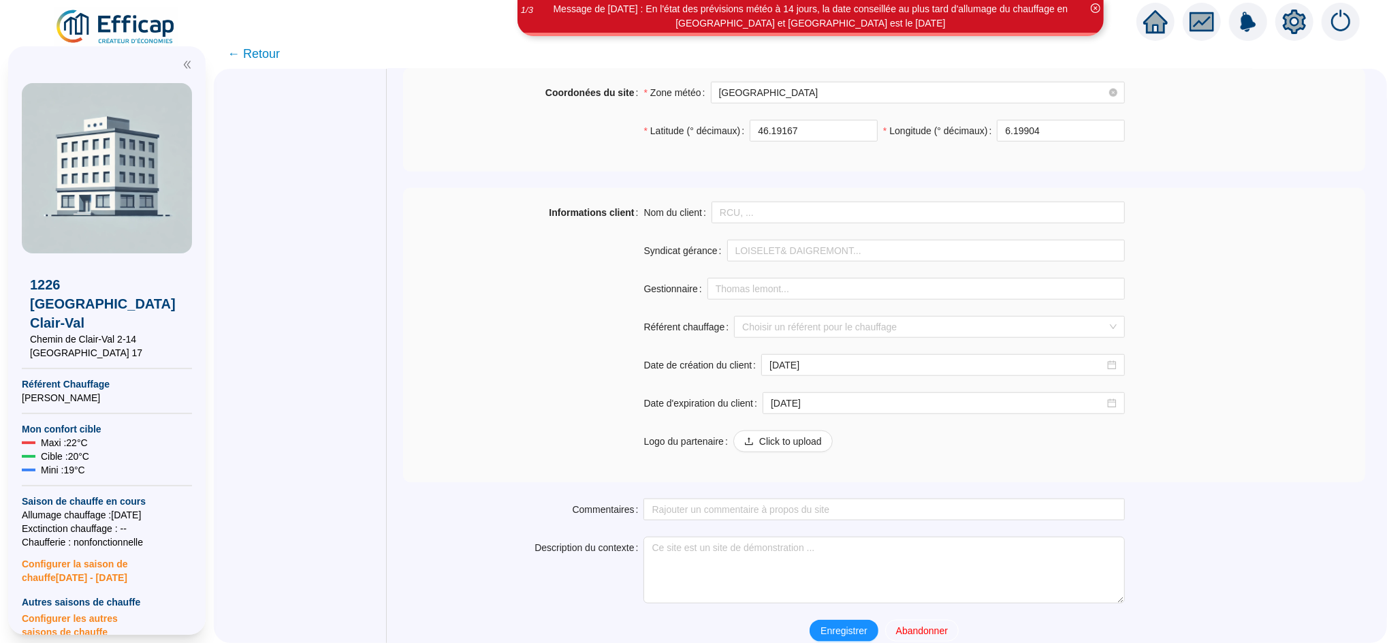
scroll to position [1026, 0]
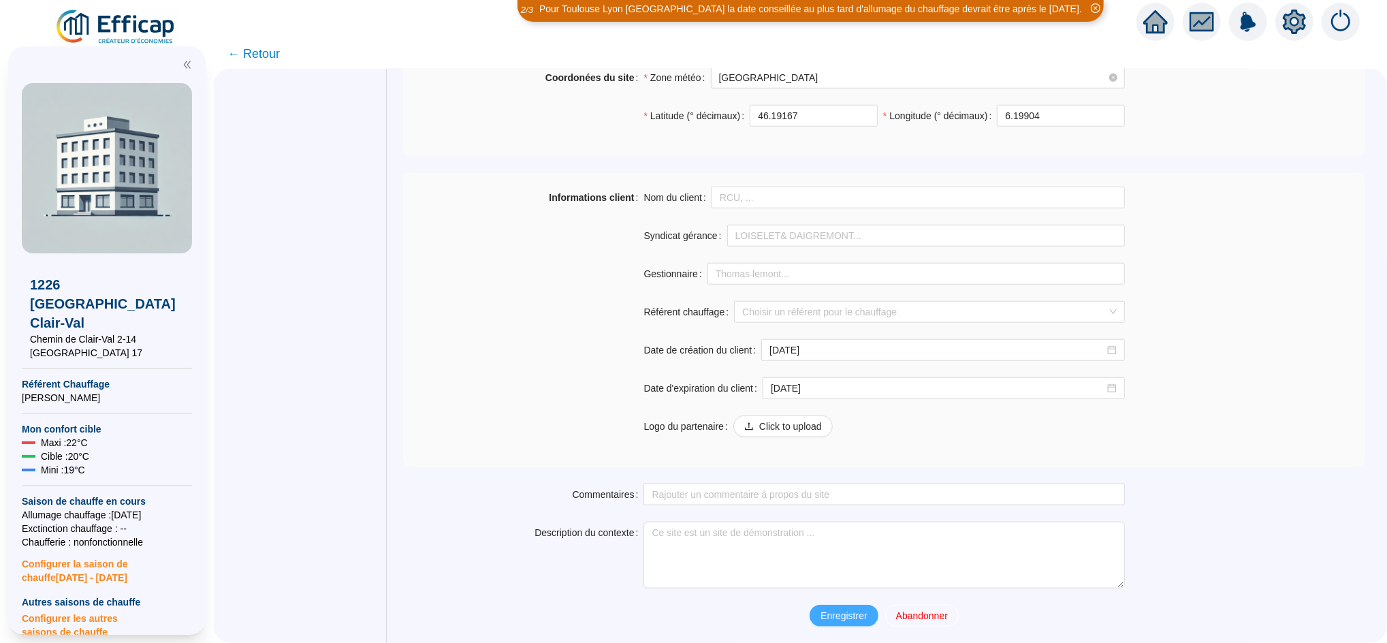
type input "4 circuits + ECS"
click at [828, 621] on span "Enregistrer" at bounding box center [843, 616] width 46 height 14
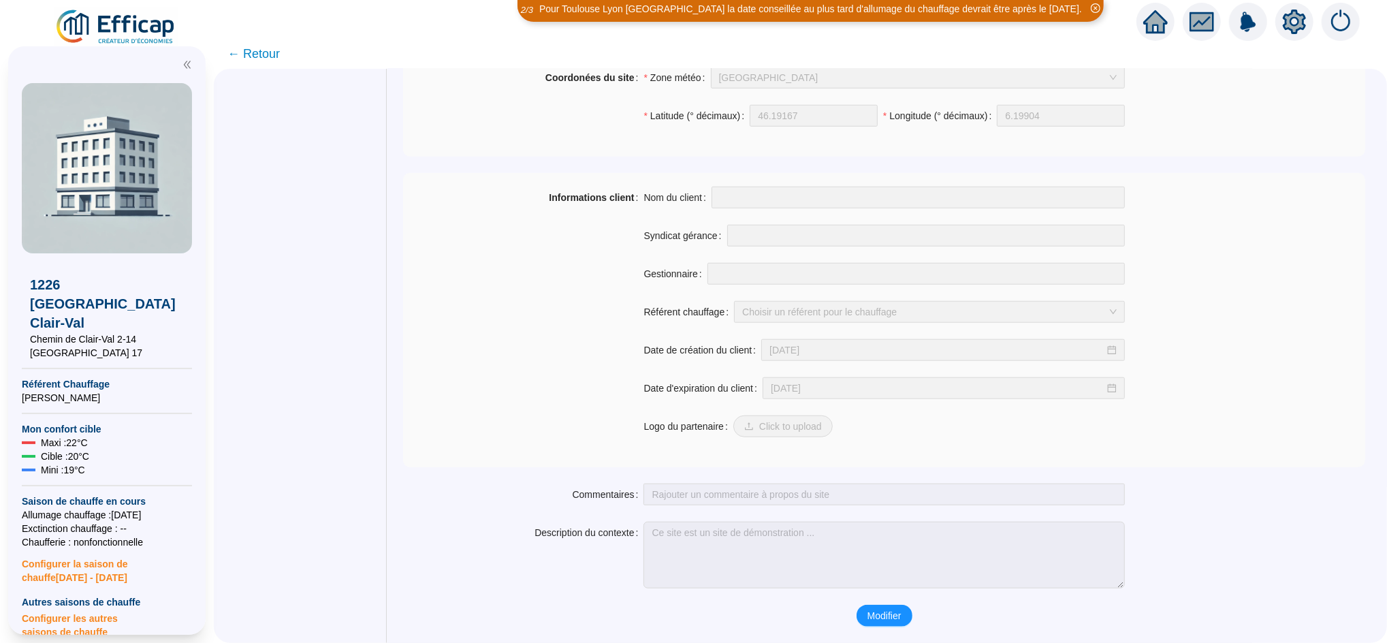
scroll to position [968, 0]
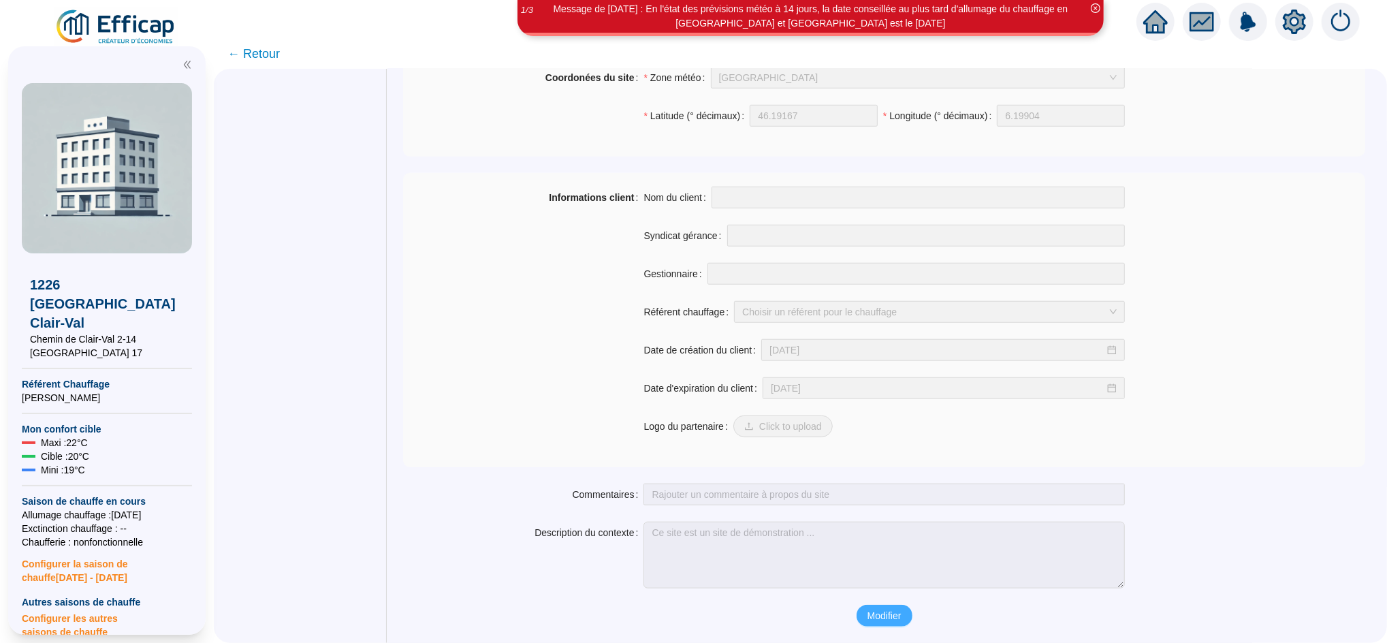
click at [886, 618] on span "Modifier" at bounding box center [884, 616] width 34 height 14
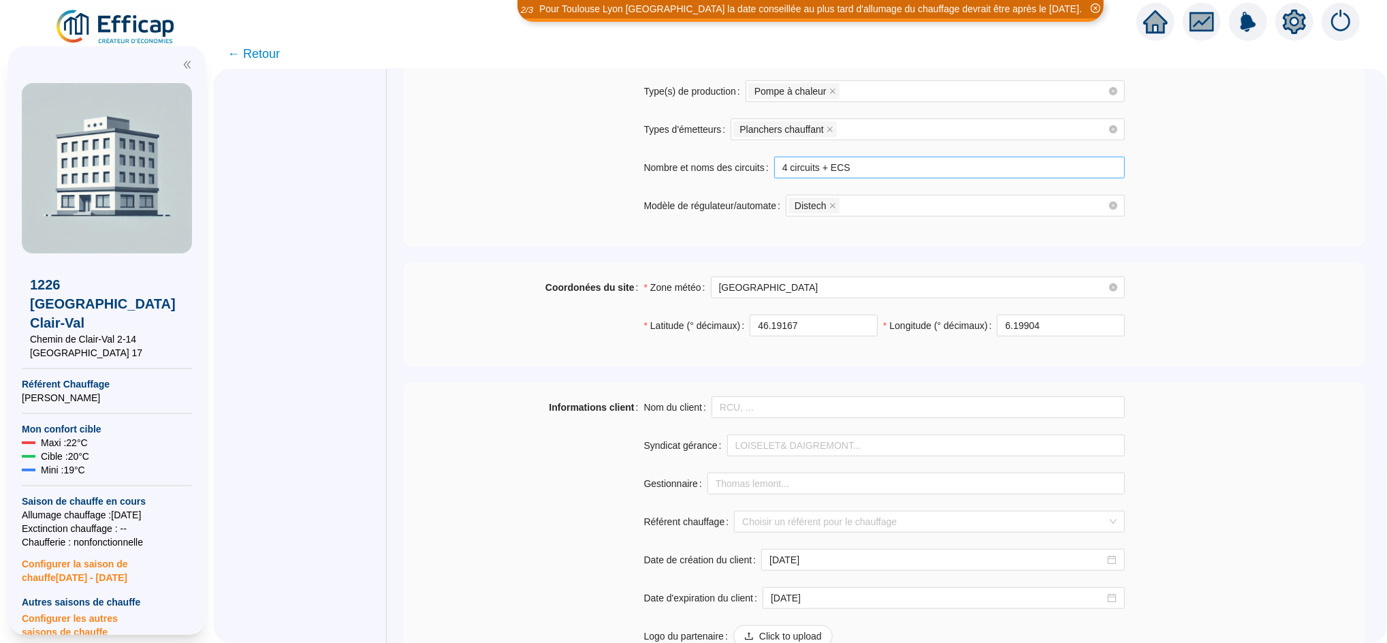
scroll to position [602, 0]
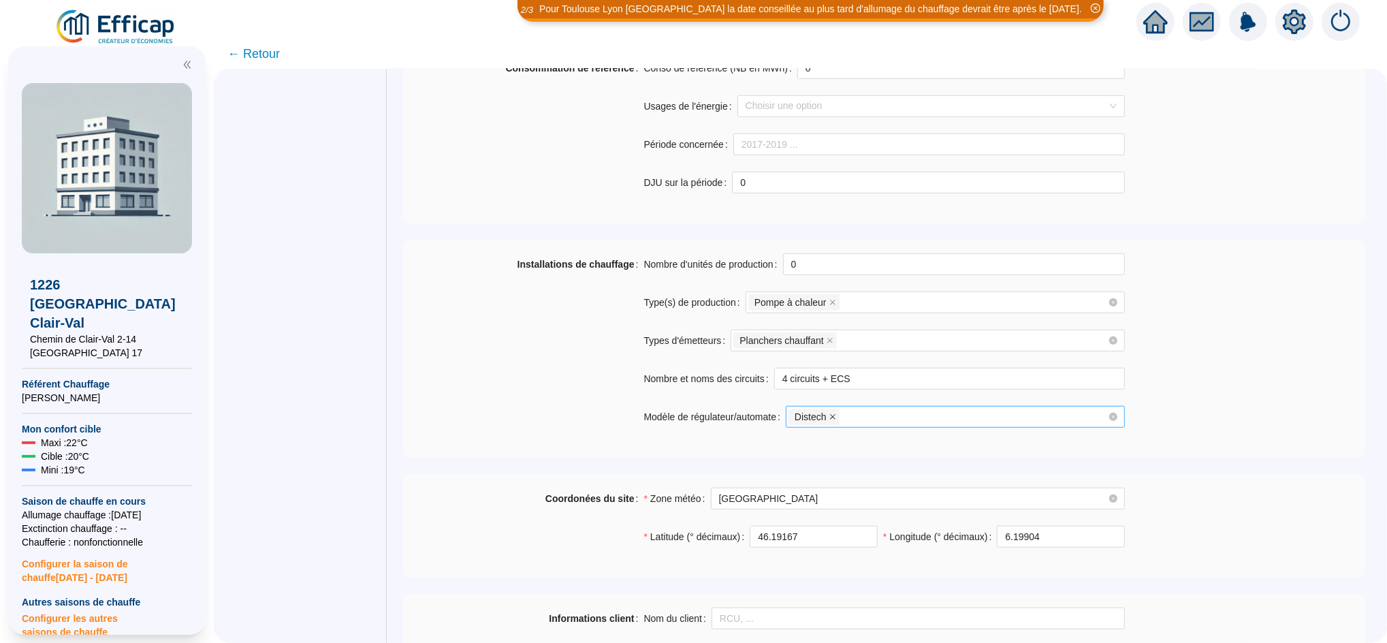
click at [836, 417] on icon "close" at bounding box center [832, 416] width 7 height 7
click at [845, 417] on div at bounding box center [947, 416] width 319 height 19
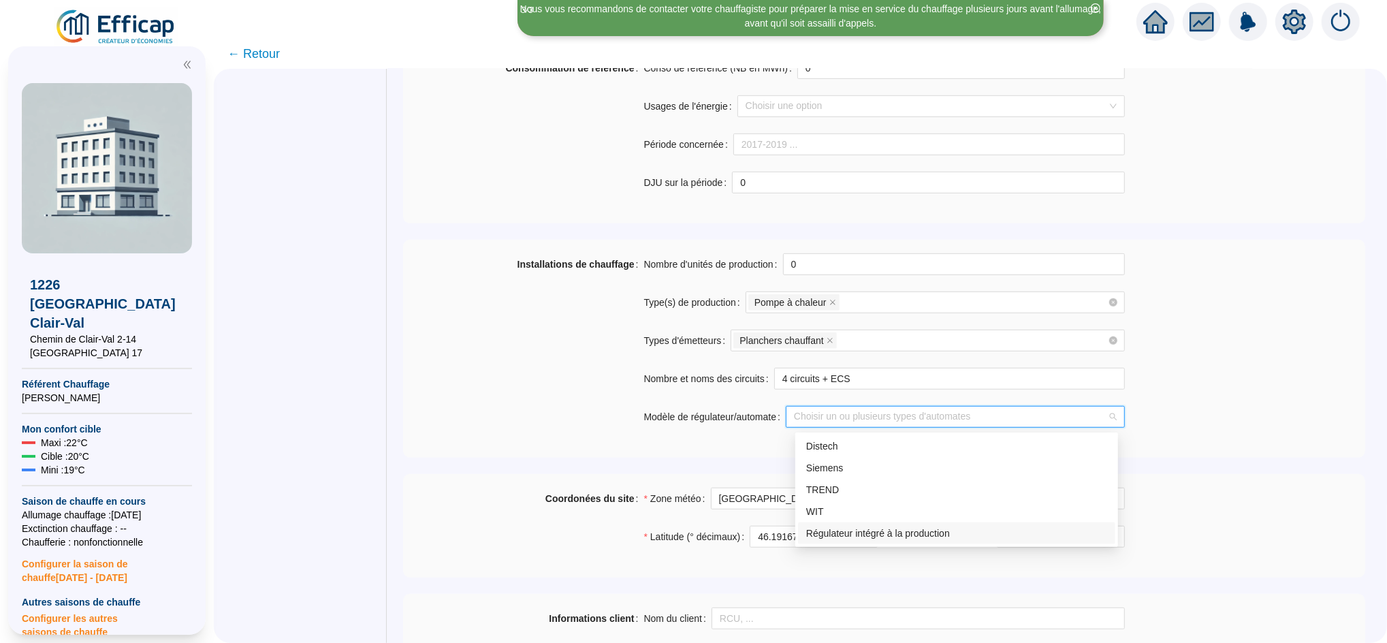
click at [866, 526] on div "Régulateur intégré à la production" at bounding box center [956, 533] width 301 height 14
click at [517, 416] on div "Installations de chauffage" at bounding box center [523, 348] width 240 height 191
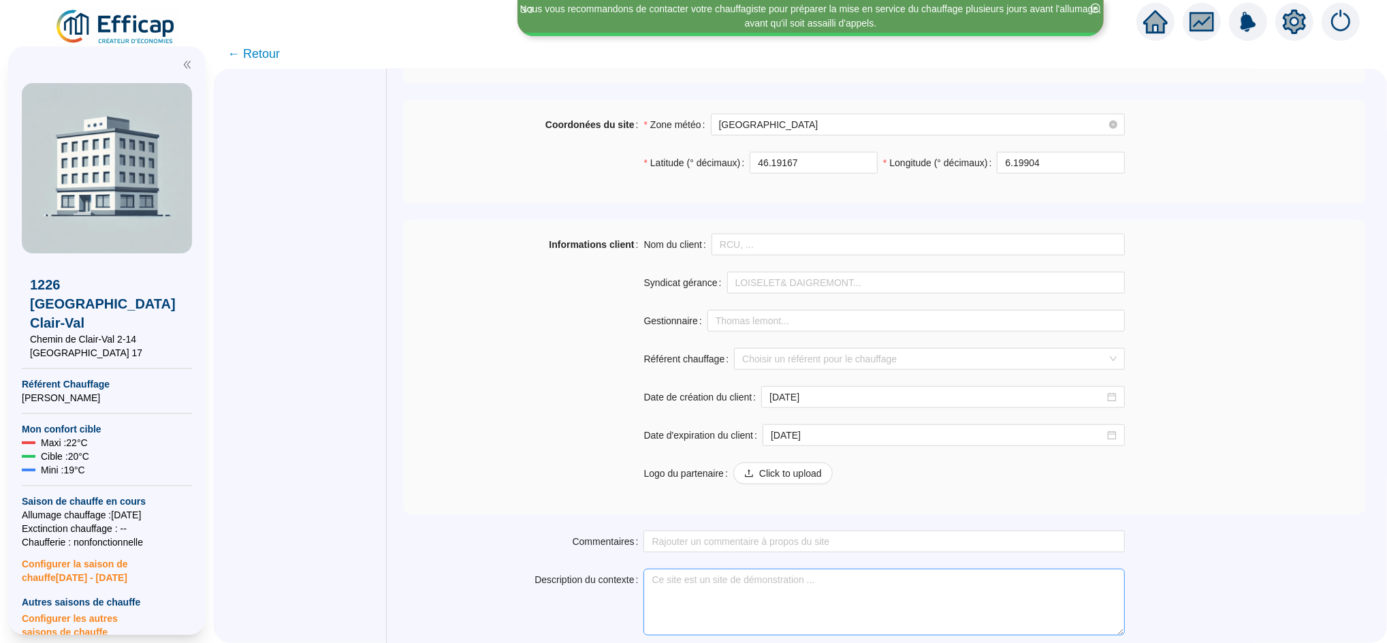
scroll to position [1026, 0]
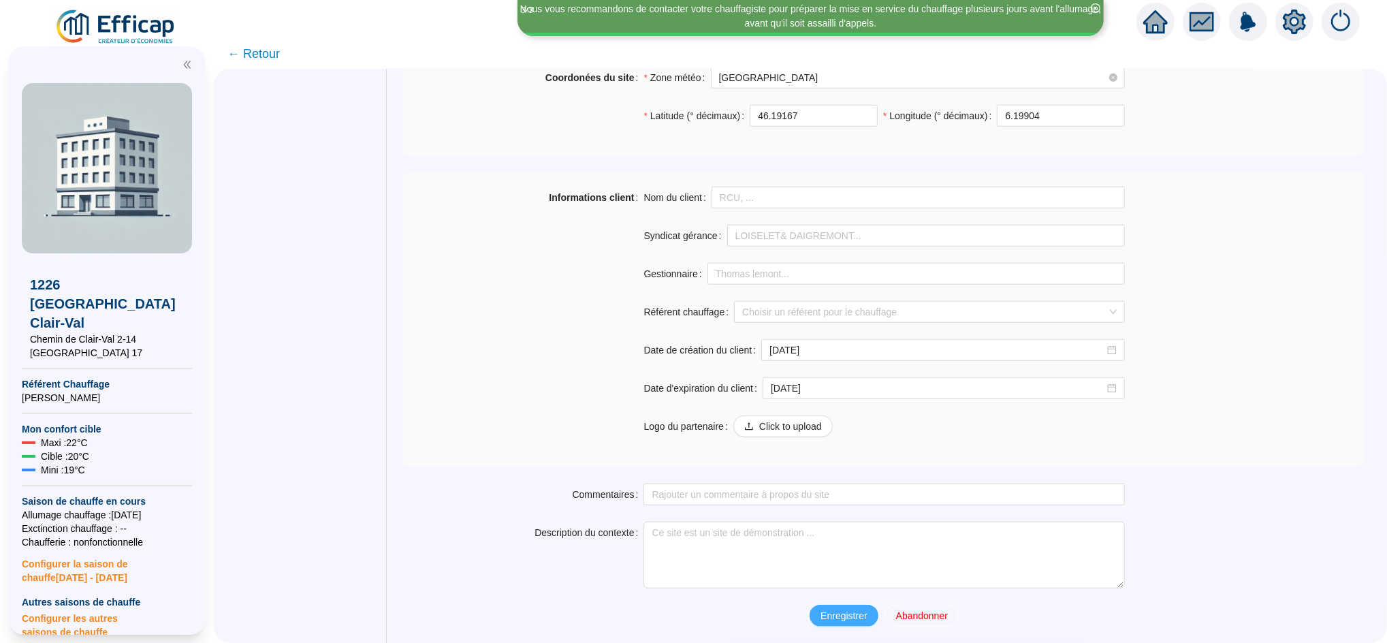
click at [830, 619] on span "Enregistrer" at bounding box center [843, 616] width 46 height 14
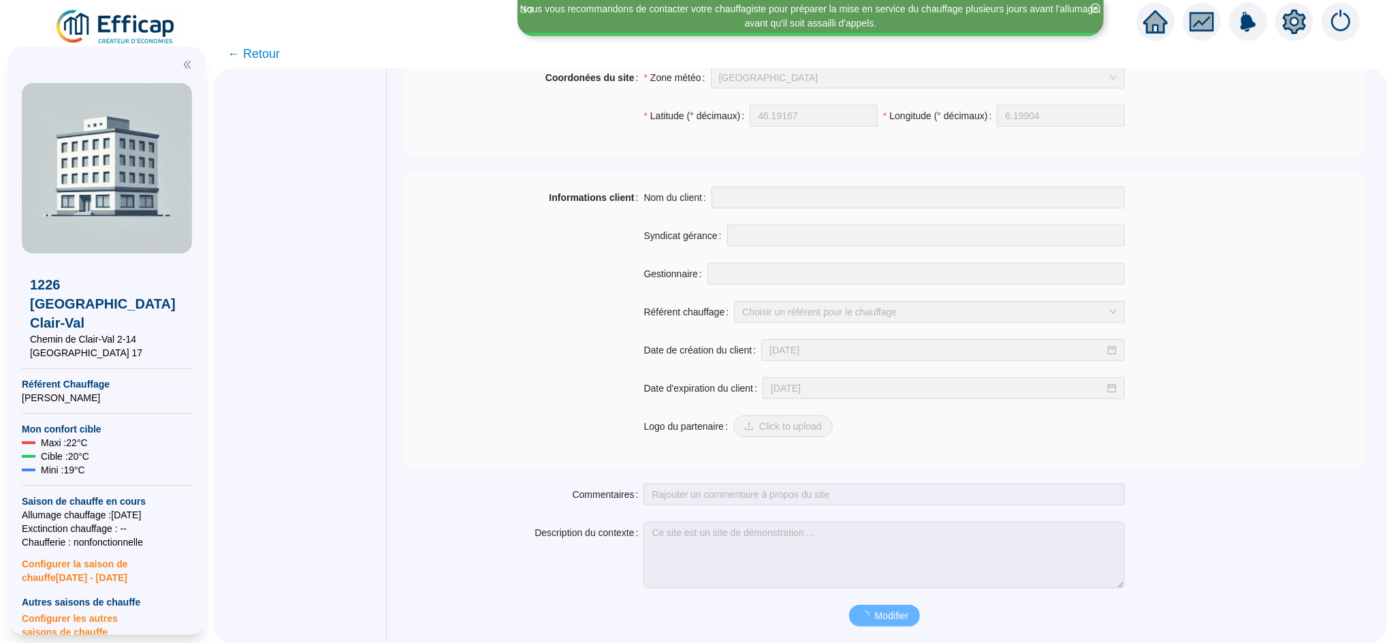
scroll to position [968, 0]
